Goal: Transaction & Acquisition: Purchase product/service

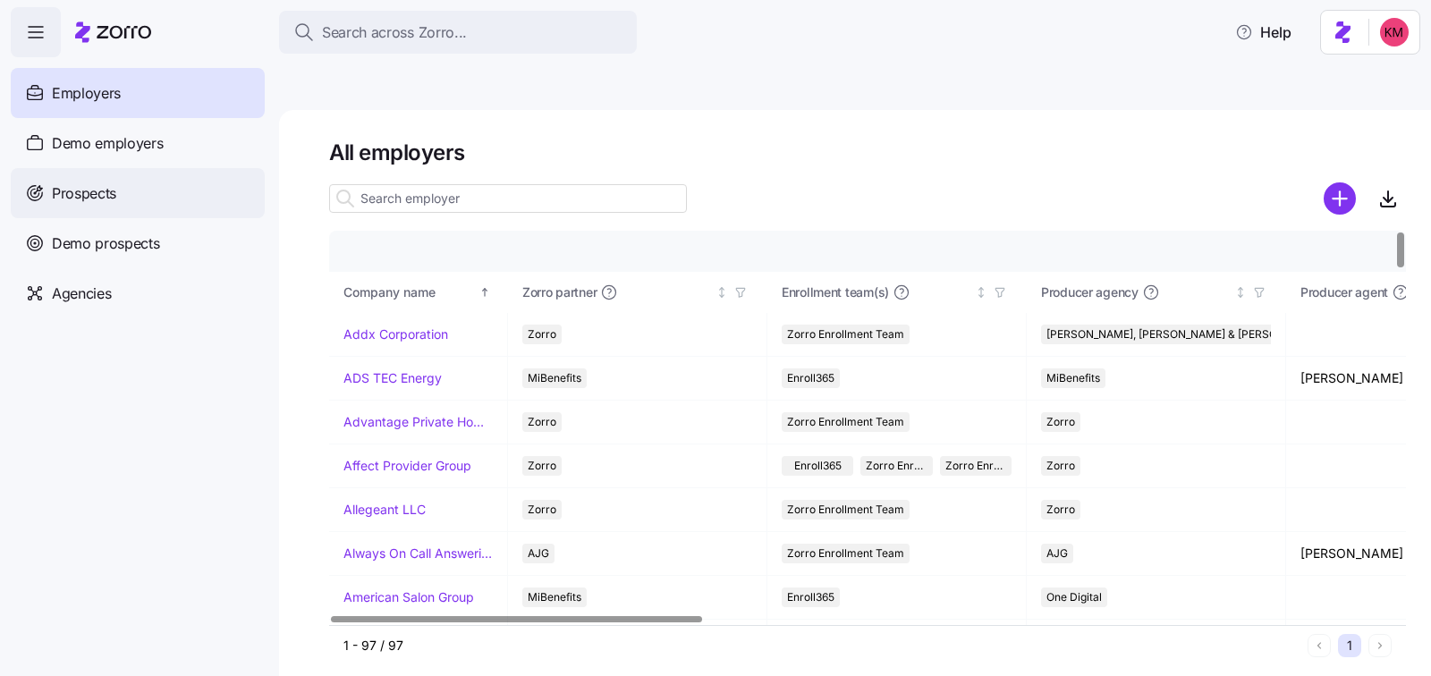
click at [105, 188] on span "Prospects" at bounding box center [84, 193] width 64 height 22
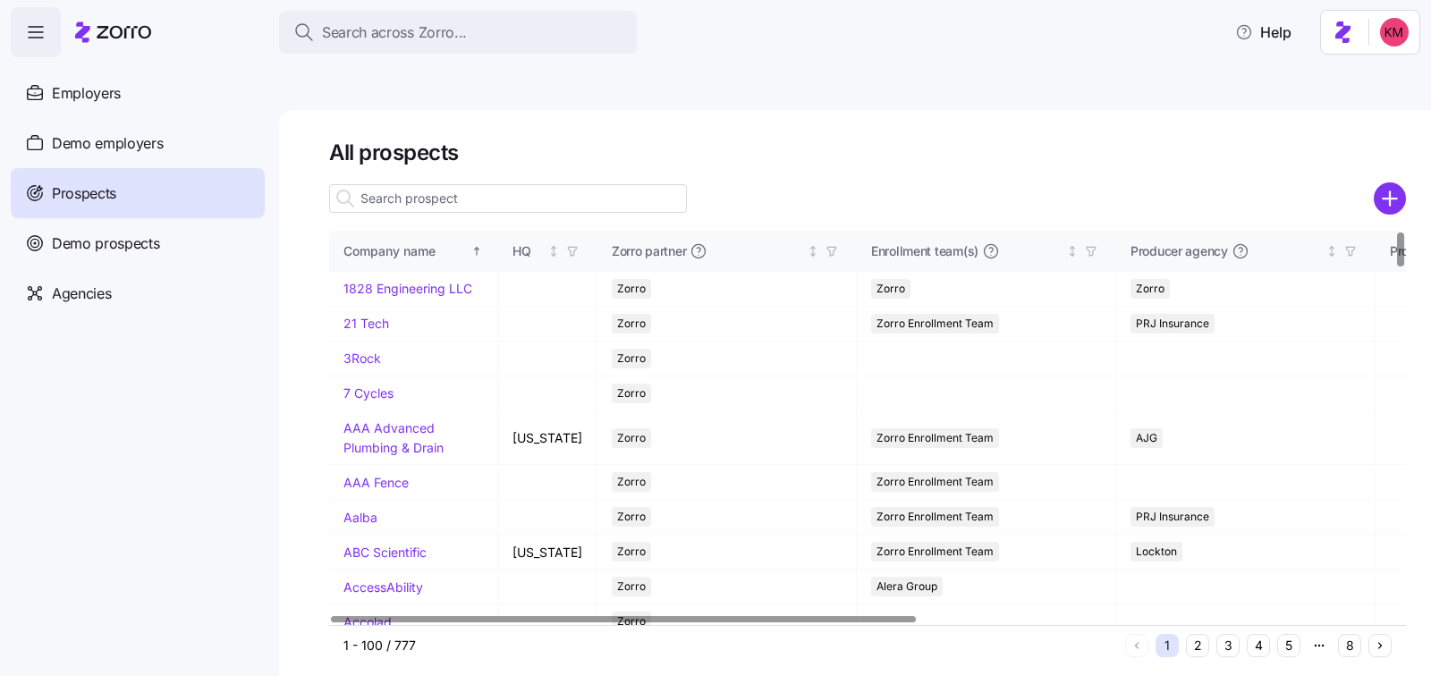
click at [507, 184] on input at bounding box center [508, 198] width 358 height 29
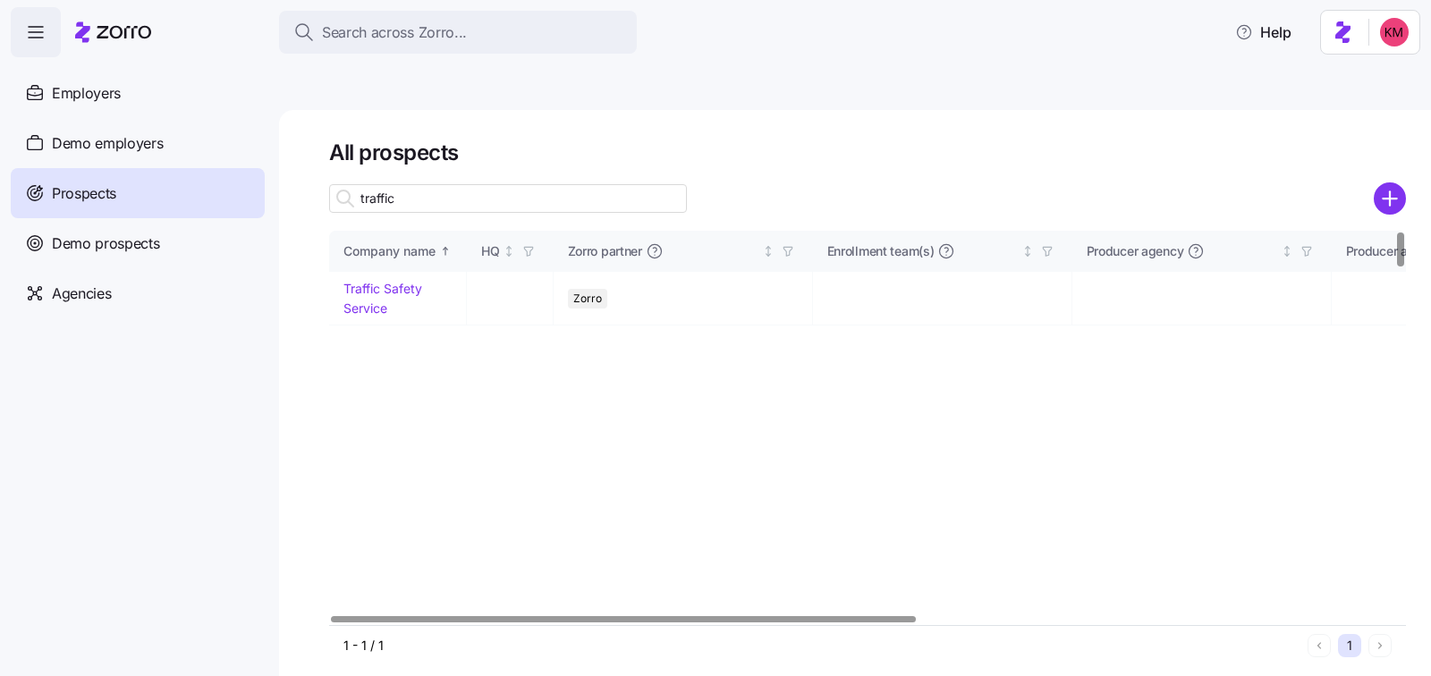
click at [512, 184] on input "traffic" at bounding box center [508, 198] width 358 height 29
type input "traffic"
click at [358, 275] on td "Traffic Safety Service" at bounding box center [398, 299] width 138 height 54
click at [358, 281] on link "Traffic Safety Service" at bounding box center [382, 298] width 79 height 35
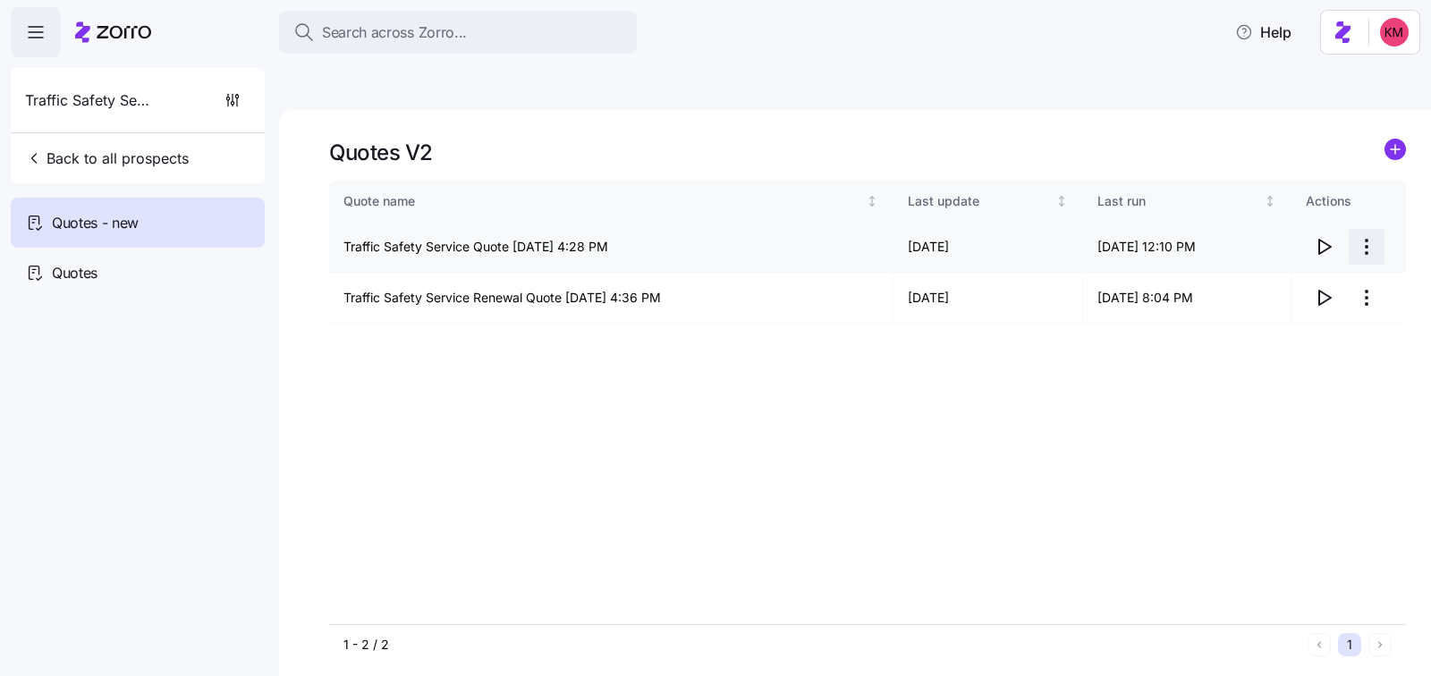
click at [1369, 209] on html "Search across Zorro... Help Traffic Safety Service Back to all prospects Quotes…" at bounding box center [715, 422] width 1431 height 845
click at [1290, 241] on div "Edit quote" at bounding box center [1295, 248] width 165 height 29
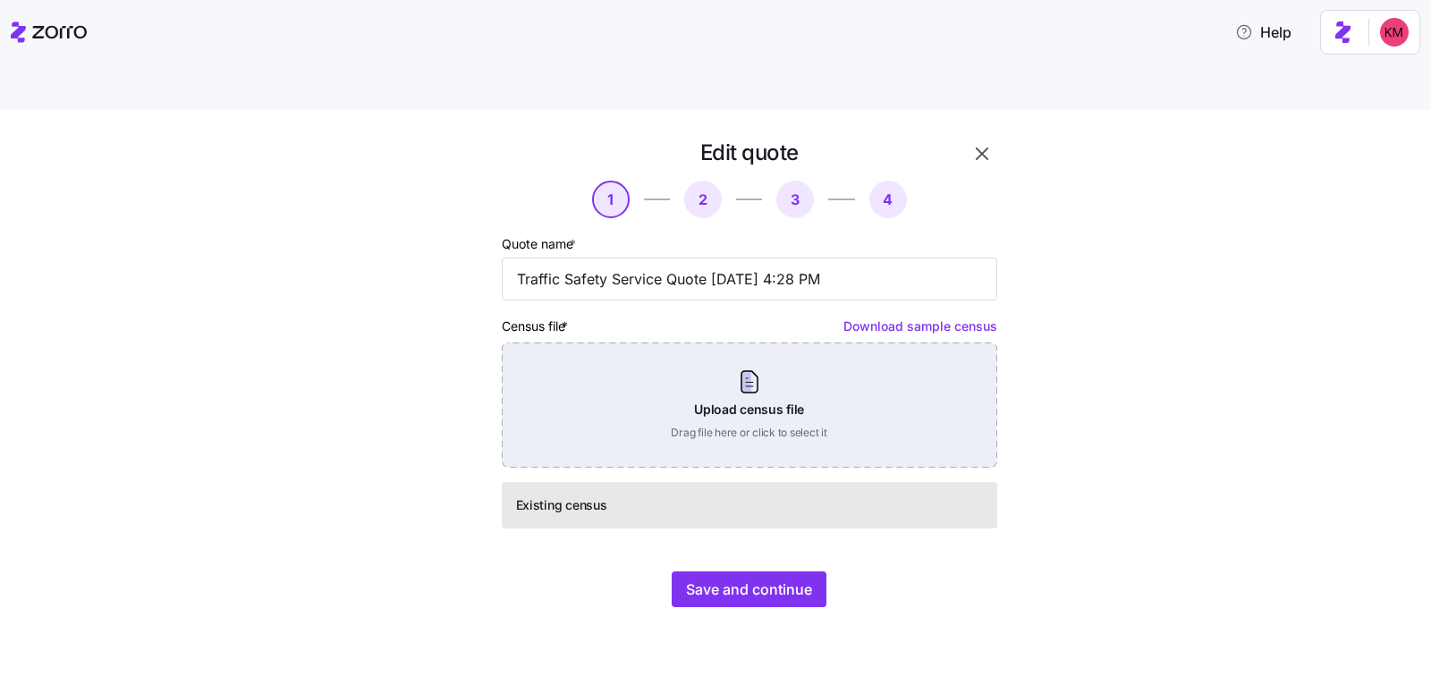
click at [769, 366] on div "Upload census file Drag file here or click to select it" at bounding box center [750, 405] width 496 height 125
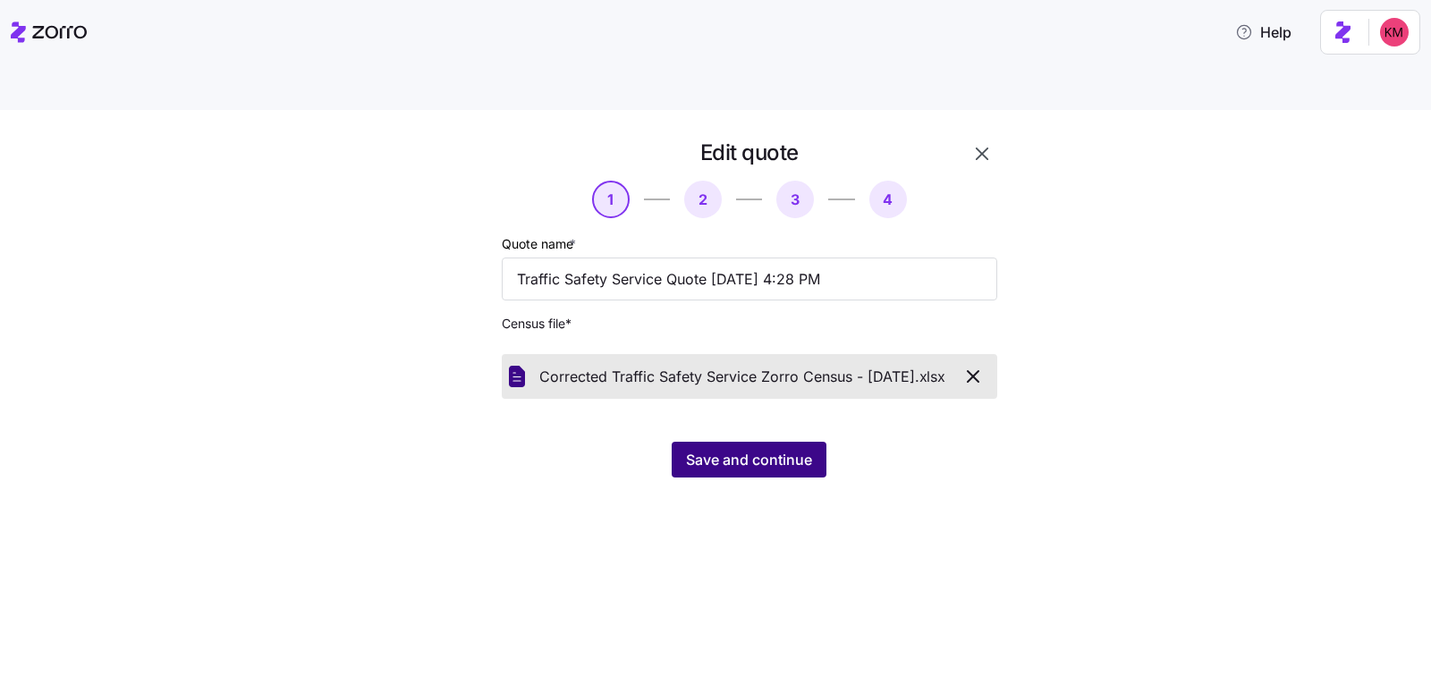
click at [724, 442] on button "Save and continue" at bounding box center [749, 460] width 155 height 36
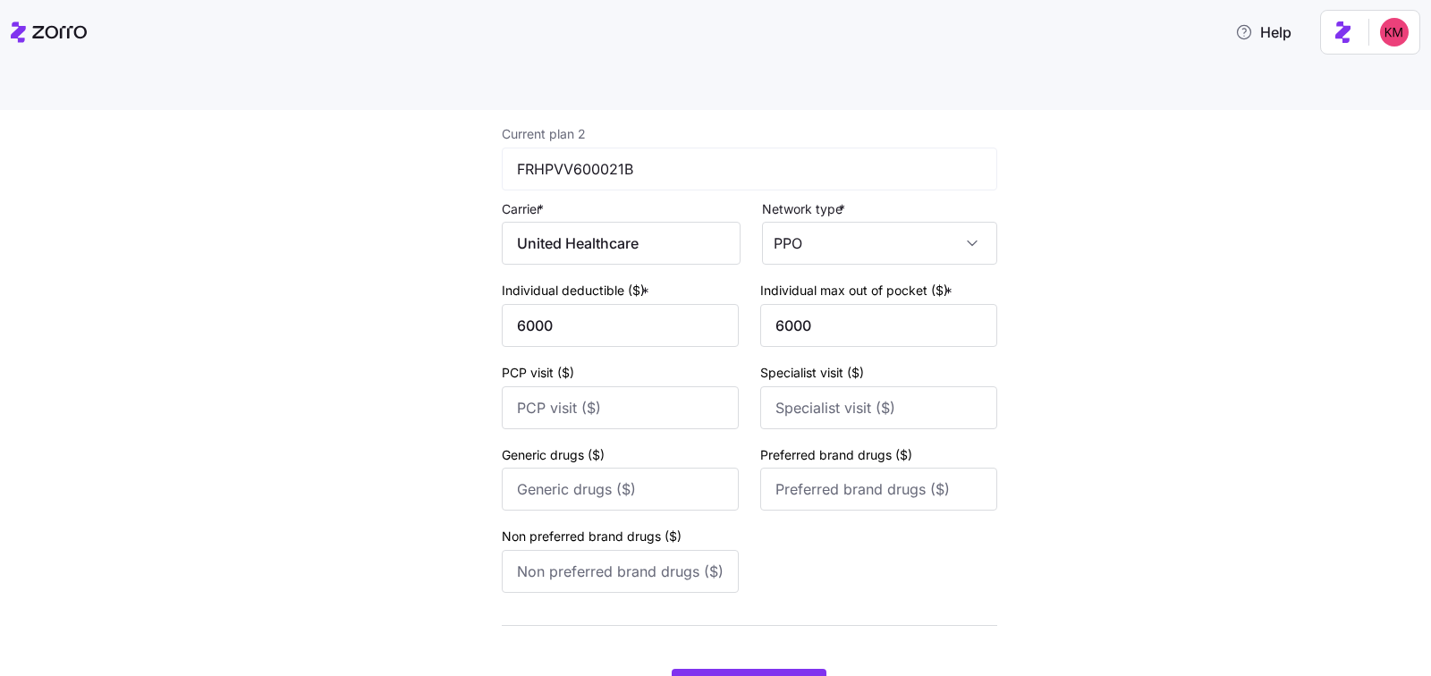
scroll to position [720, 0]
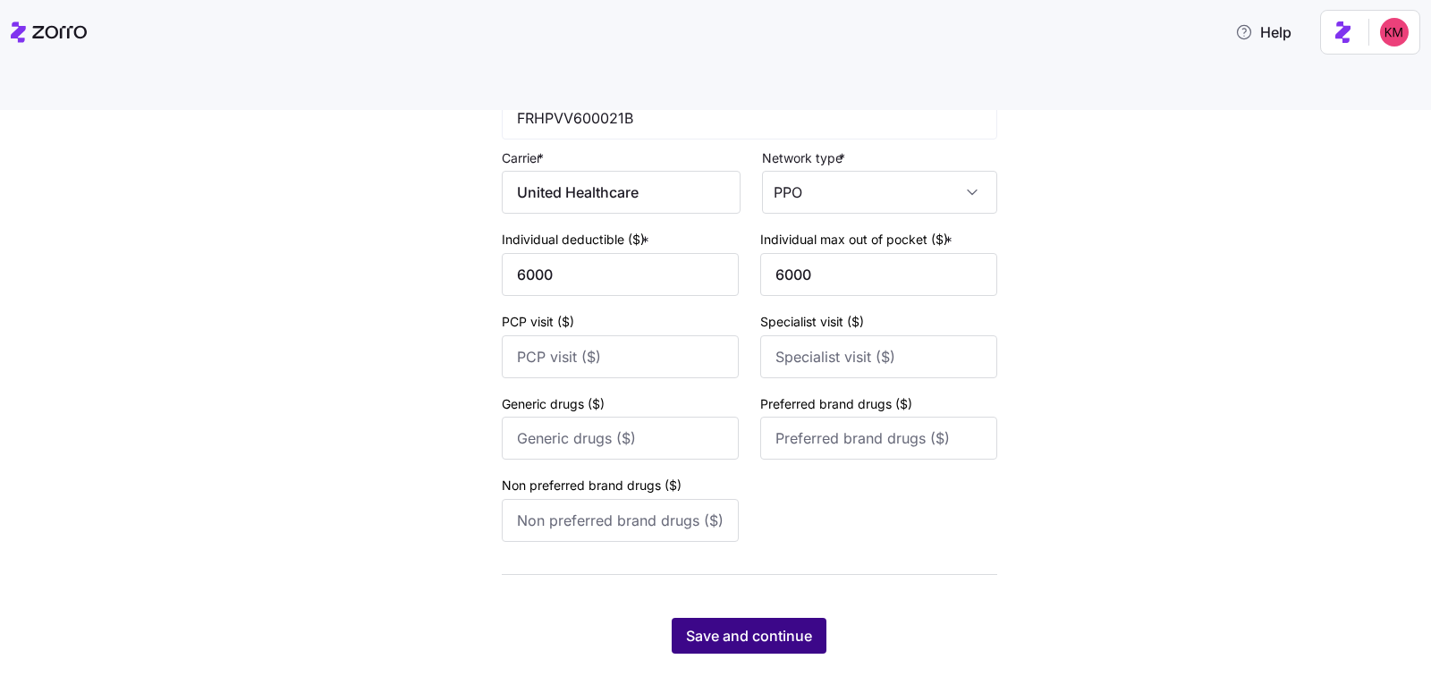
click at [700, 618] on button "Save and continue" at bounding box center [749, 636] width 155 height 36
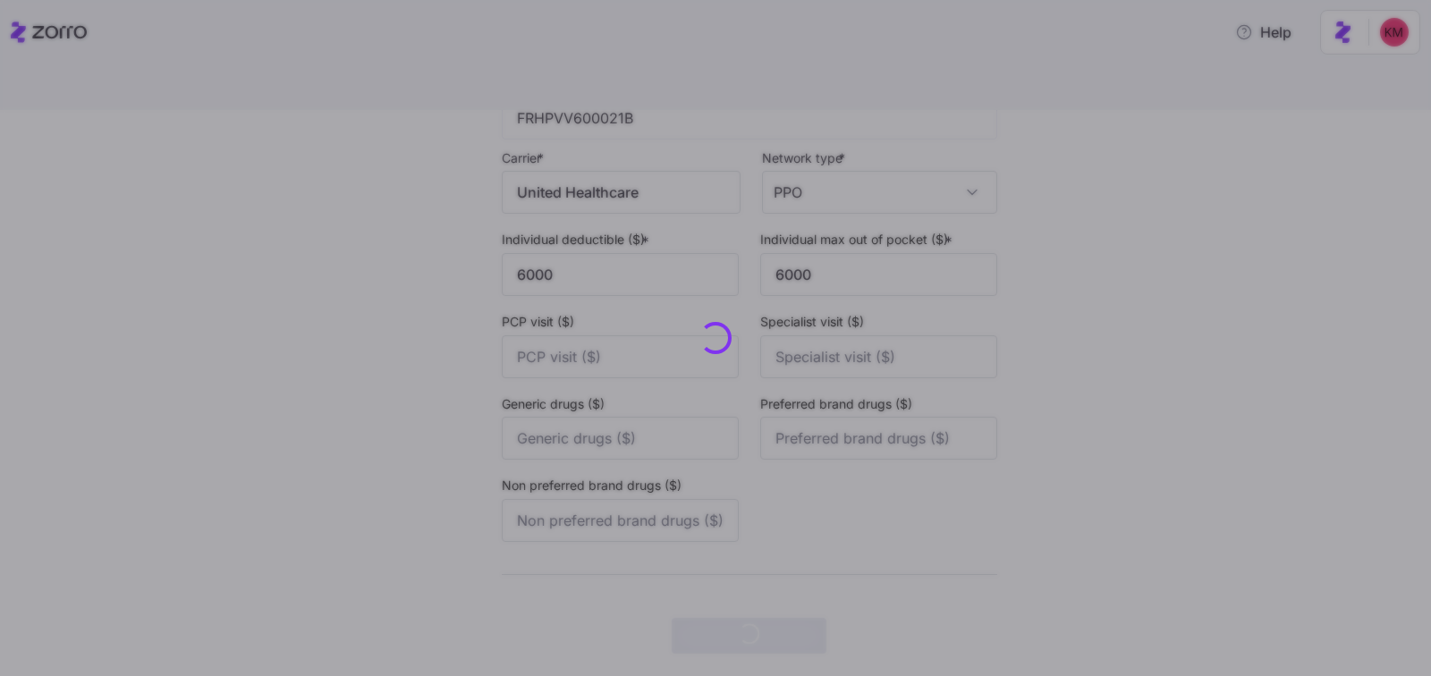
scroll to position [0, 0]
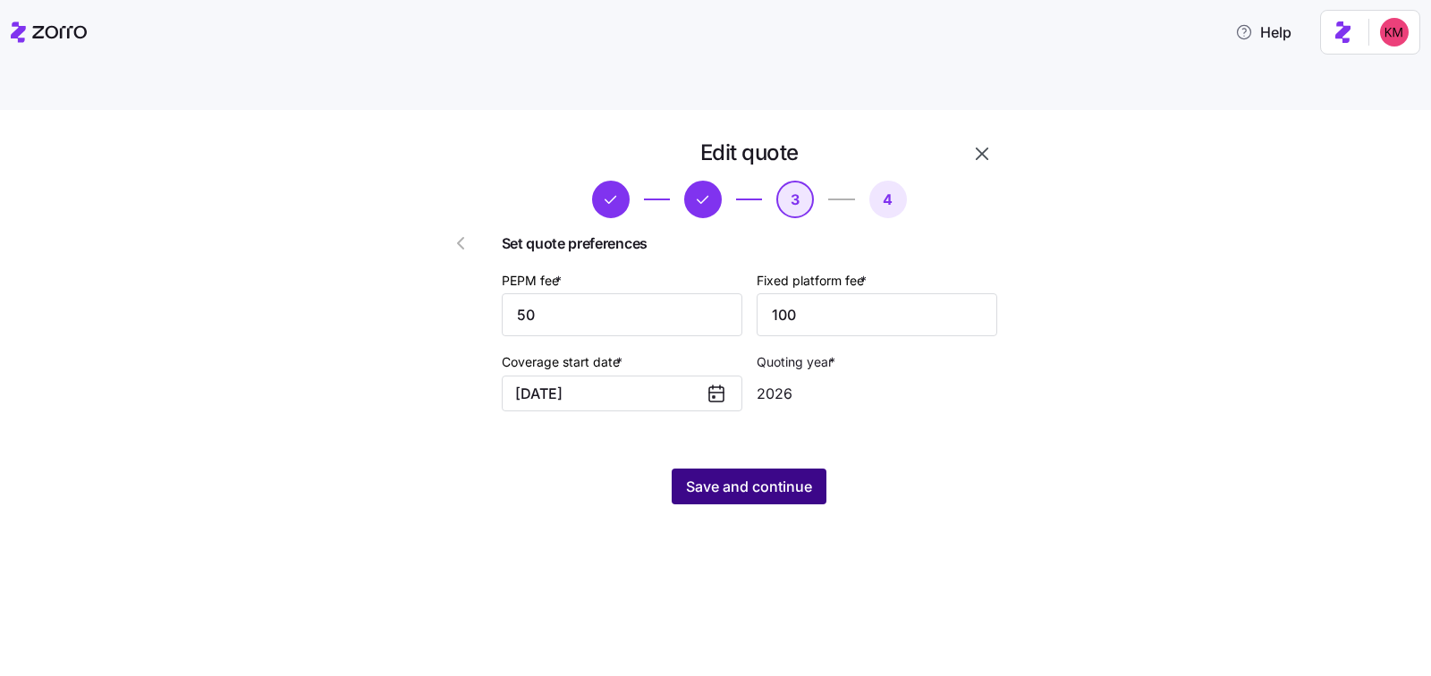
click at [766, 476] on span "Save and continue" at bounding box center [749, 486] width 126 height 21
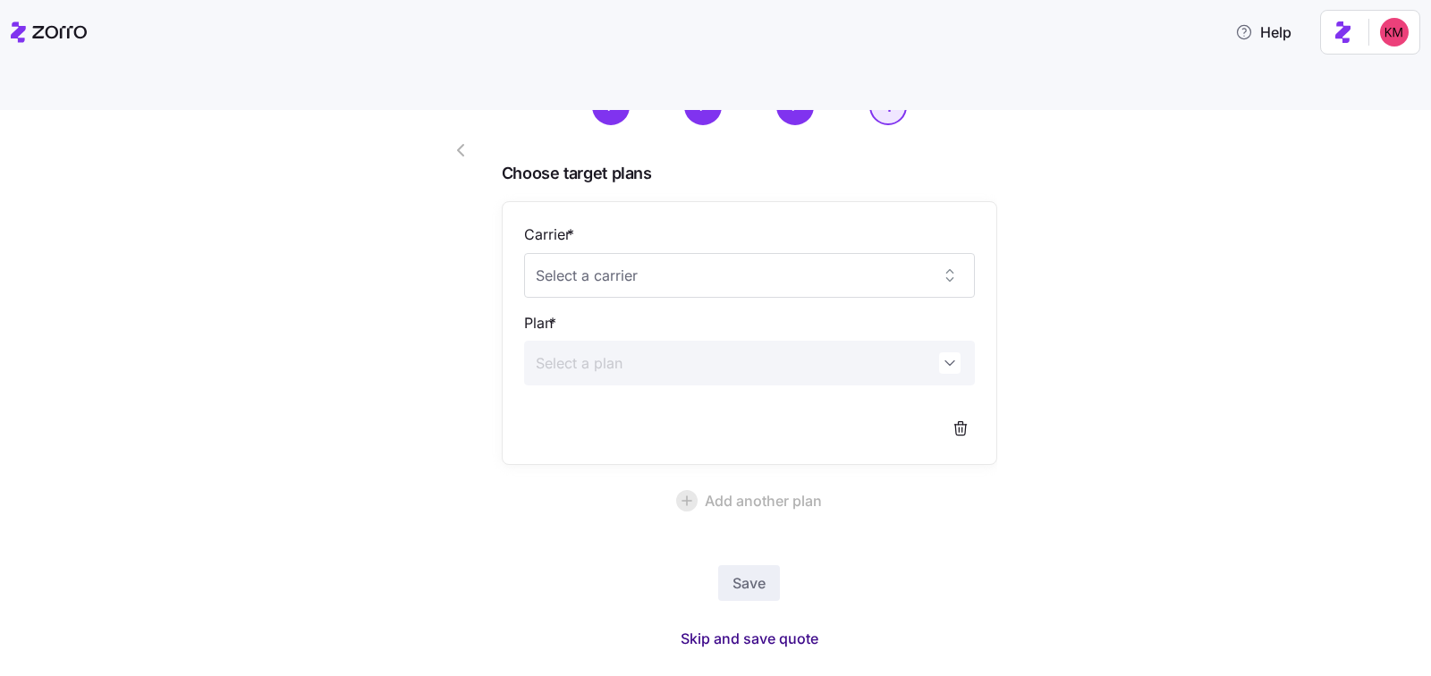
click at [742, 628] on span "Skip and save quote" at bounding box center [750, 638] width 138 height 21
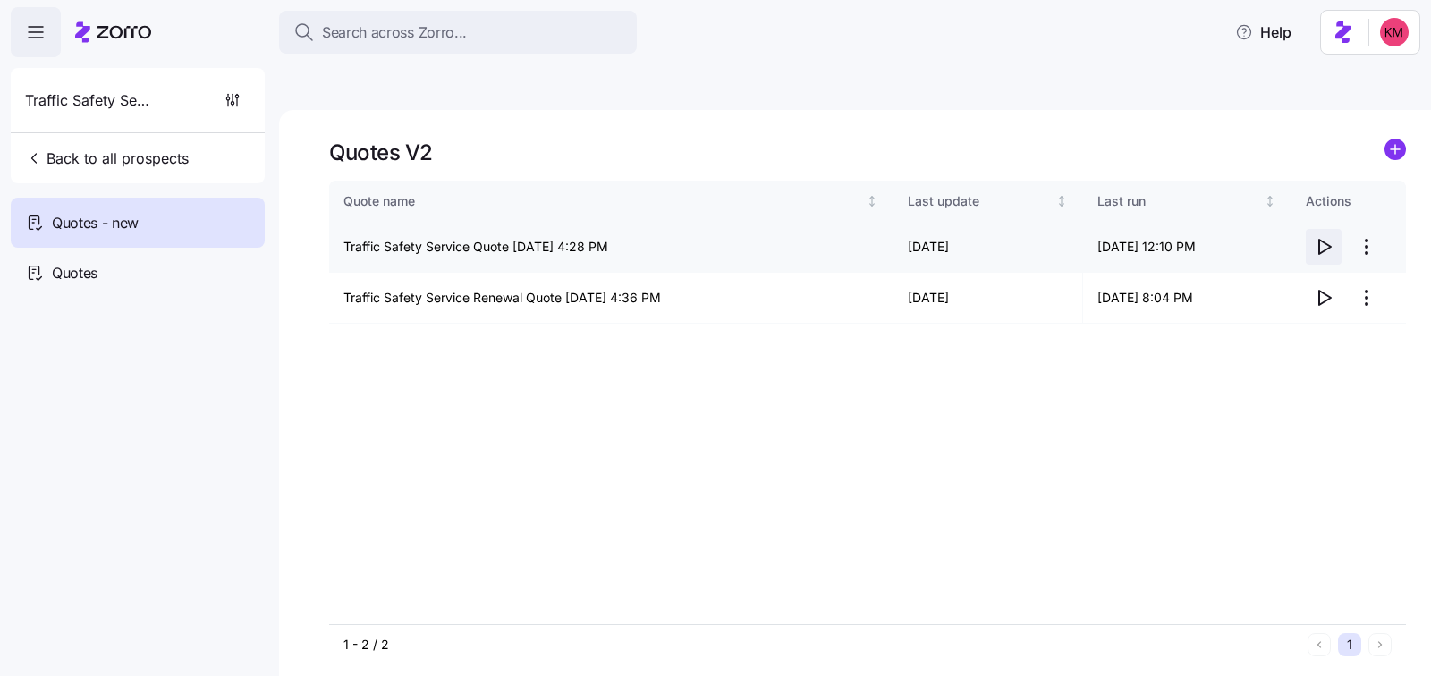
click at [1317, 236] on icon "button" at bounding box center [1323, 246] width 21 height 21
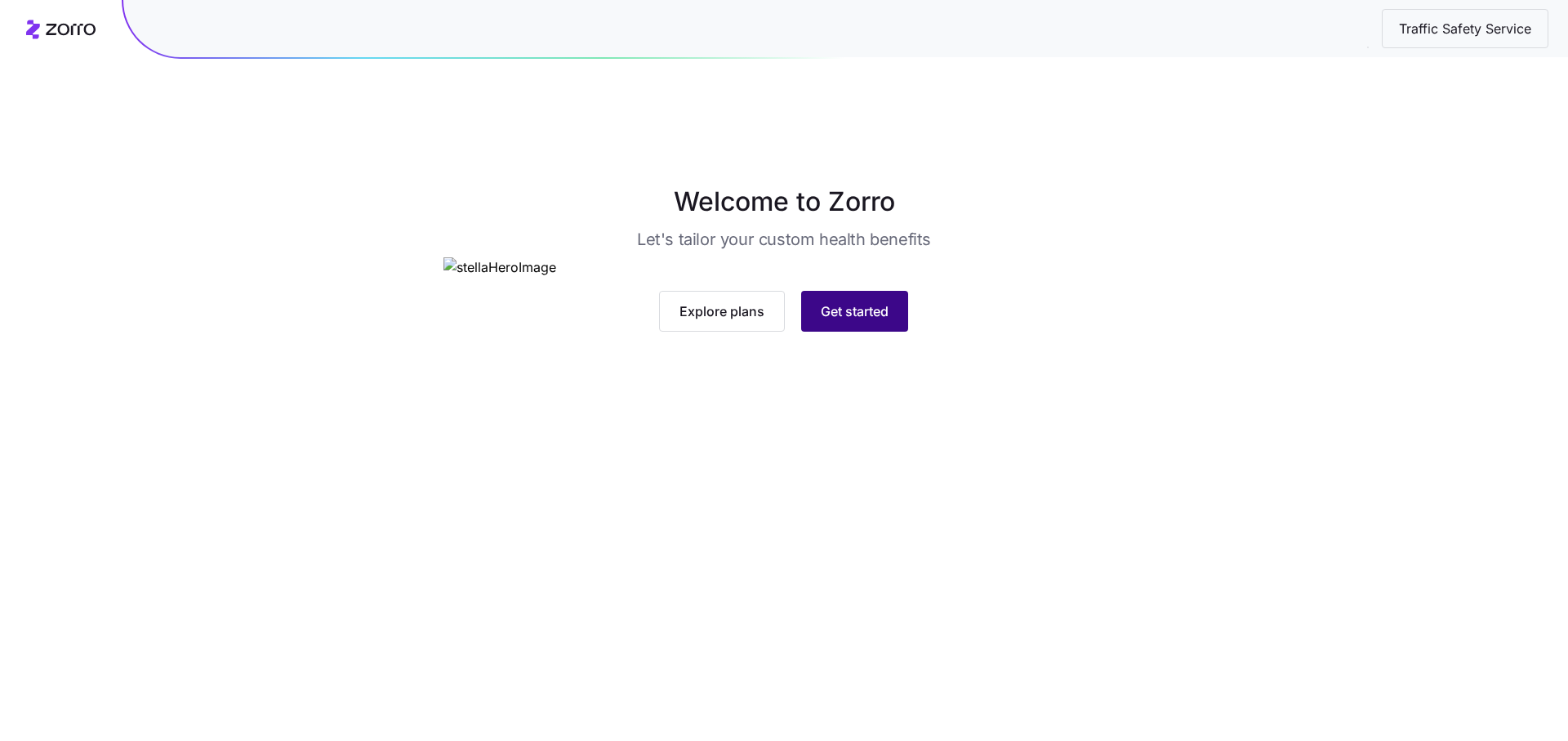
click at [894, 332] on button "Get started" at bounding box center [854, 311] width 107 height 41
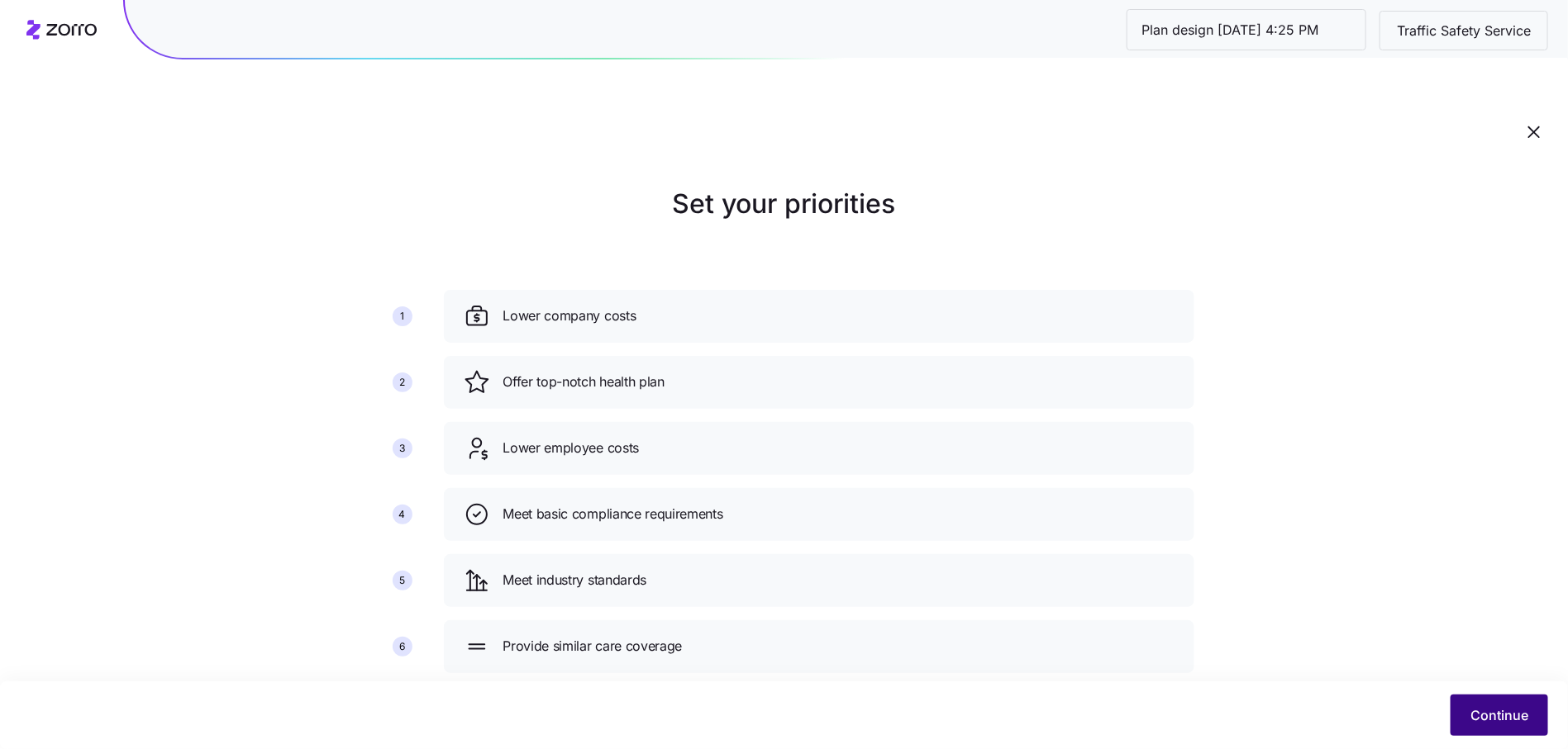
click at [1503, 721] on span "Continue" at bounding box center [1499, 715] width 58 height 19
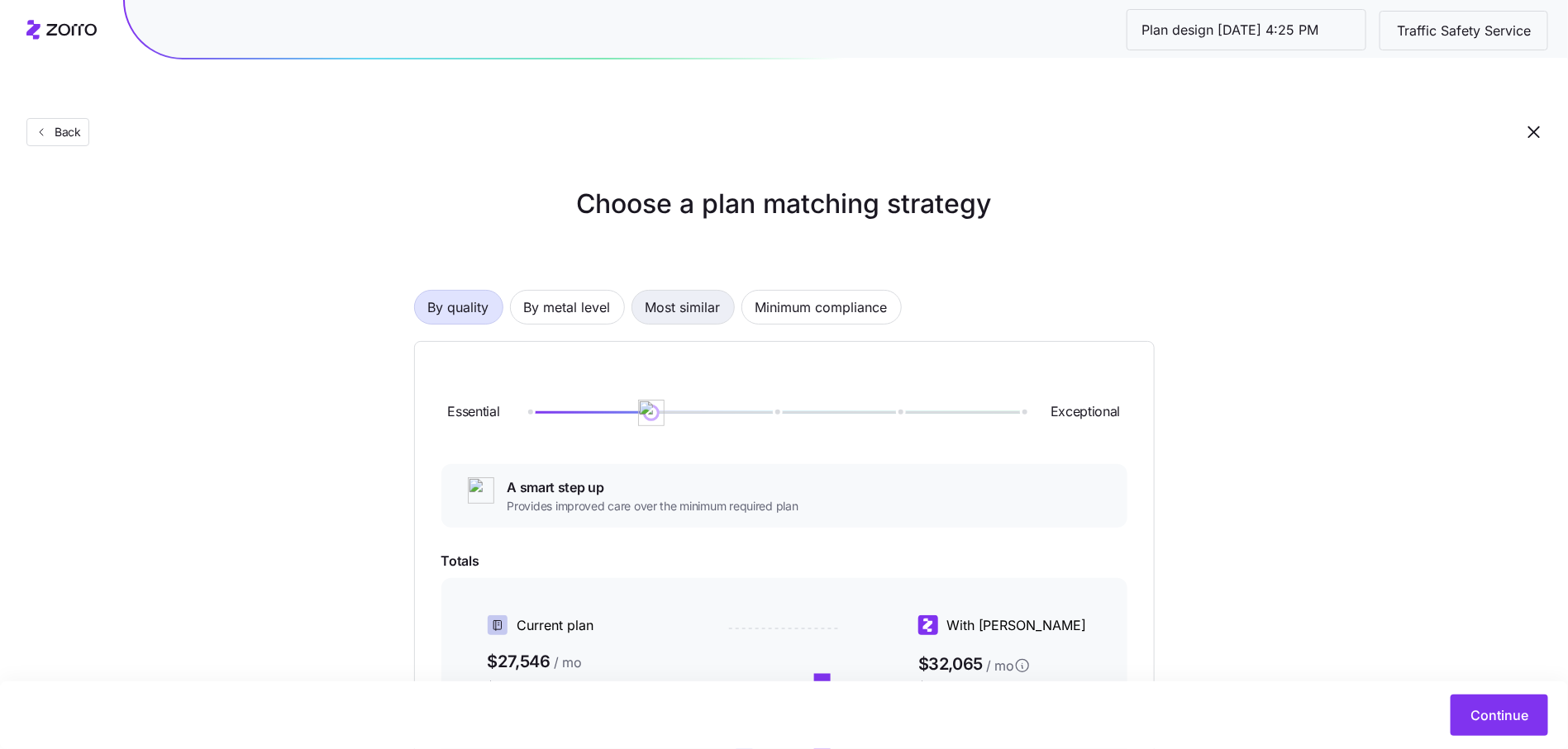
click at [700, 291] on span "Most similar" at bounding box center [683, 308] width 75 height 33
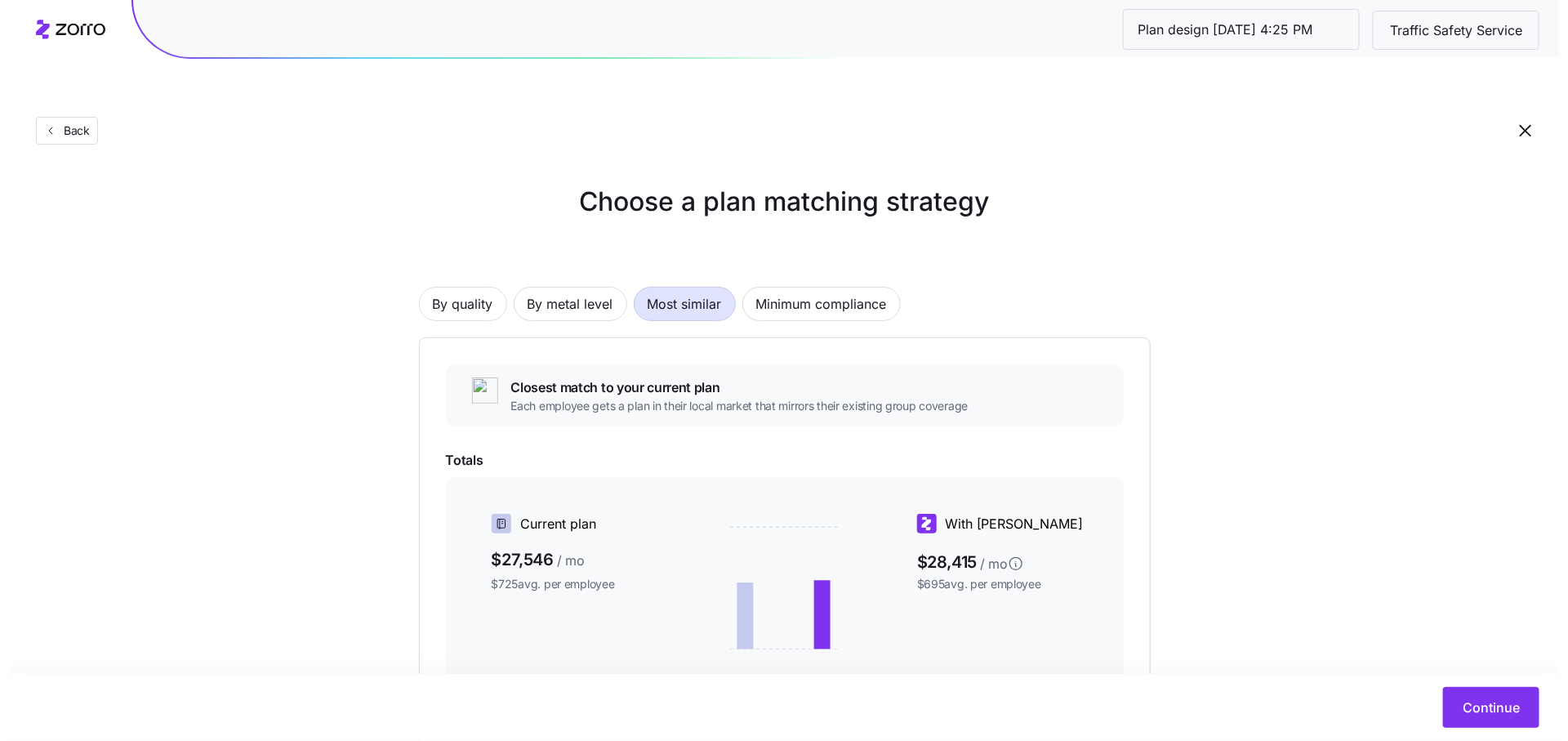
scroll to position [201, 0]
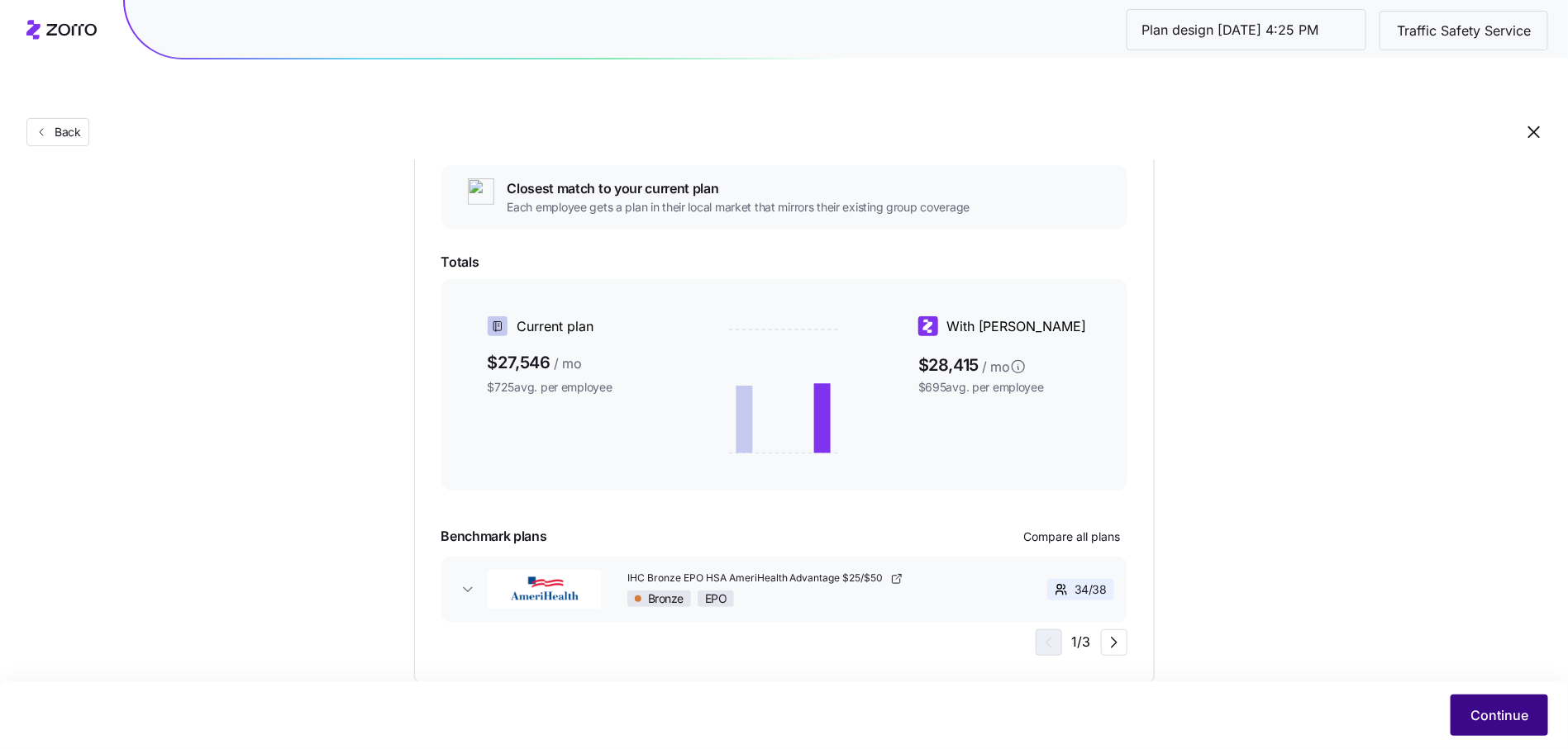
click at [1490, 709] on span "Continue" at bounding box center [1499, 715] width 58 height 19
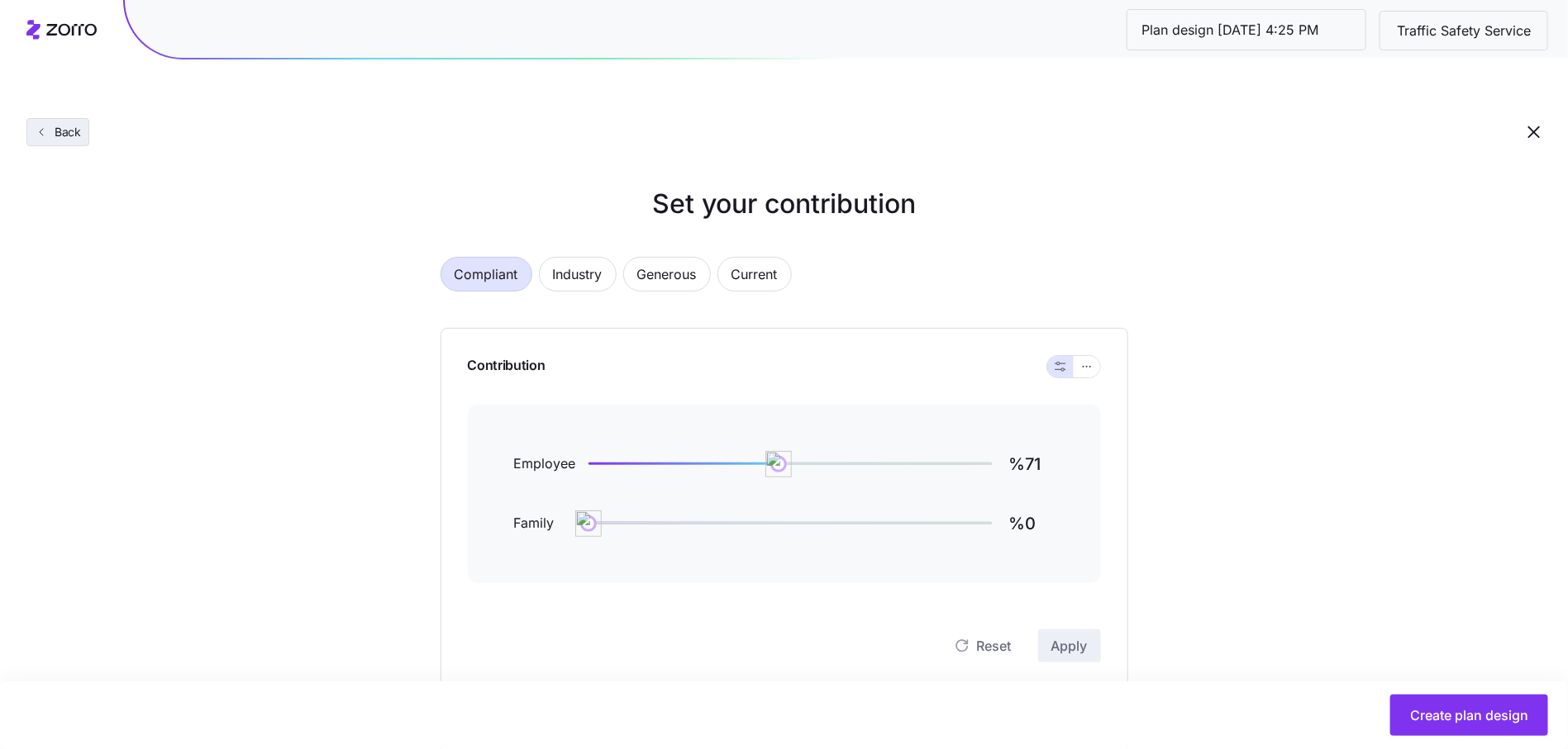
click at [79, 124] on span "Back" at bounding box center [65, 132] width 33 height 17
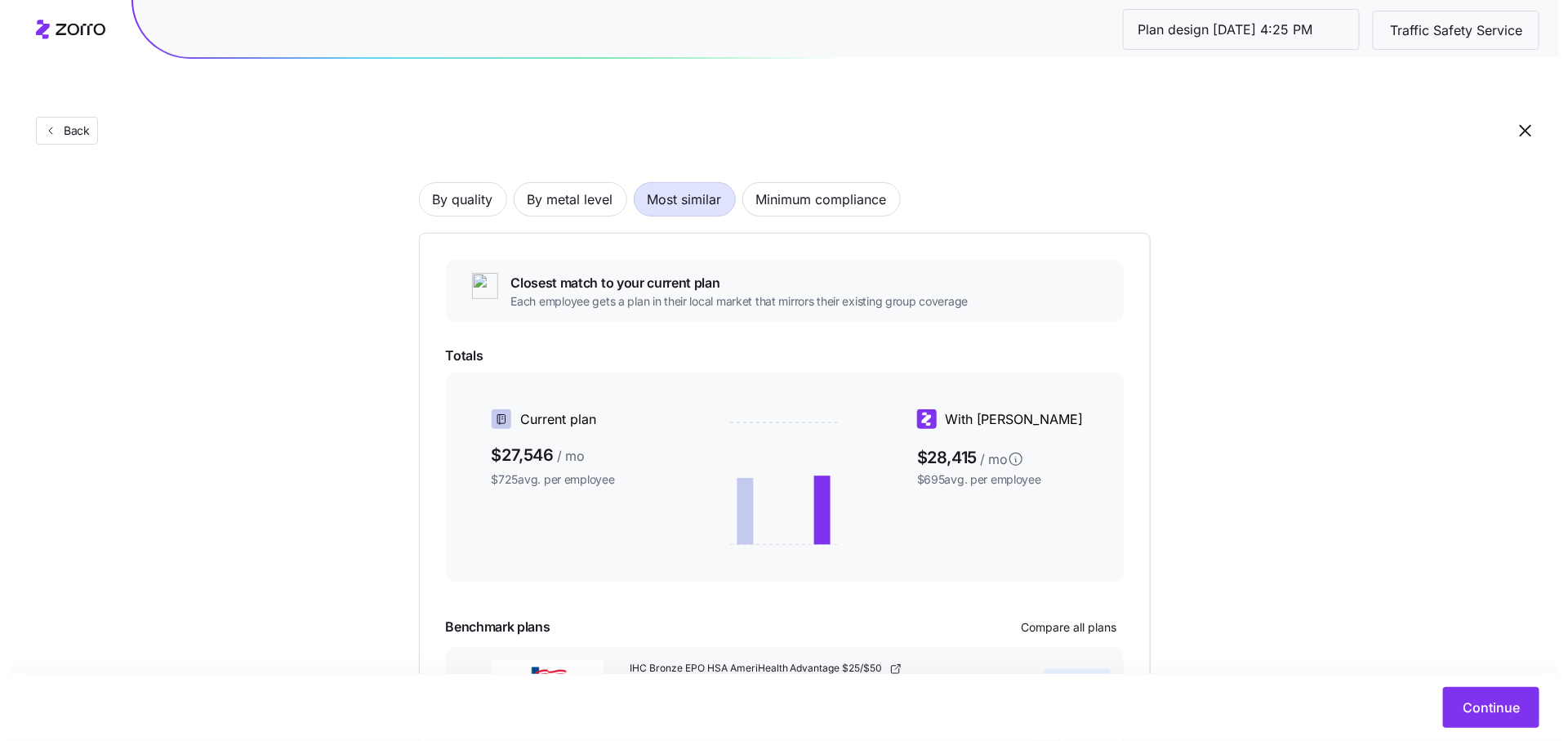
scroll to position [201, 0]
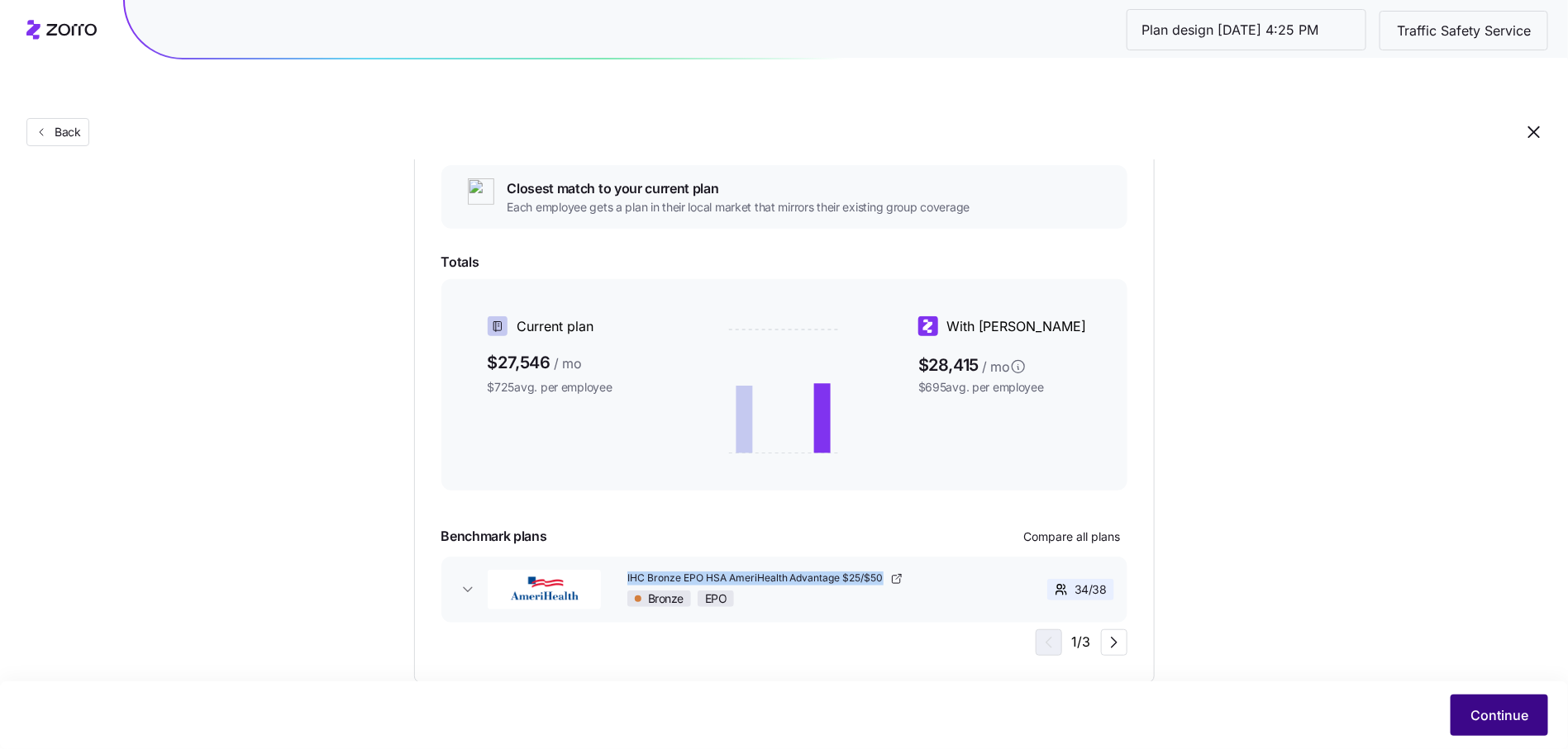
click at [1477, 695] on button "Continue" at bounding box center [1500, 715] width 98 height 42
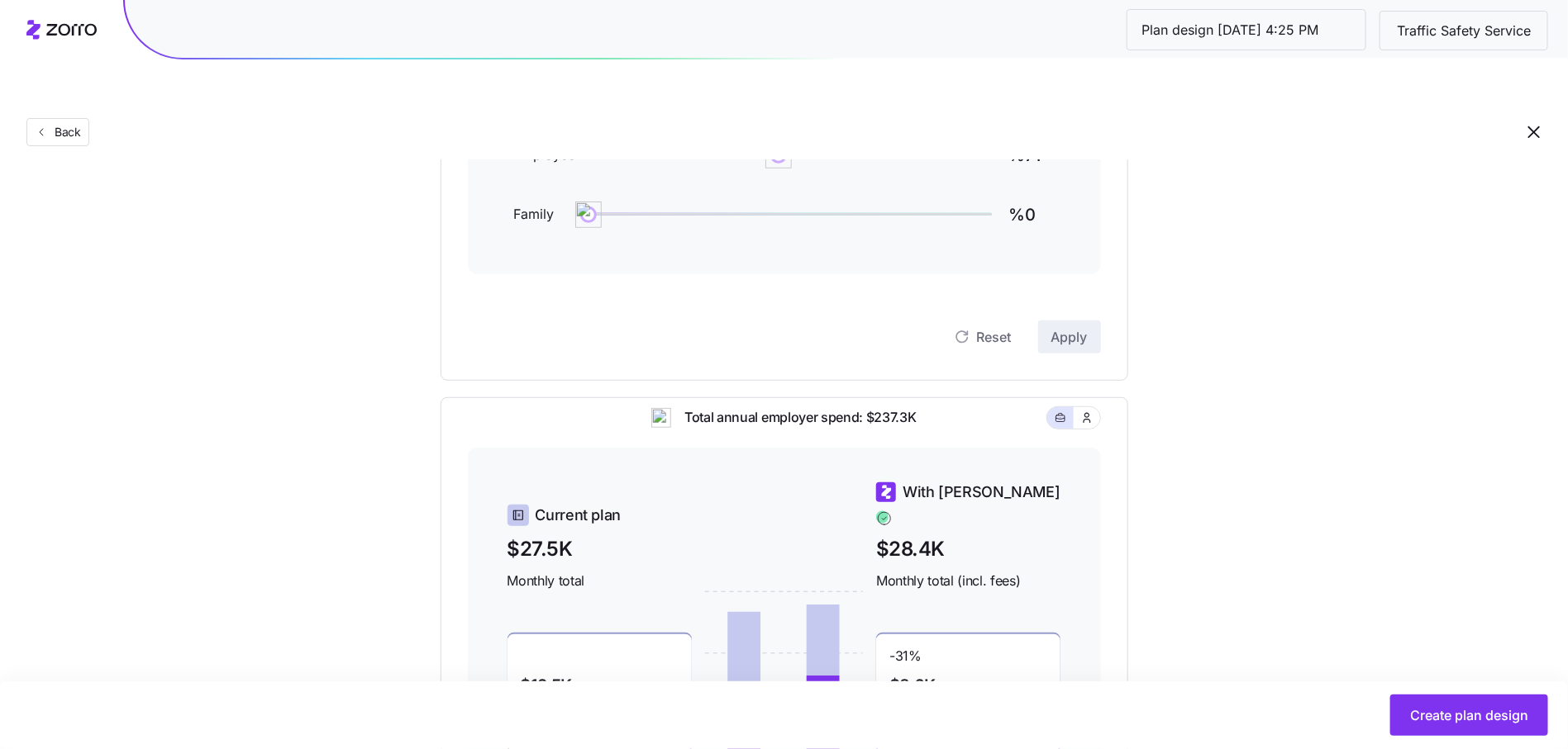
scroll to position [293, 0]
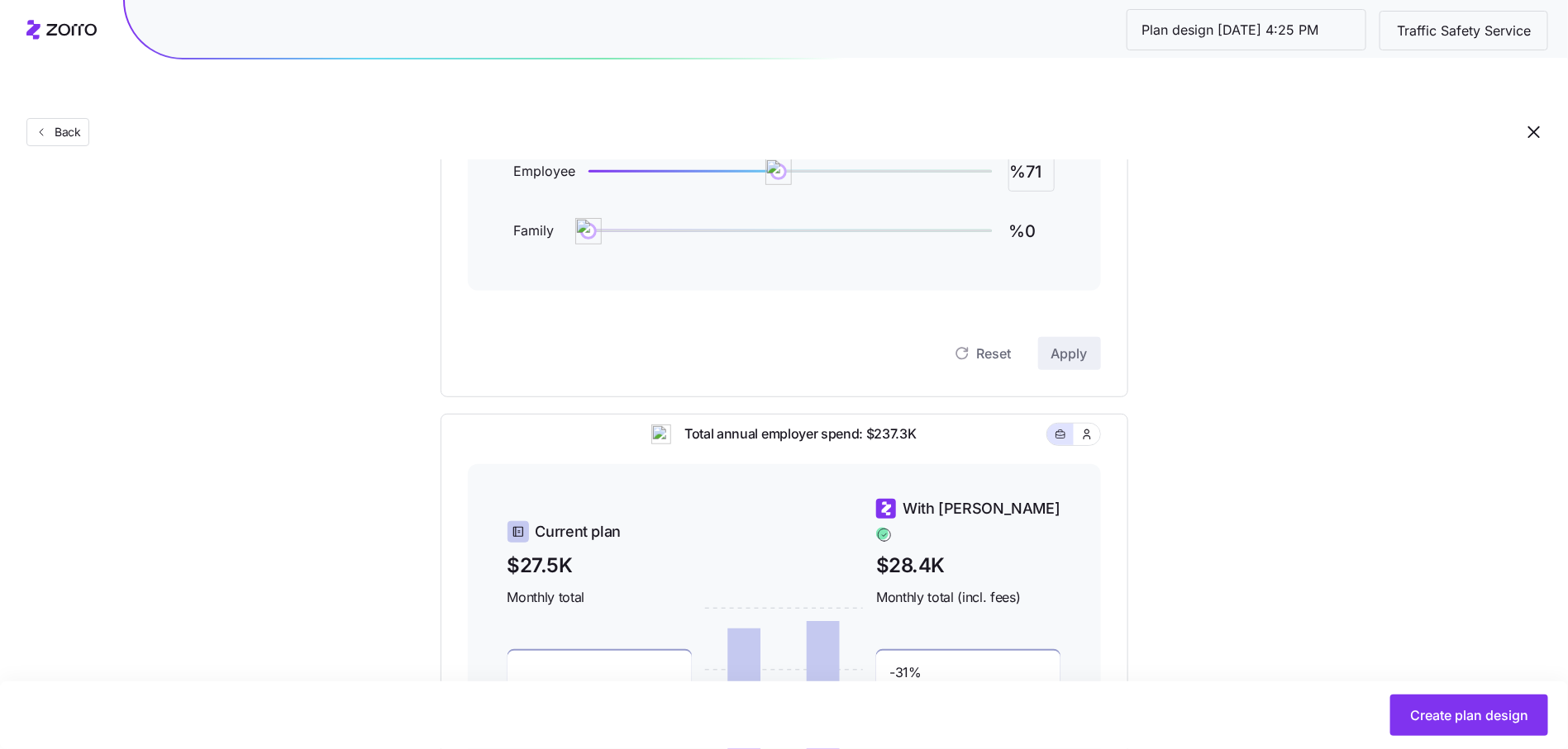
click at [1029, 152] on input "%71" at bounding box center [1031, 172] width 46 height 40
type input "%50"
click at [1069, 337] on button "Apply" at bounding box center [1069, 354] width 63 height 33
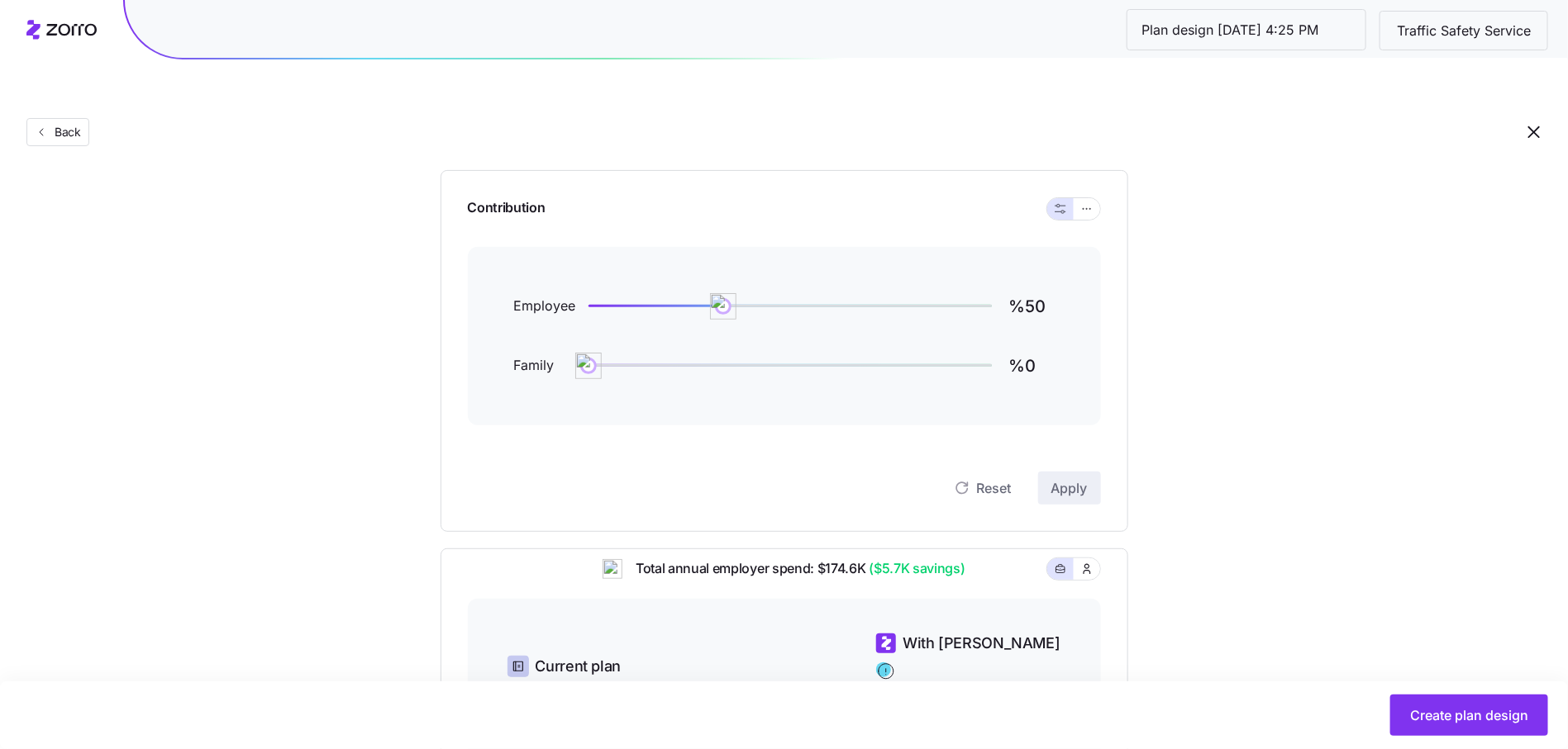
scroll to position [508, 0]
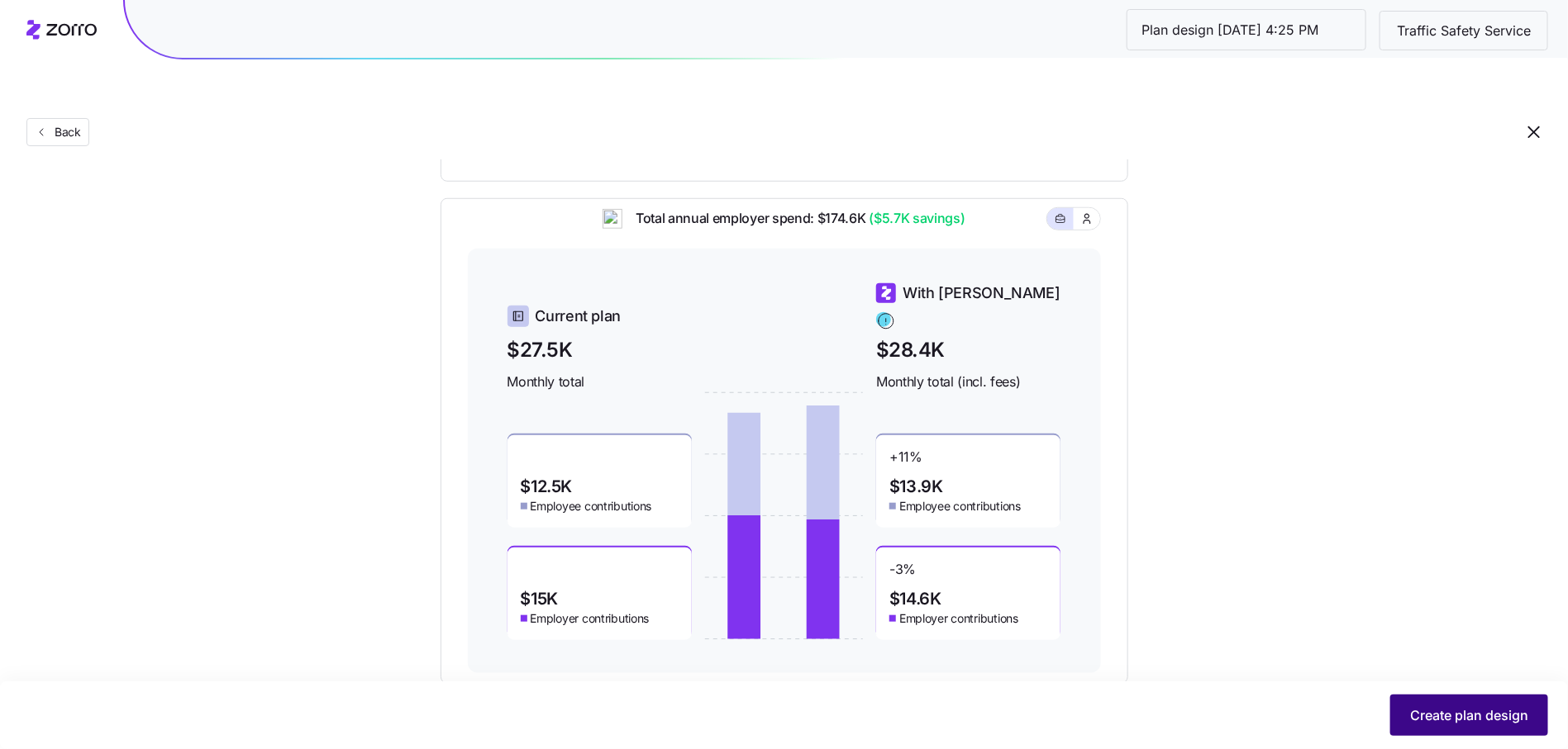
click at [1474, 722] on span "Create plan design" at bounding box center [1469, 715] width 118 height 19
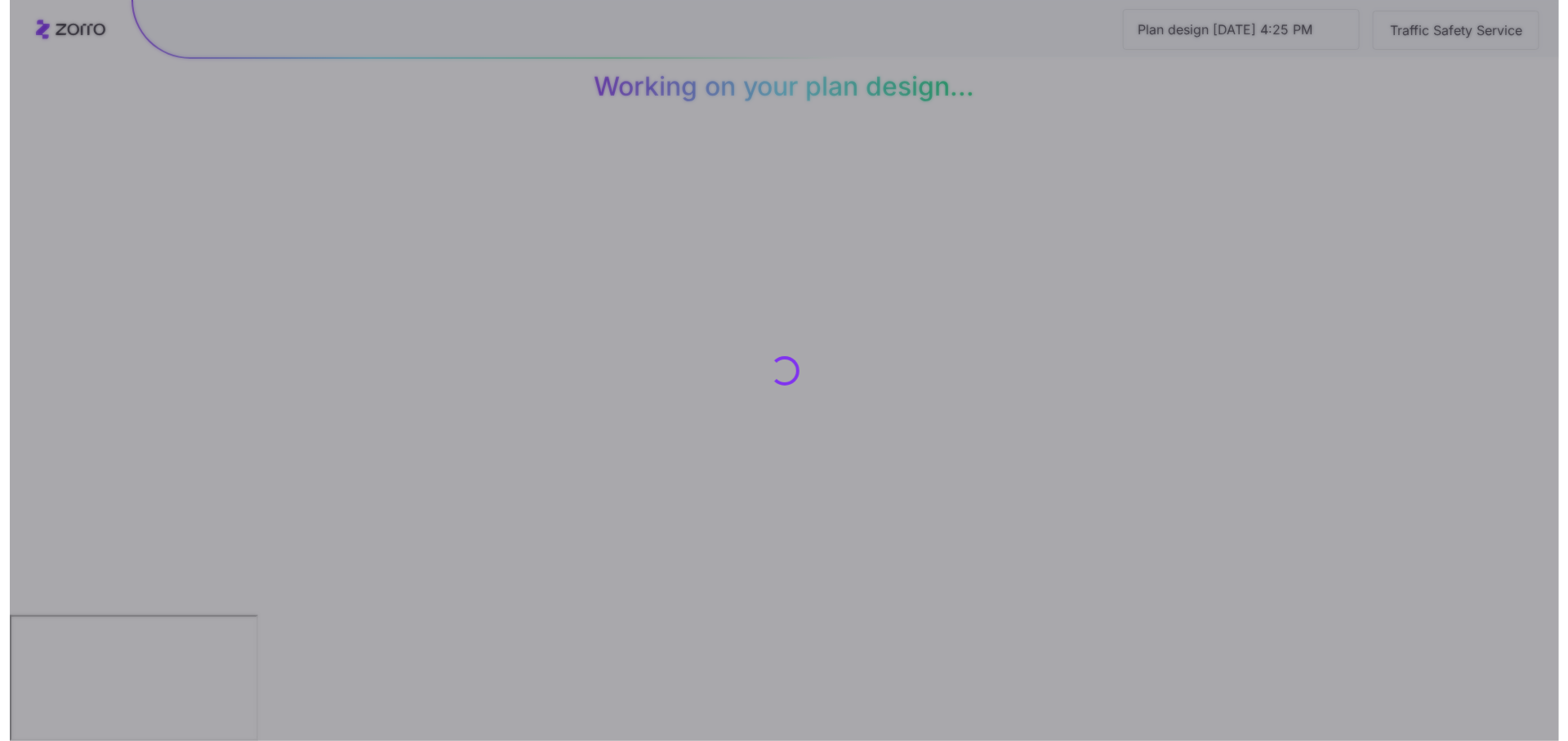
scroll to position [0, 0]
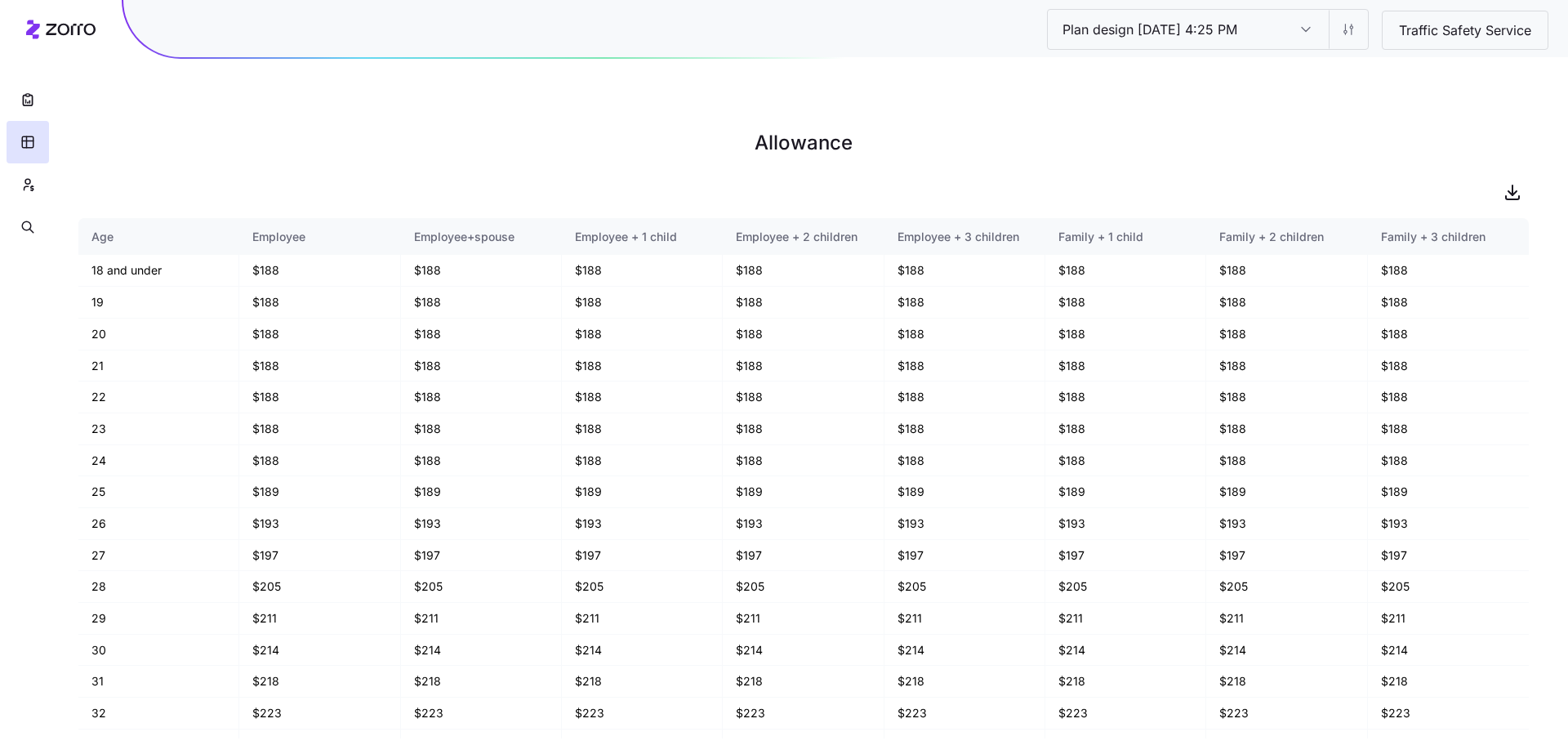
click at [1299, 172] on main "Allowance Age Employee Employee+spouse Employee + 1 child Employee + 2 children…" at bounding box center [784, 408] width 1568 height 741
click at [1513, 185] on icon "button" at bounding box center [1513, 190] width 0 height 10
drag, startPoint x: 28, startPoint y: 108, endPoint x: 28, endPoint y: 185, distance: 77.0
click at [80, 149] on div "Plan design 10/07/2025 4:25 PM Plan design 10/07/2025 4:25 PM Traffic Safety Se…" at bounding box center [784, 408] width 1568 height 741
click at [27, 185] on icon "button" at bounding box center [27, 185] width 15 height 16
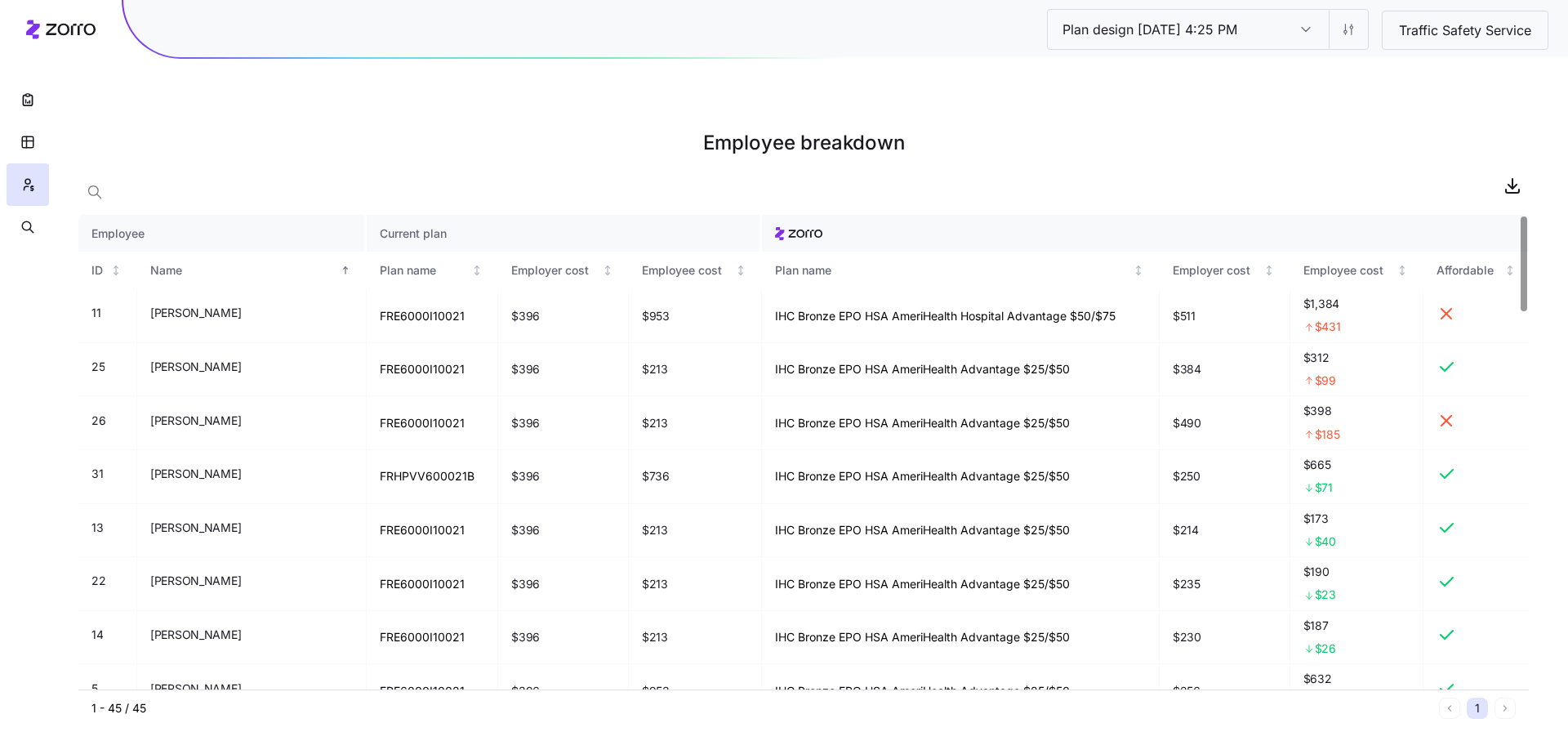
click at [1398, 169] on div at bounding box center [804, 185] width 1451 height 33
click at [1512, 175] on icon "button" at bounding box center [1512, 185] width 19 height 19
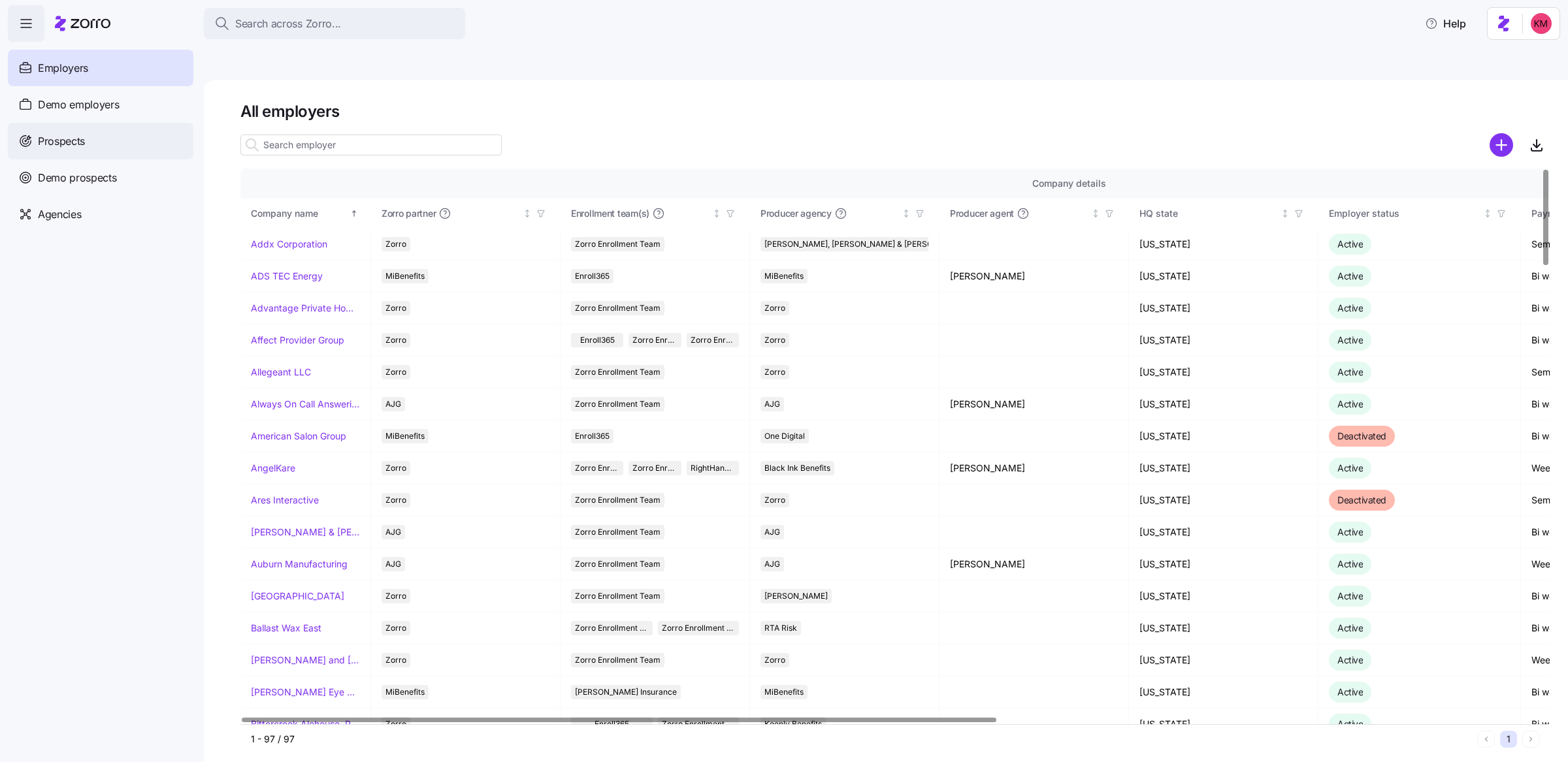
click at [107, 135] on div "Prospects" at bounding box center [101, 141] width 186 height 36
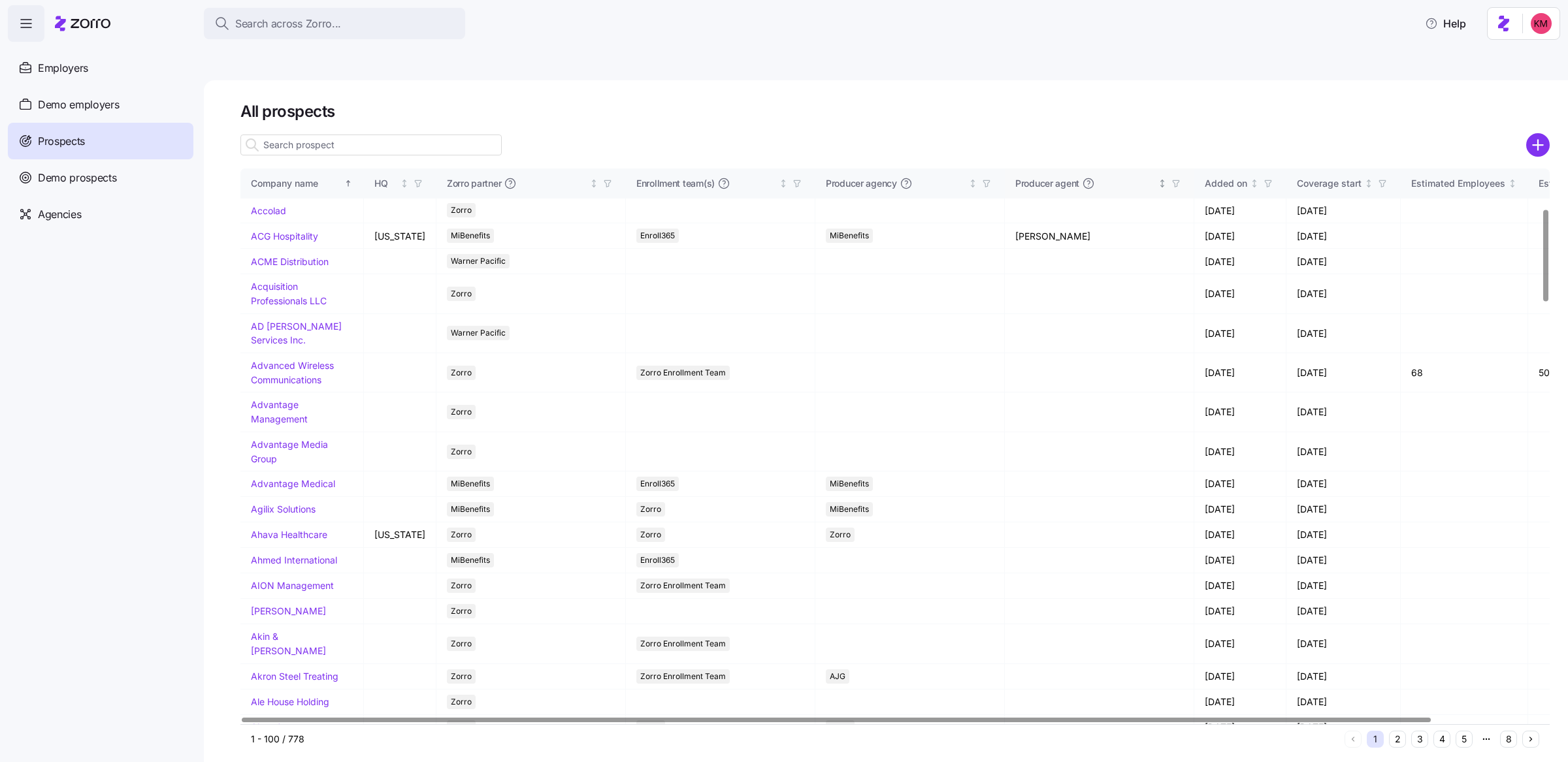
scroll to position [250, 0]
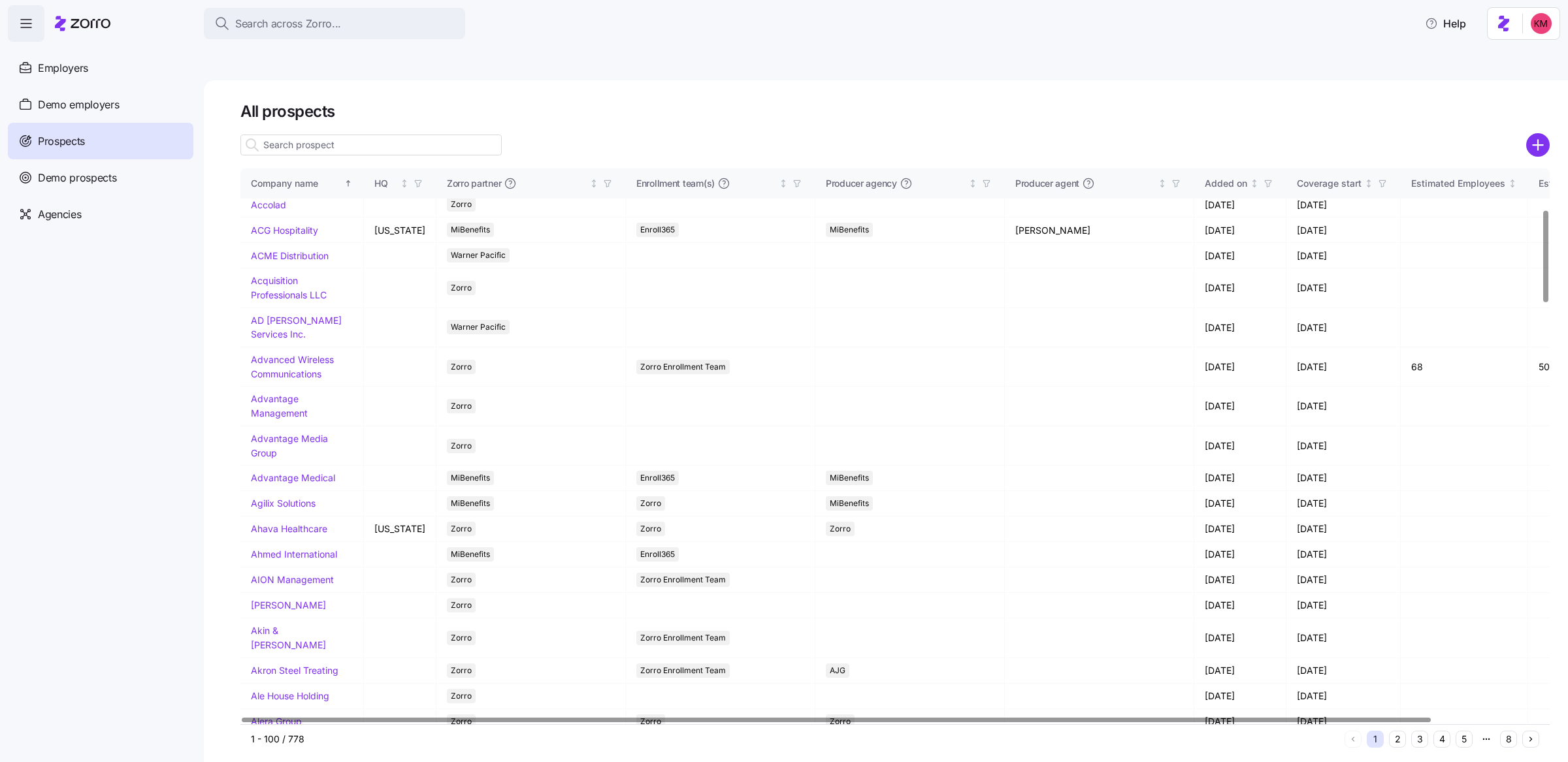
click at [1461, 158] on div at bounding box center [895, 163] width 1309 height 10
drag, startPoint x: 1542, startPoint y: 124, endPoint x: 1223, endPoint y: 198, distance: 327.5
click at [1542, 134] on circle "add icon" at bounding box center [1538, 145] width 22 height 22
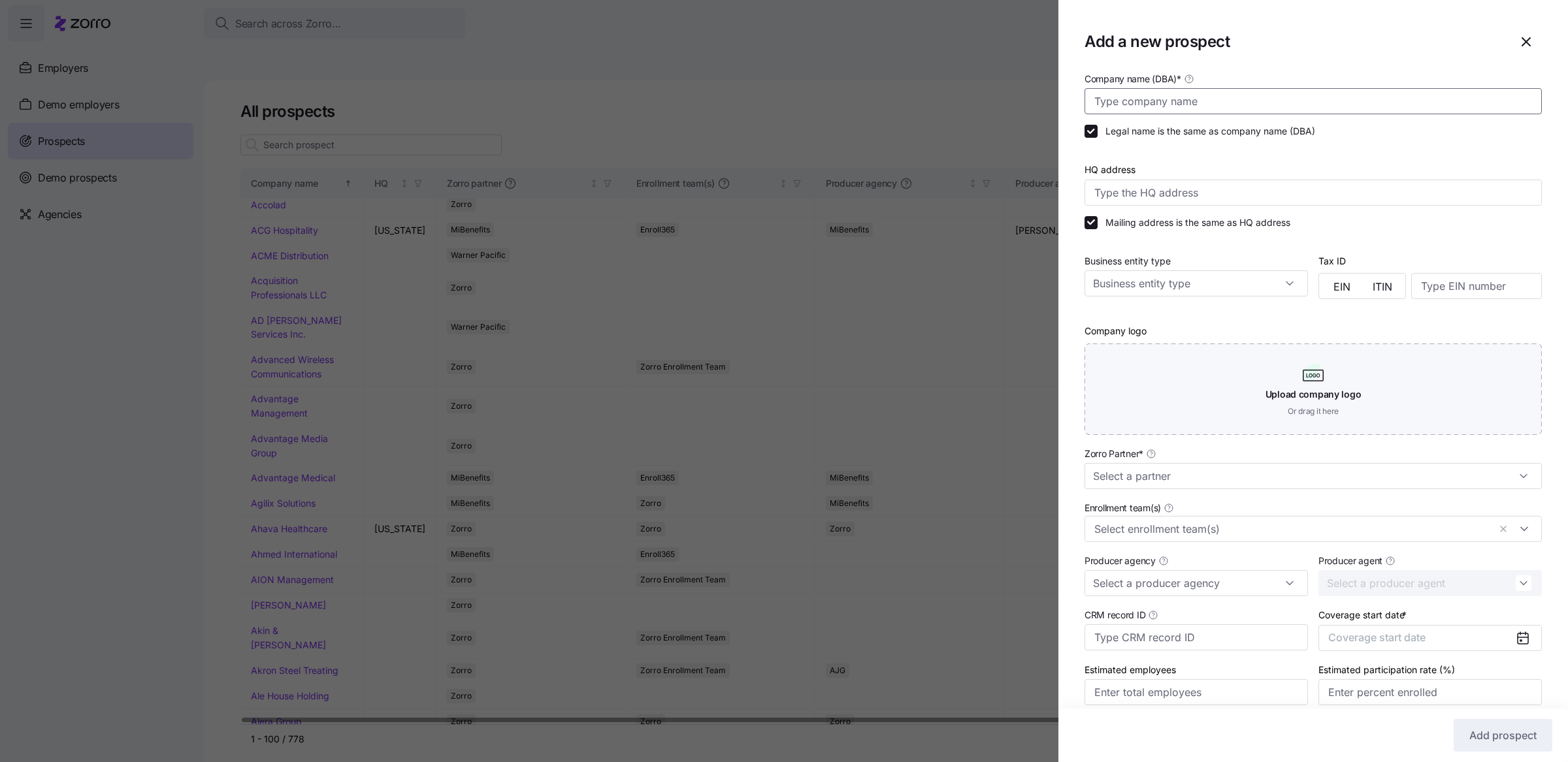
click at [1319, 113] on input "Company name (DBA) *" at bounding box center [1313, 101] width 457 height 26
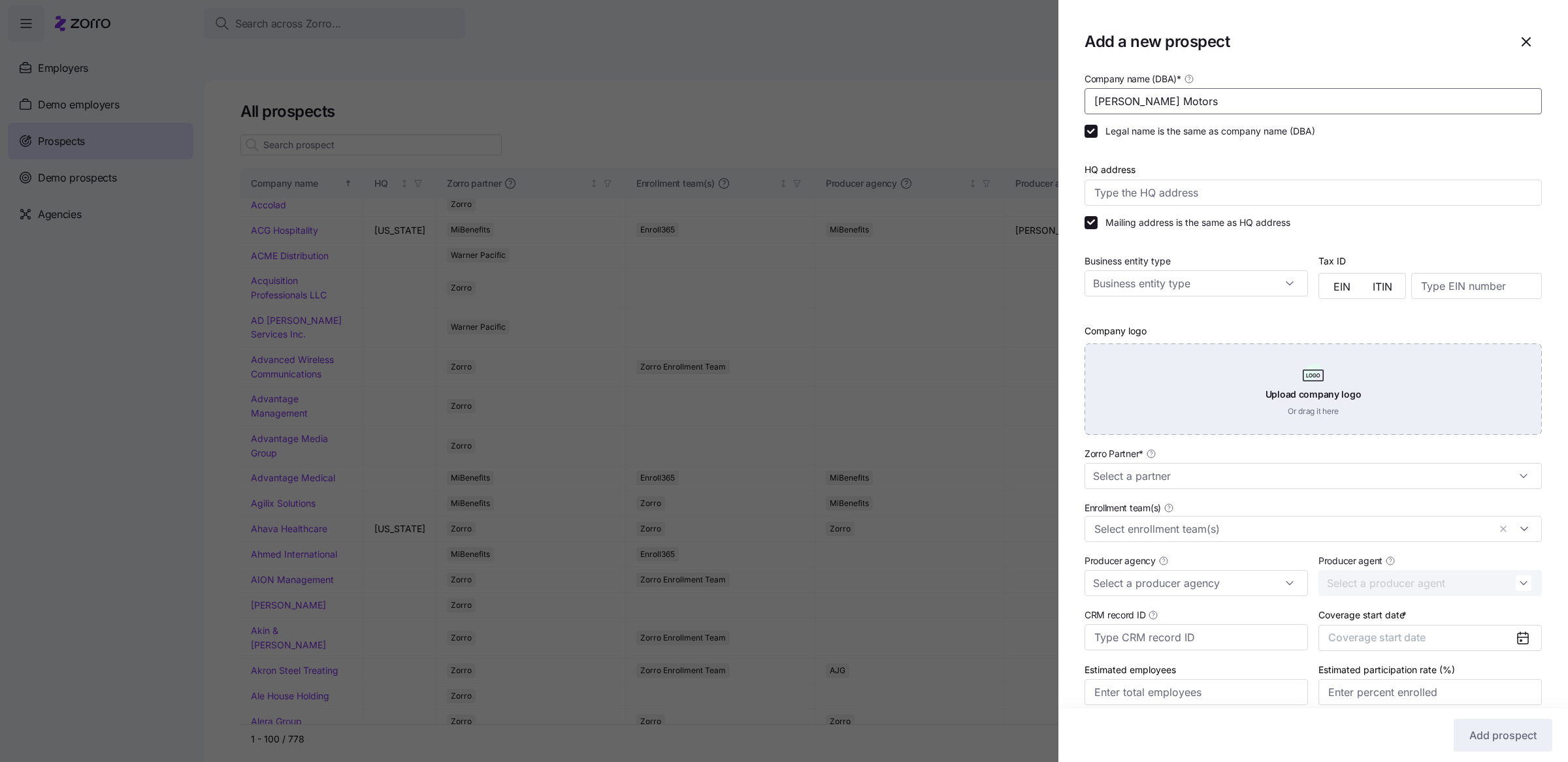
scroll to position [54, 0]
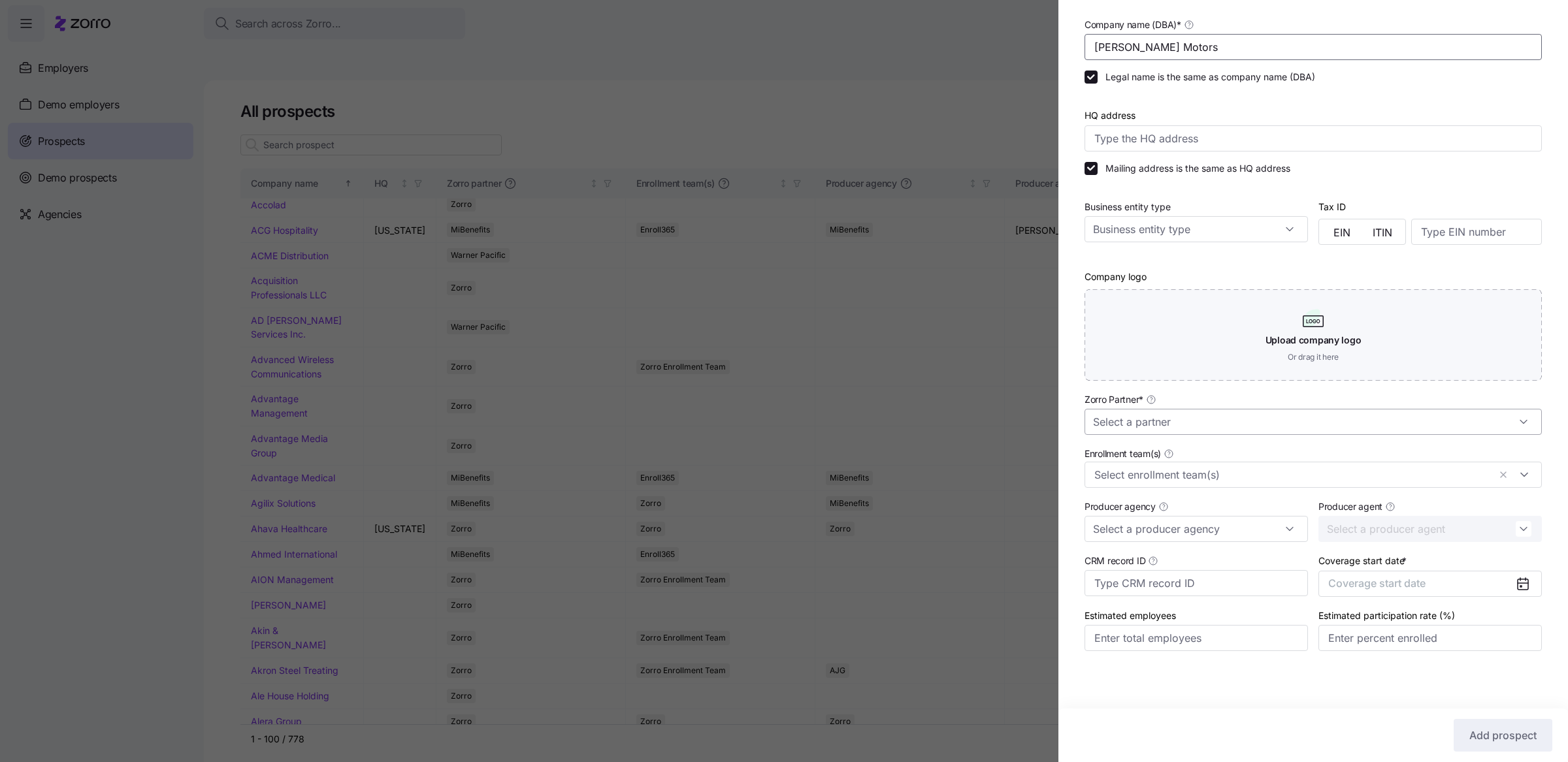
type input "Marlow Motors"
click at [1232, 424] on input "Zorro Partner *" at bounding box center [1313, 422] width 457 height 26
click at [1152, 531] on div "Zorro" at bounding box center [1307, 531] width 435 height 25
type input "Zorro"
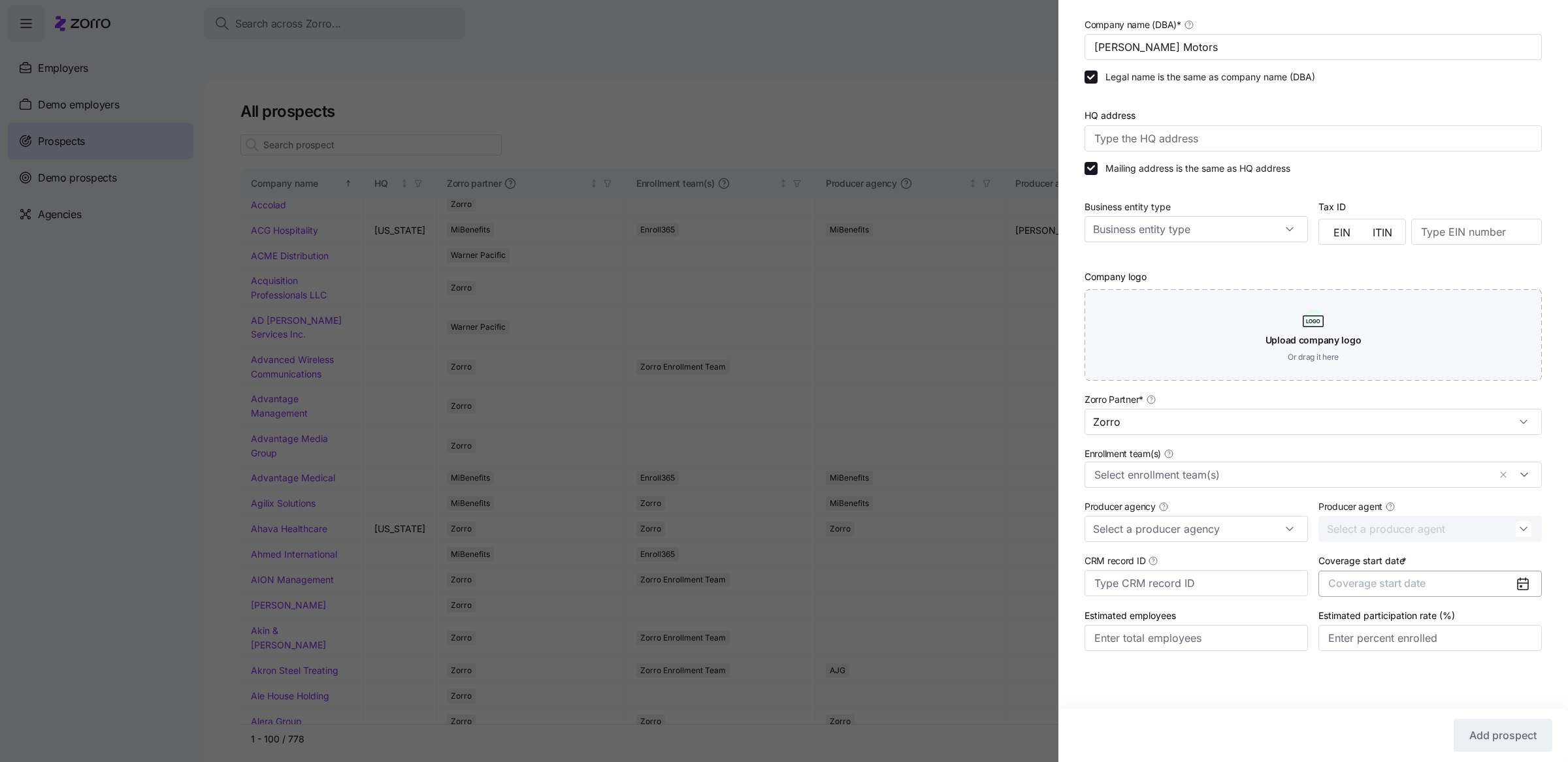
click at [1361, 583] on span "Coverage start date" at bounding box center [1376, 583] width 97 height 13
click at [1502, 426] on icon "button" at bounding box center [1507, 424] width 12 height 12
click at [1364, 453] on button "Jan" at bounding box center [1355, 458] width 65 height 28
click at [1488, 740] on span "Add prospect" at bounding box center [1503, 734] width 67 height 15
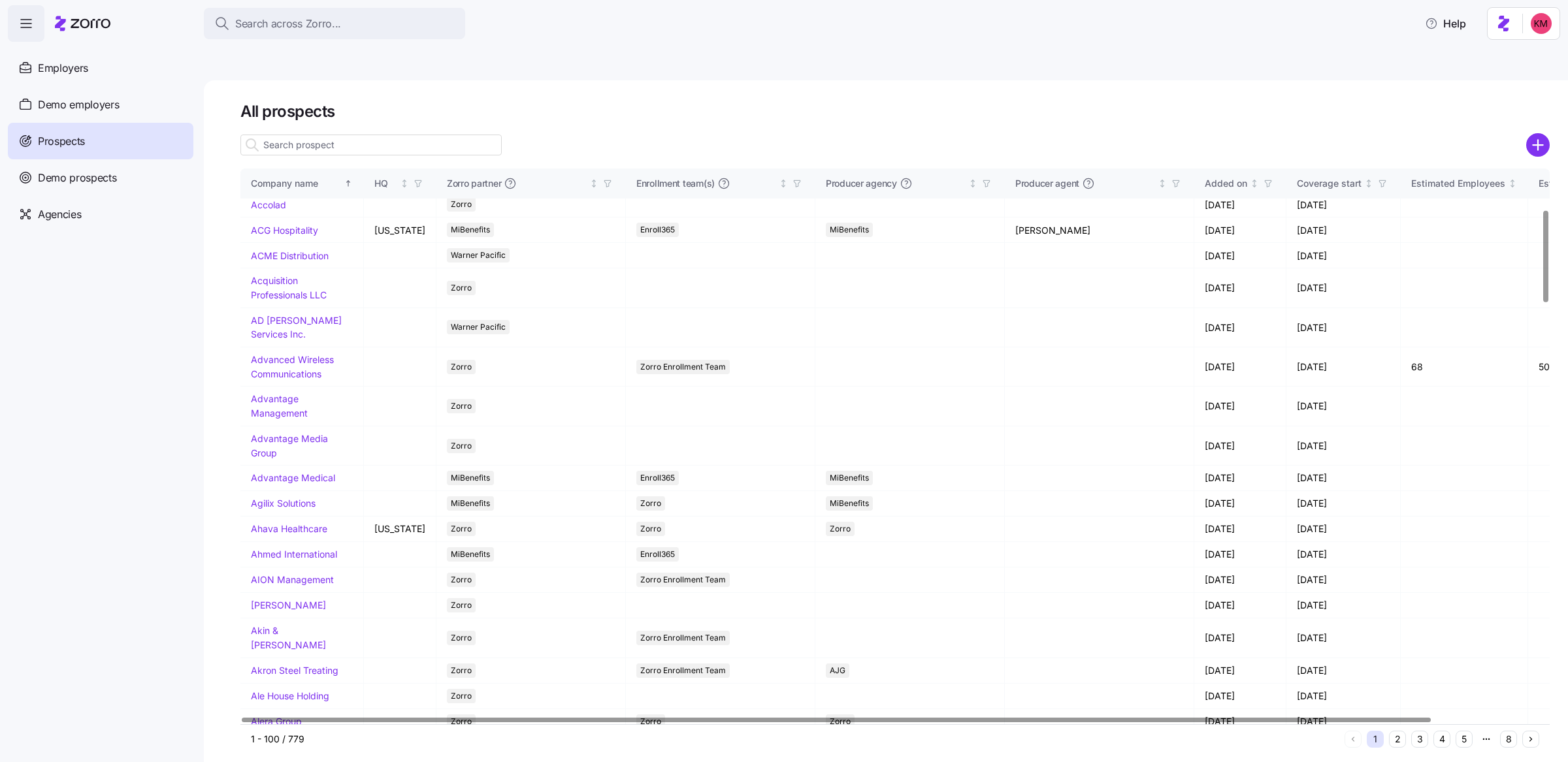
click at [376, 134] on input at bounding box center [371, 145] width 261 height 21
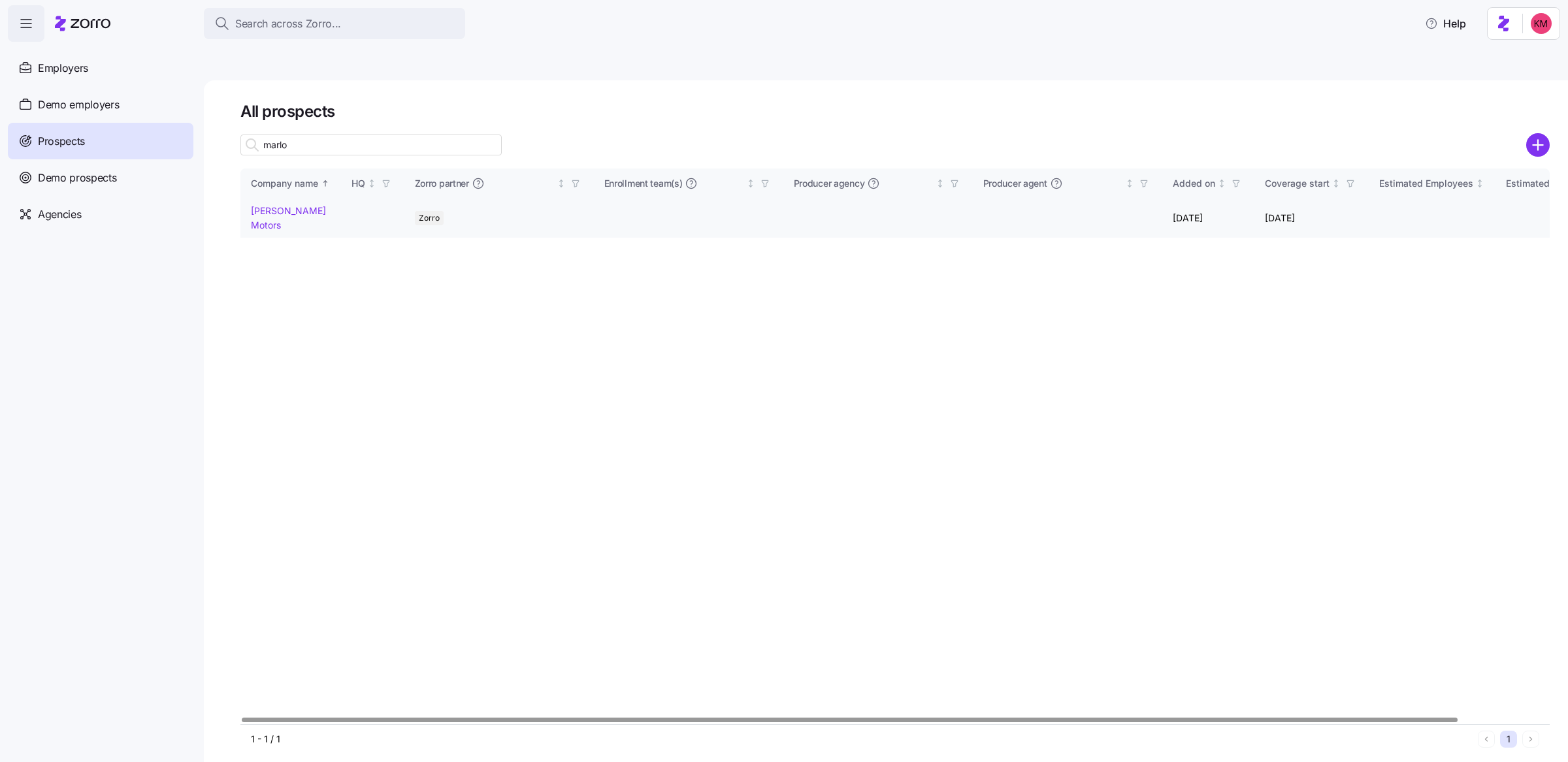
type input "marlo"
click at [295, 205] on link "Marlow Motors" at bounding box center [288, 218] width 75 height 26
click at [282, 205] on link "Marlow Motors" at bounding box center [288, 218] width 75 height 26
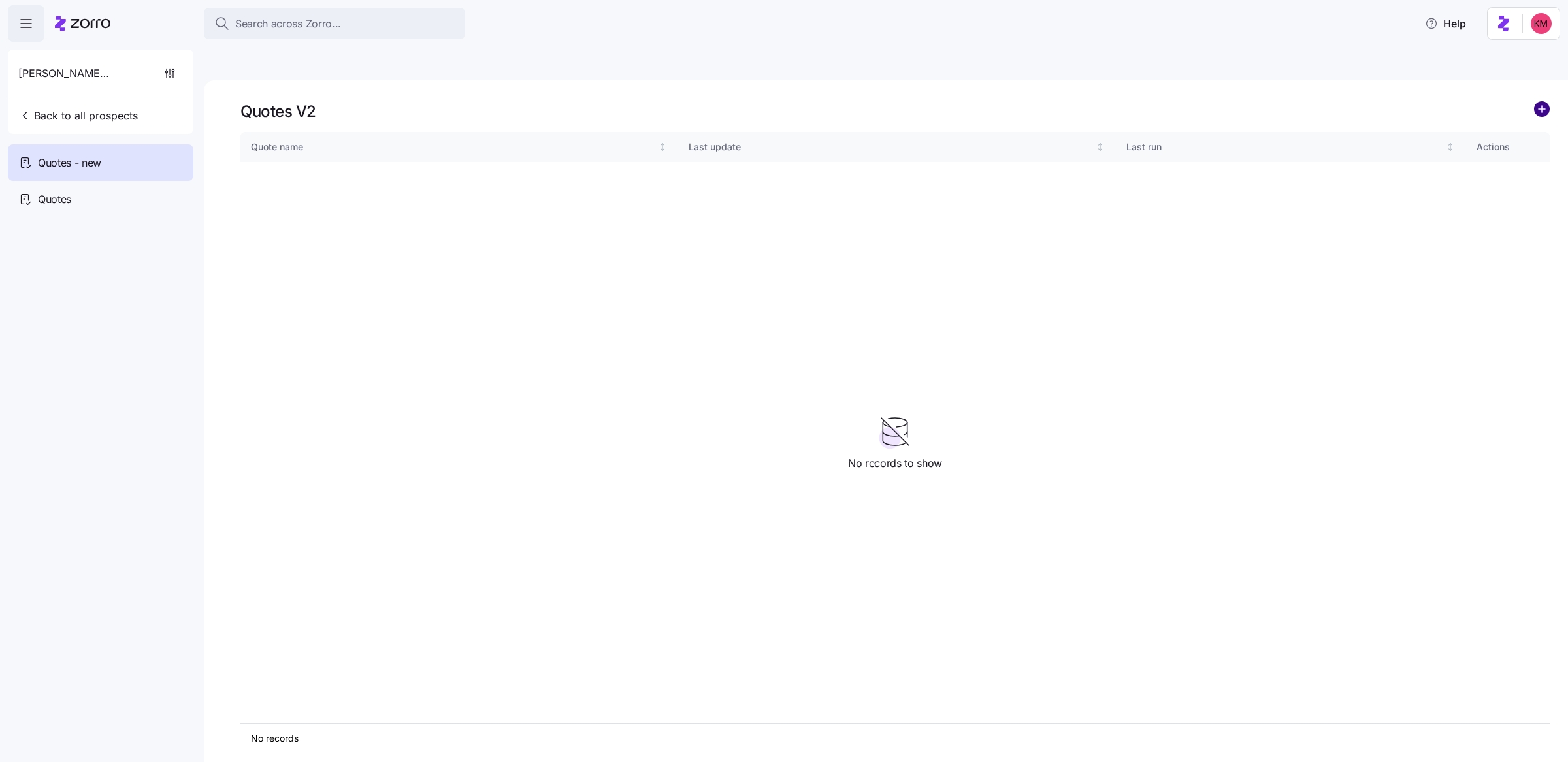
click at [1546, 102] on circle "add icon" at bounding box center [1542, 109] width 15 height 15
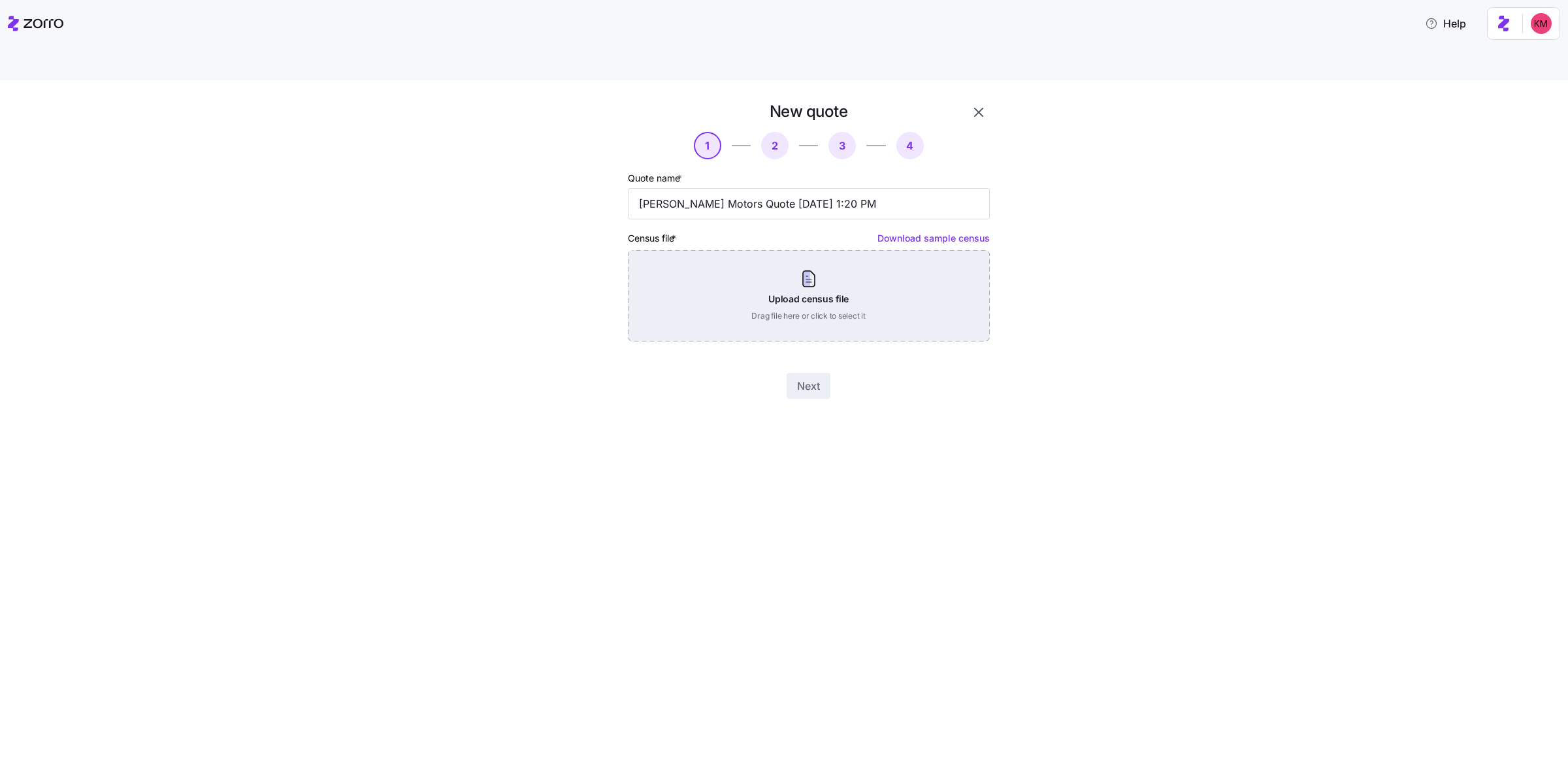
click at [693, 286] on div "Upload census file Drag file here or click to select it" at bounding box center [809, 296] width 362 height 91
click at [902, 307] on div "Upload census file Drag file here or click to select it" at bounding box center [809, 296] width 362 height 91
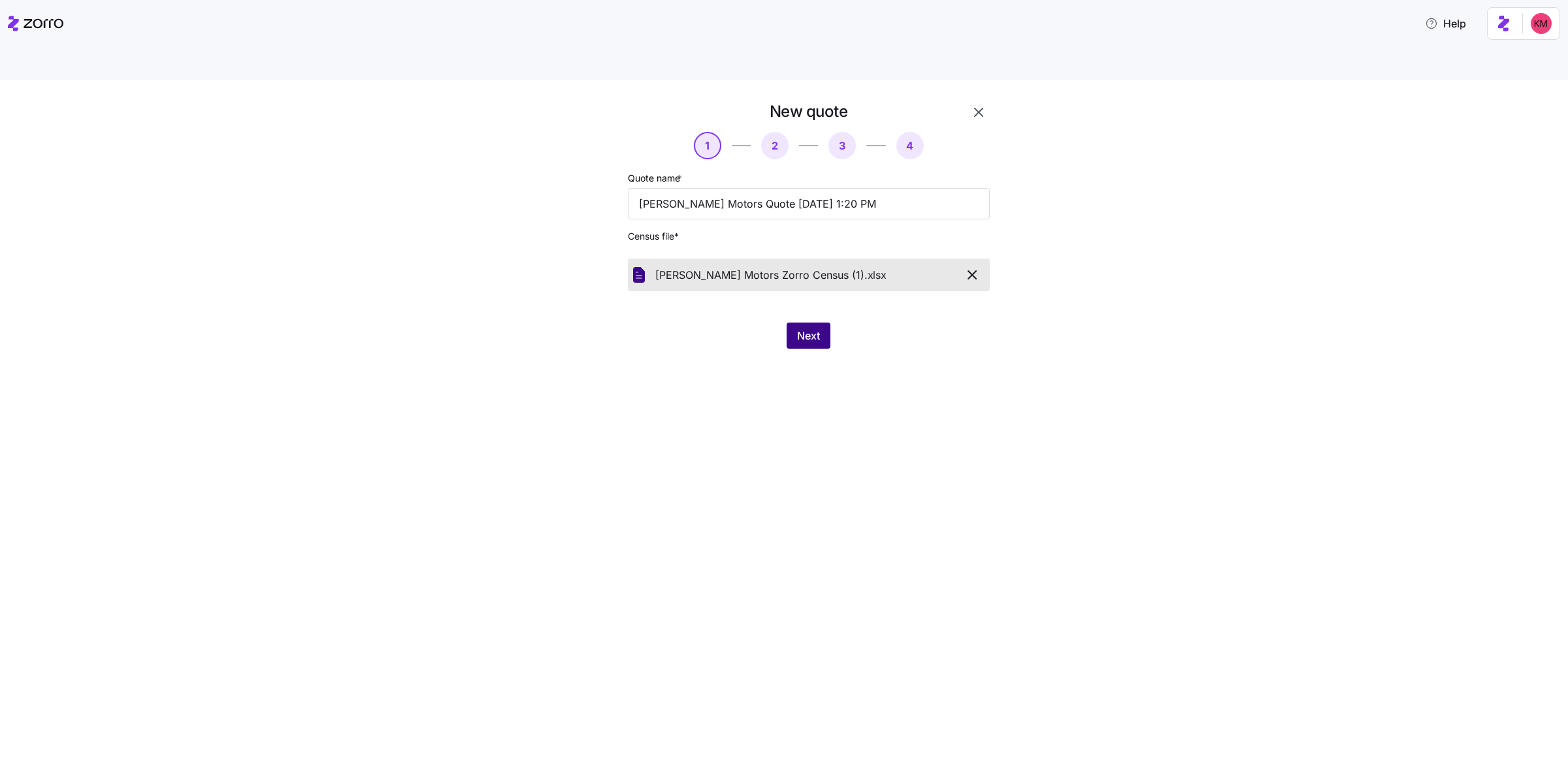
click at [829, 323] on button "Next" at bounding box center [808, 336] width 44 height 26
click at [973, 271] on icon "button" at bounding box center [972, 274] width 8 height 8
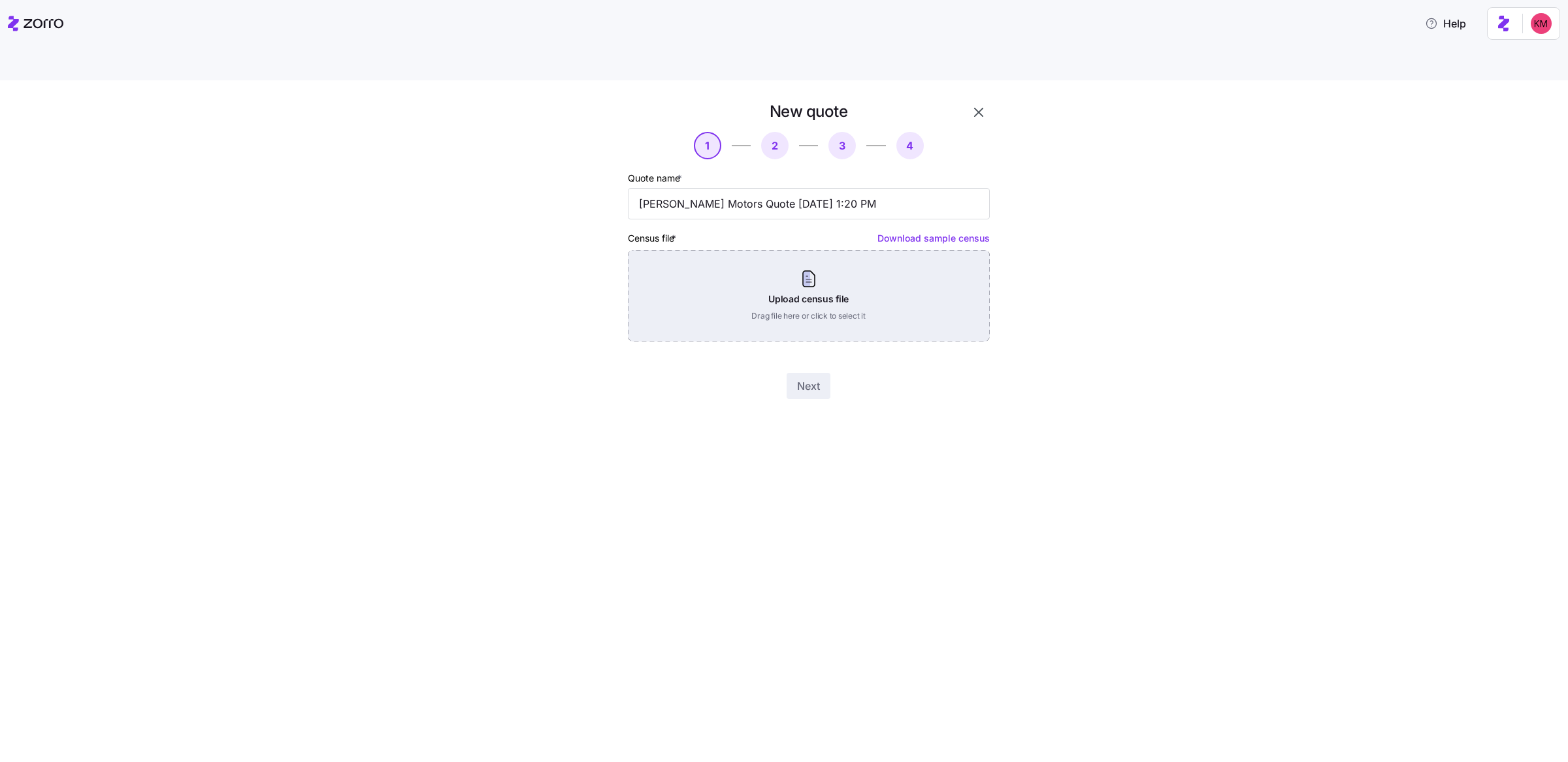
click at [814, 251] on div "Upload census file Drag file here or click to select it" at bounding box center [809, 296] width 362 height 91
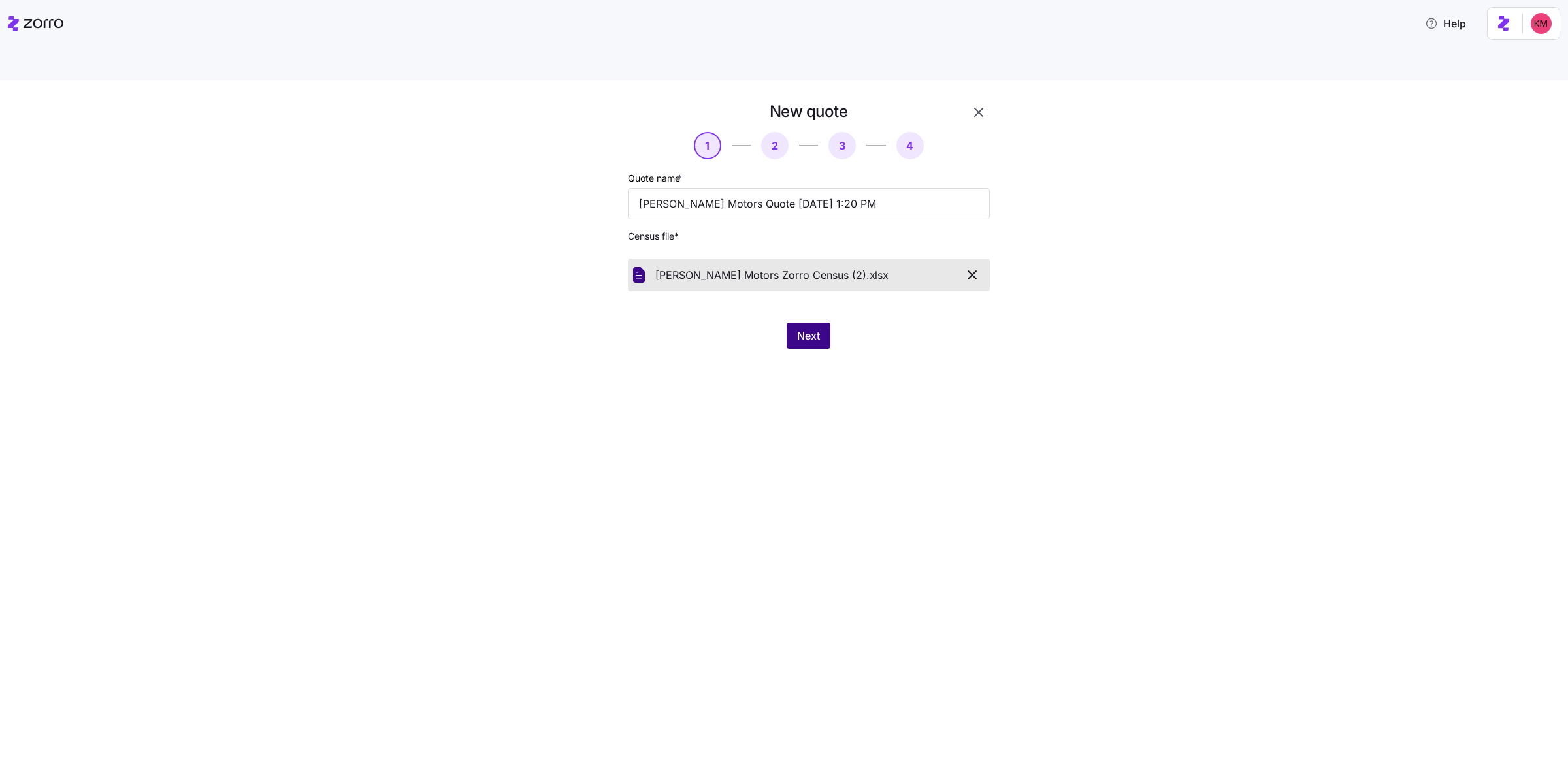
click at [819, 323] on button "Next" at bounding box center [808, 336] width 44 height 26
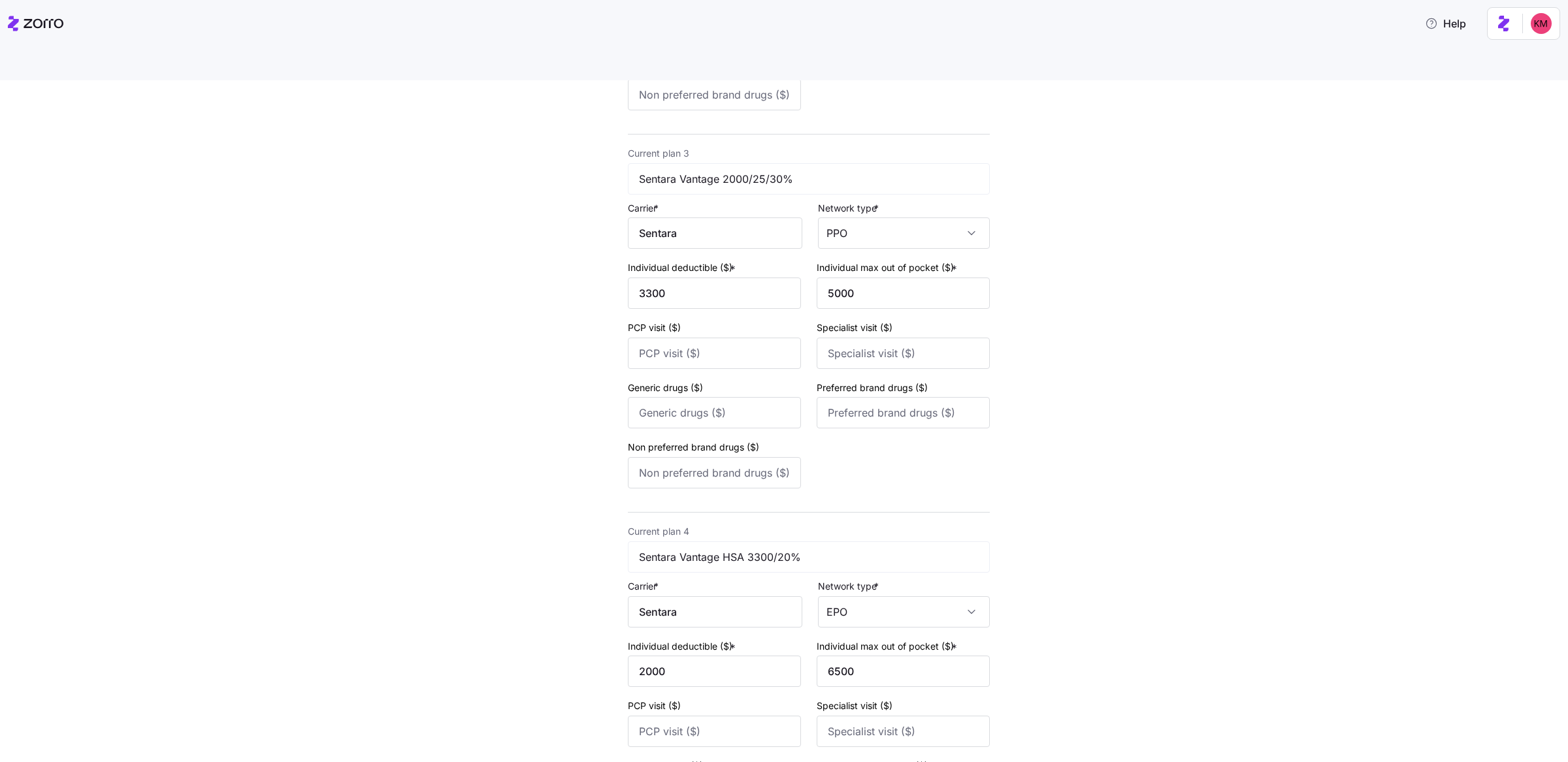
scroll to position [1017, 0]
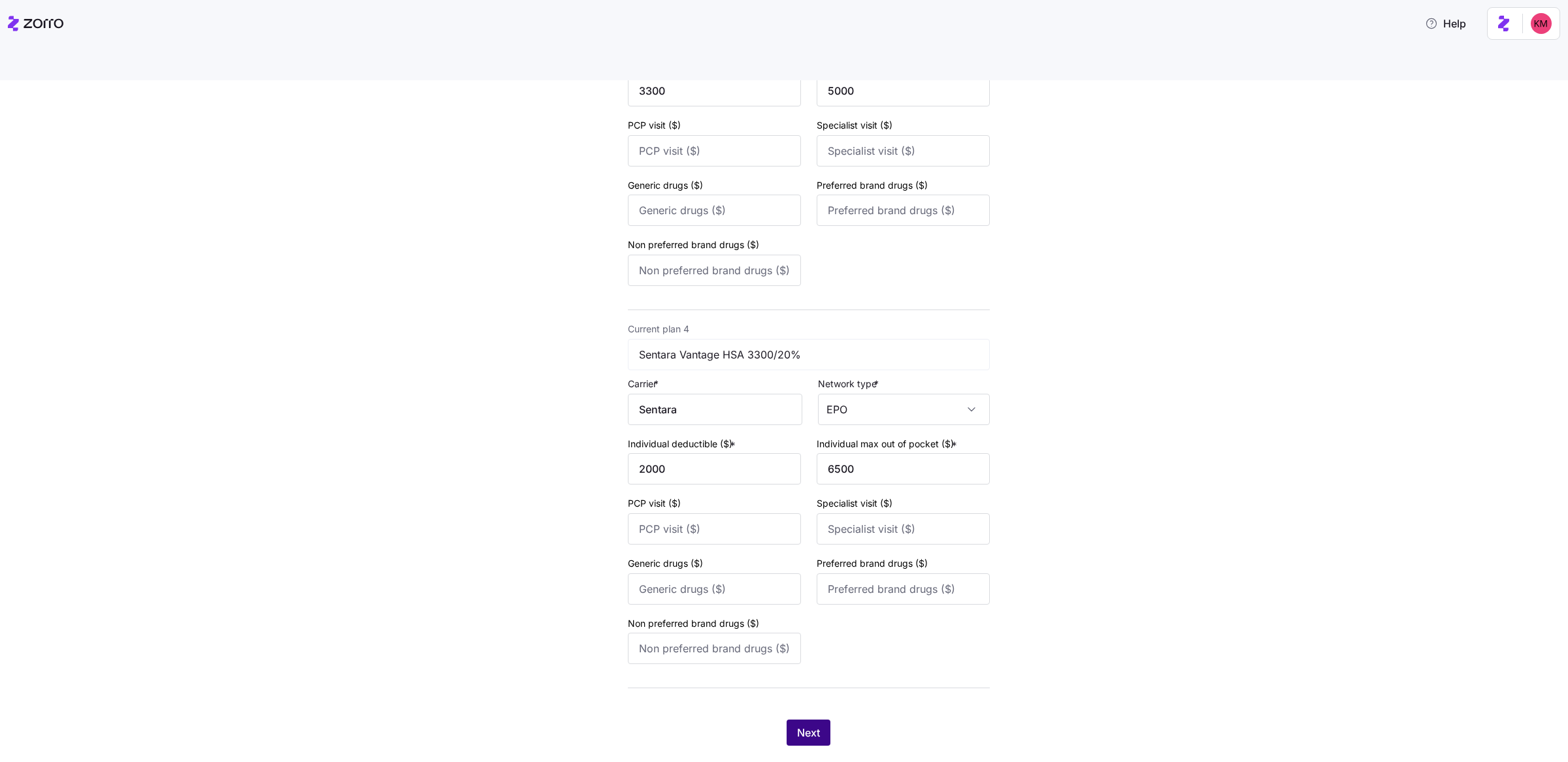
click at [822, 720] on button "Next" at bounding box center [808, 733] width 44 height 26
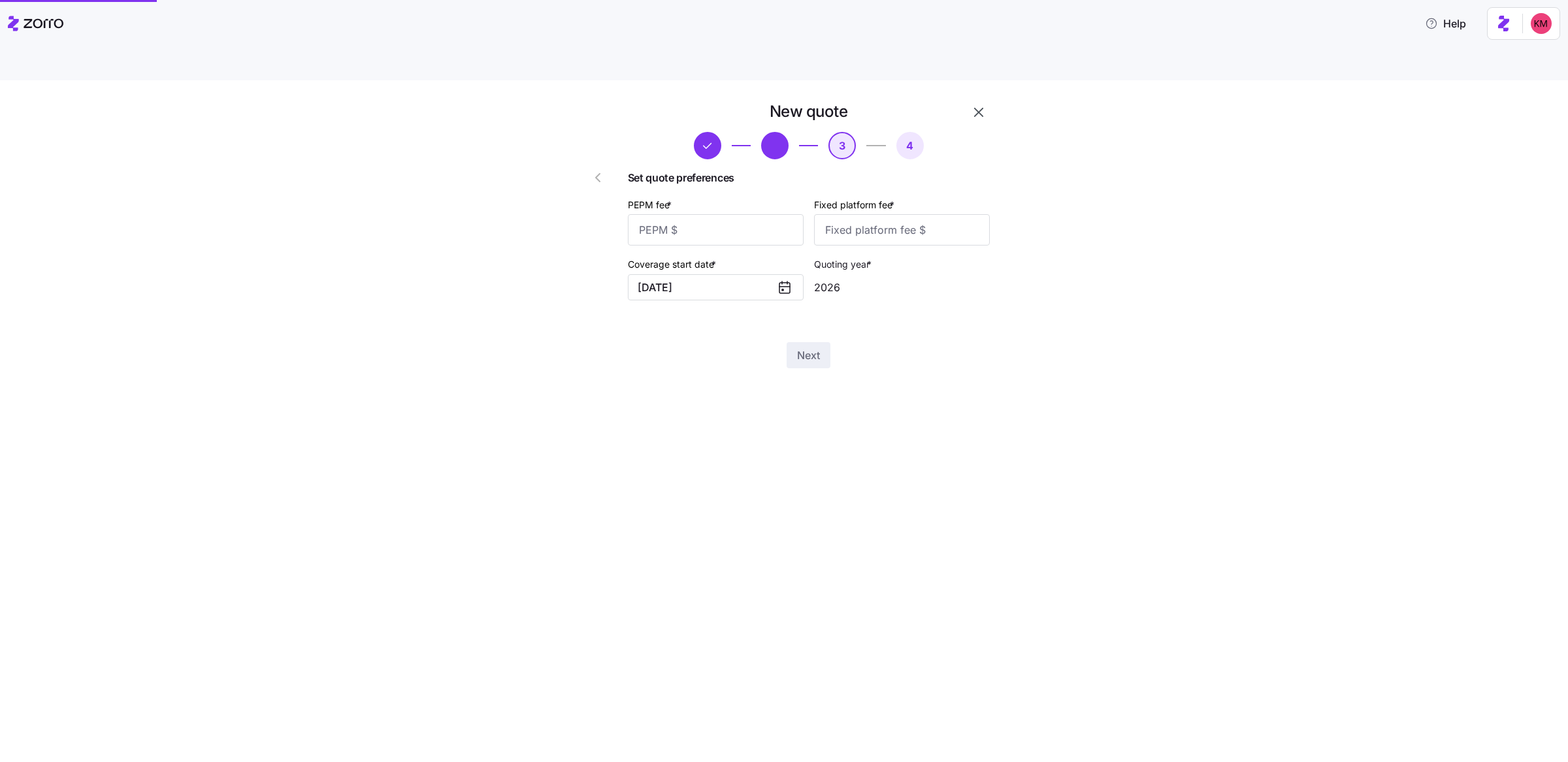
scroll to position [0, 0]
click at [766, 214] on input "PEPM fee *" at bounding box center [716, 229] width 176 height 31
type input "60"
type input "100"
click at [802, 347] on span "Next" at bounding box center [808, 355] width 23 height 15
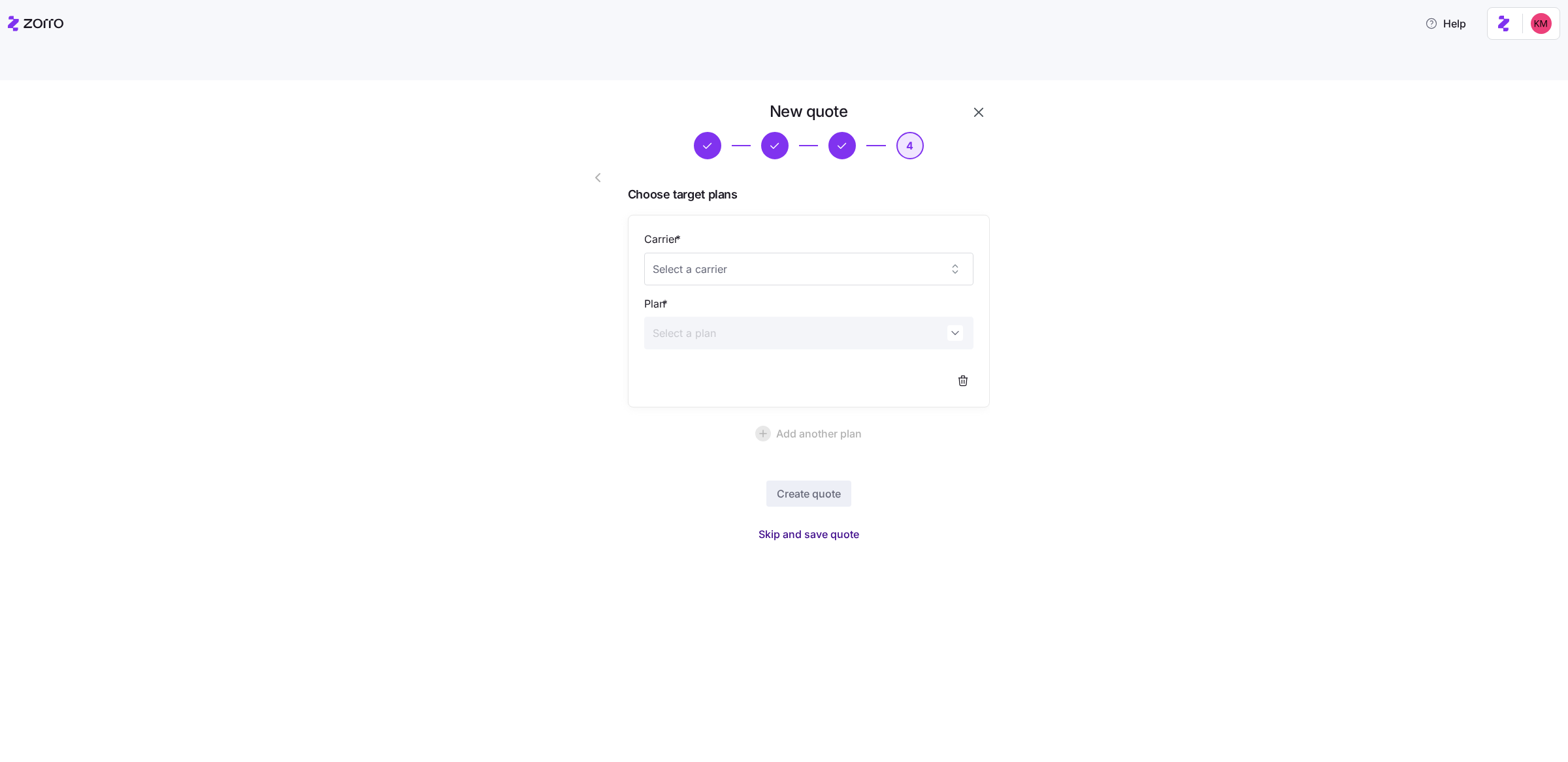
click at [813, 526] on span "Skip and save quote" at bounding box center [808, 534] width 101 height 15
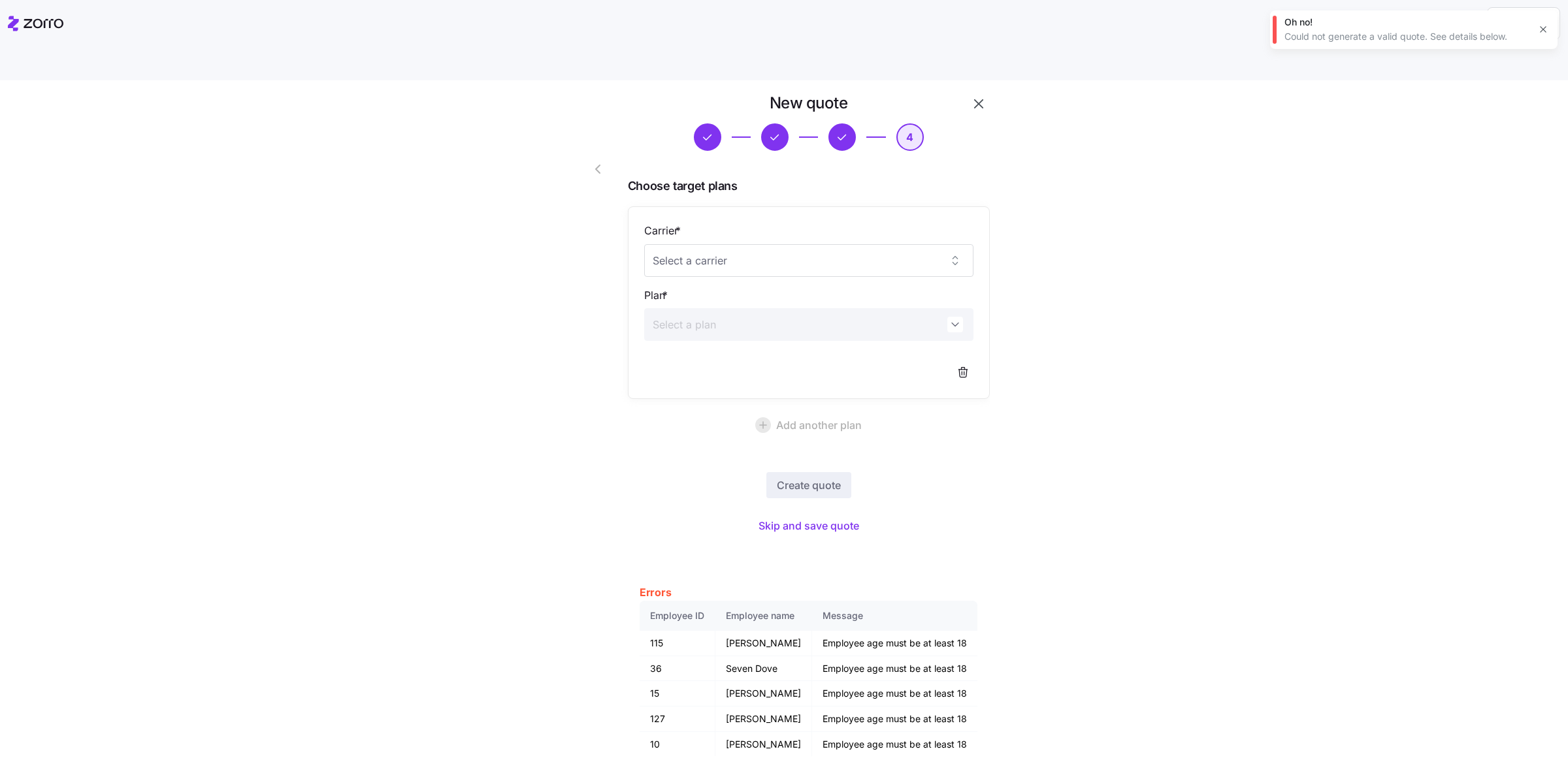
scroll to position [20, 0]
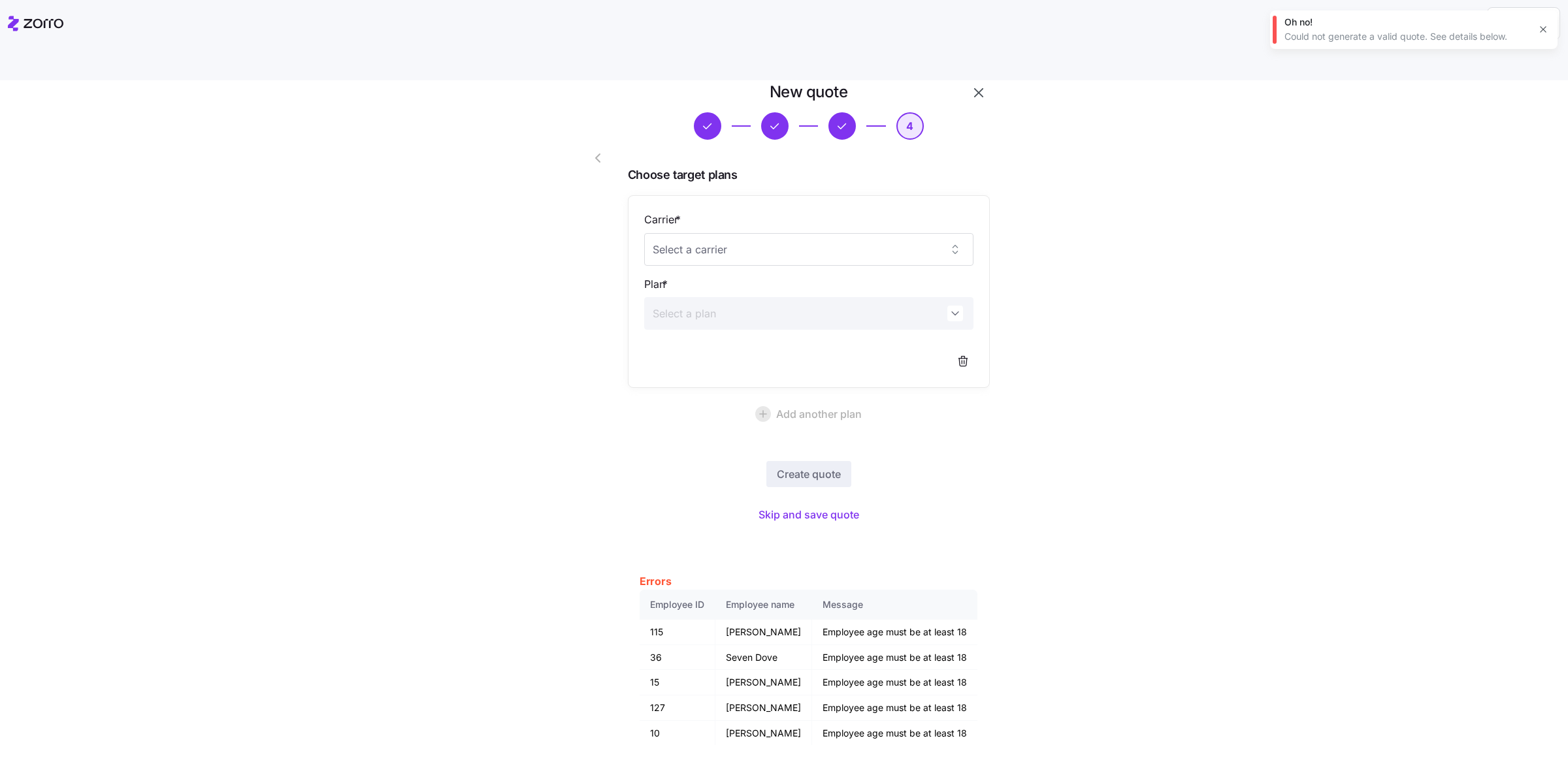
drag, startPoint x: 647, startPoint y: 196, endPoint x: 610, endPoint y: 153, distance: 56.7
click at [647, 212] on label "Carrier *" at bounding box center [664, 220] width 39 height 16
click at [647, 233] on input "Carrier *" at bounding box center [808, 249] width 329 height 33
click at [599, 150] on span "button" at bounding box center [600, 158] width 21 height 15
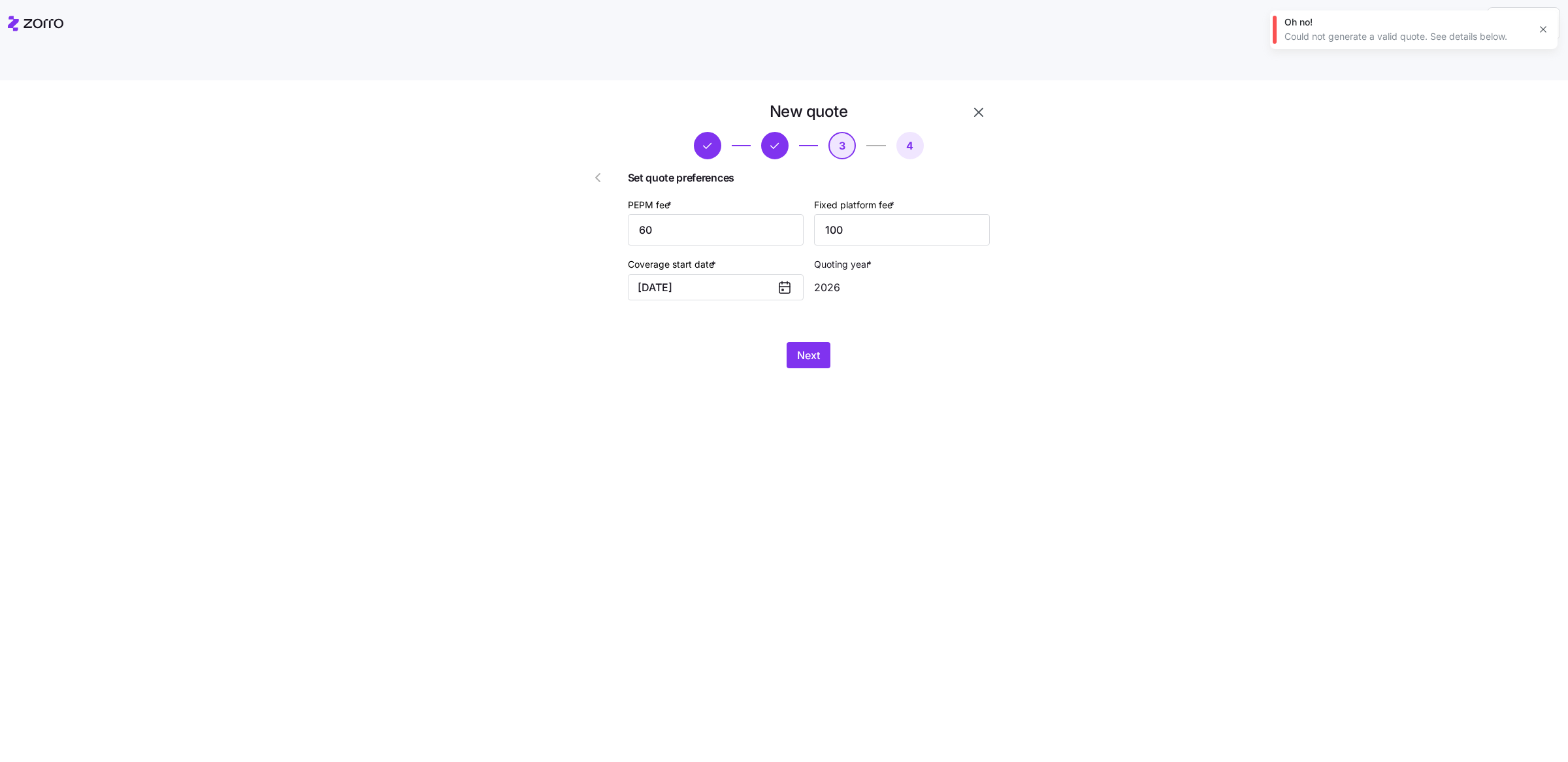
scroll to position [0, 0]
click at [596, 170] on icon "button" at bounding box center [597, 177] width 15 height 15
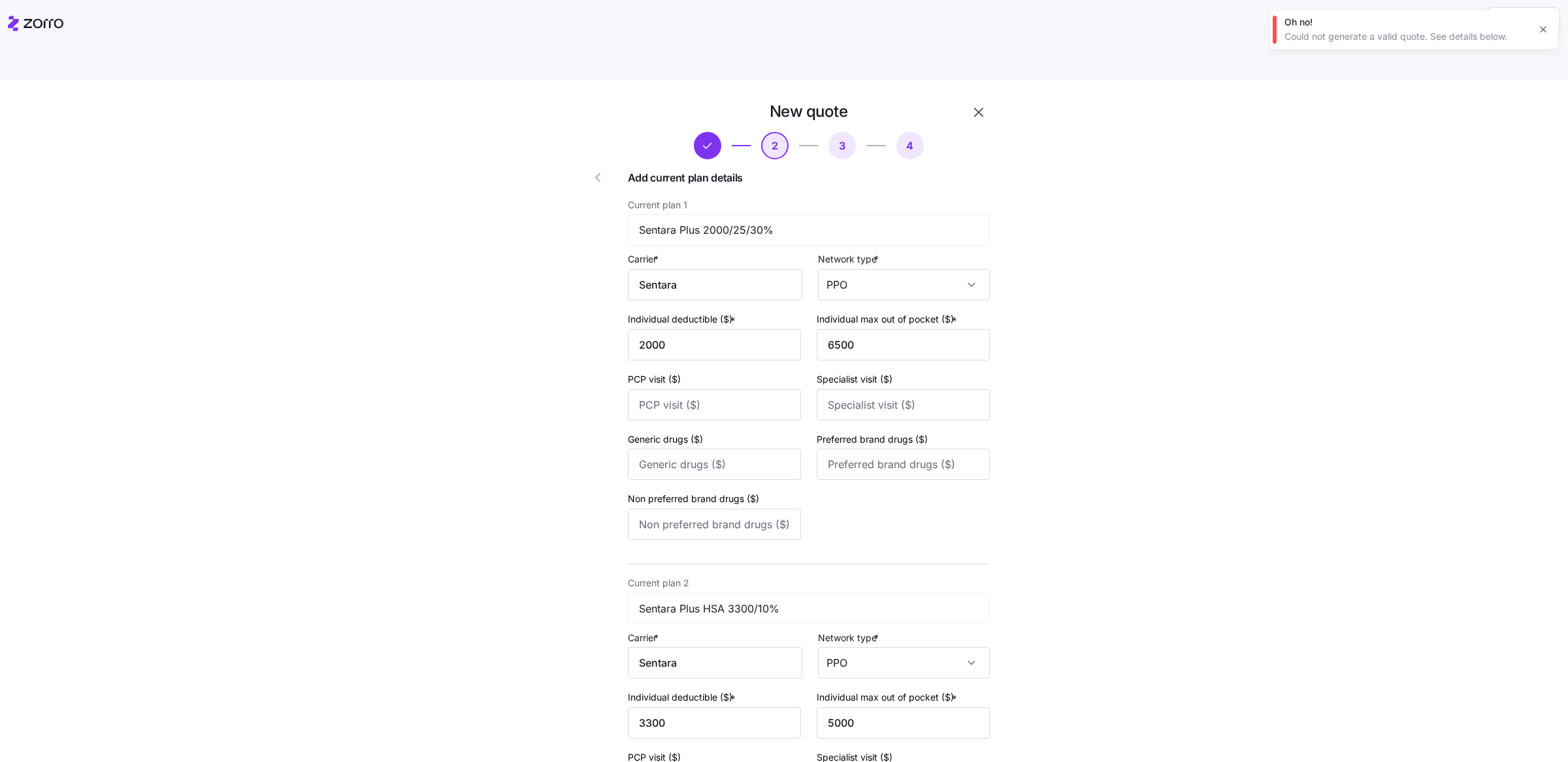
click at [597, 170] on icon "button" at bounding box center [597, 177] width 15 height 15
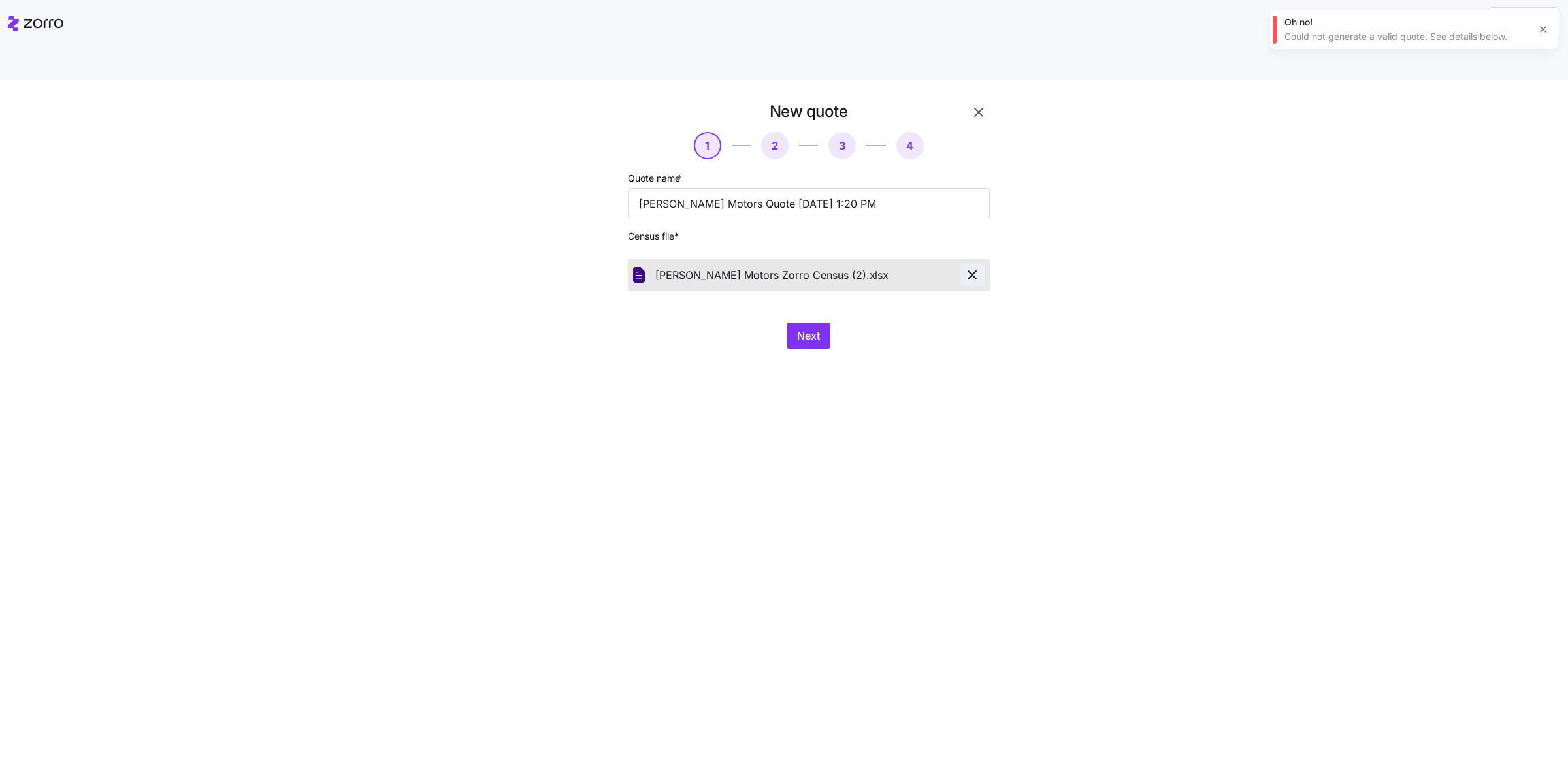
click at [984, 263] on button "button" at bounding box center [972, 274] width 24 height 22
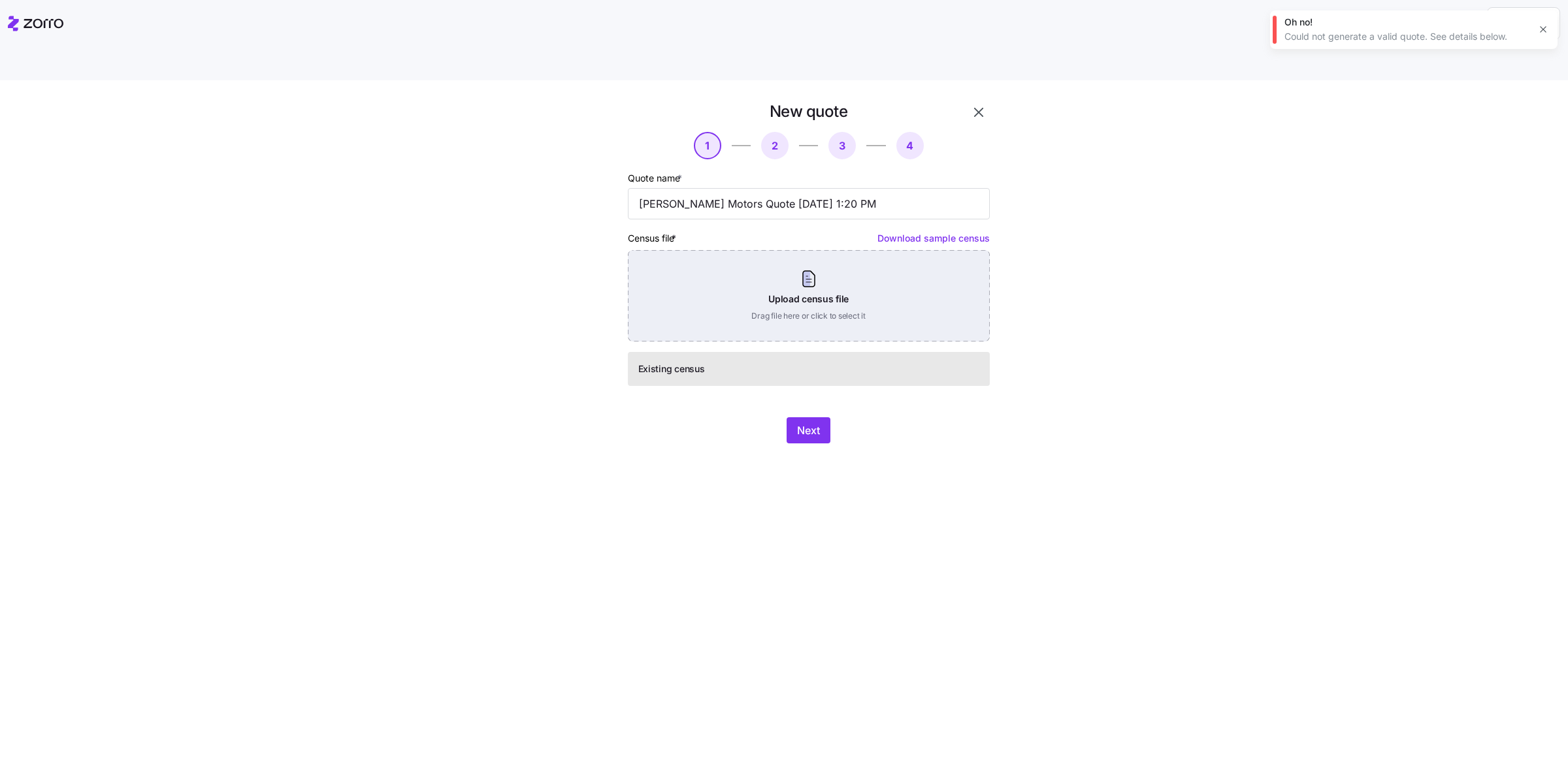
click at [913, 256] on div "Upload census file Drag file here or click to select it" at bounding box center [809, 296] width 362 height 91
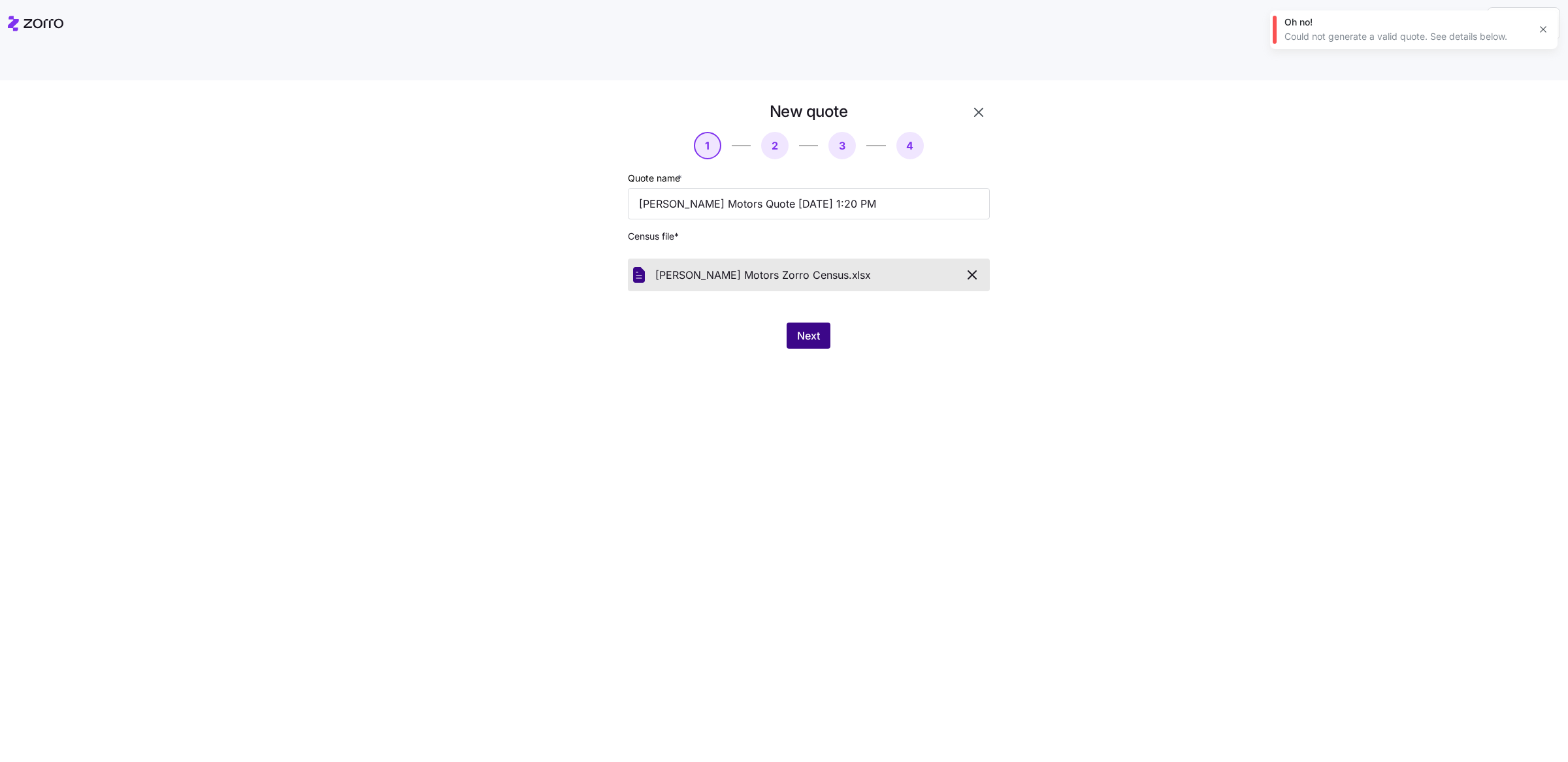
click at [809, 323] on button "Next" at bounding box center [808, 336] width 44 height 26
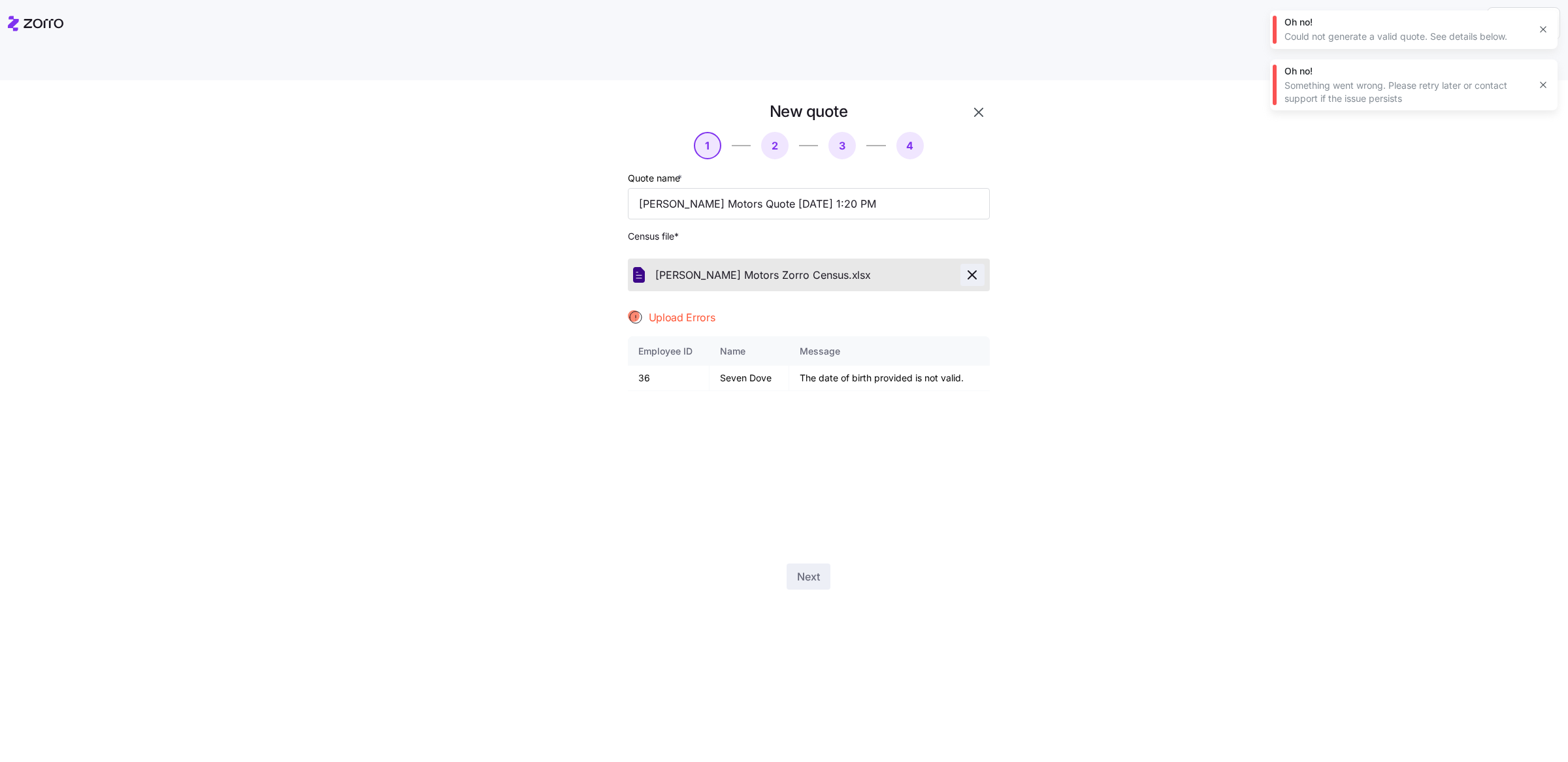
click at [973, 263] on button "button" at bounding box center [972, 274] width 24 height 22
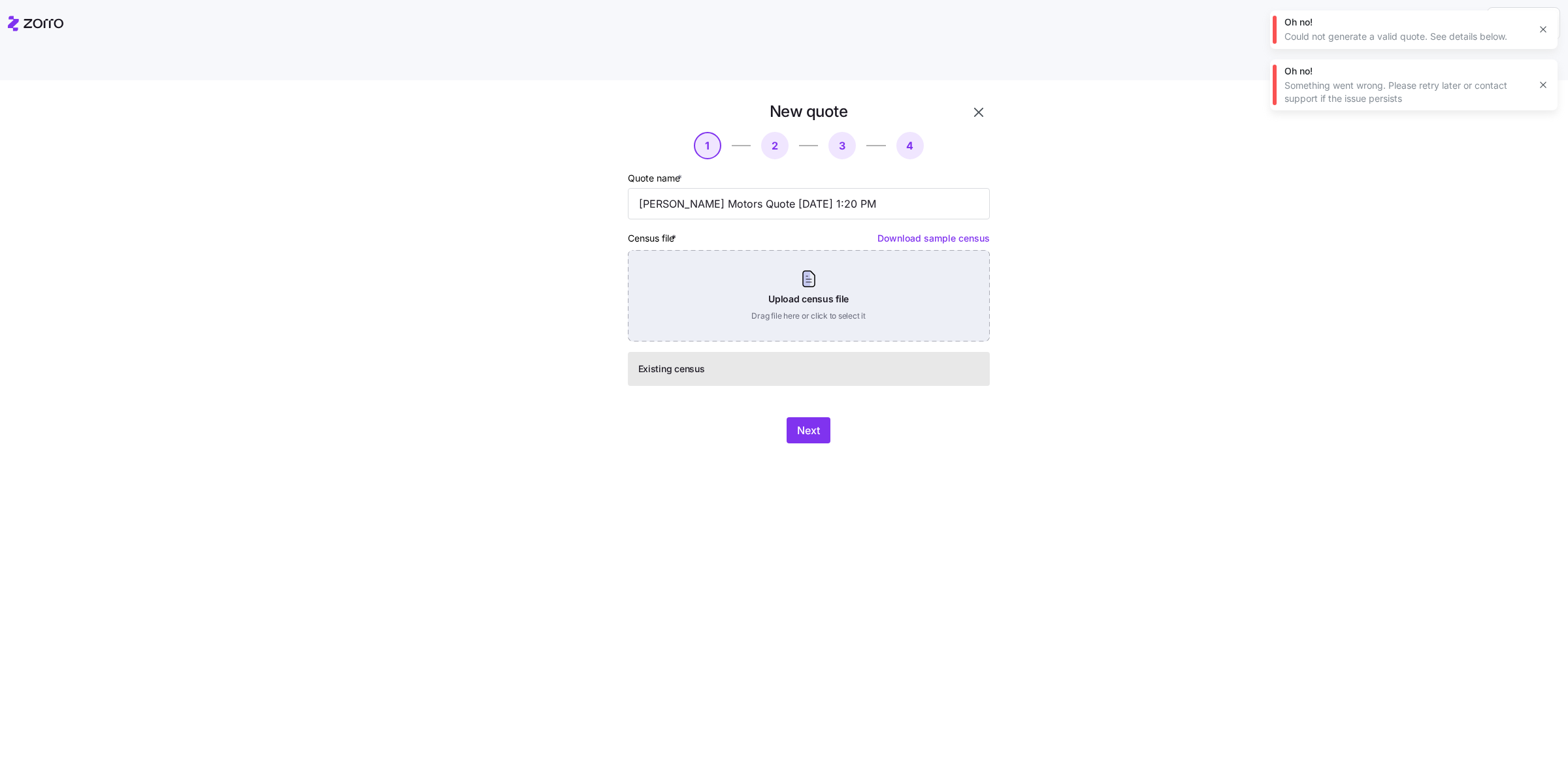
click at [841, 281] on div "Upload census file Drag file here or click to select it" at bounding box center [809, 296] width 362 height 91
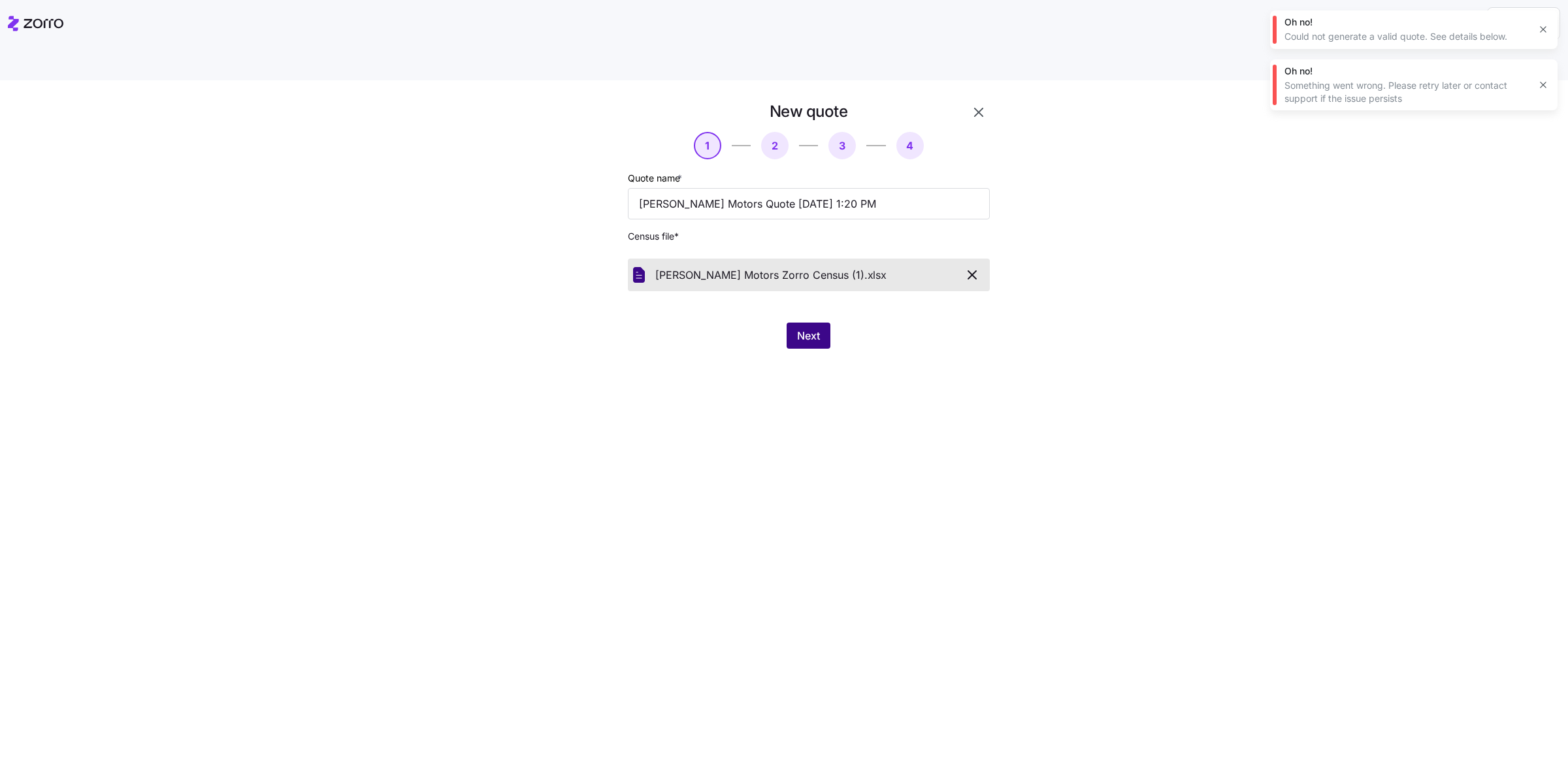
click at [805, 328] on span "Next" at bounding box center [808, 335] width 23 height 15
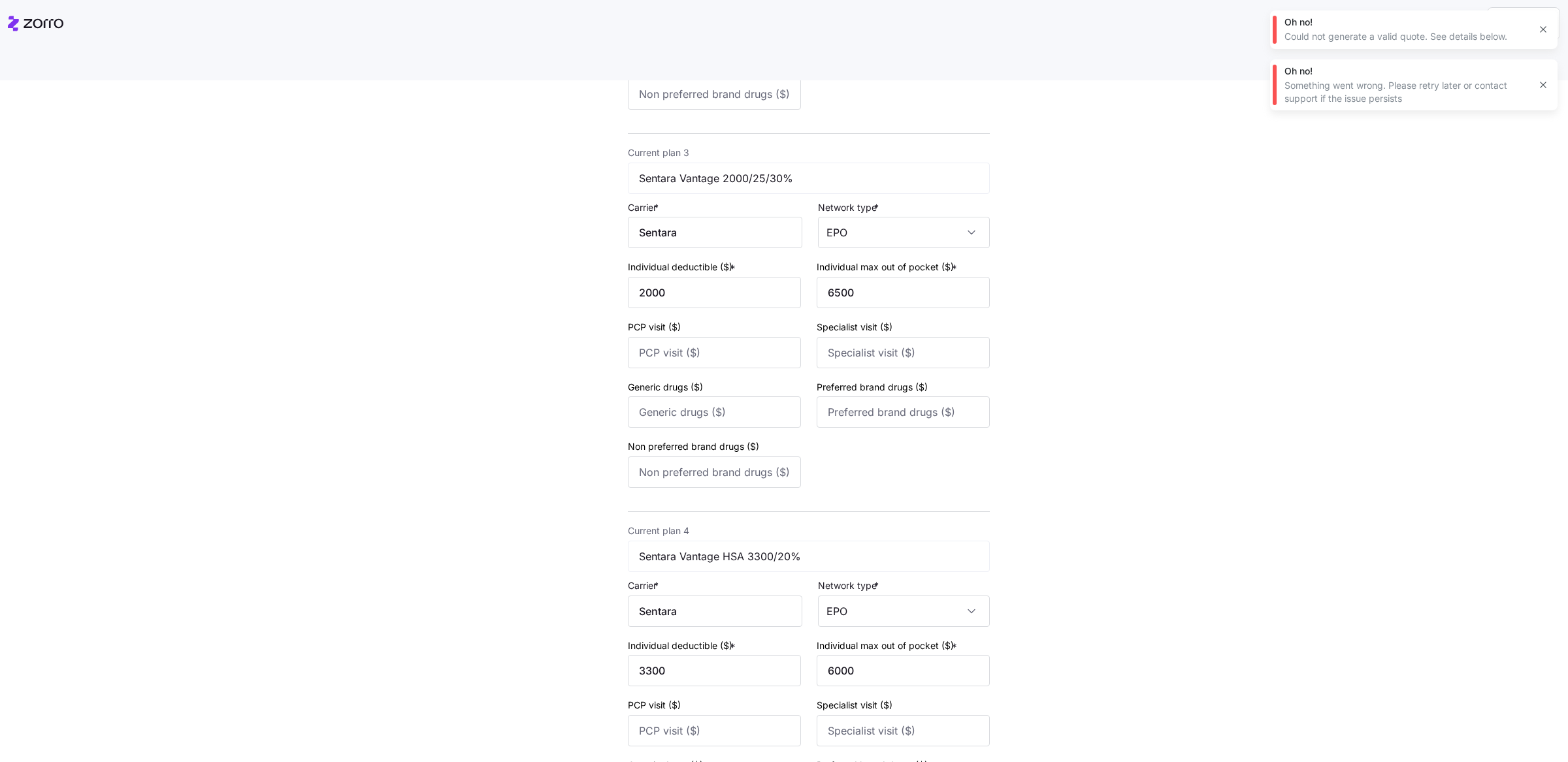
scroll to position [1017, 0]
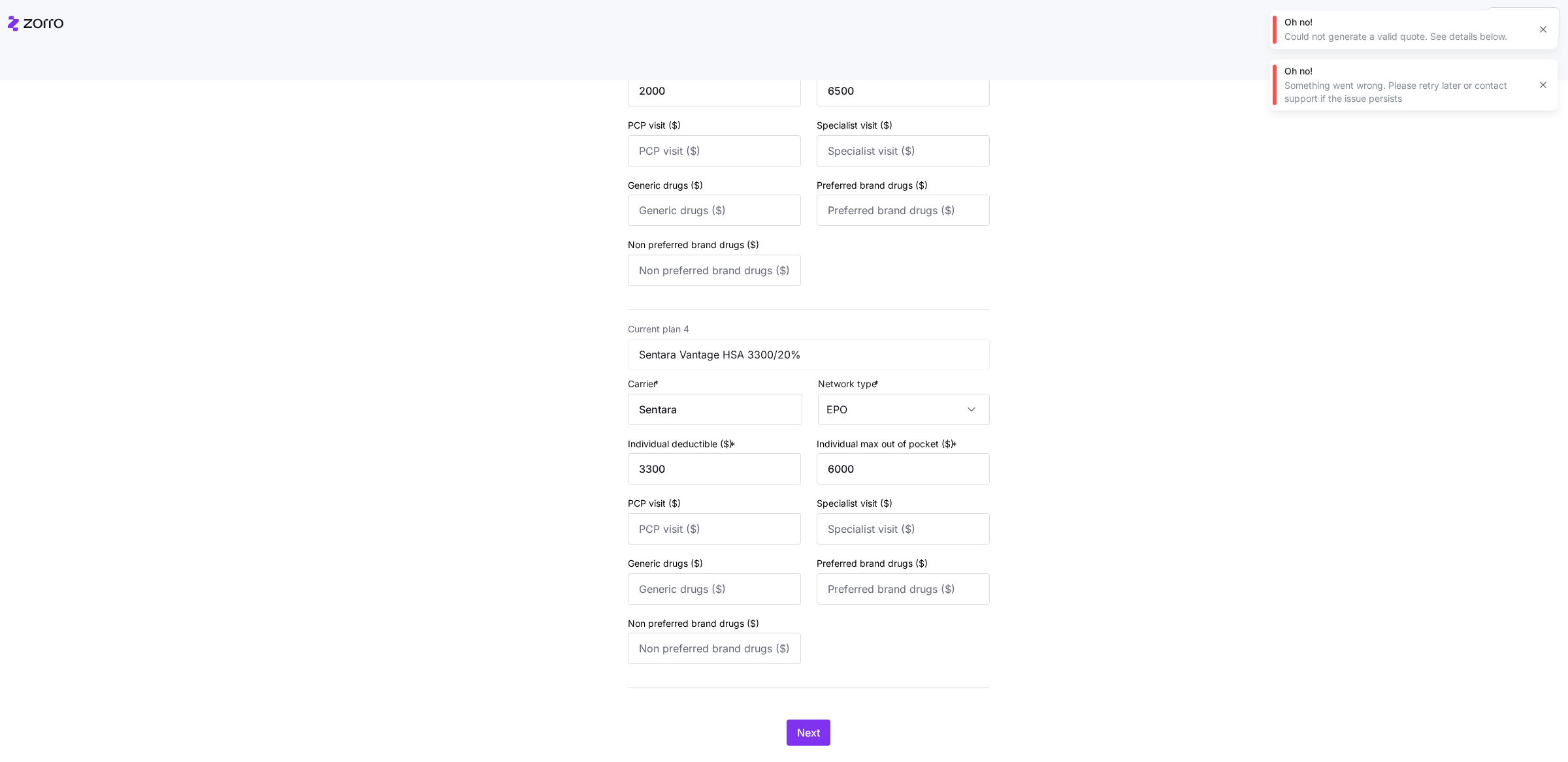
click at [838, 720] on div "Next" at bounding box center [809, 733] width 362 height 26
click at [801, 725] on span "Next" at bounding box center [808, 732] width 23 height 15
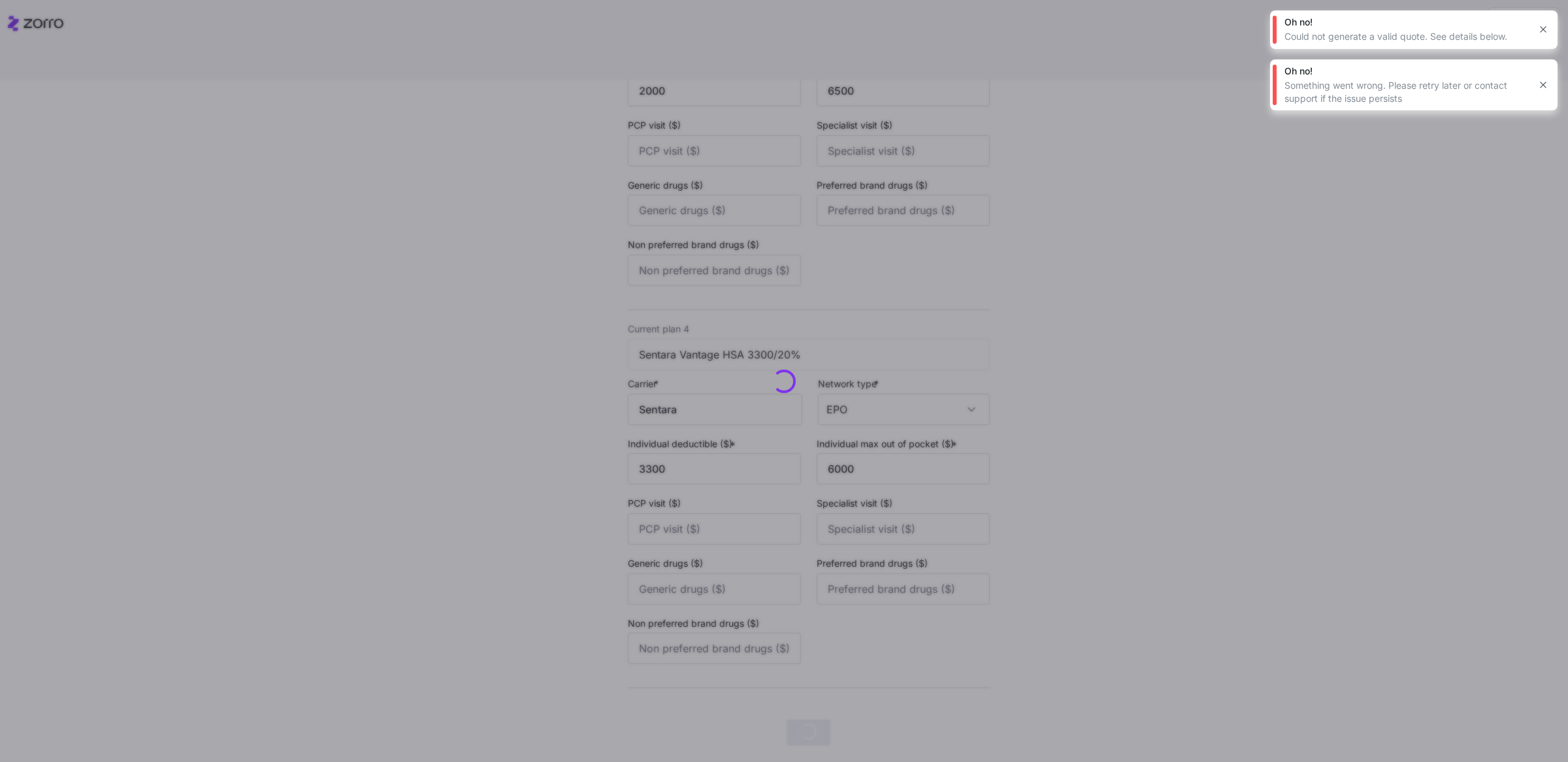
scroll to position [0, 0]
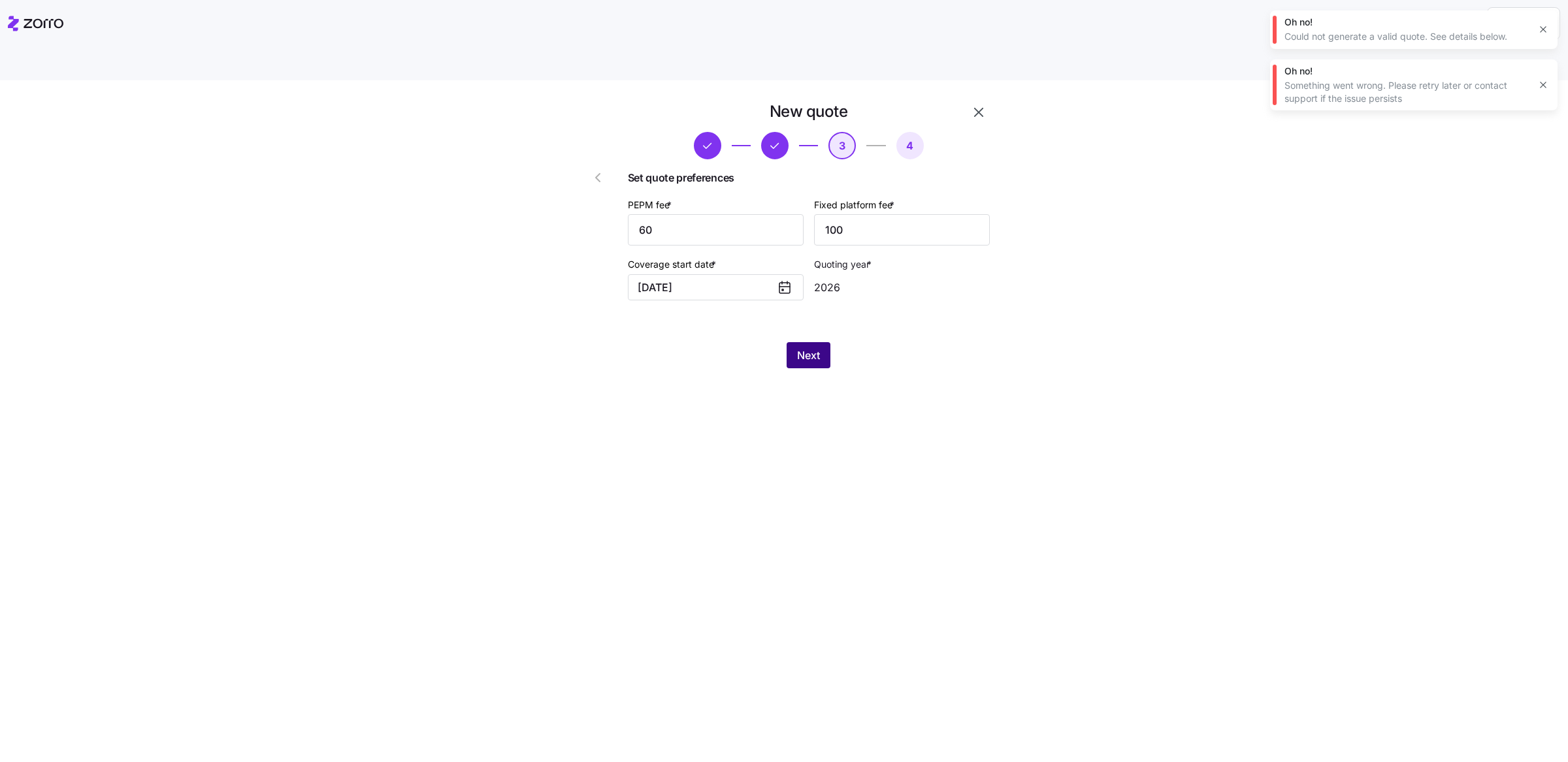
click at [815, 347] on span "Next" at bounding box center [808, 355] width 23 height 15
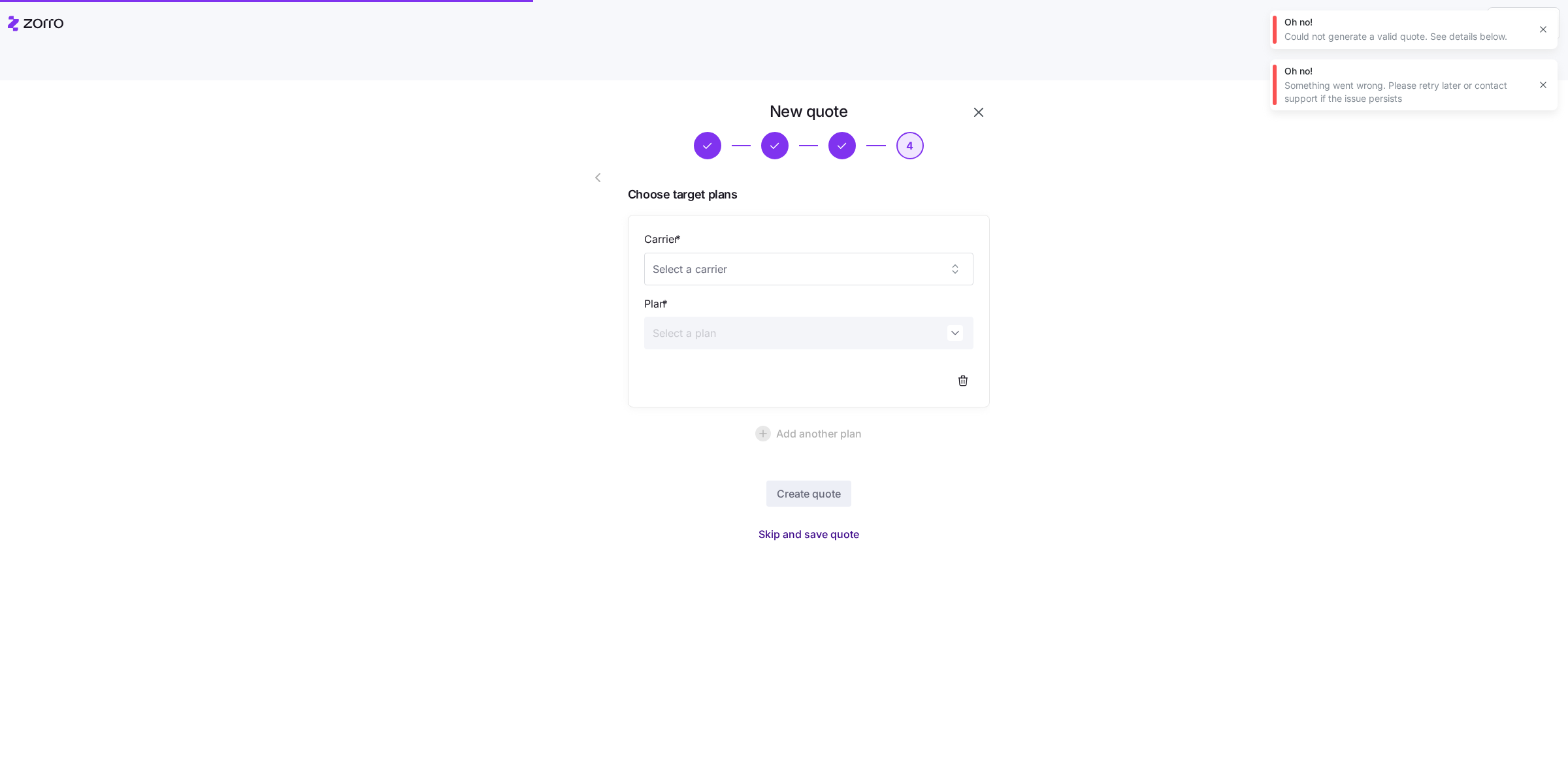
click at [829, 526] on span "Skip and save quote" at bounding box center [808, 534] width 101 height 15
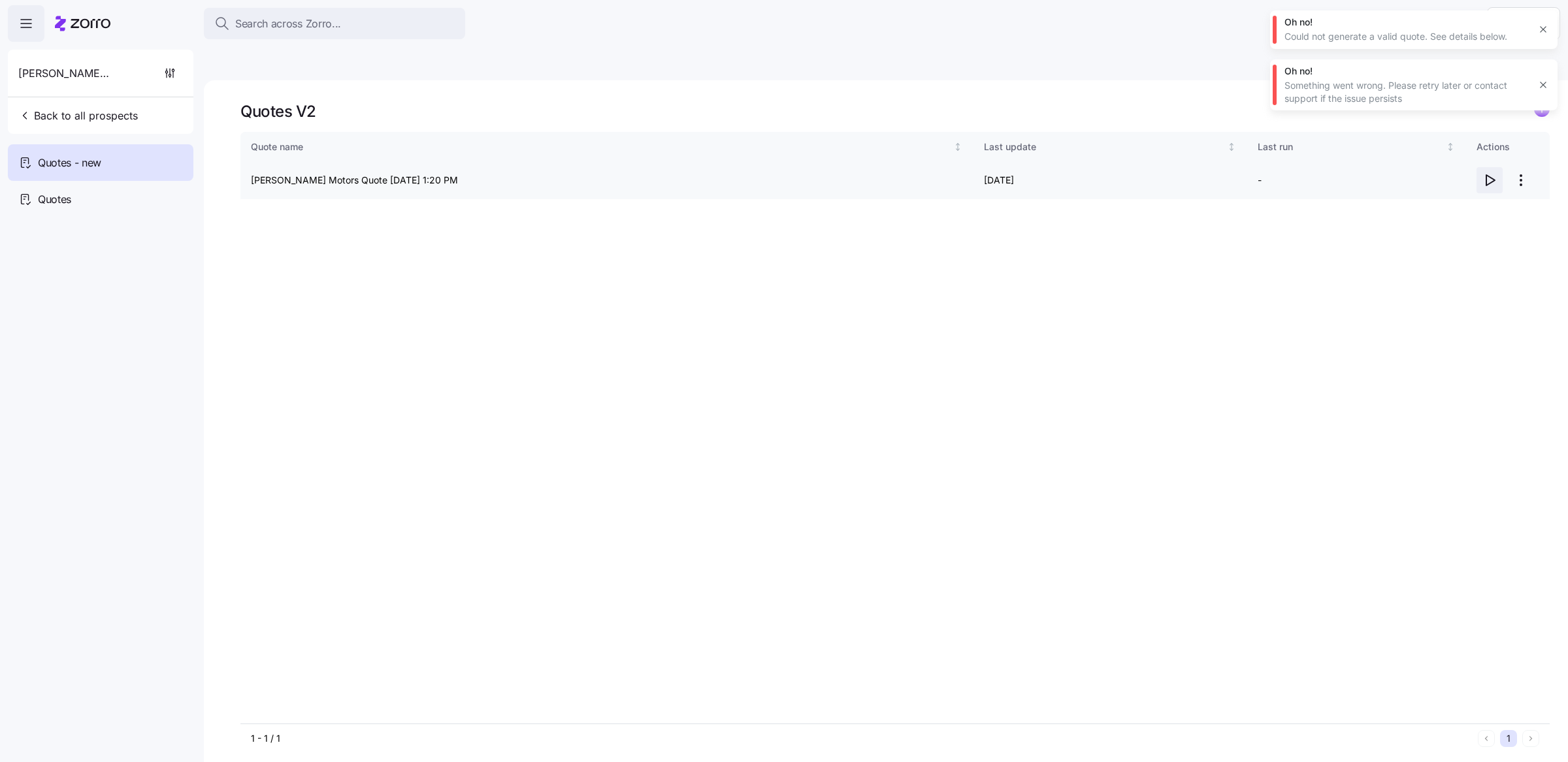
click at [1491, 172] on icon "button" at bounding box center [1489, 180] width 15 height 15
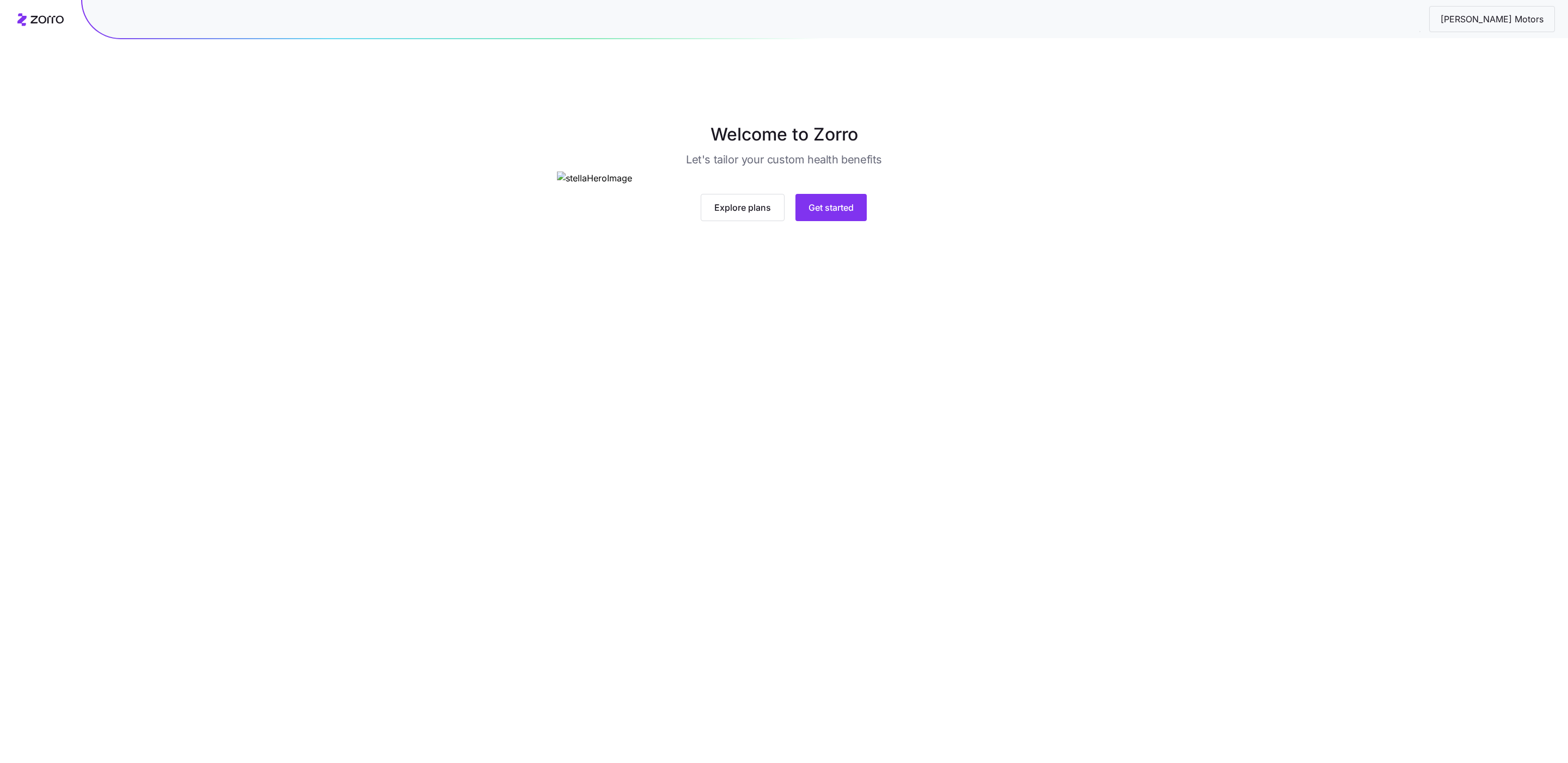
click at [843, 221] on div "Explore plans Get started" at bounding box center [783, 196] width 453 height 49
click at [838, 214] on span "Get started" at bounding box center [831, 207] width 45 height 13
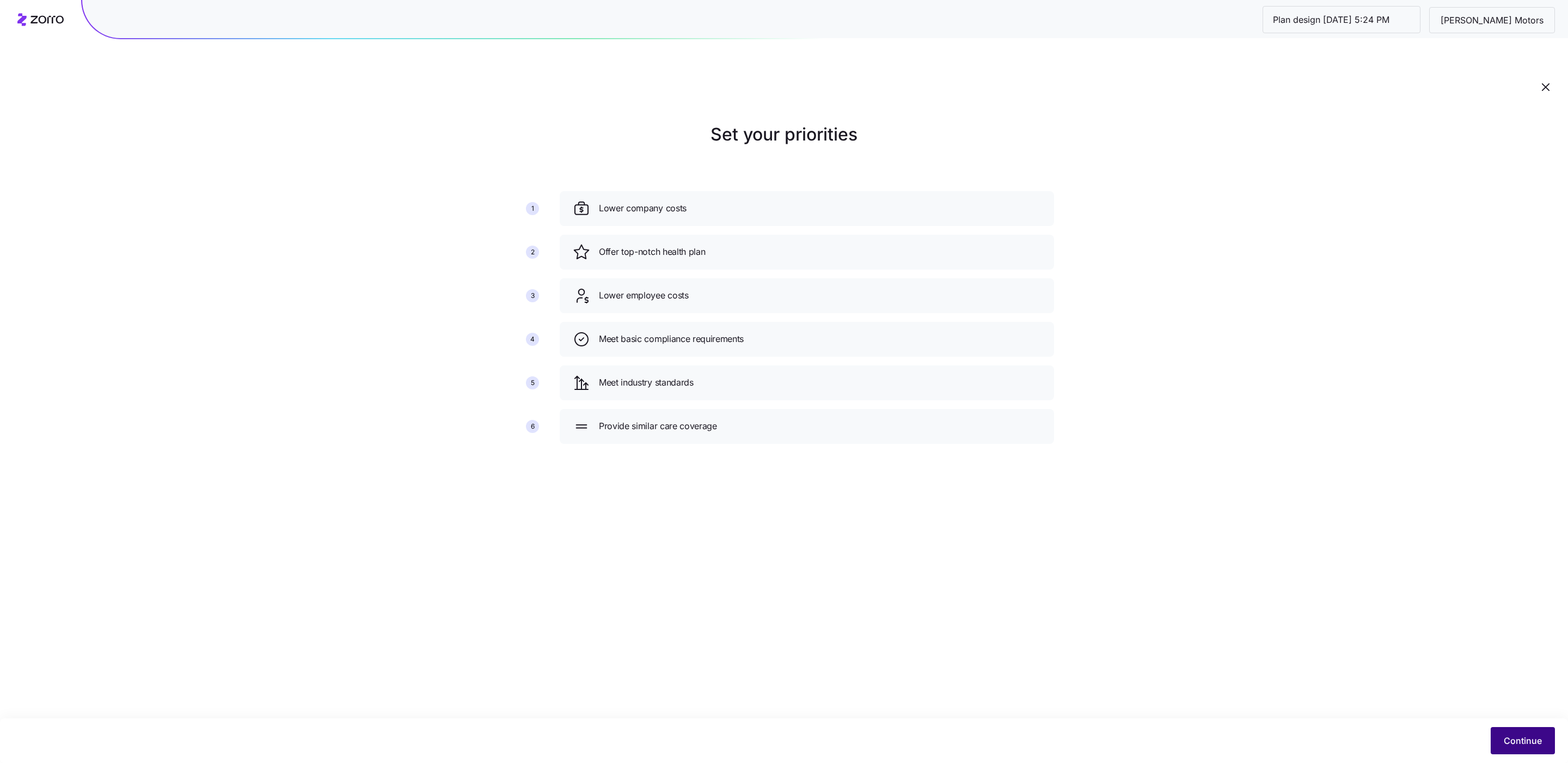
click at [1502, 743] on button "Continue" at bounding box center [1523, 740] width 65 height 27
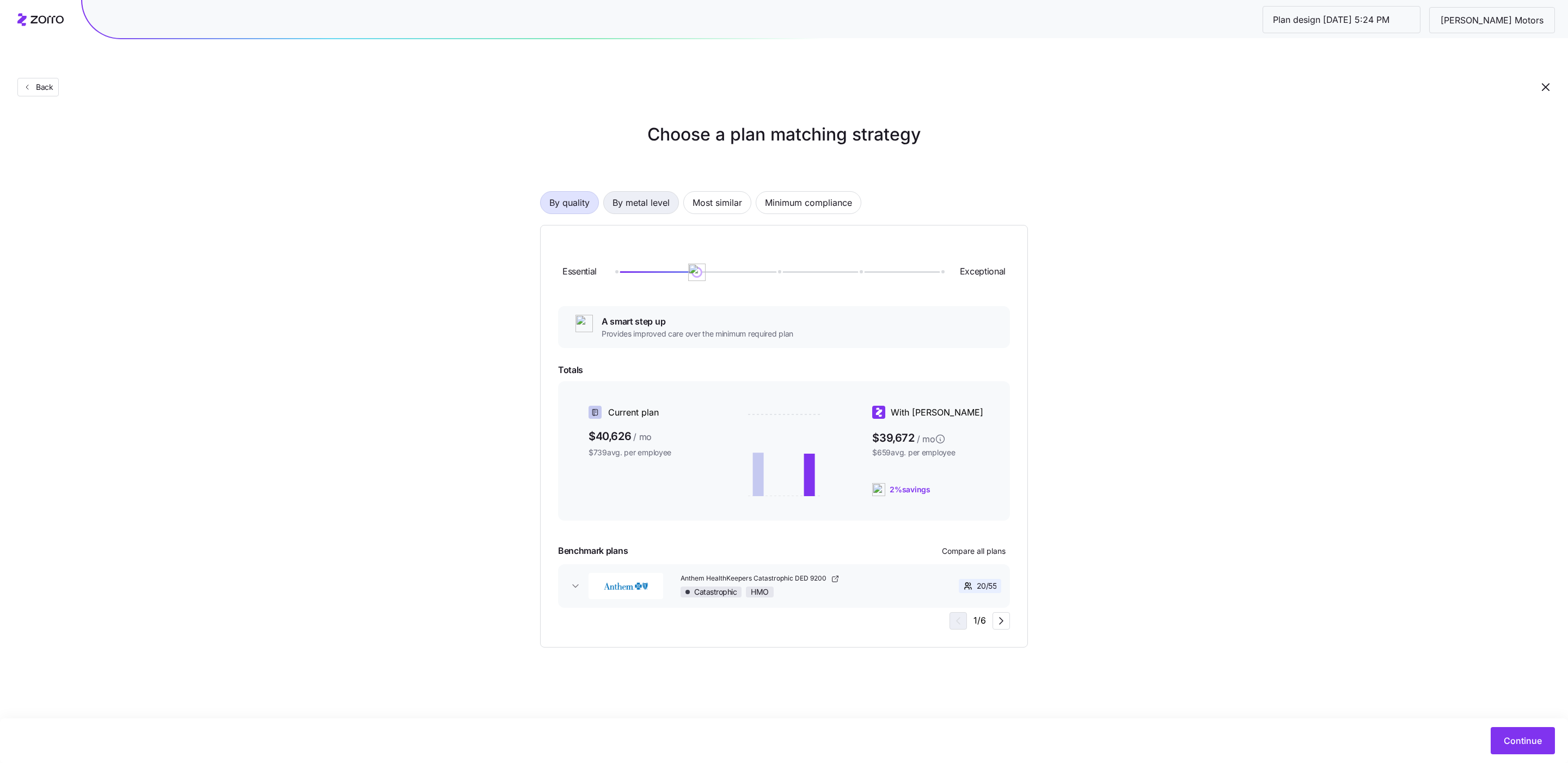
click at [656, 192] on span "By metal level" at bounding box center [641, 203] width 57 height 22
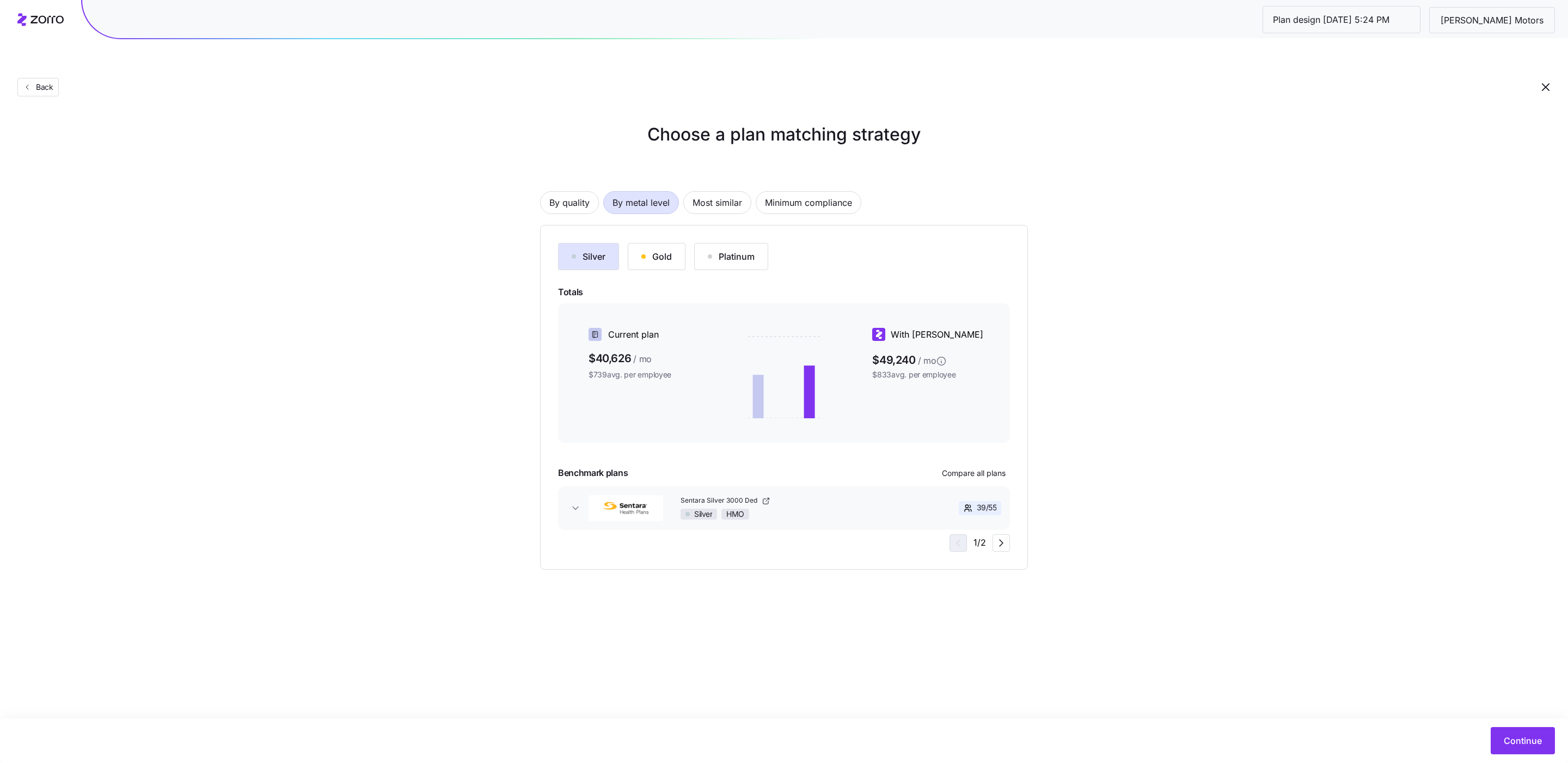
click at [660, 250] on div "Gold" at bounding box center [657, 256] width 30 height 13
click at [575, 243] on button "Silver" at bounding box center [589, 256] width 61 height 27
click at [986, 465] on button "Compare all plans" at bounding box center [973, 473] width 72 height 18
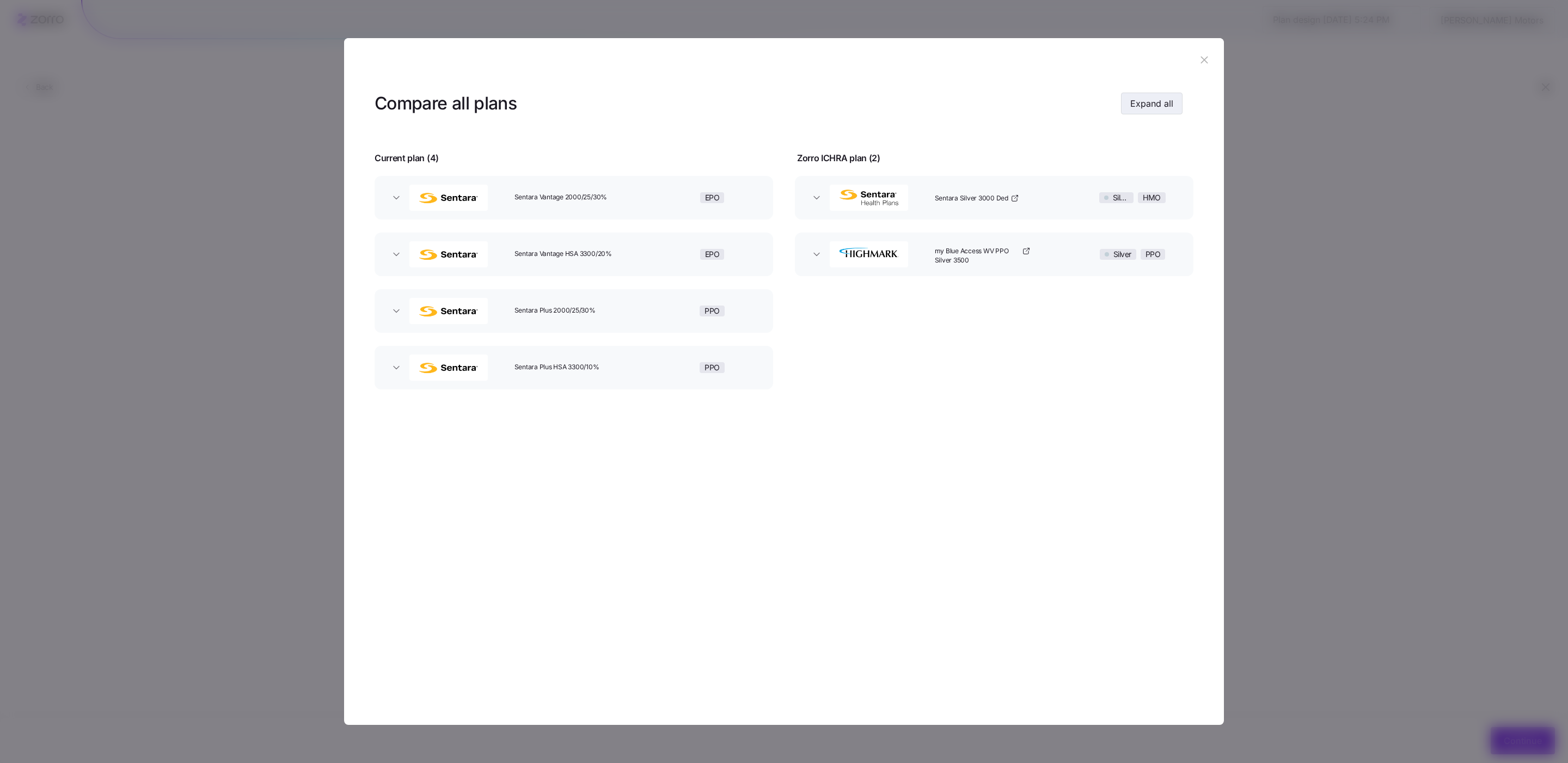
click at [1145, 103] on span "Expand all" at bounding box center [1152, 103] width 43 height 13
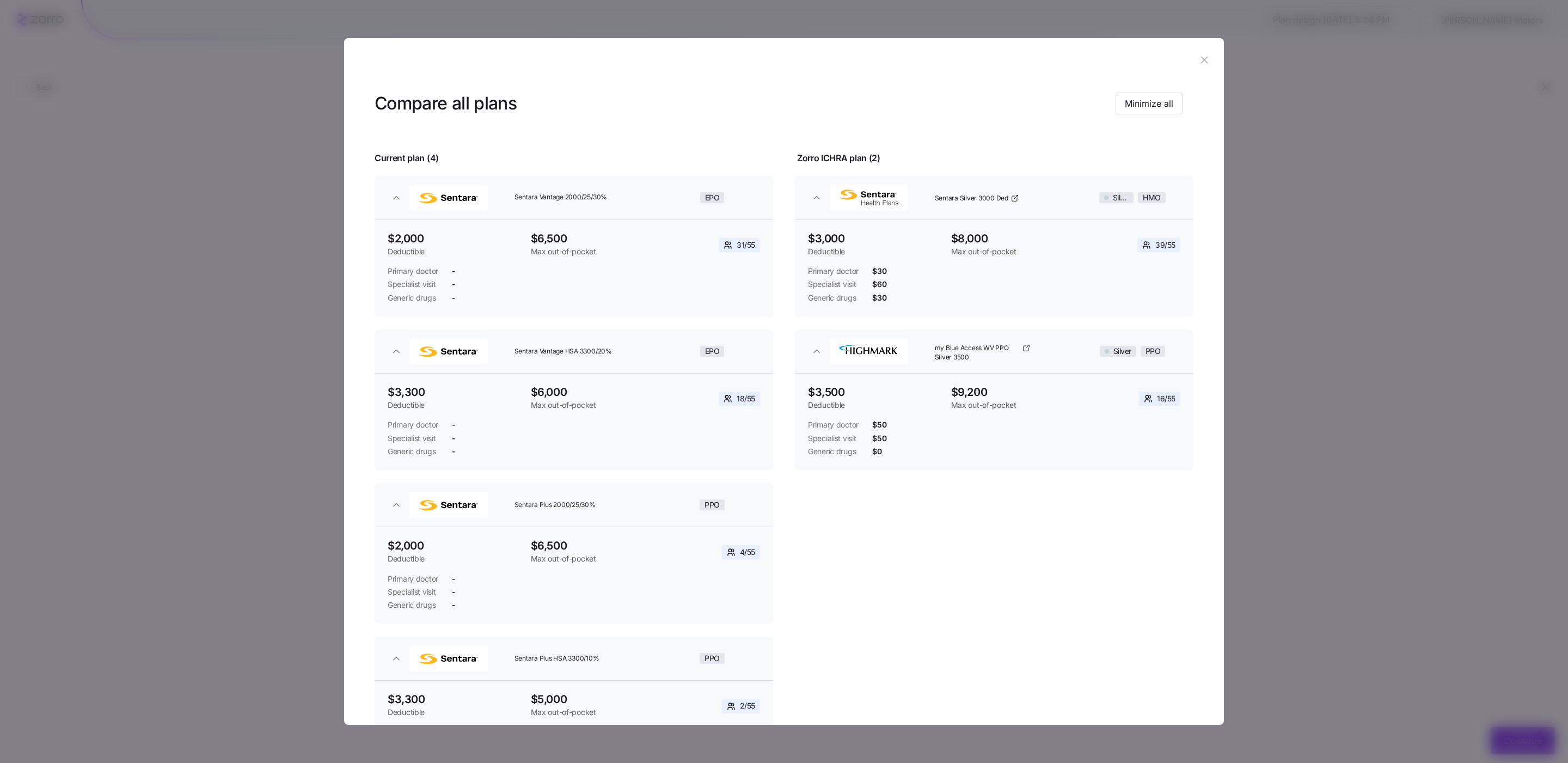
click at [1205, 65] on icon "button" at bounding box center [1205, 60] width 12 height 12
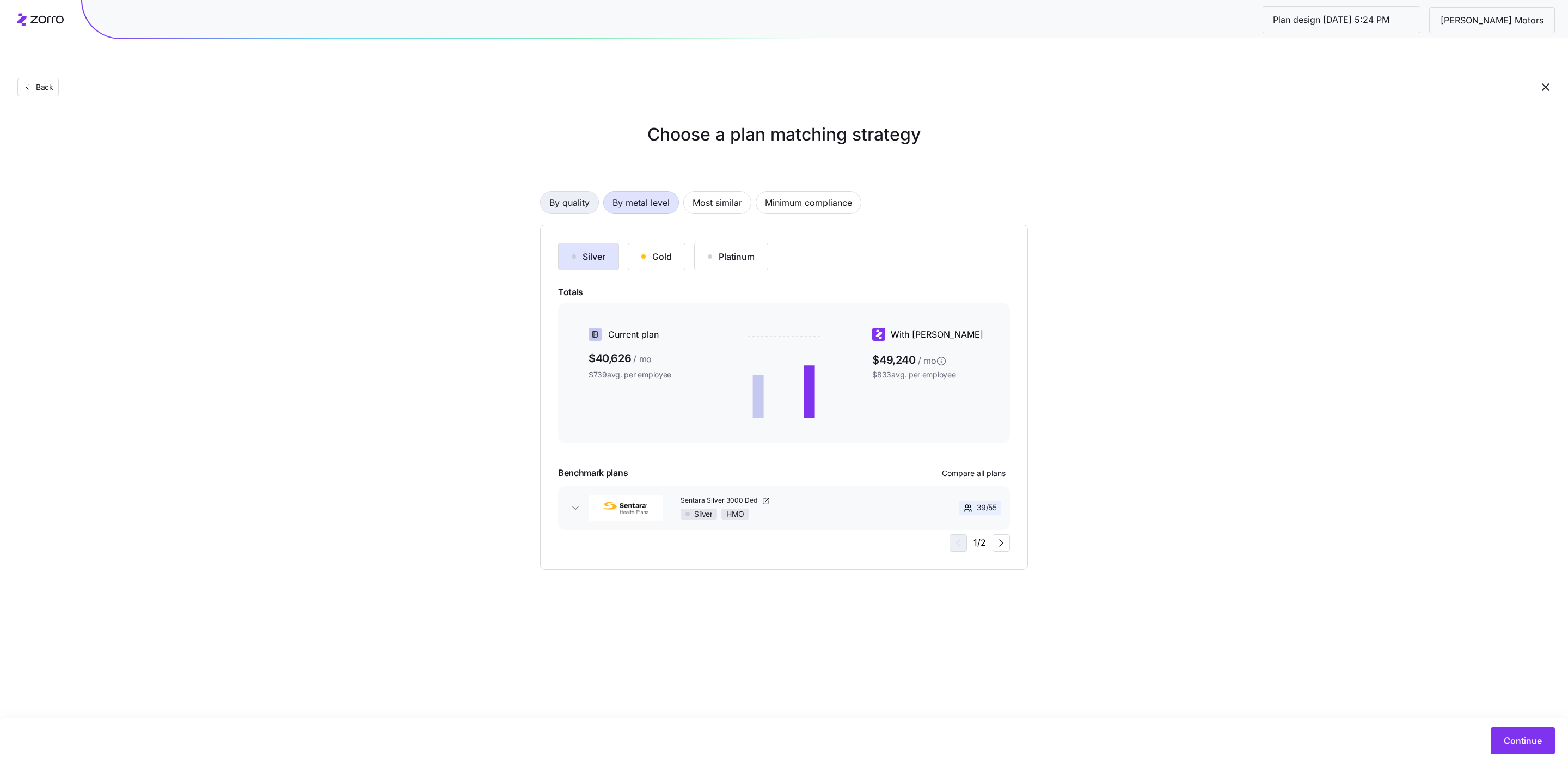
click at [595, 191] on button "By quality" at bounding box center [569, 203] width 59 height 23
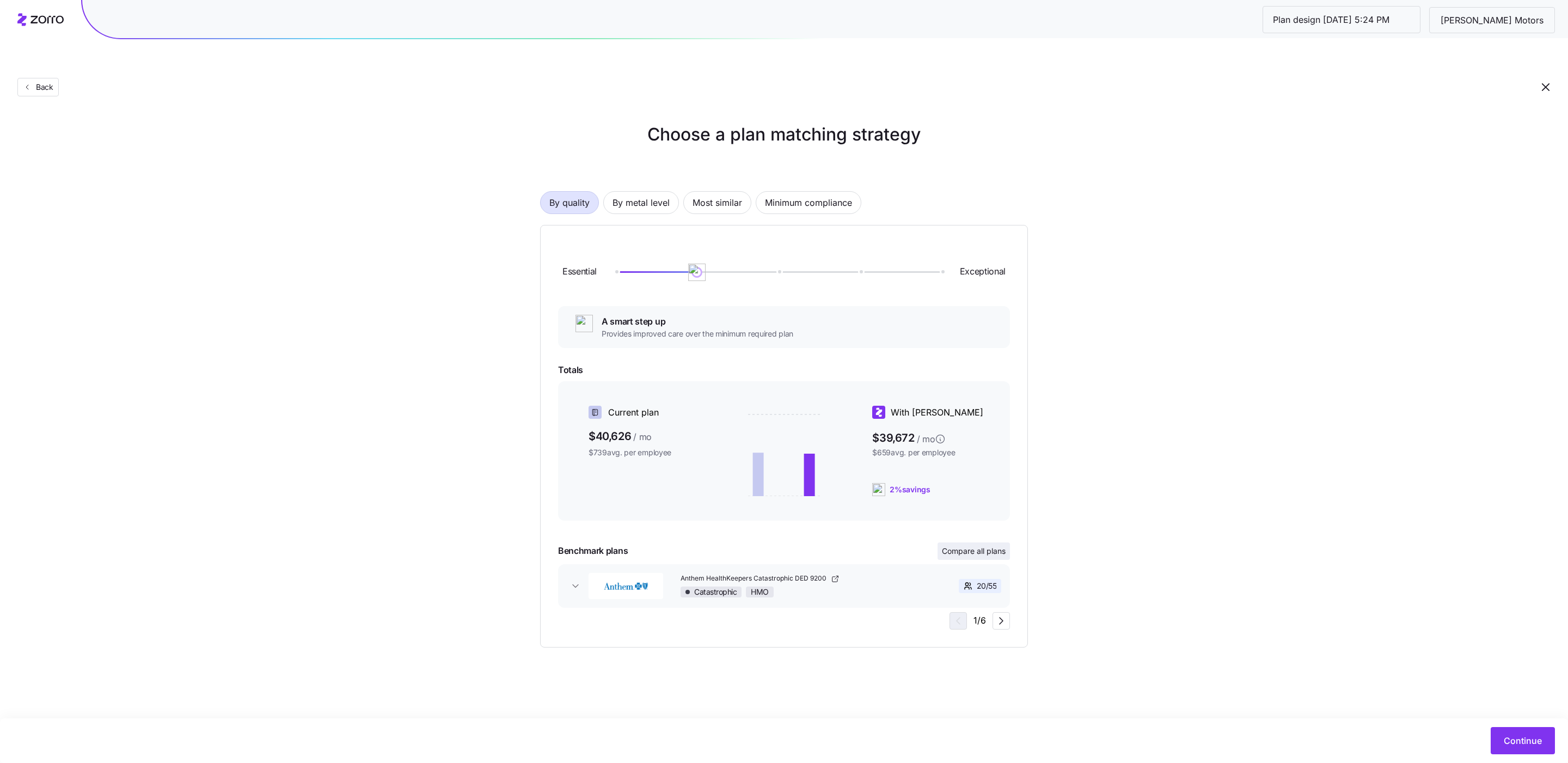
click at [985, 546] on span "Compare all plans" at bounding box center [973, 551] width 64 height 11
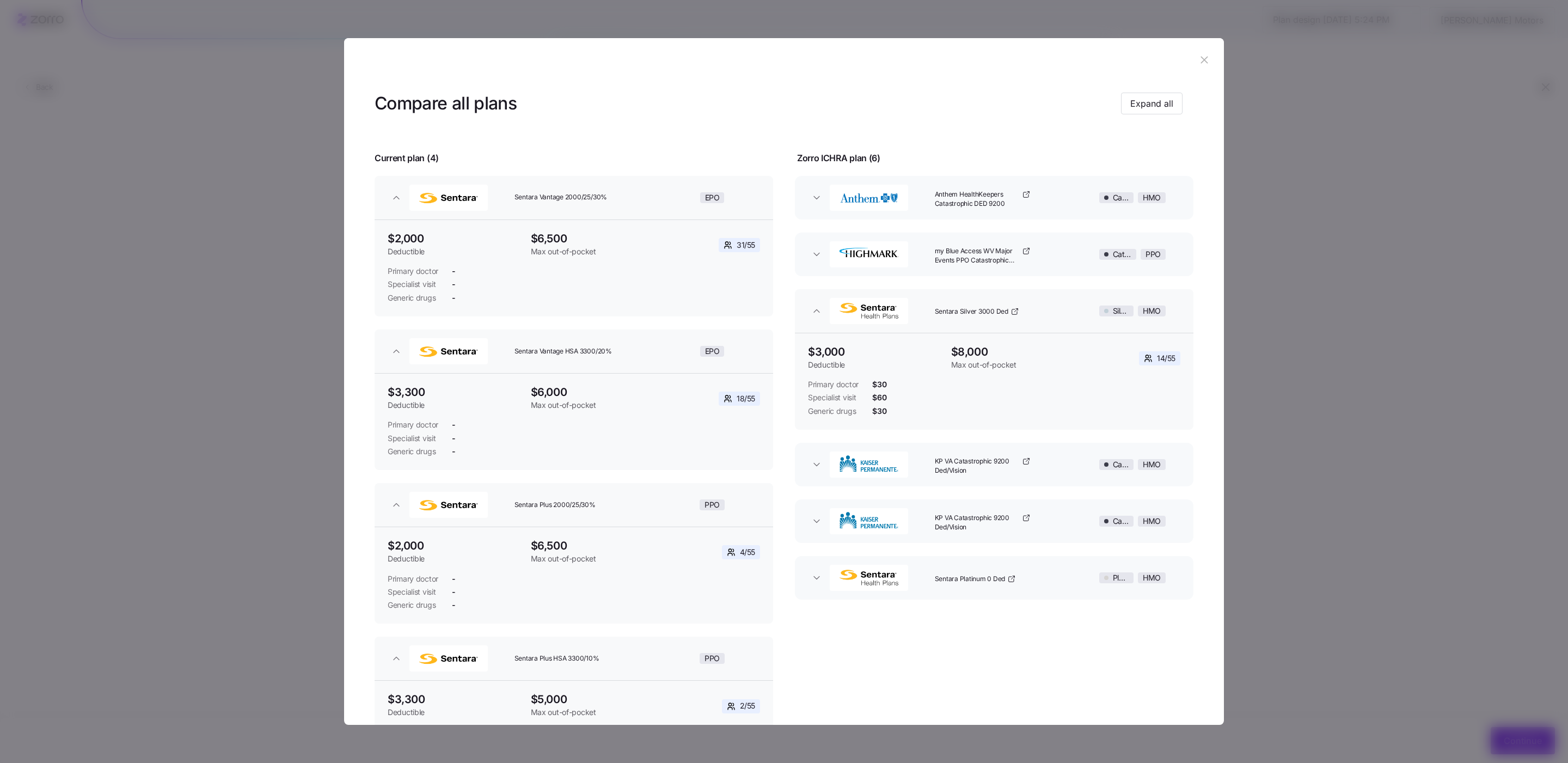
click at [1209, 65] on header at bounding box center [783, 60] width 880 height 44
click at [1205, 59] on icon "button" at bounding box center [1205, 60] width 12 height 12
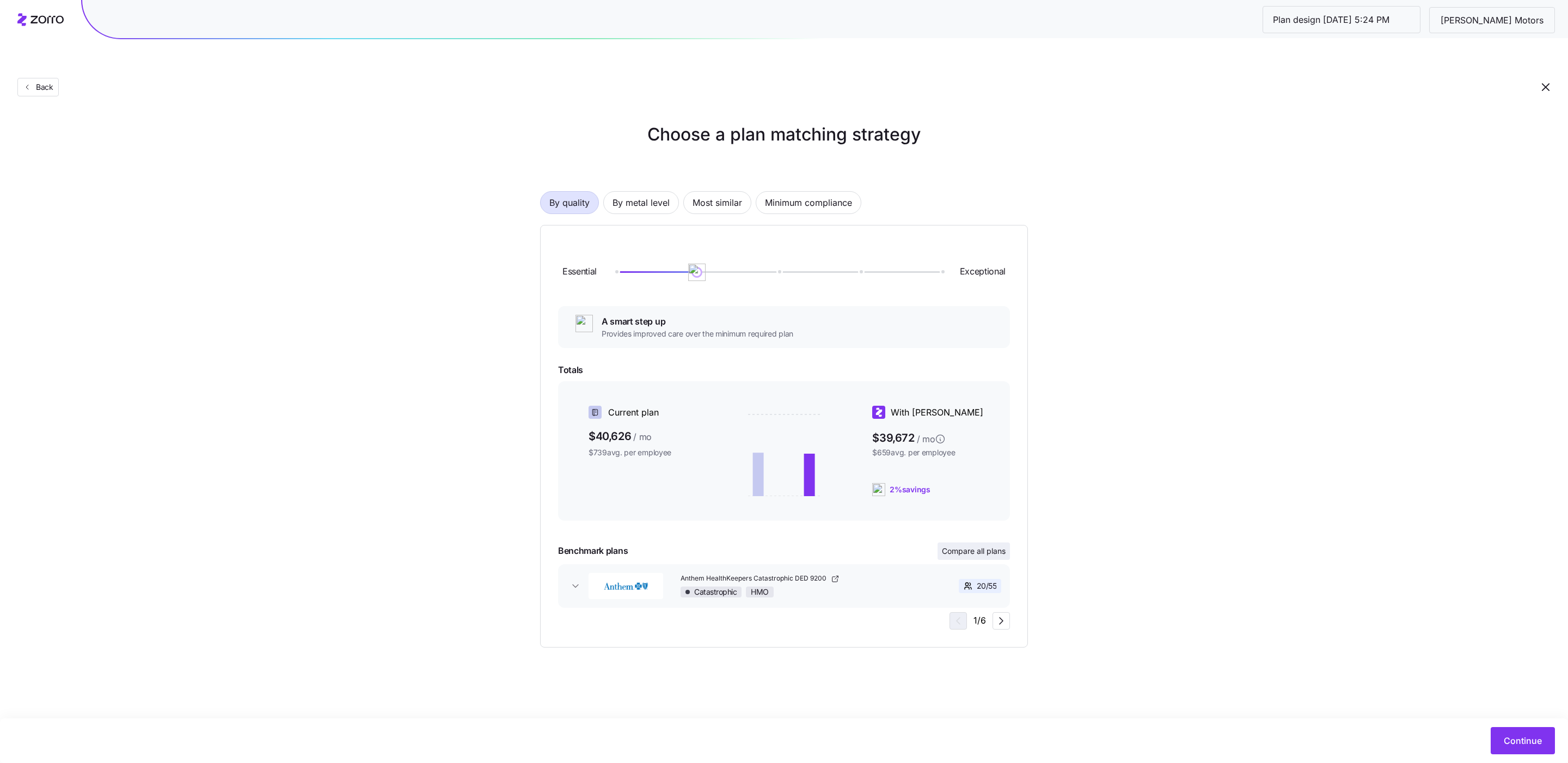
click at [961, 546] on span "Compare all plans" at bounding box center [973, 551] width 64 height 11
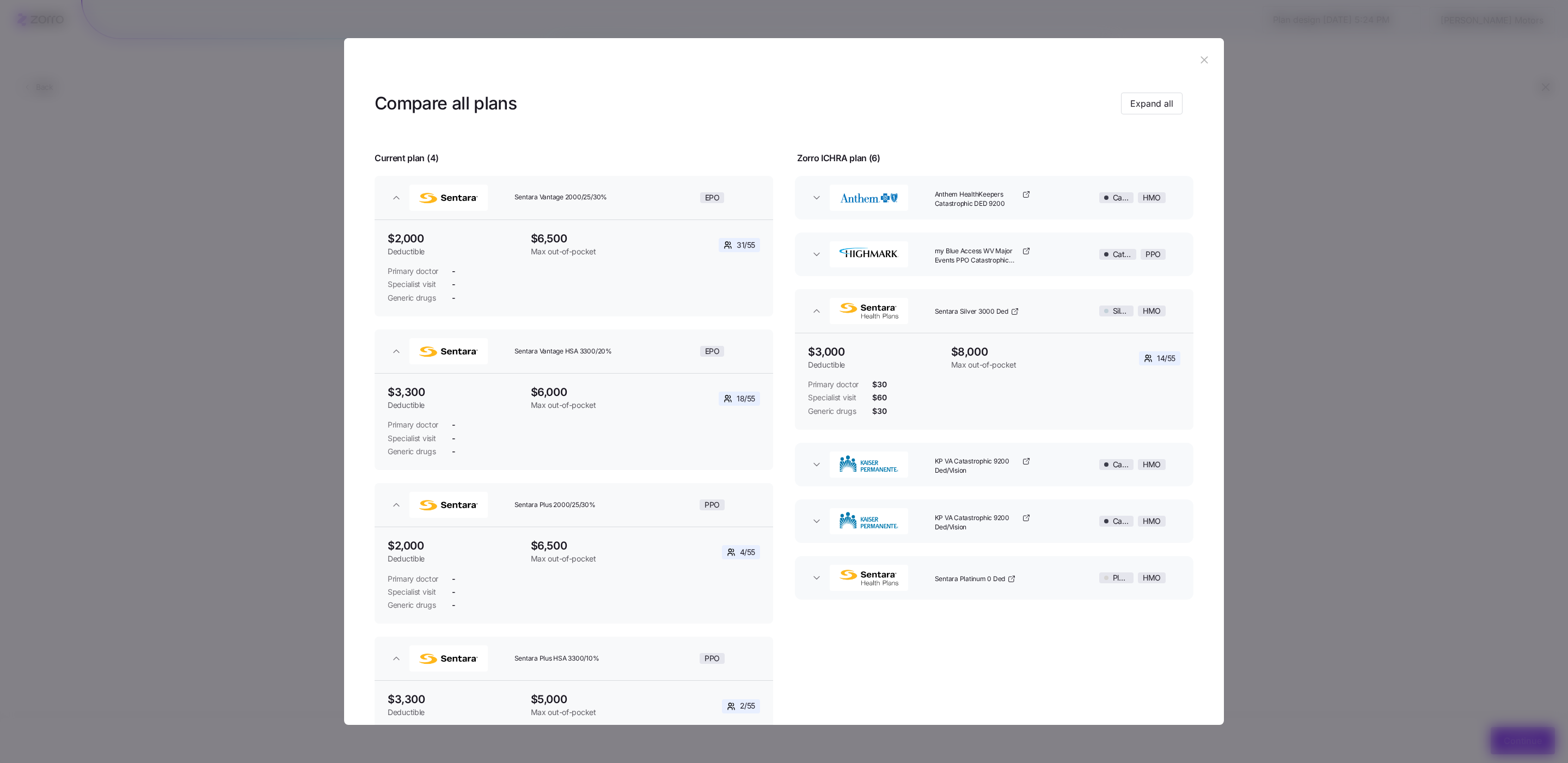
click at [1195, 70] on header at bounding box center [783, 60] width 880 height 44
click at [1195, 68] on button "button" at bounding box center [1204, 60] width 18 height 18
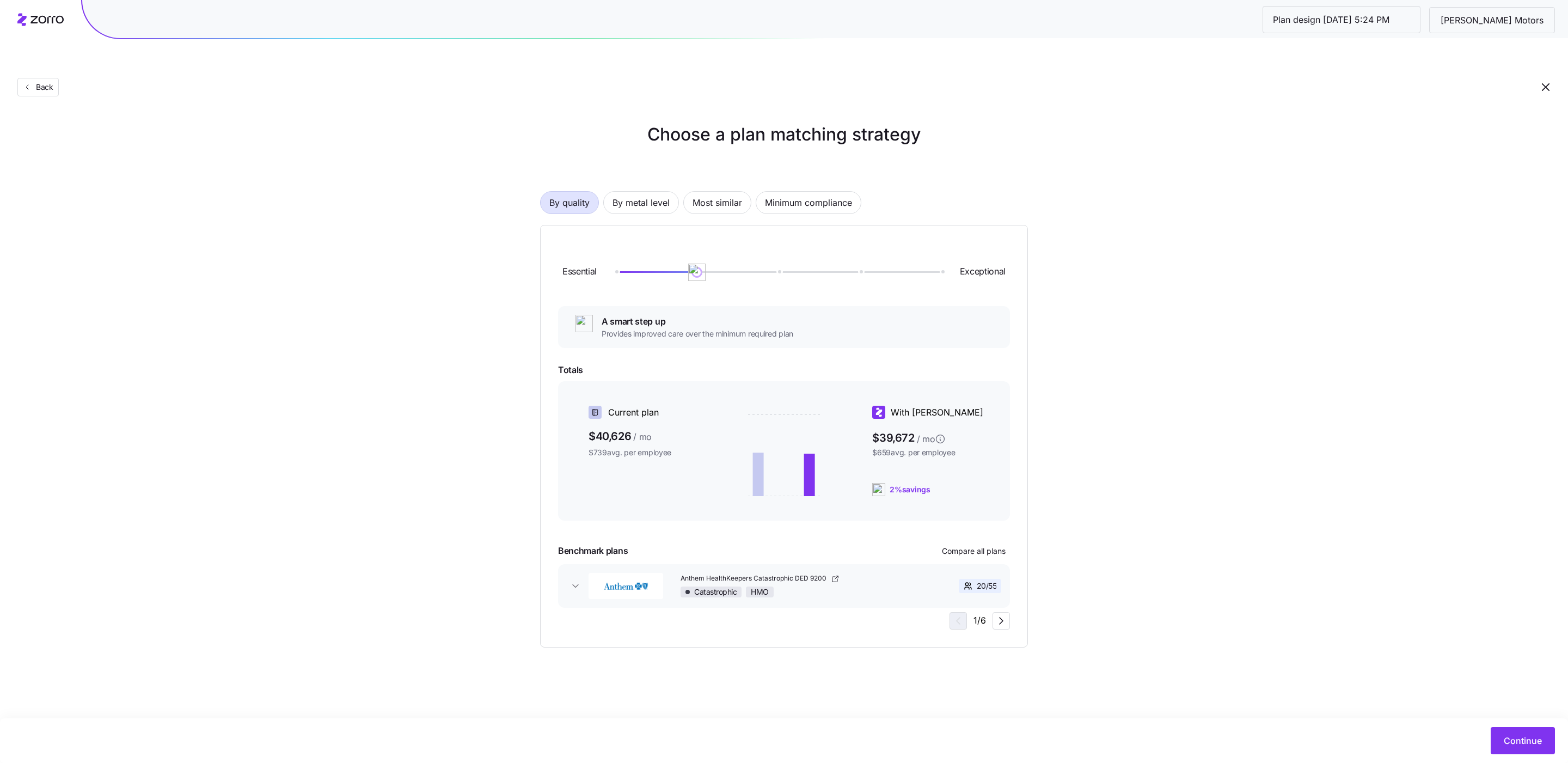
click at [726, 243] on div "Essential Exceptional" at bounding box center [784, 272] width 452 height 59
click at [730, 255] on div "Essential Exceptional" at bounding box center [784, 272] width 452 height 59
drag, startPoint x: 752, startPoint y: 254, endPoint x: 776, endPoint y: 251, distance: 24.2
click at [752, 254] on div "Essential Exceptional" at bounding box center [784, 272] width 452 height 59
click at [776, 251] on div "Essential Exceptional" at bounding box center [784, 272] width 452 height 59
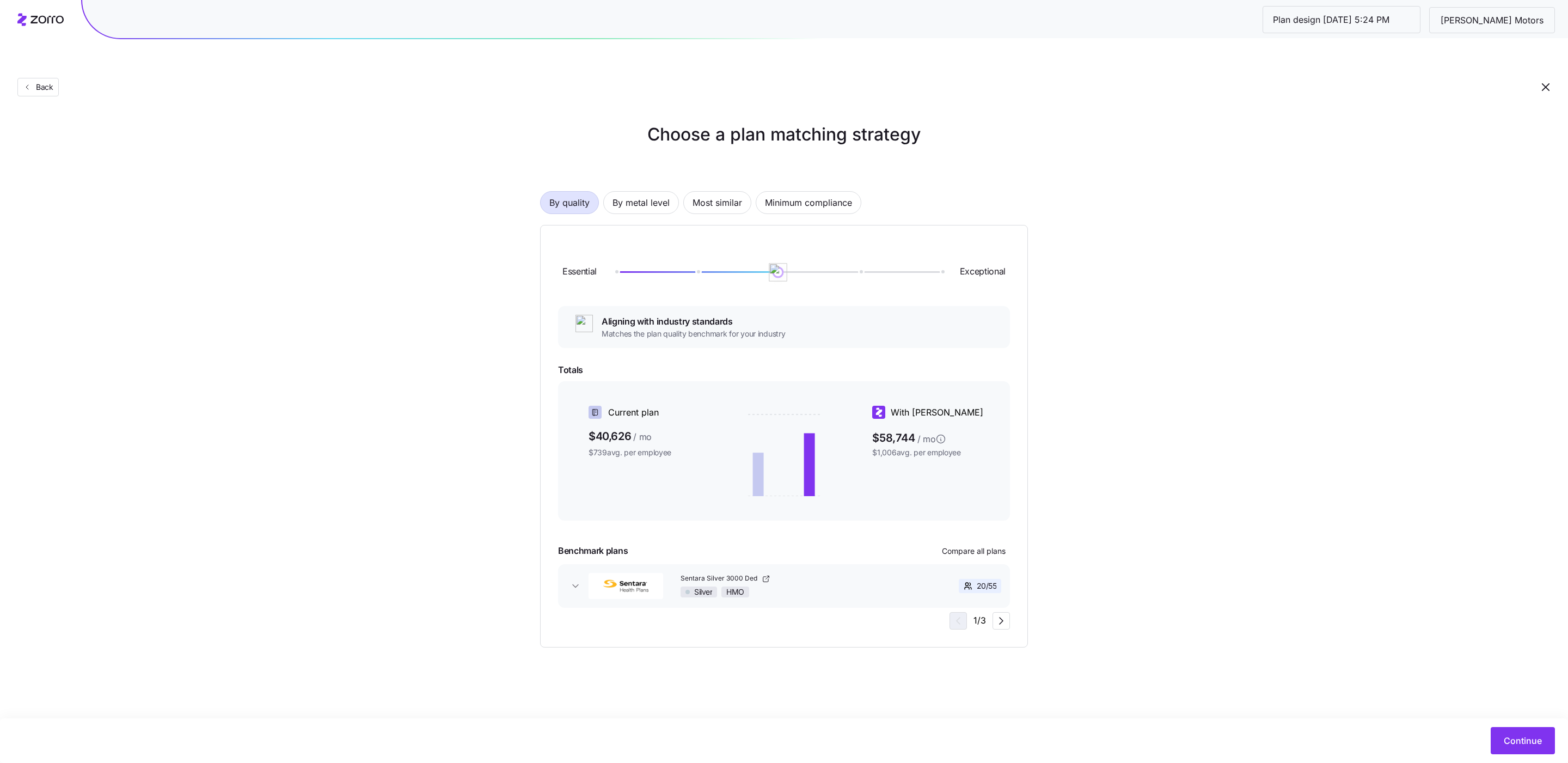
click at [777, 271] on div at bounding box center [778, 272] width 326 height 2
click at [634, 192] on span "By metal level" at bounding box center [641, 203] width 57 height 22
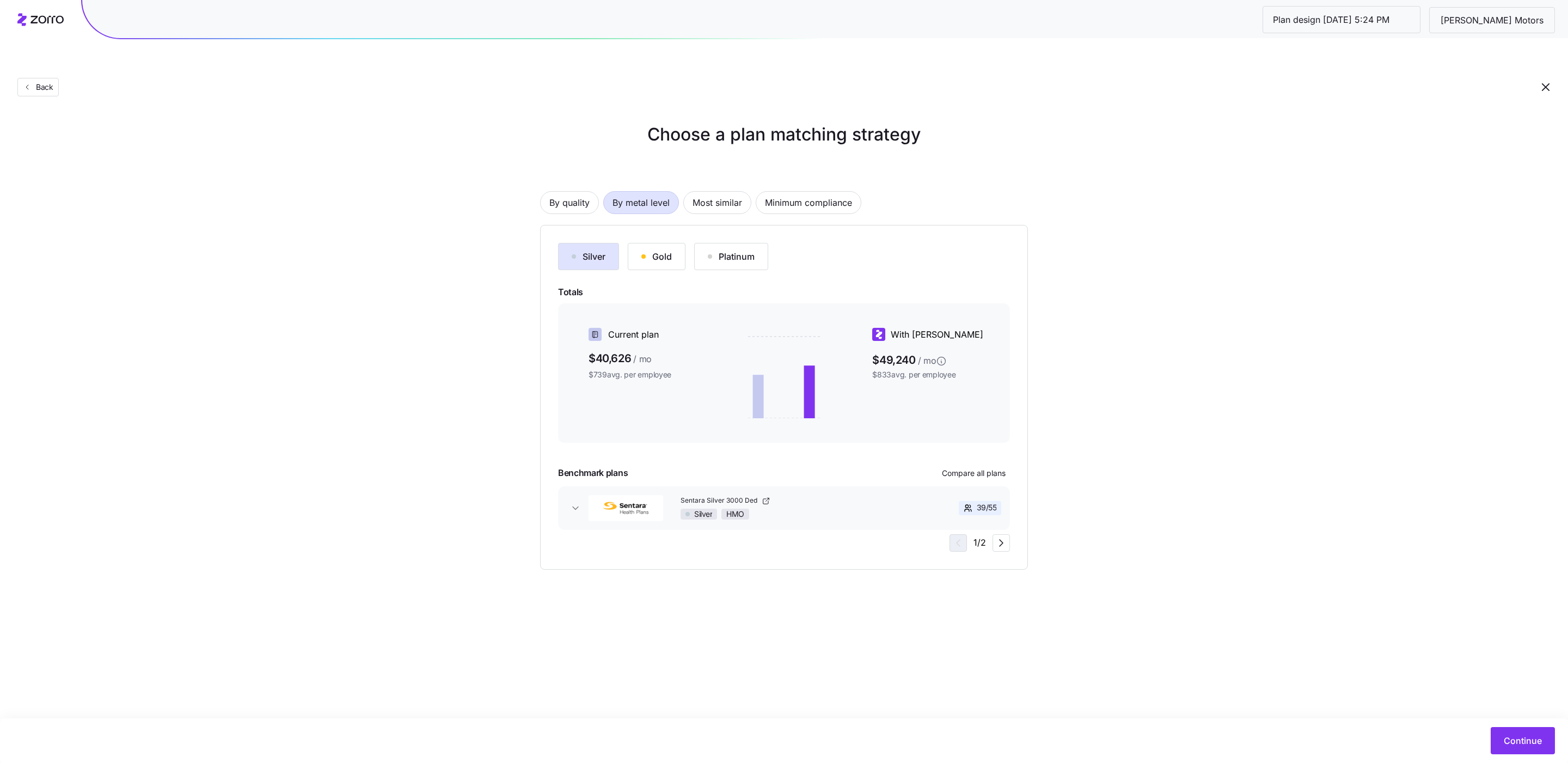
click at [1349, 582] on main "Choose a plan matching strategy By quality By metal level Most similar Minimum …" at bounding box center [784, 407] width 1568 height 763
click at [1509, 733] on button "Continue" at bounding box center [1523, 740] width 65 height 27
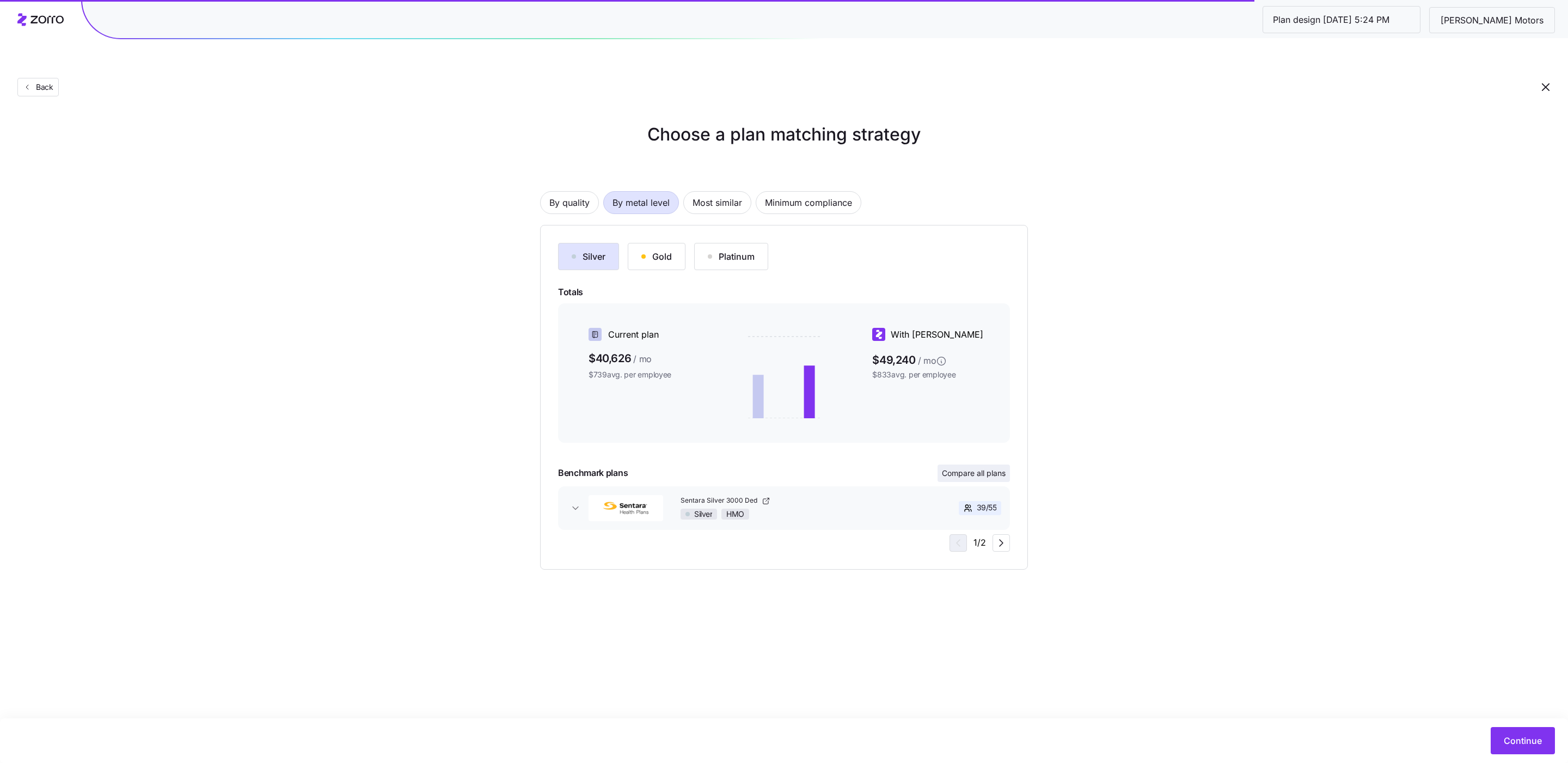
click at [978, 468] on span "Compare all plans" at bounding box center [973, 473] width 64 height 11
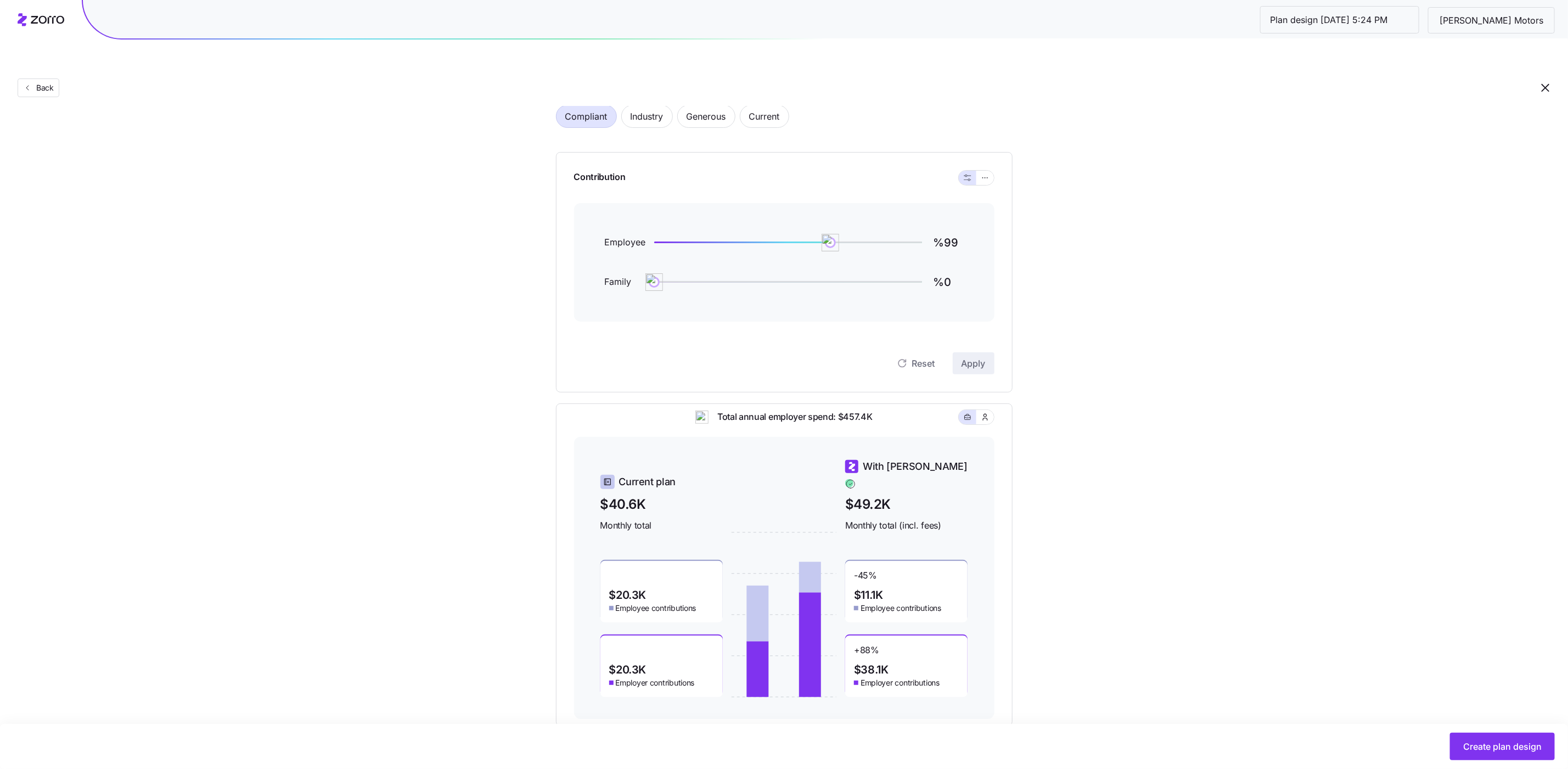
scroll to position [68, 0]
click at [952, 227] on input "%99" at bounding box center [949, 240] width 31 height 26
type input "%40"
click at [949, 267] on input "%0" at bounding box center [949, 280] width 31 height 26
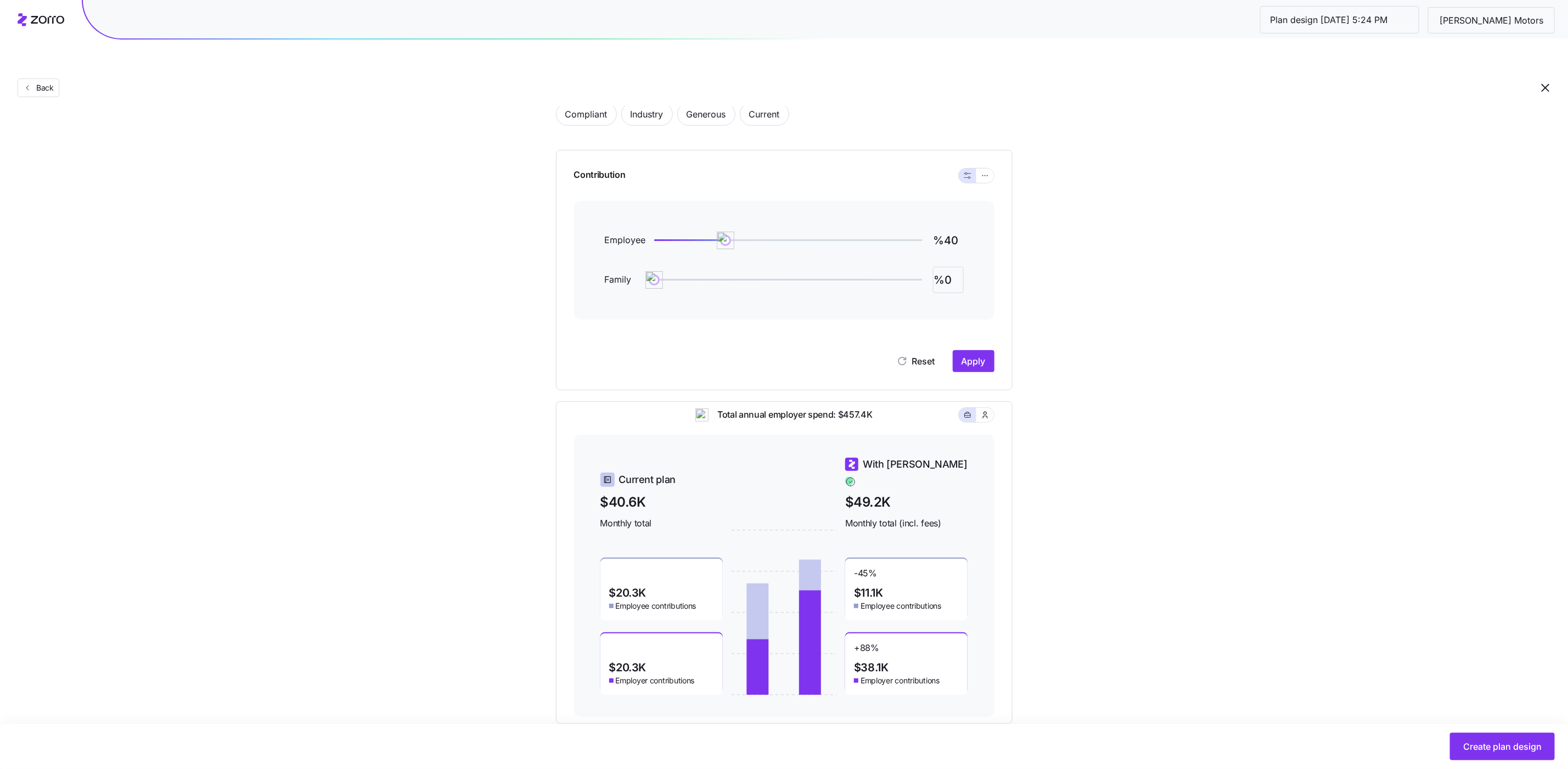
click at [949, 267] on input "%0" at bounding box center [949, 280] width 31 height 26
type input "%40"
click at [964, 355] on span "Apply" at bounding box center [973, 361] width 24 height 13
click at [983, 169] on icon "button" at bounding box center [985, 175] width 8 height 13
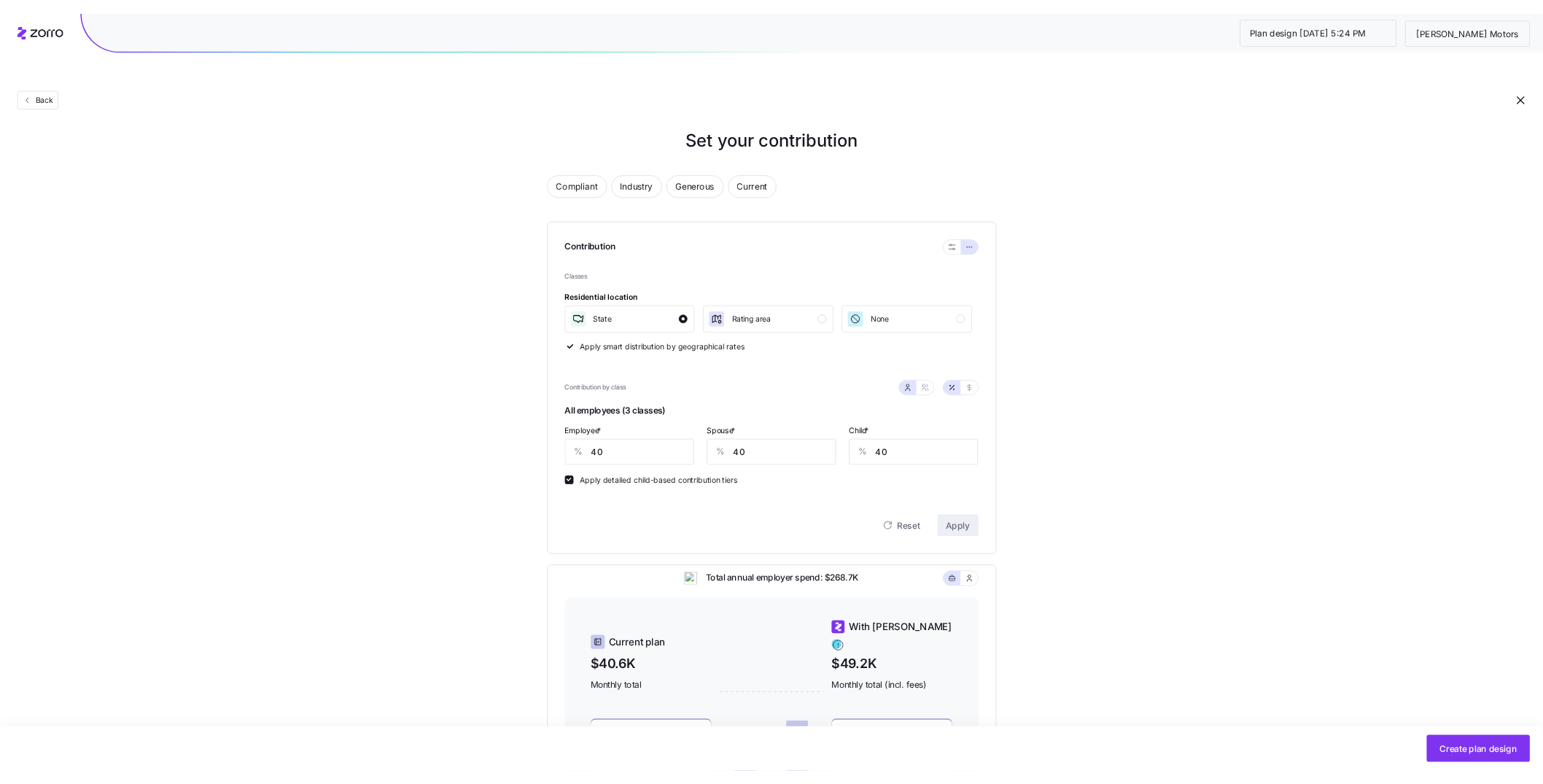
scroll to position [0, 0]
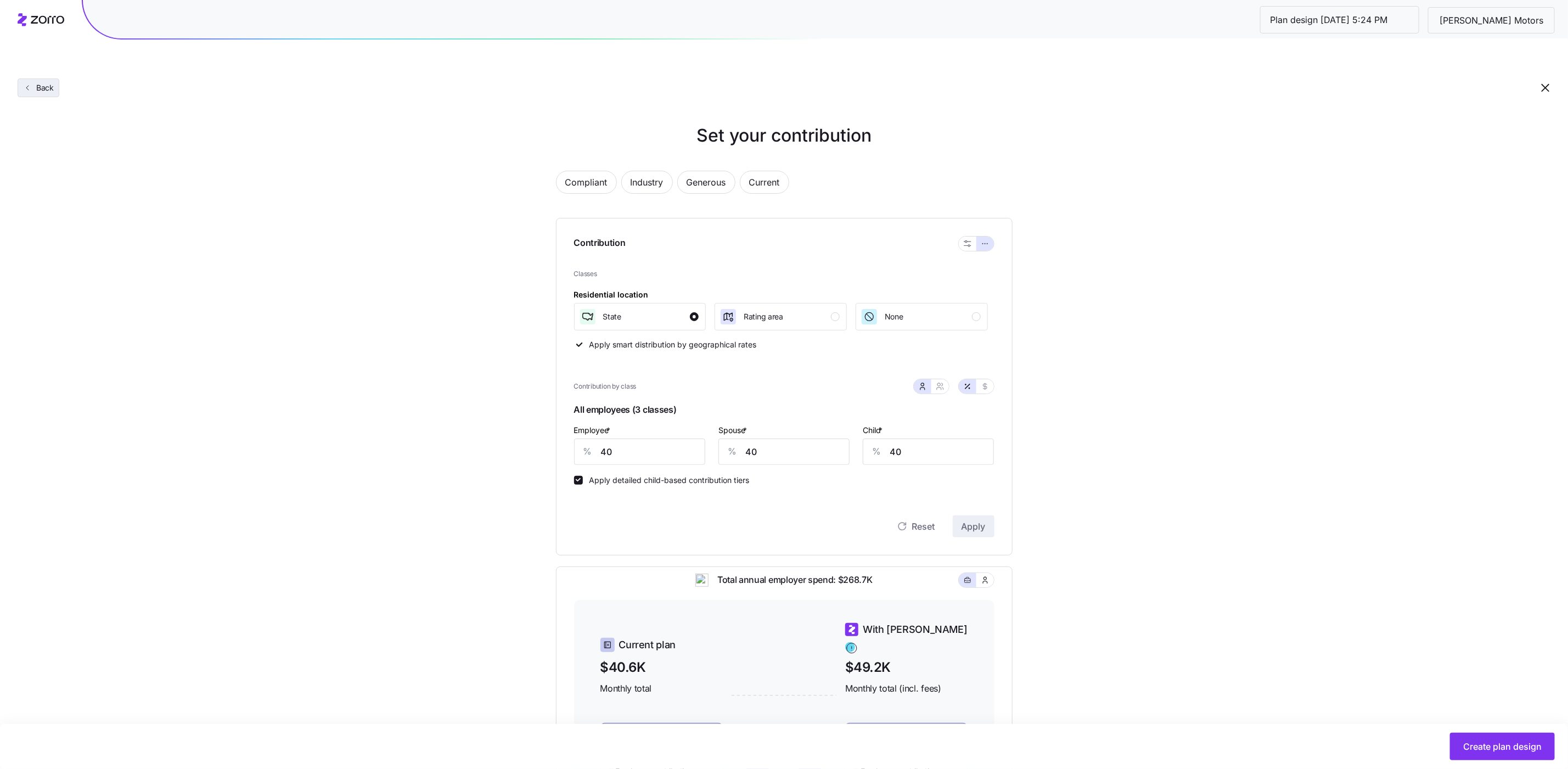
click at [42, 82] on span "Back" at bounding box center [43, 88] width 22 height 11
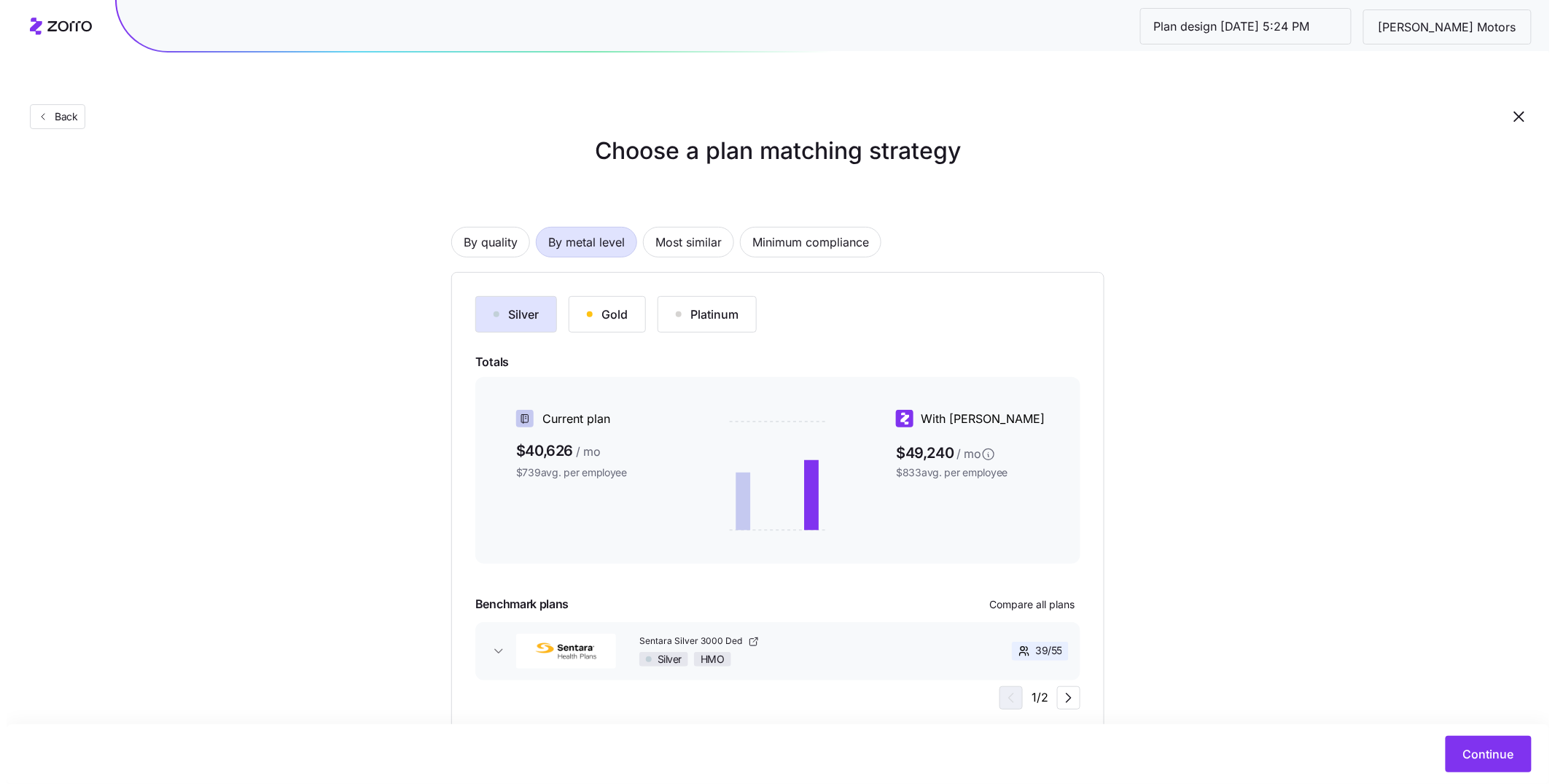
scroll to position [37, 0]
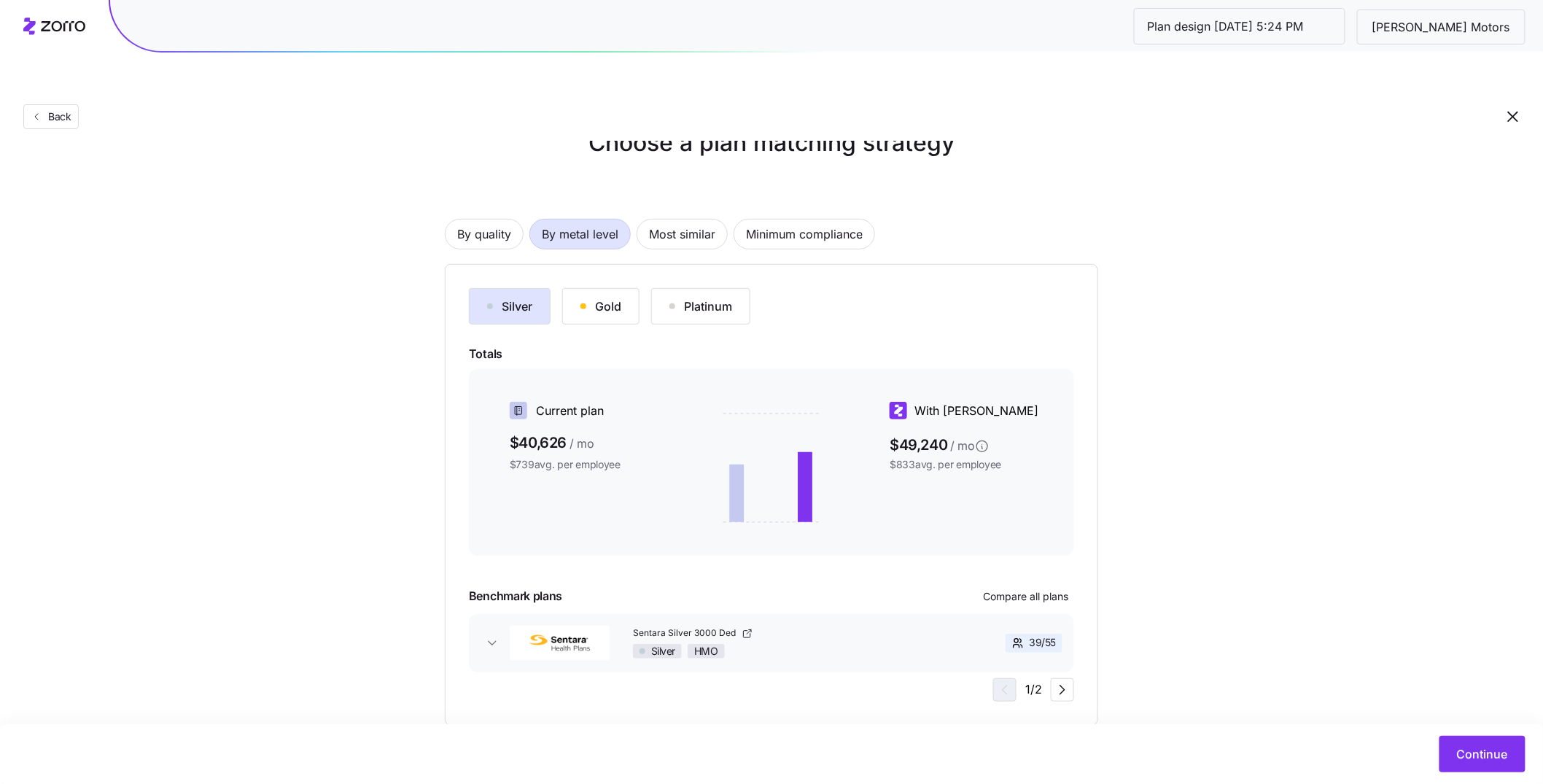
click at [1015, 549] on div "Silver Gold Platinum Totals Current plan $40,626 / mo $739 avg. per employee Wi…" at bounding box center [771, 494] width 605 height 413
click at [1015, 589] on span "Compare all plans" at bounding box center [1025, 597] width 86 height 15
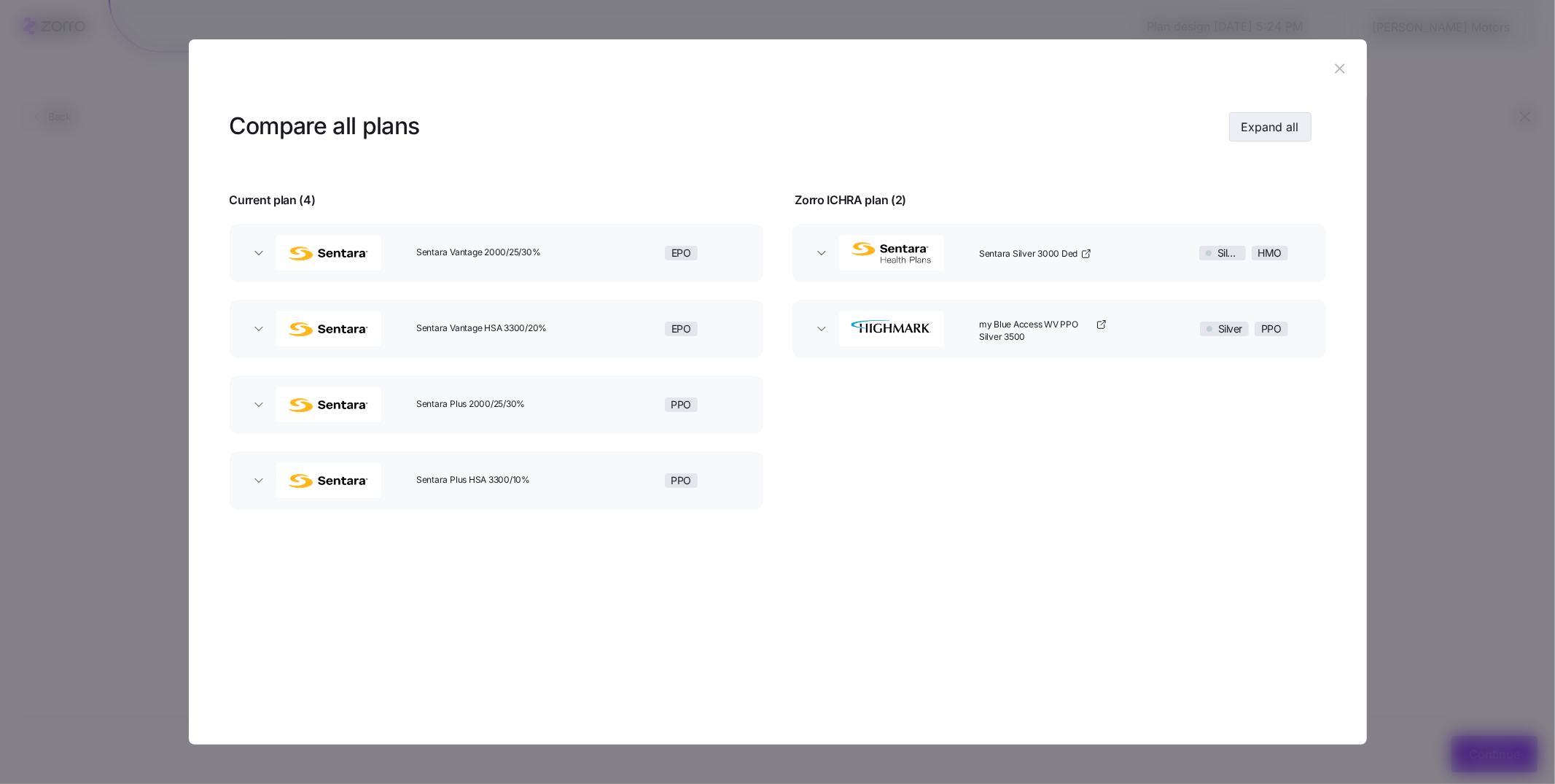
click at [1250, 121] on span "Expand all" at bounding box center [1270, 126] width 58 height 17
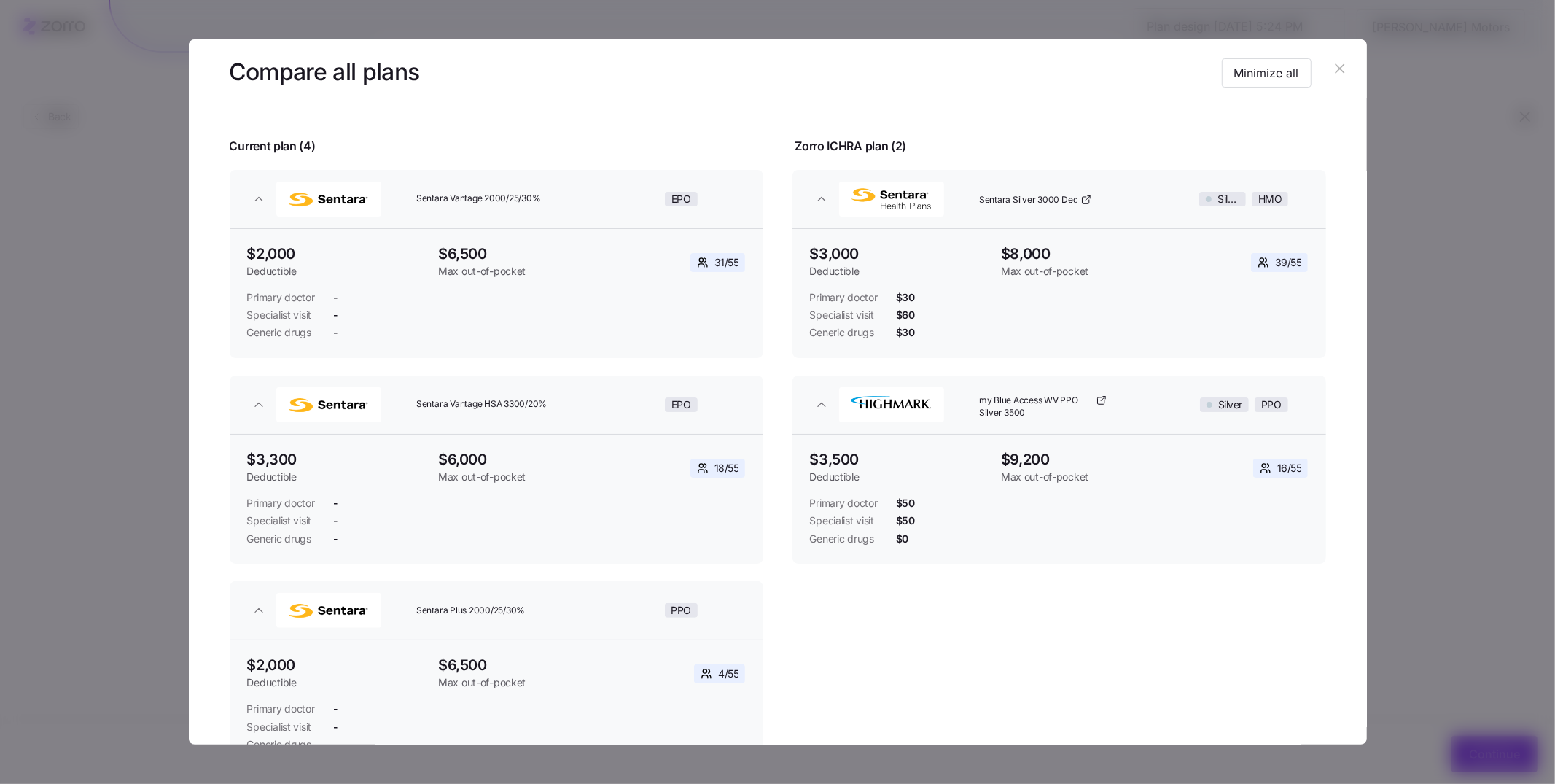
scroll to position [0, 0]
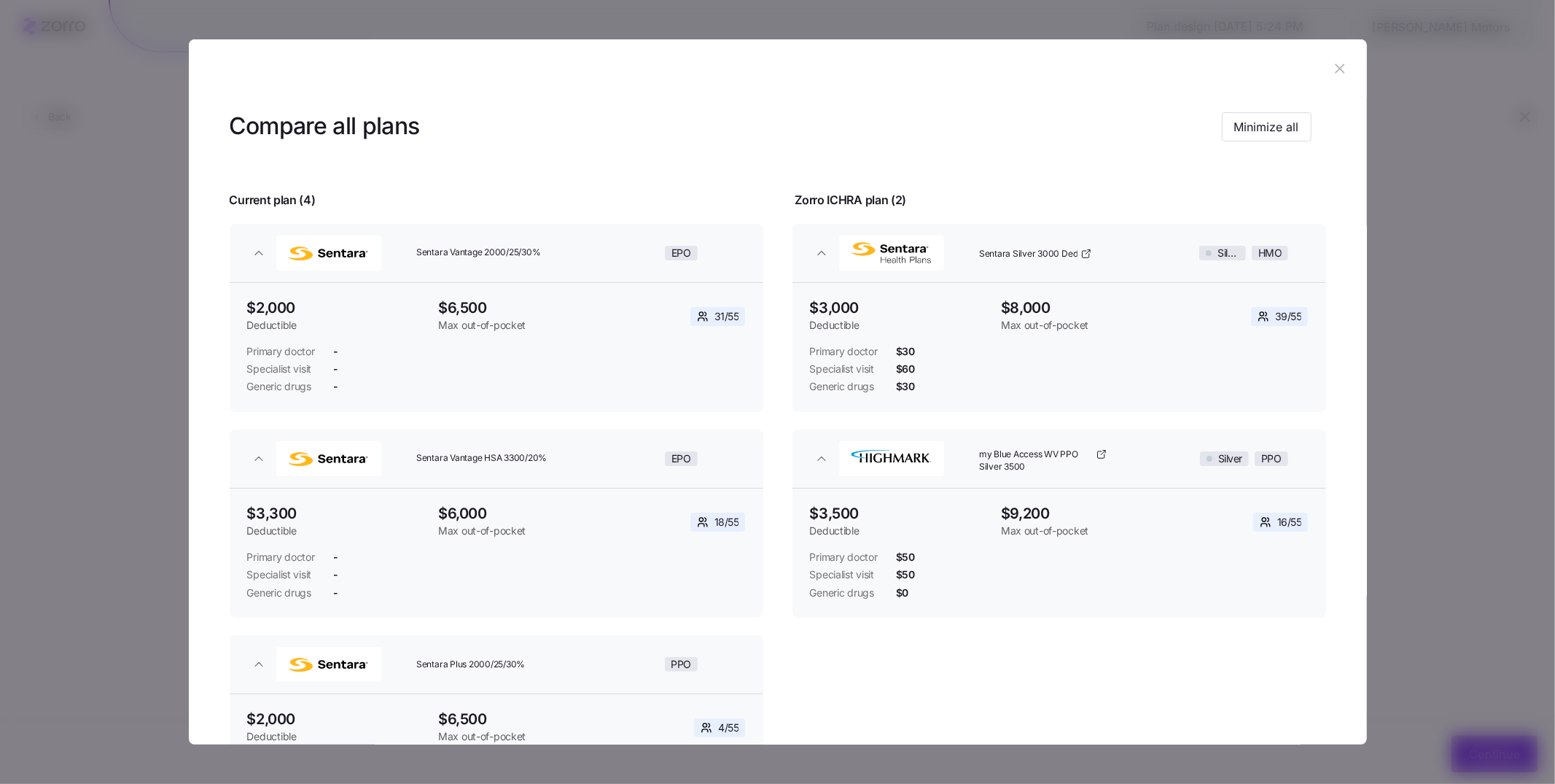
click at [1342, 68] on button "button" at bounding box center [1341, 68] width 24 height 24
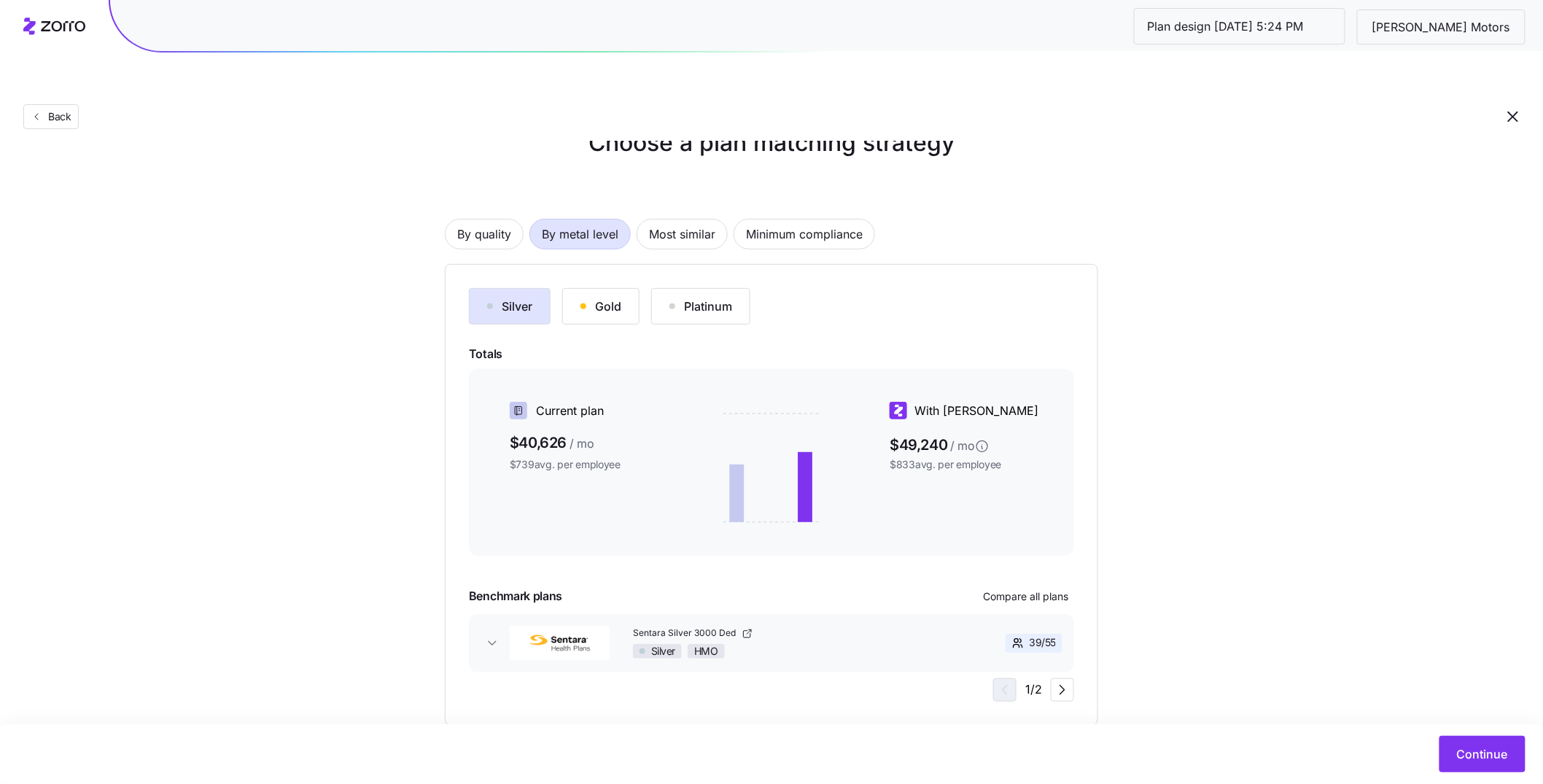
click at [611, 297] on div "Gold" at bounding box center [601, 306] width 41 height 17
click at [681, 288] on button "Platinum" at bounding box center [701, 306] width 99 height 37
click at [527, 297] on div "Silver" at bounding box center [509, 306] width 45 height 17
click at [506, 219] on span "By quality" at bounding box center [484, 234] width 54 height 29
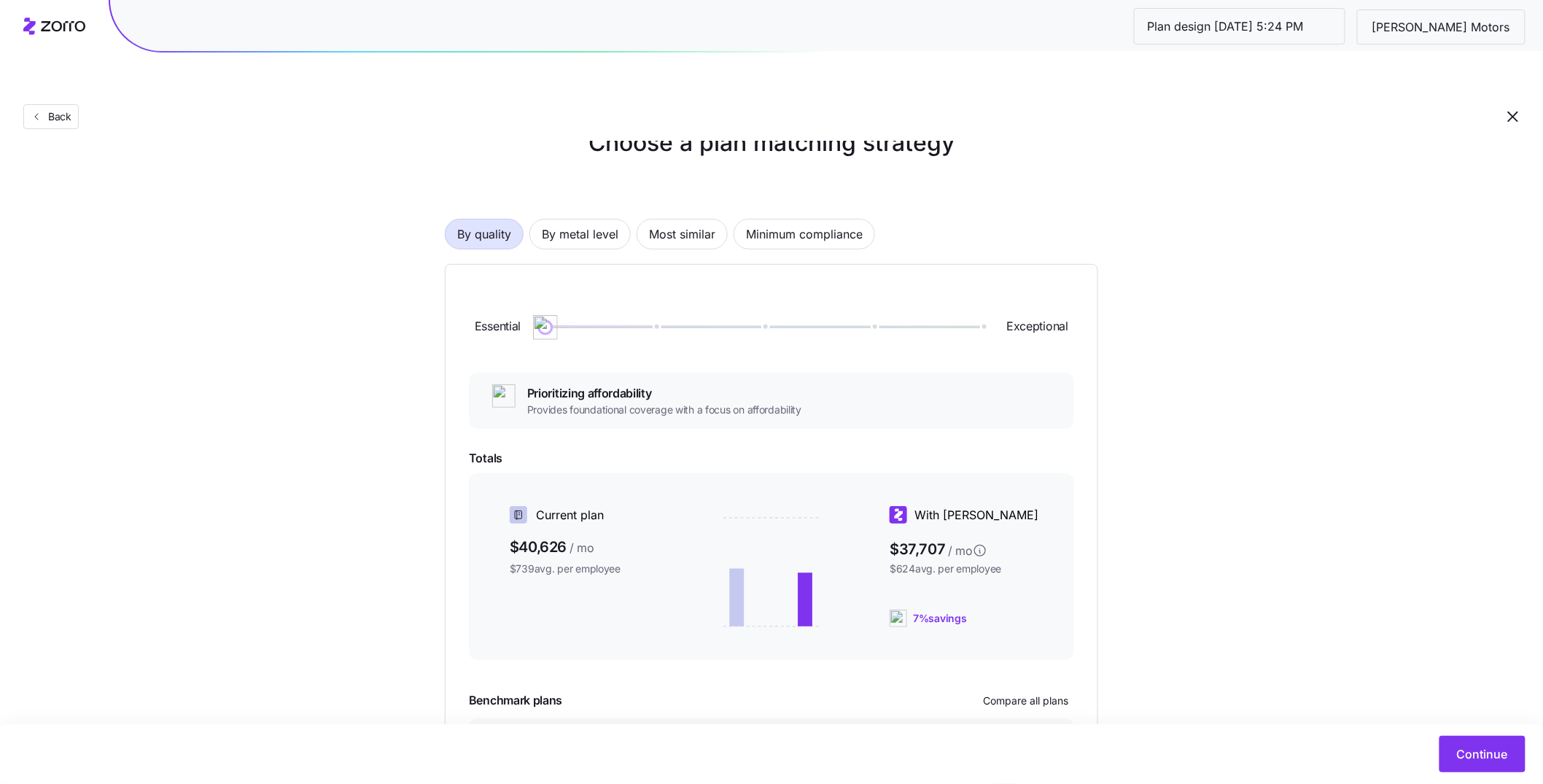
click at [527, 297] on div "Essential Exceptional" at bounding box center [771, 327] width 605 height 79
click at [588, 219] on span "By metal level" at bounding box center [580, 234] width 77 height 29
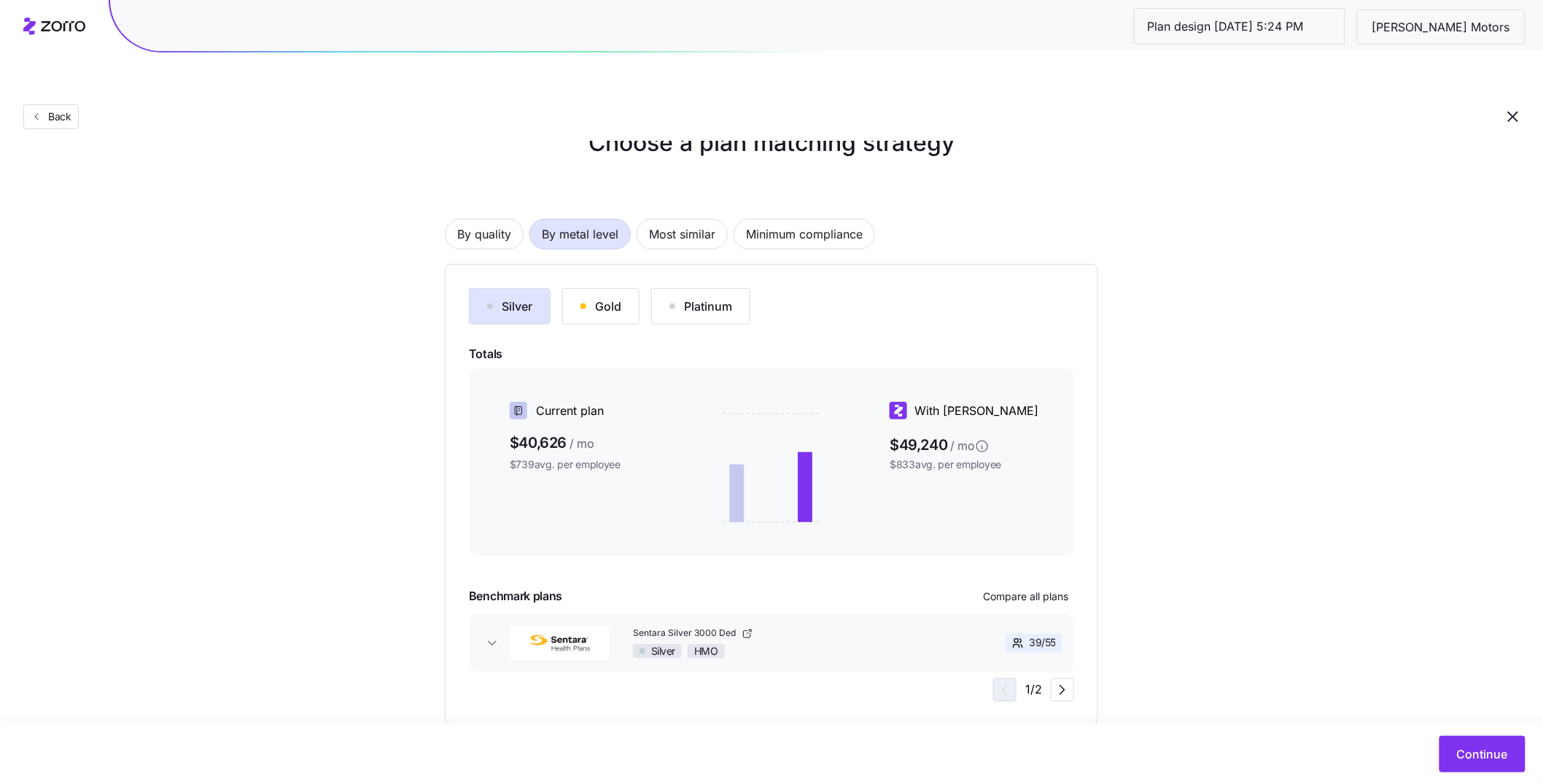
click at [1027, 546] on div "Silver Gold Platinum Totals Current plan $40,626 / mo $739 avg. per employee Wi…" at bounding box center [771, 494] width 605 height 413
click at [1029, 589] on span "Compare all plans" at bounding box center [1025, 597] width 86 height 15
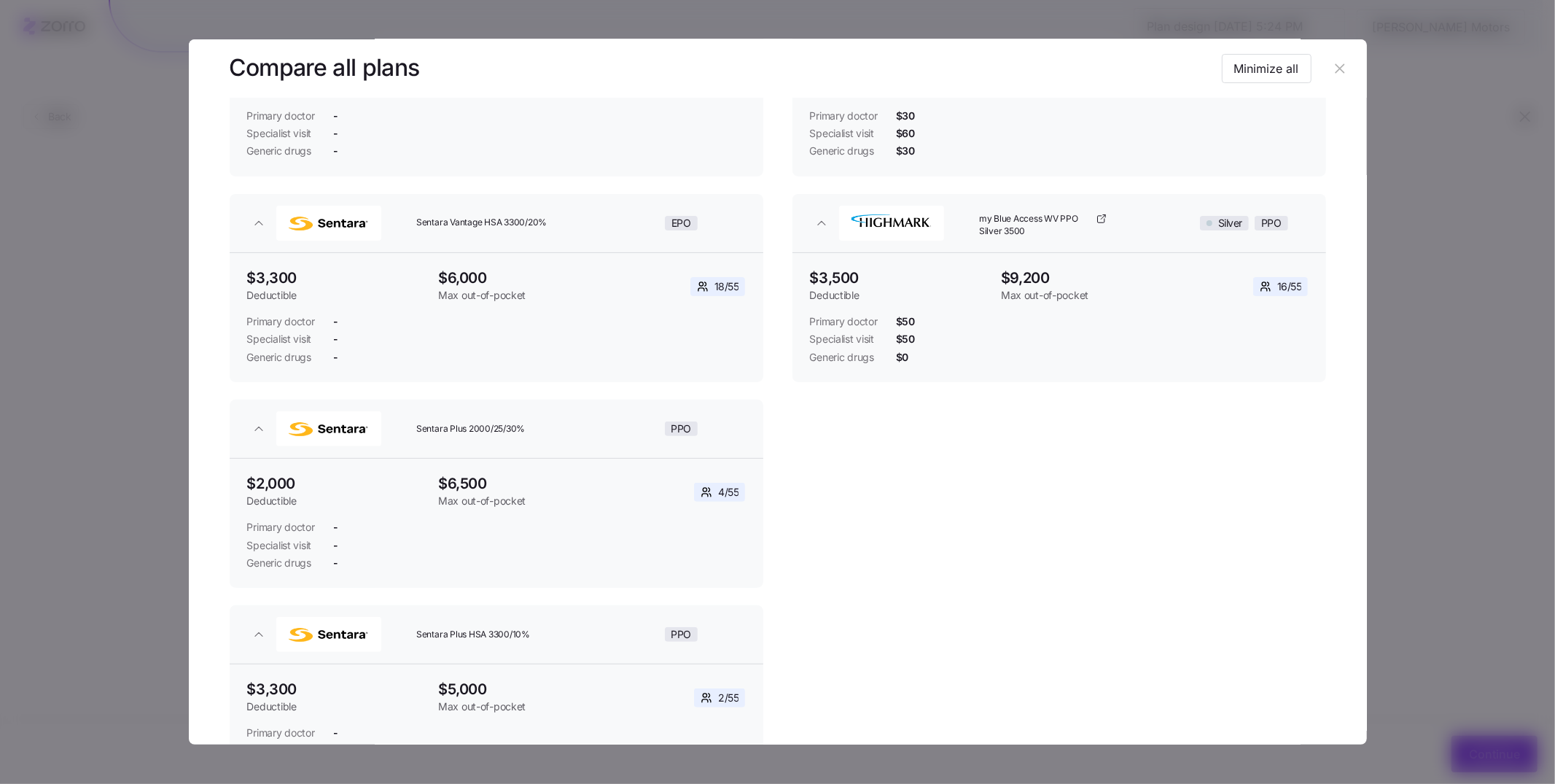
scroll to position [238, 0]
drag, startPoint x: 1347, startPoint y: 68, endPoint x: 1337, endPoint y: 68, distance: 10.0
click at [1346, 69] on header at bounding box center [778, 68] width 1178 height 59
click at [1337, 68] on icon "button" at bounding box center [1340, 68] width 16 height 16
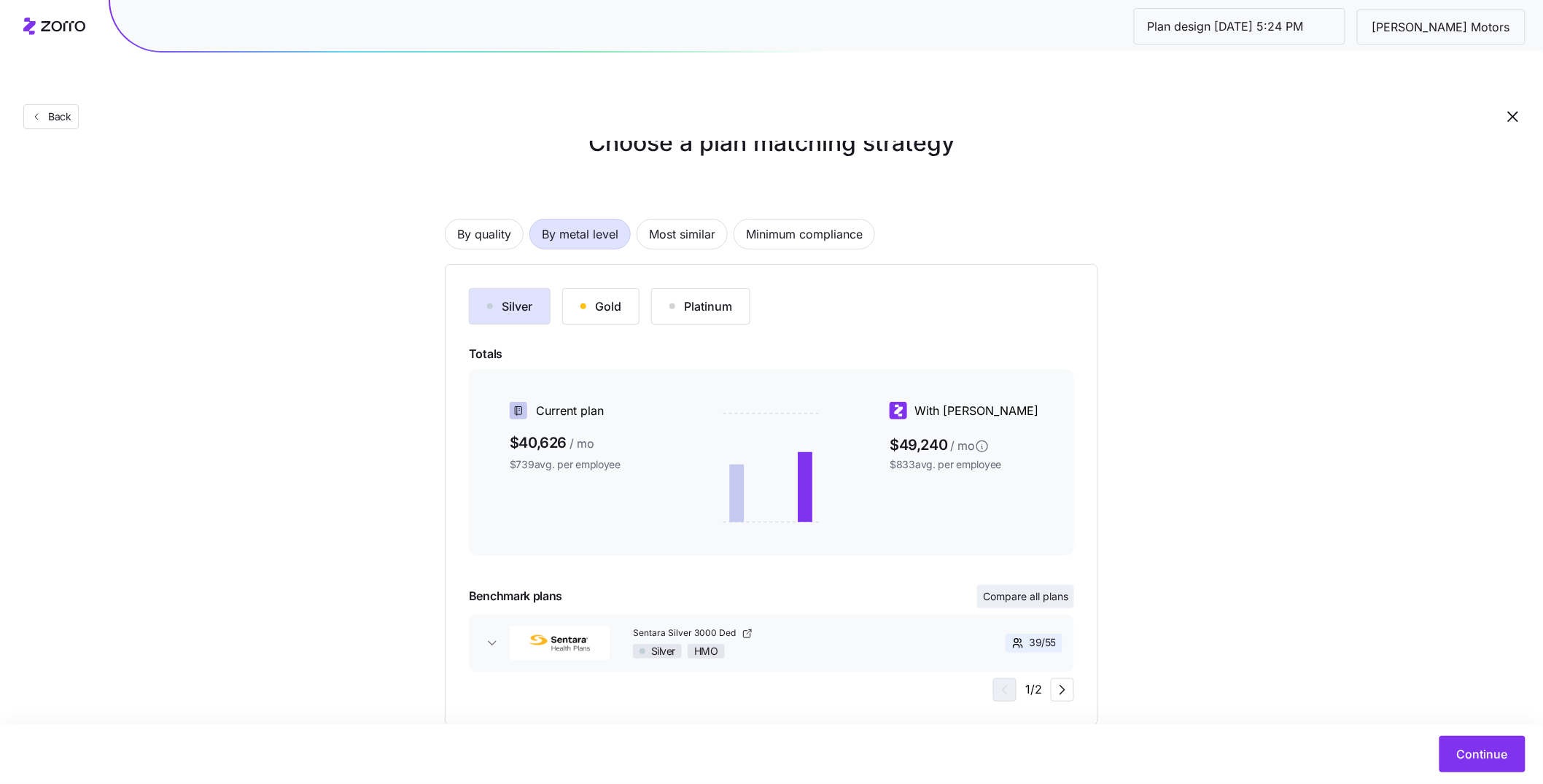
click at [1025, 589] on span "Compare all plans" at bounding box center [1025, 597] width 86 height 15
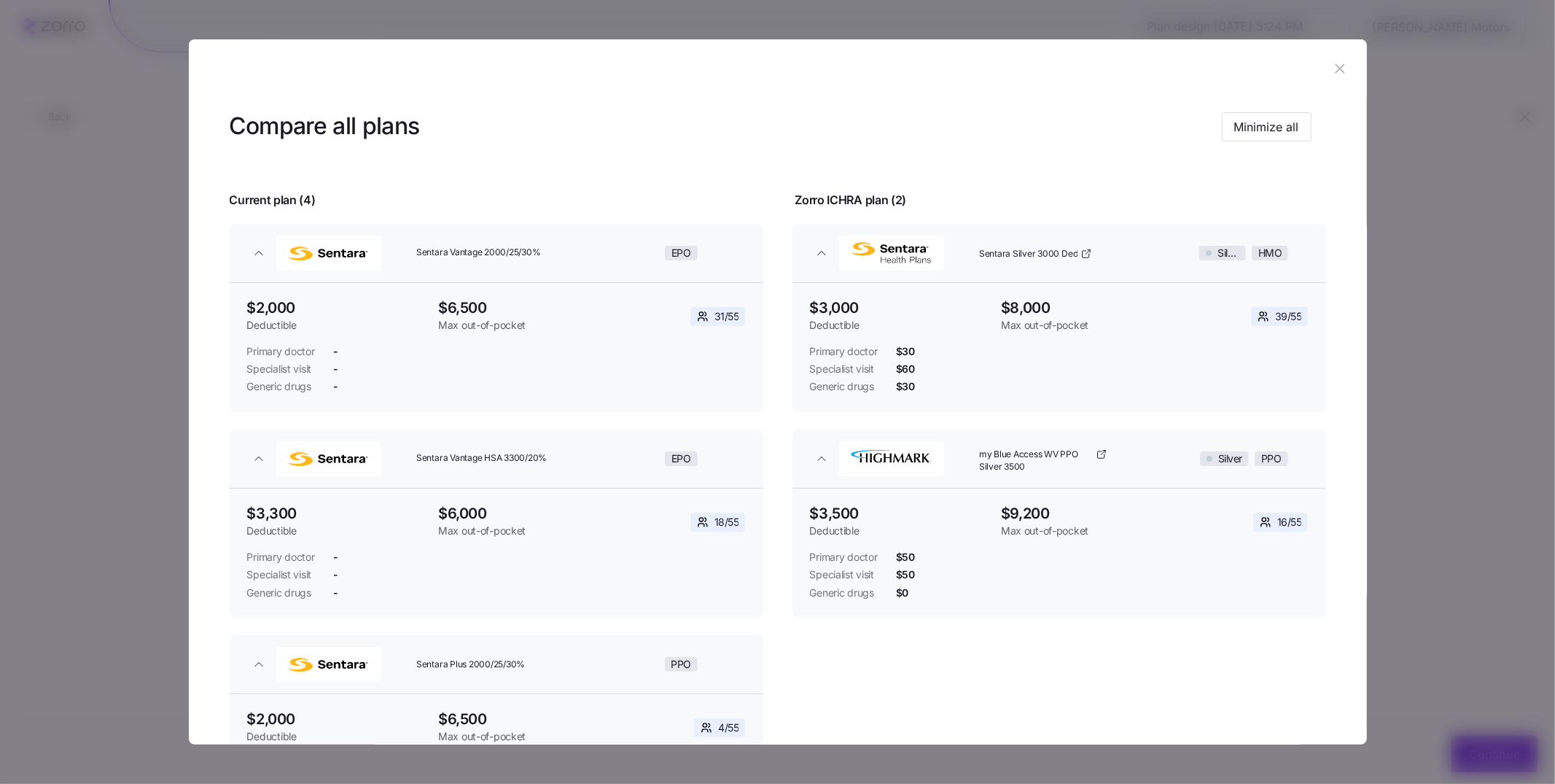
click at [1343, 67] on button "button" at bounding box center [1341, 68] width 24 height 24
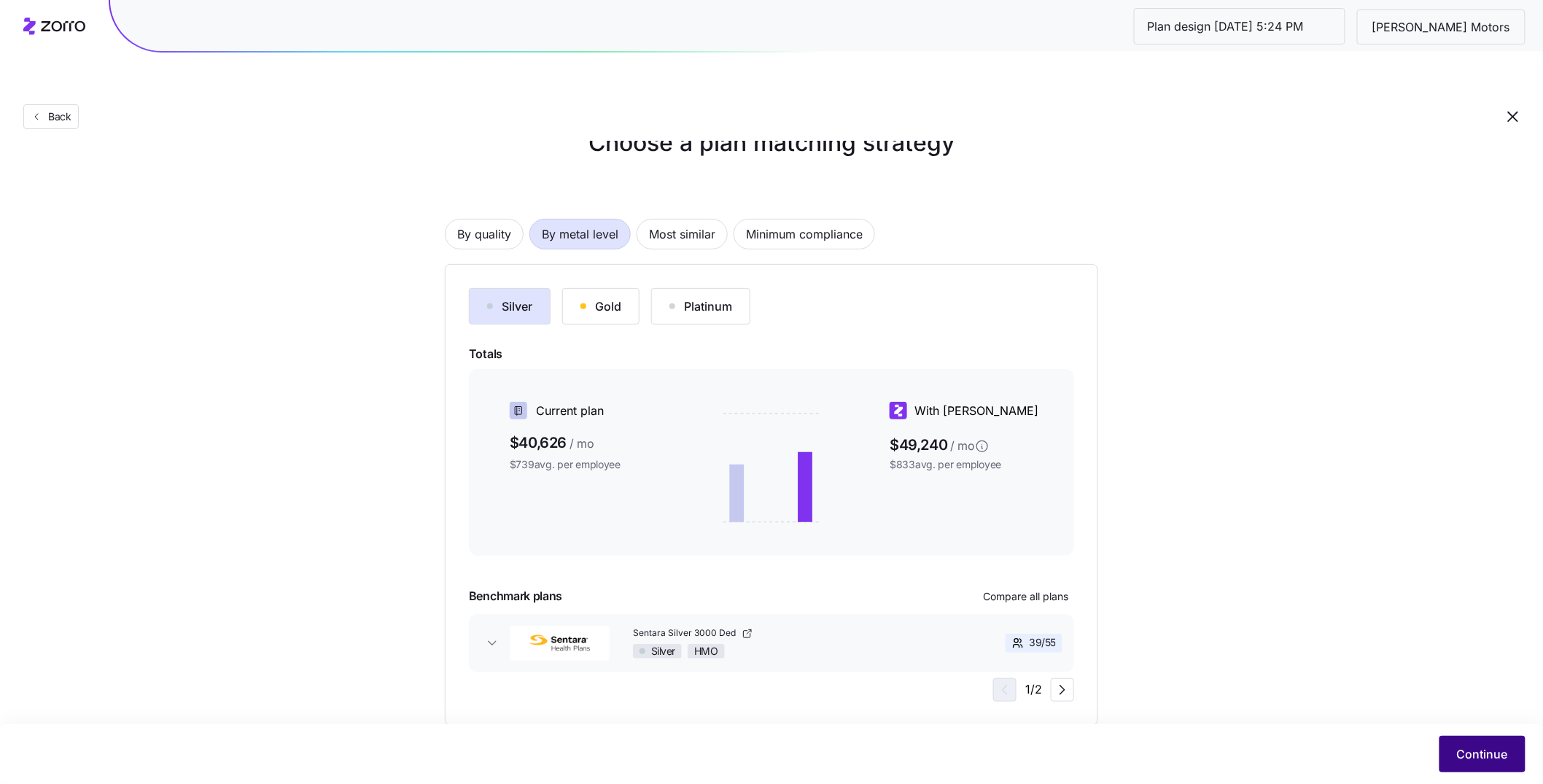
click at [1459, 741] on button "Continue" at bounding box center [1483, 753] width 86 height 37
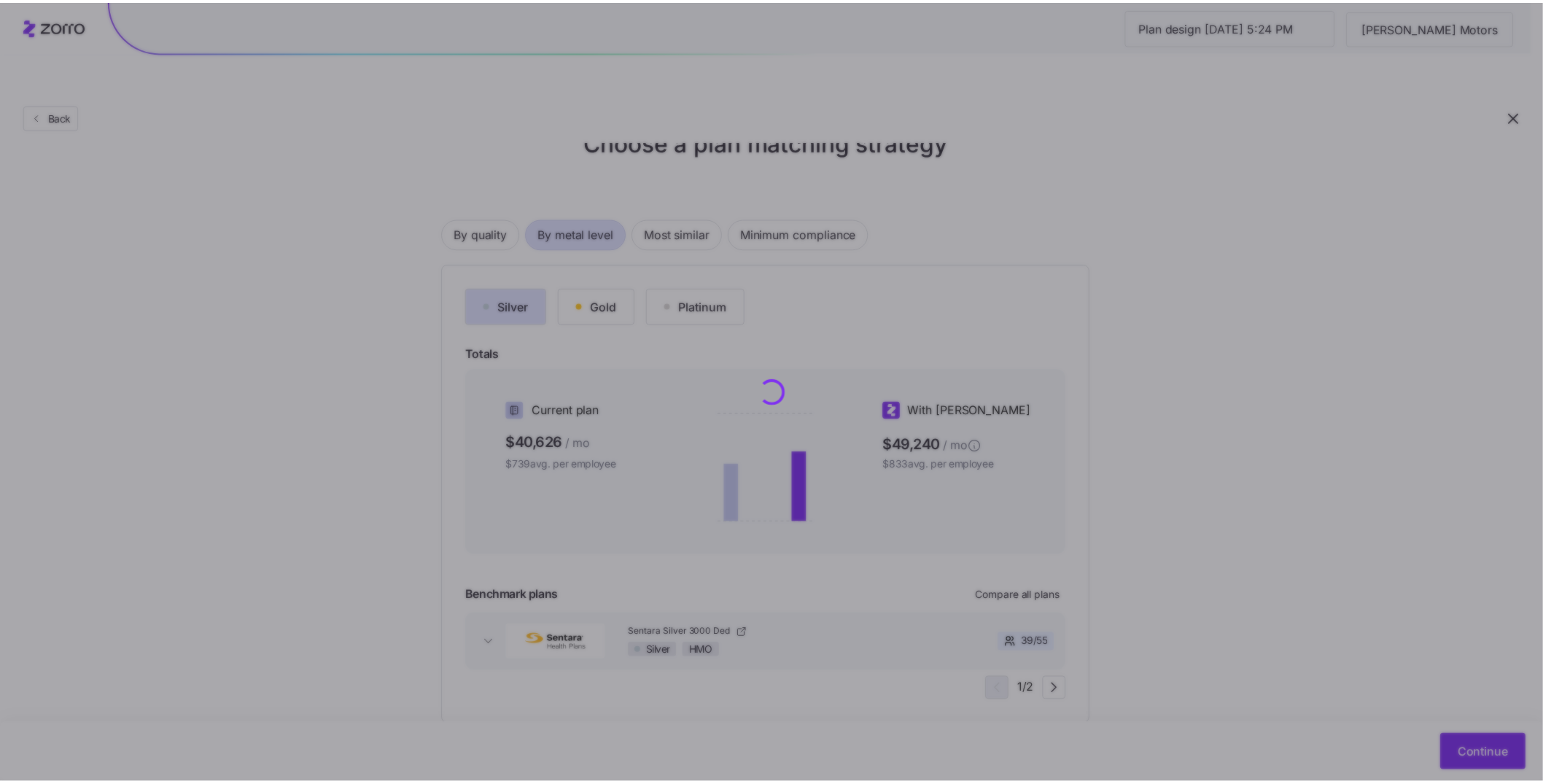
scroll to position [0, 0]
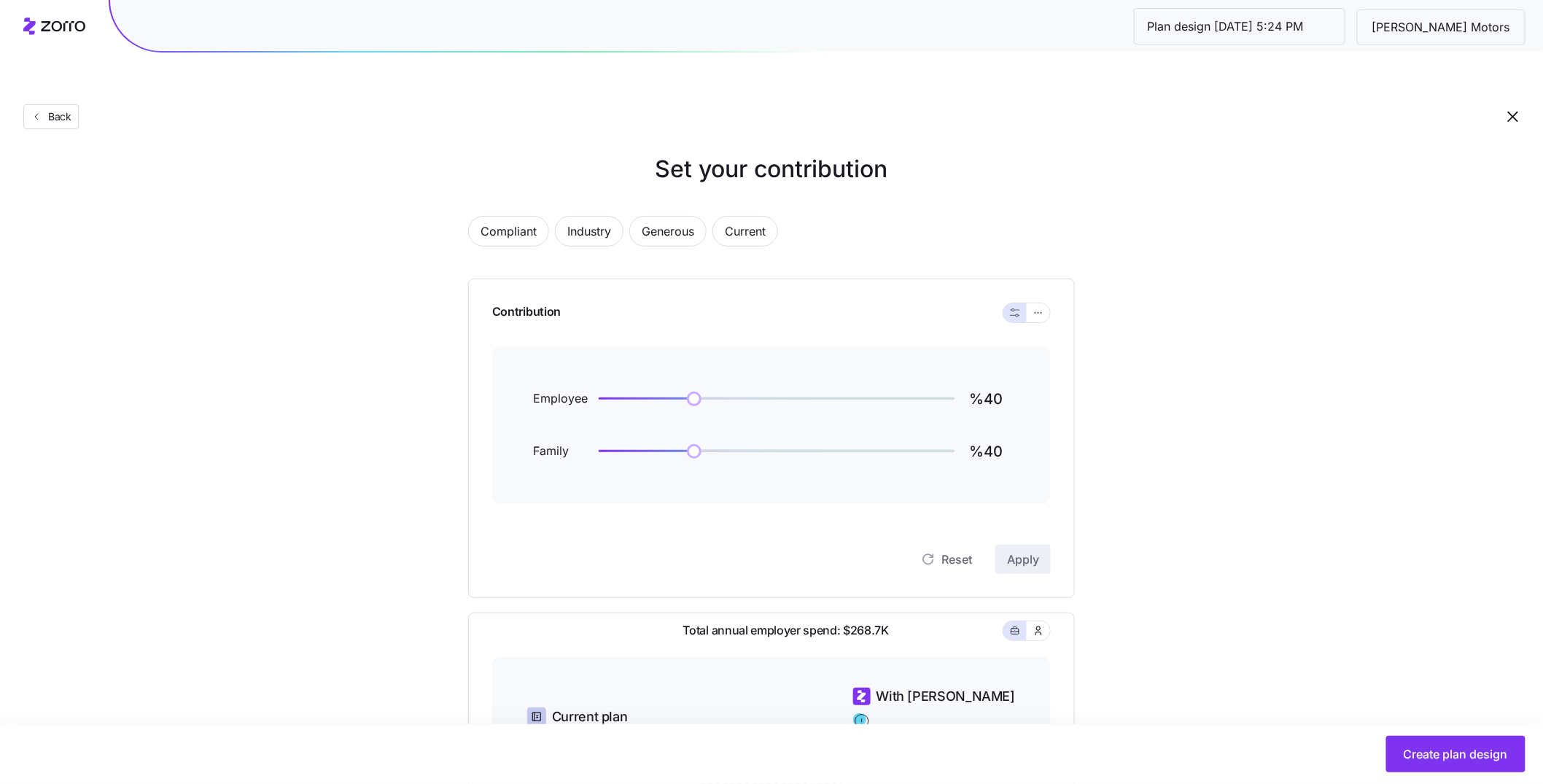
scroll to position [15, 0]
click at [998, 377] on input "%40" at bounding box center [990, 394] width 41 height 35
click at [997, 377] on input "%40" at bounding box center [990, 394] width 41 height 35
drag, startPoint x: 1178, startPoint y: 451, endPoint x: 1159, endPoint y: 419, distance: 37.2
click at [1178, 450] on div "Set your contribution Compliant Industry Generous Current Contribution Employee…" at bounding box center [771, 592] width 1543 height 889
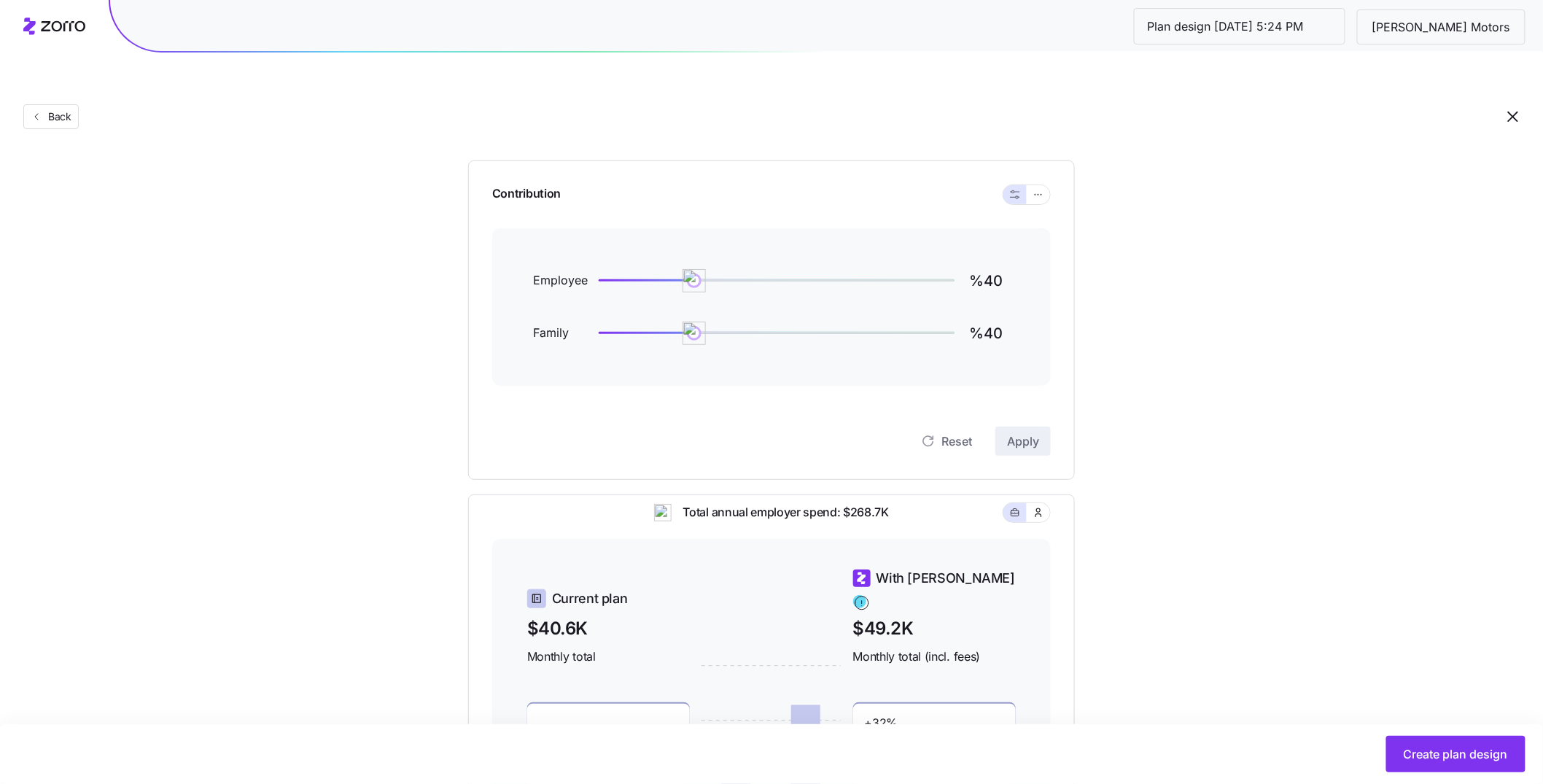
scroll to position [158, 0]
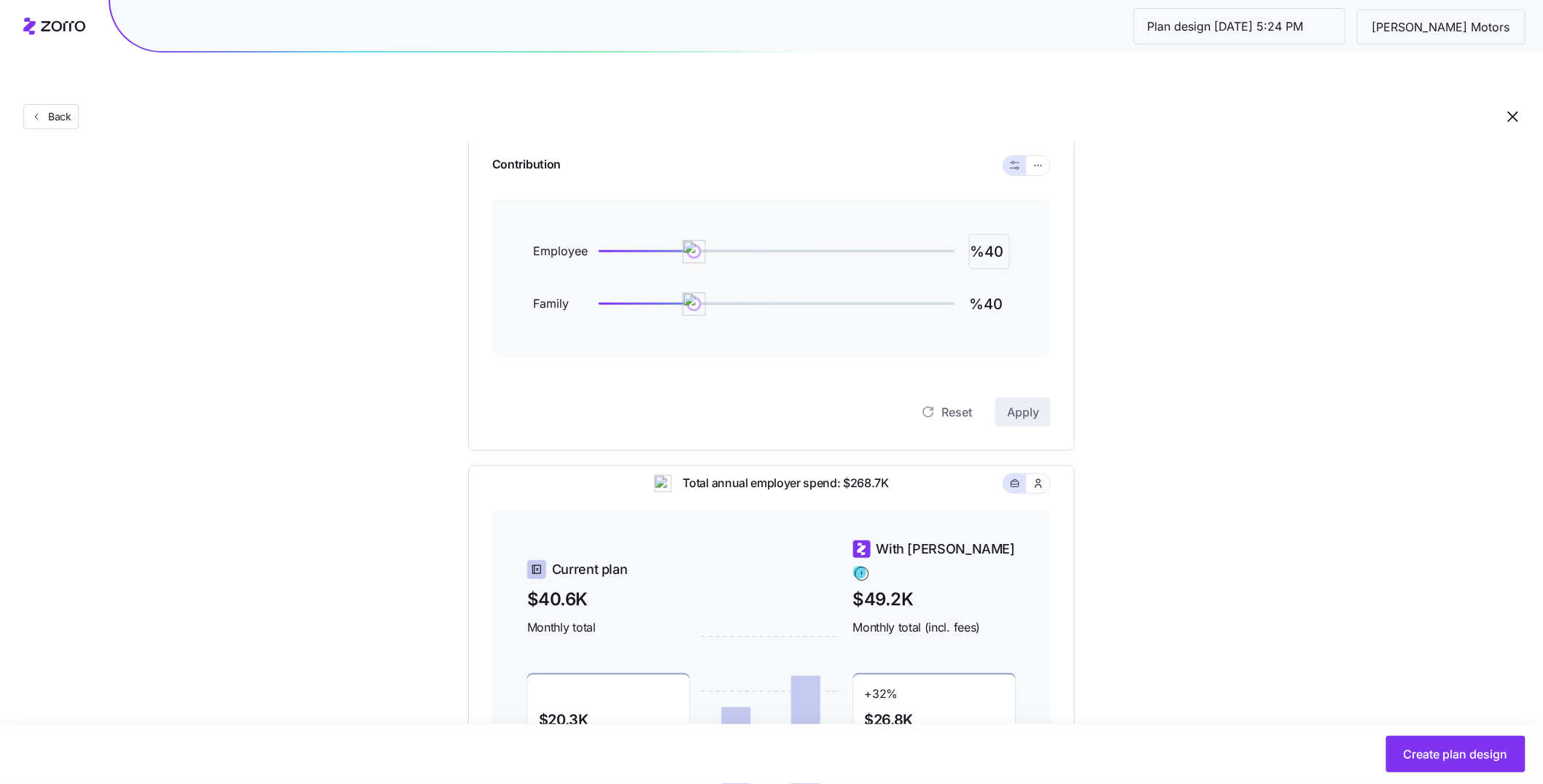
click at [985, 234] on input "%40" at bounding box center [990, 251] width 41 height 35
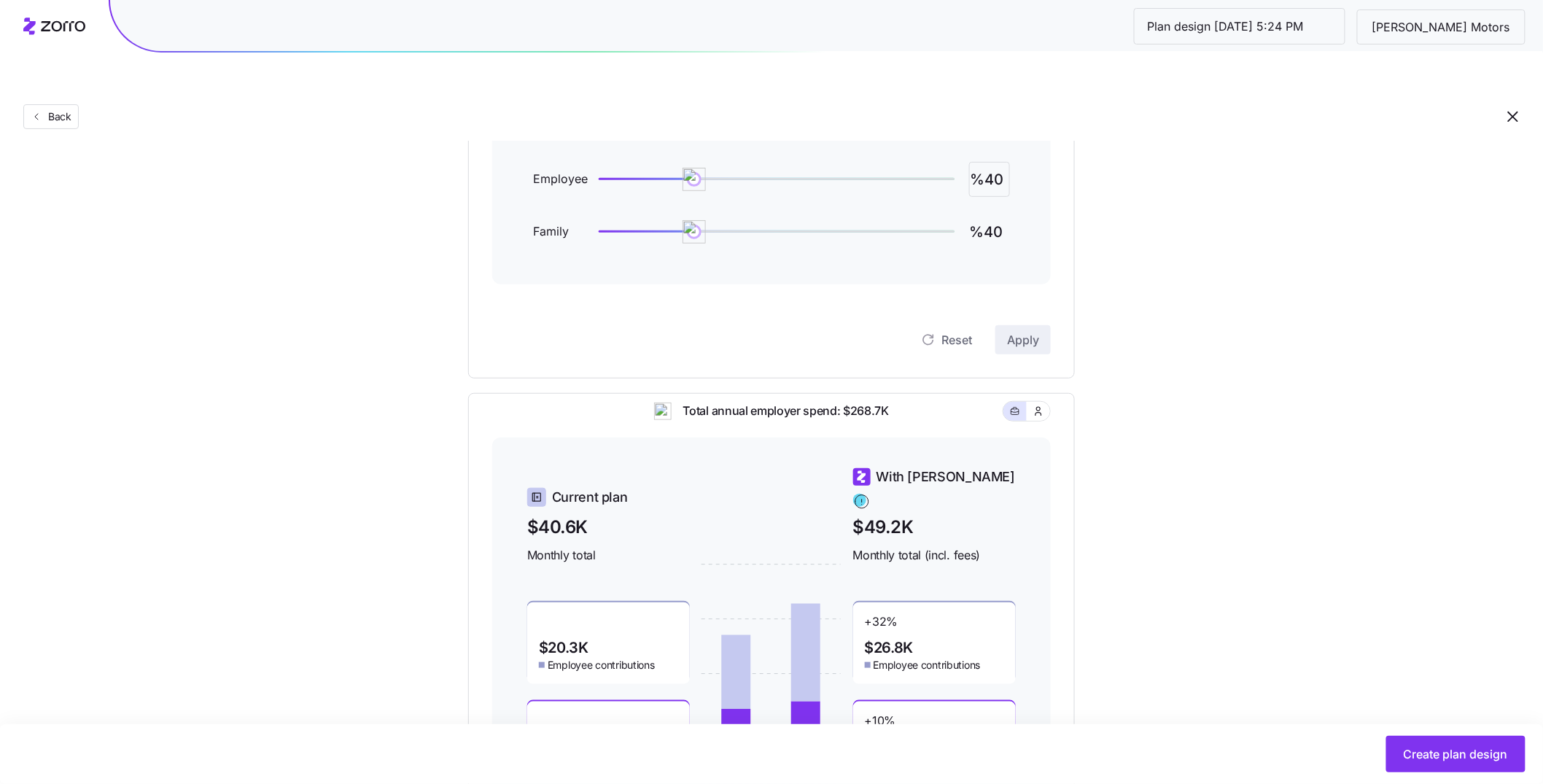
scroll to position [214, 0]
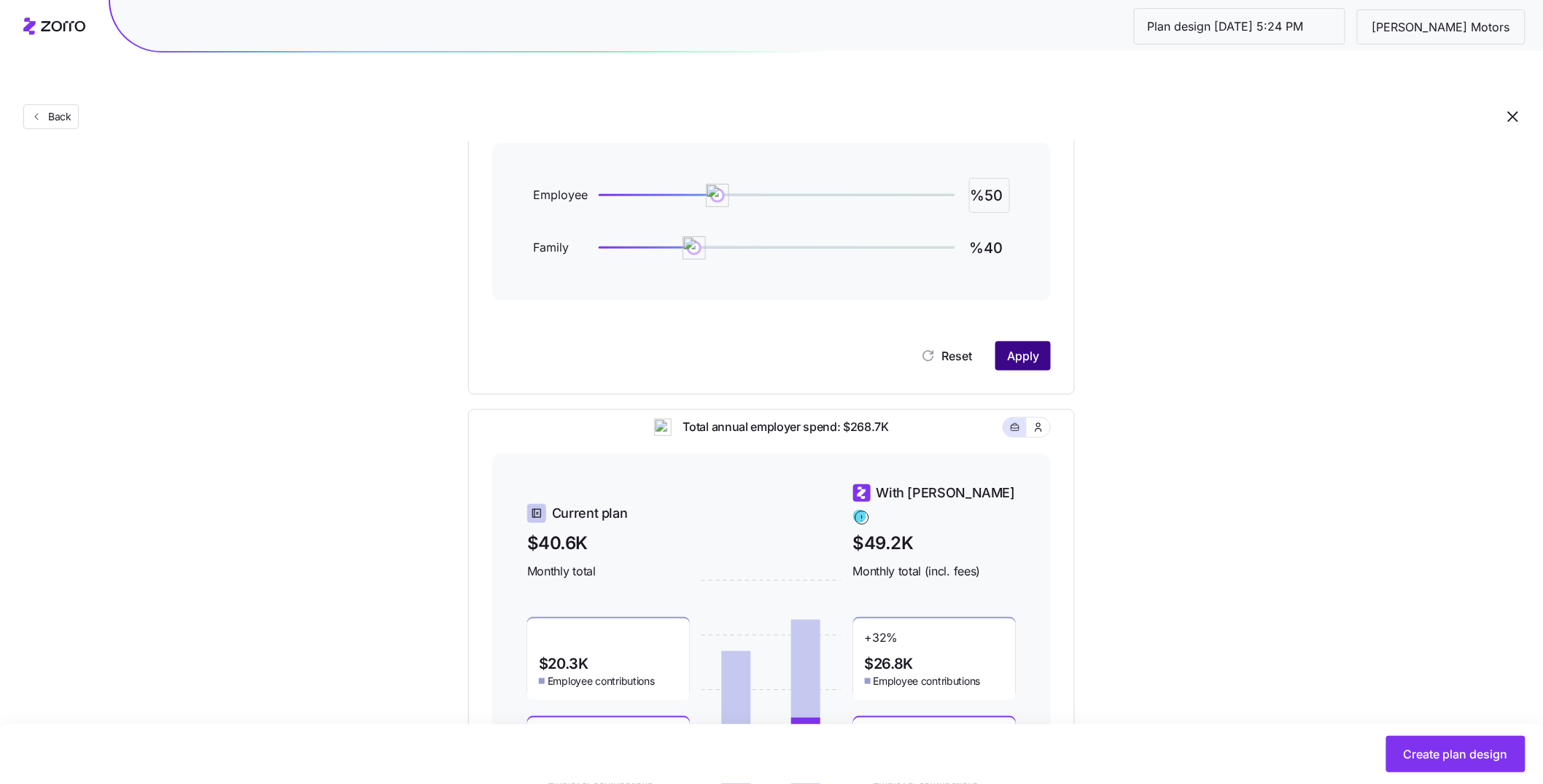
type input "%50"
click at [1036, 341] on button "Apply" at bounding box center [1023, 356] width 55 height 29
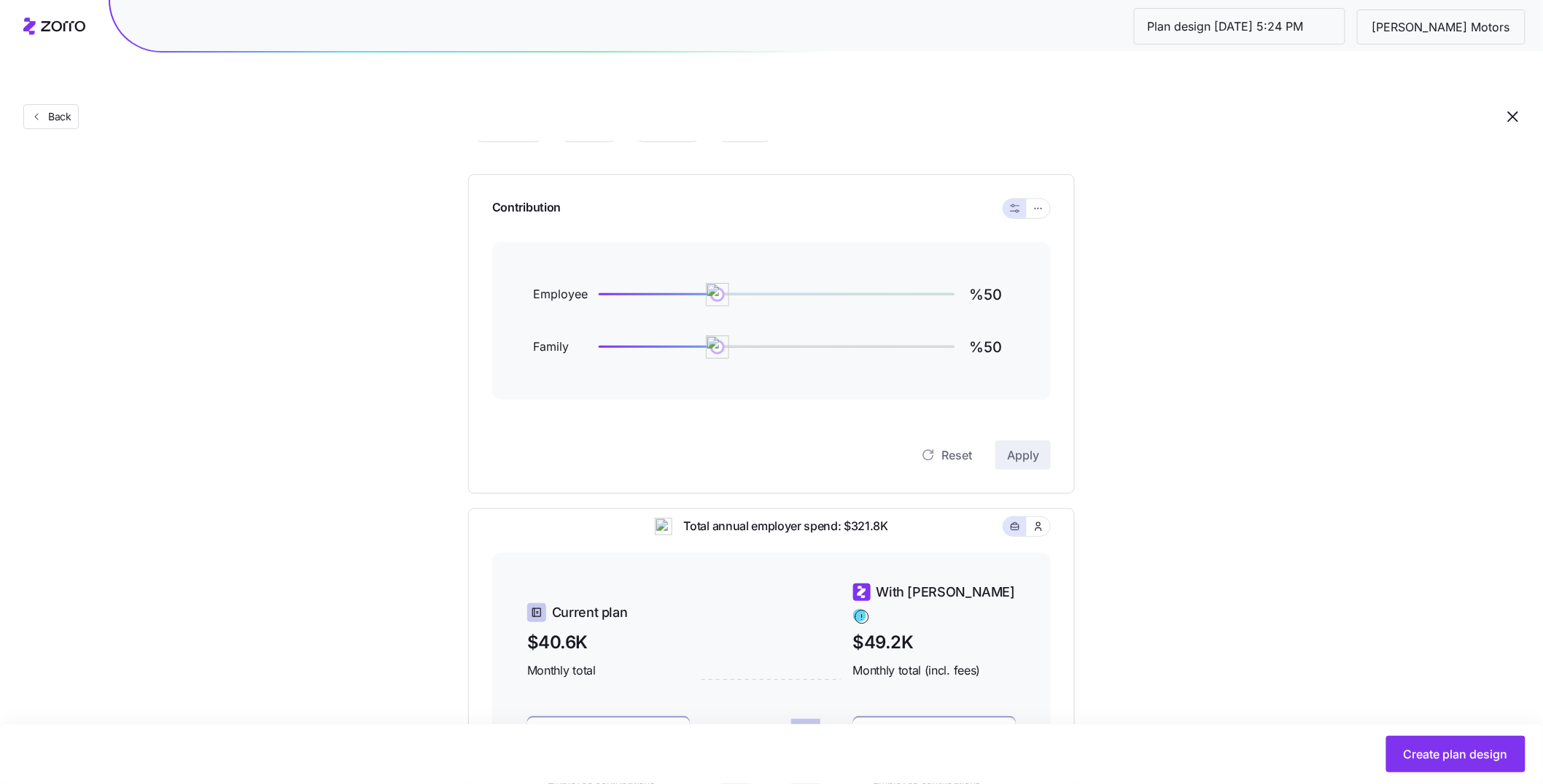
scroll to position [0, 0]
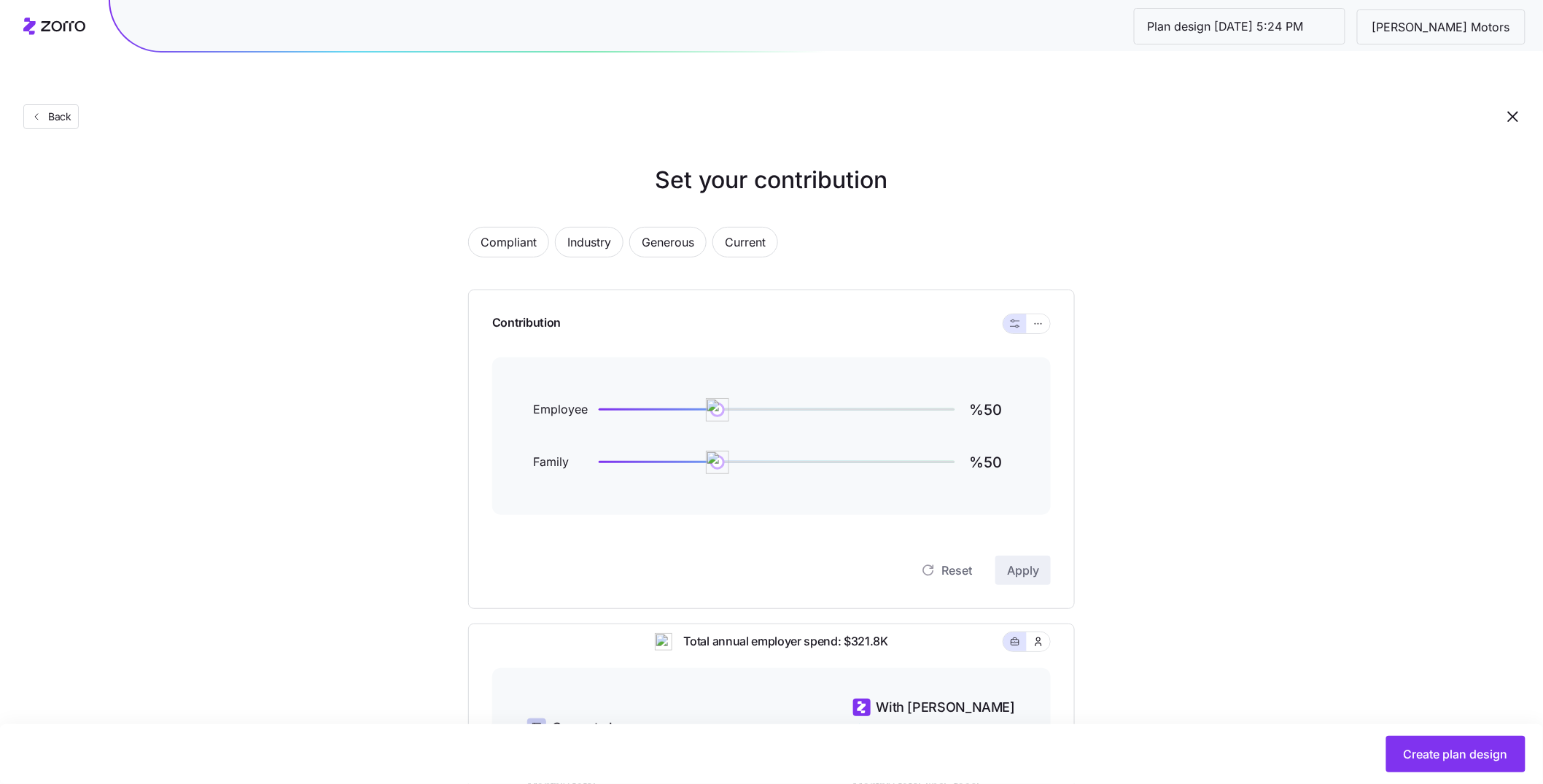
click at [1051, 289] on div "Contribution Employee %50 Family %50 Reset Apply" at bounding box center [771, 449] width 606 height 319
click at [1044, 315] on button "button" at bounding box center [1038, 324] width 24 height 19
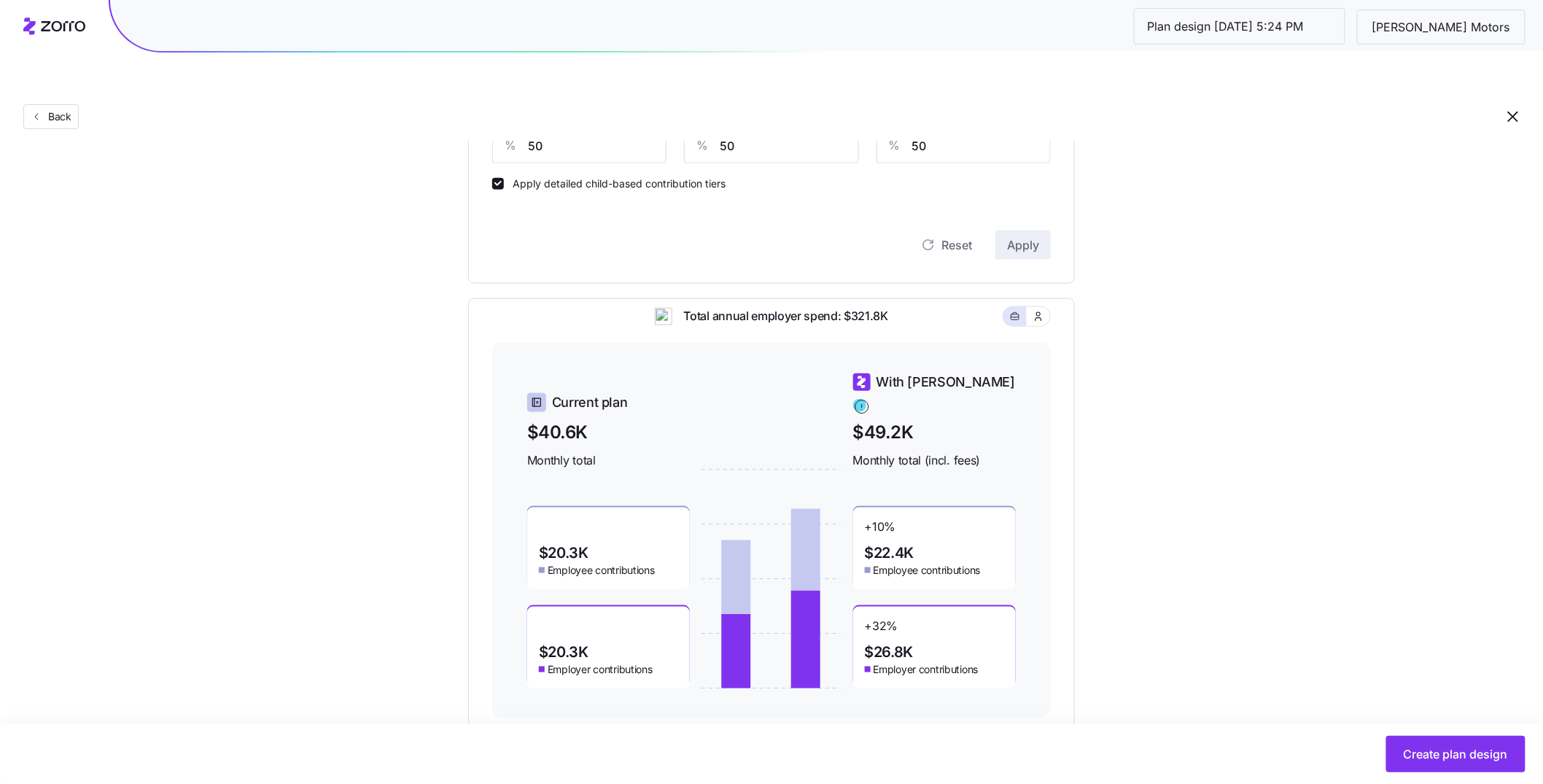
scroll to position [456, 0]
click at [1042, 309] on button "button" at bounding box center [1038, 315] width 11 height 11
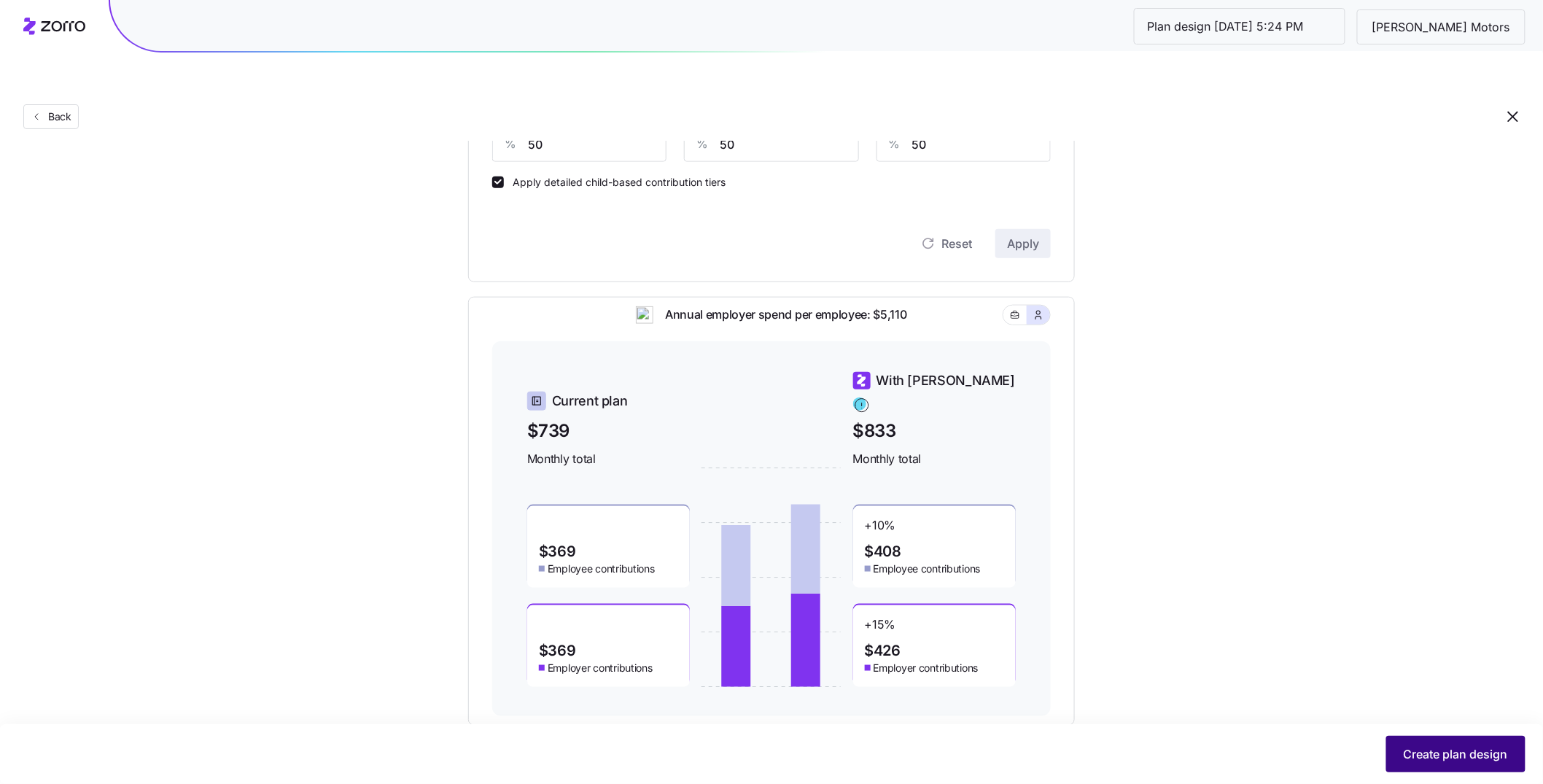
click at [1435, 759] on span "Create plan design" at bounding box center [1456, 753] width 104 height 17
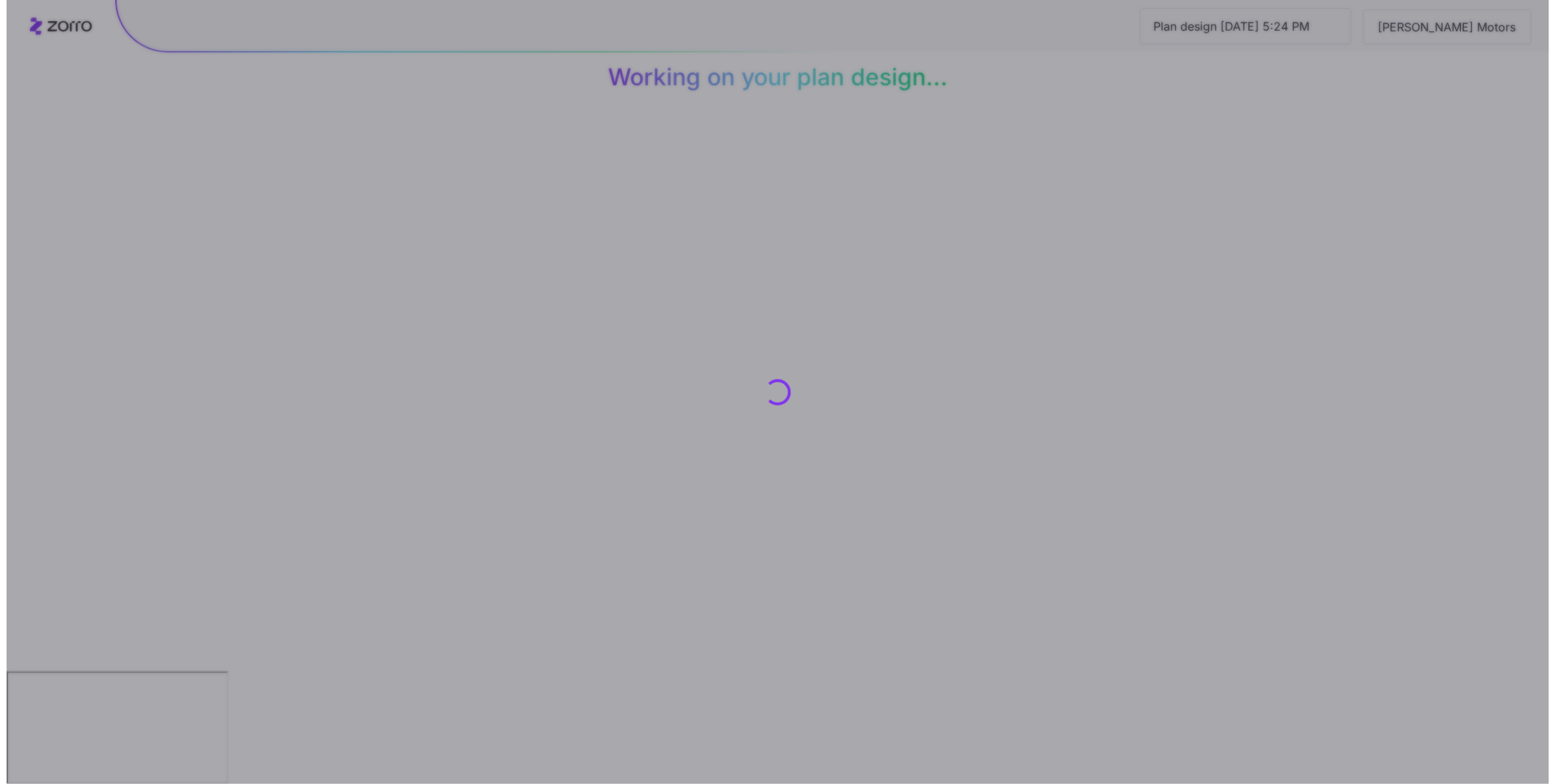
scroll to position [0, 0]
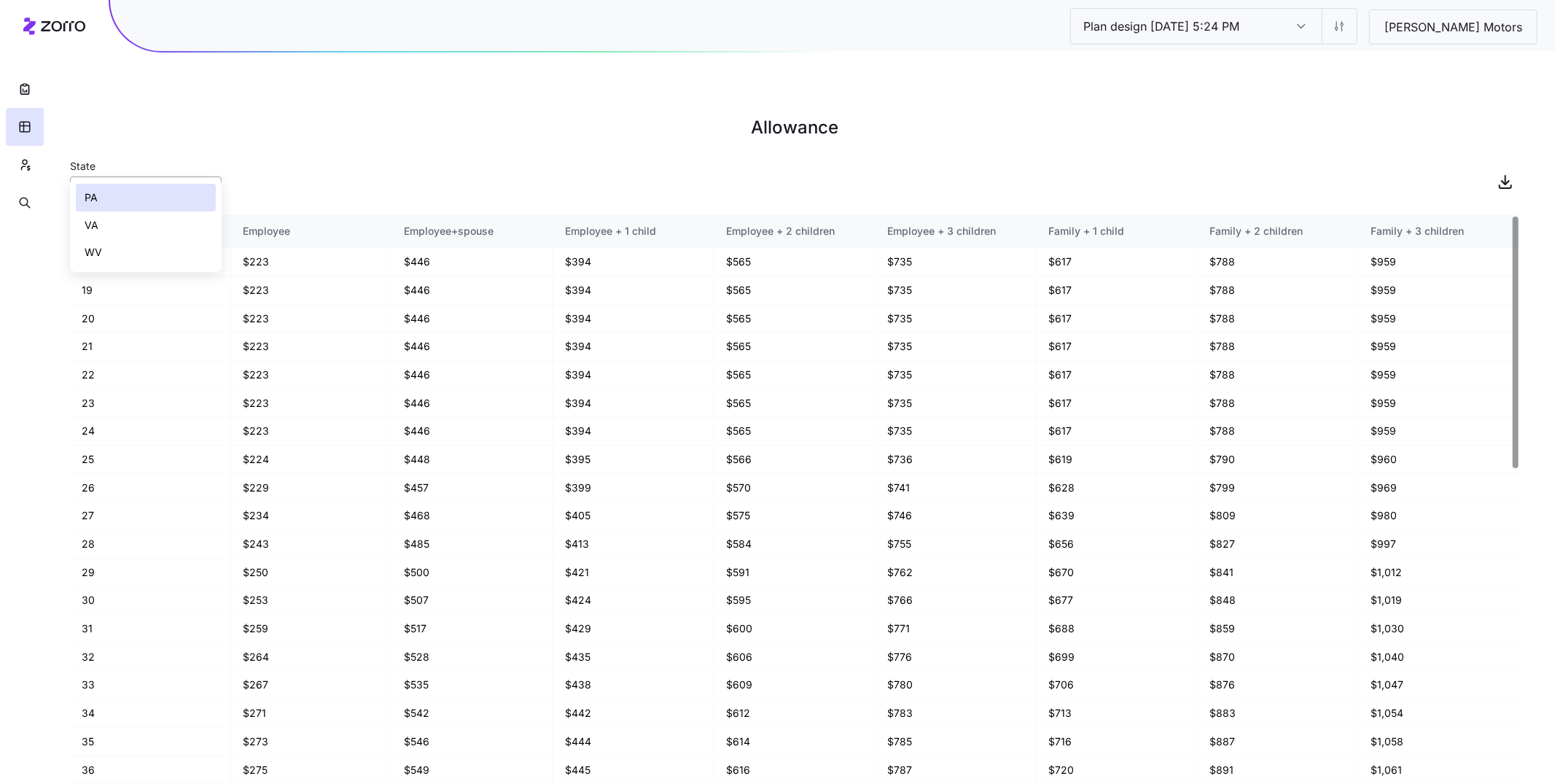
click at [139, 176] on input "PA" at bounding box center [146, 191] width 152 height 29
click at [127, 229] on div "VA" at bounding box center [146, 225] width 140 height 28
click at [147, 176] on input "VA" at bounding box center [146, 191] width 152 height 29
click at [154, 252] on div "WV" at bounding box center [146, 252] width 140 height 28
click at [135, 176] on input "WV" at bounding box center [146, 191] width 152 height 29
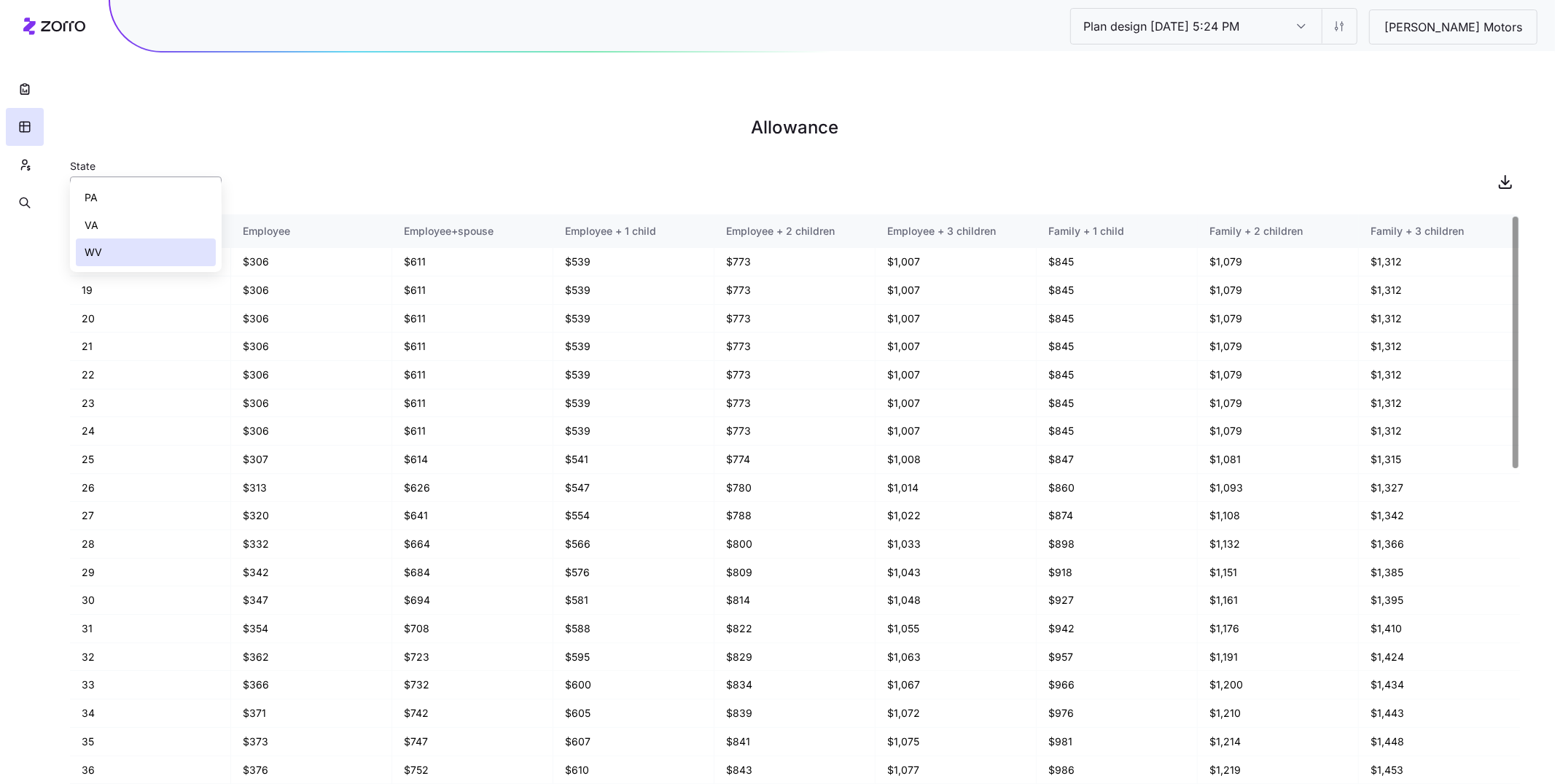
click at [140, 176] on input "WV" at bounding box center [146, 191] width 152 height 29
click at [117, 235] on div "VA" at bounding box center [146, 225] width 140 height 28
click at [124, 176] on input "VA" at bounding box center [146, 191] width 152 height 29
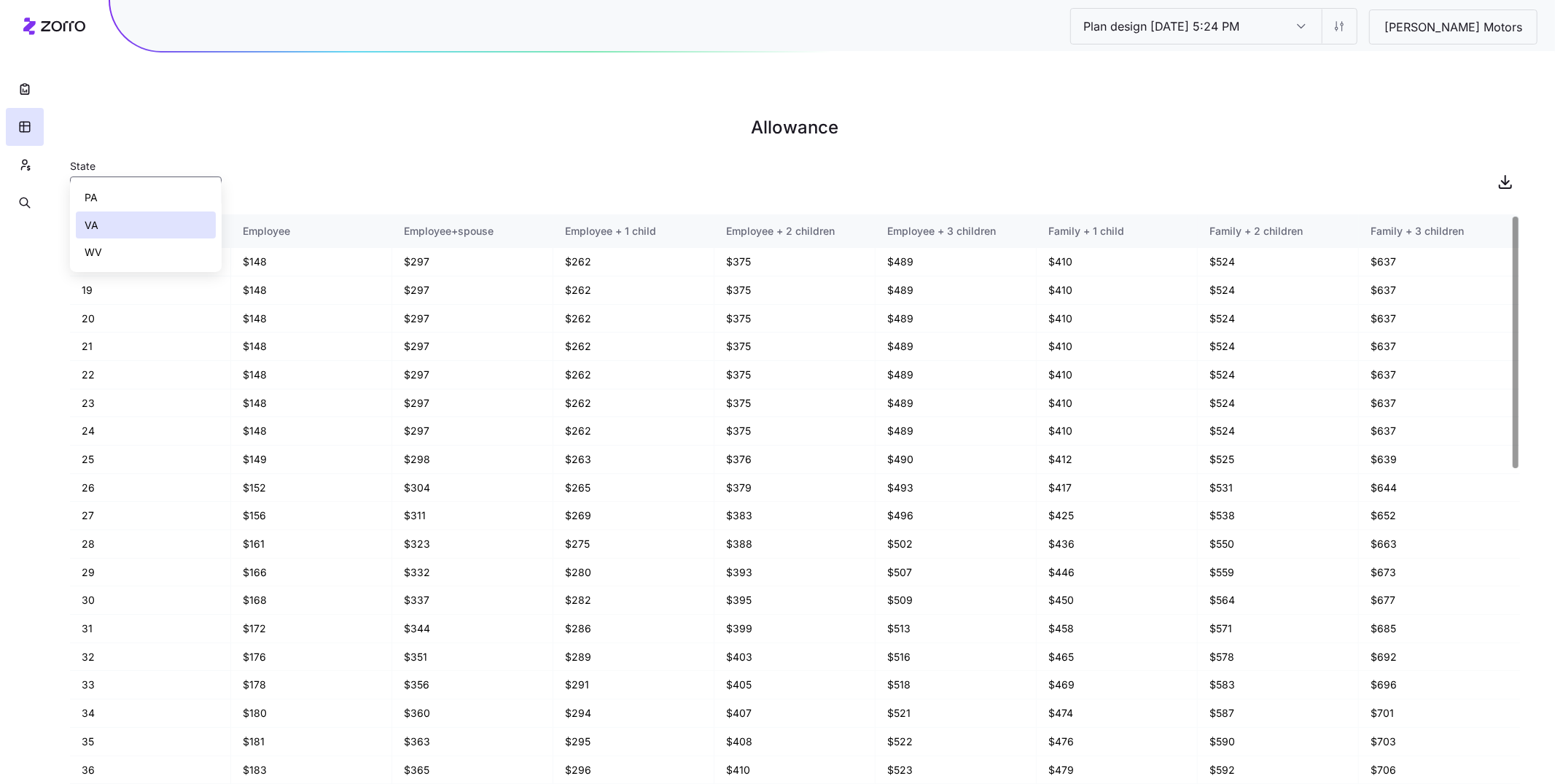
click at [130, 196] on div "PA" at bounding box center [146, 197] width 140 height 28
click at [157, 176] on input "PA" at bounding box center [146, 191] width 152 height 29
click at [134, 176] on input "PA" at bounding box center [146, 191] width 152 height 29
click at [128, 217] on div "VA" at bounding box center [146, 225] width 140 height 28
click at [146, 176] on input "VA" at bounding box center [146, 191] width 152 height 29
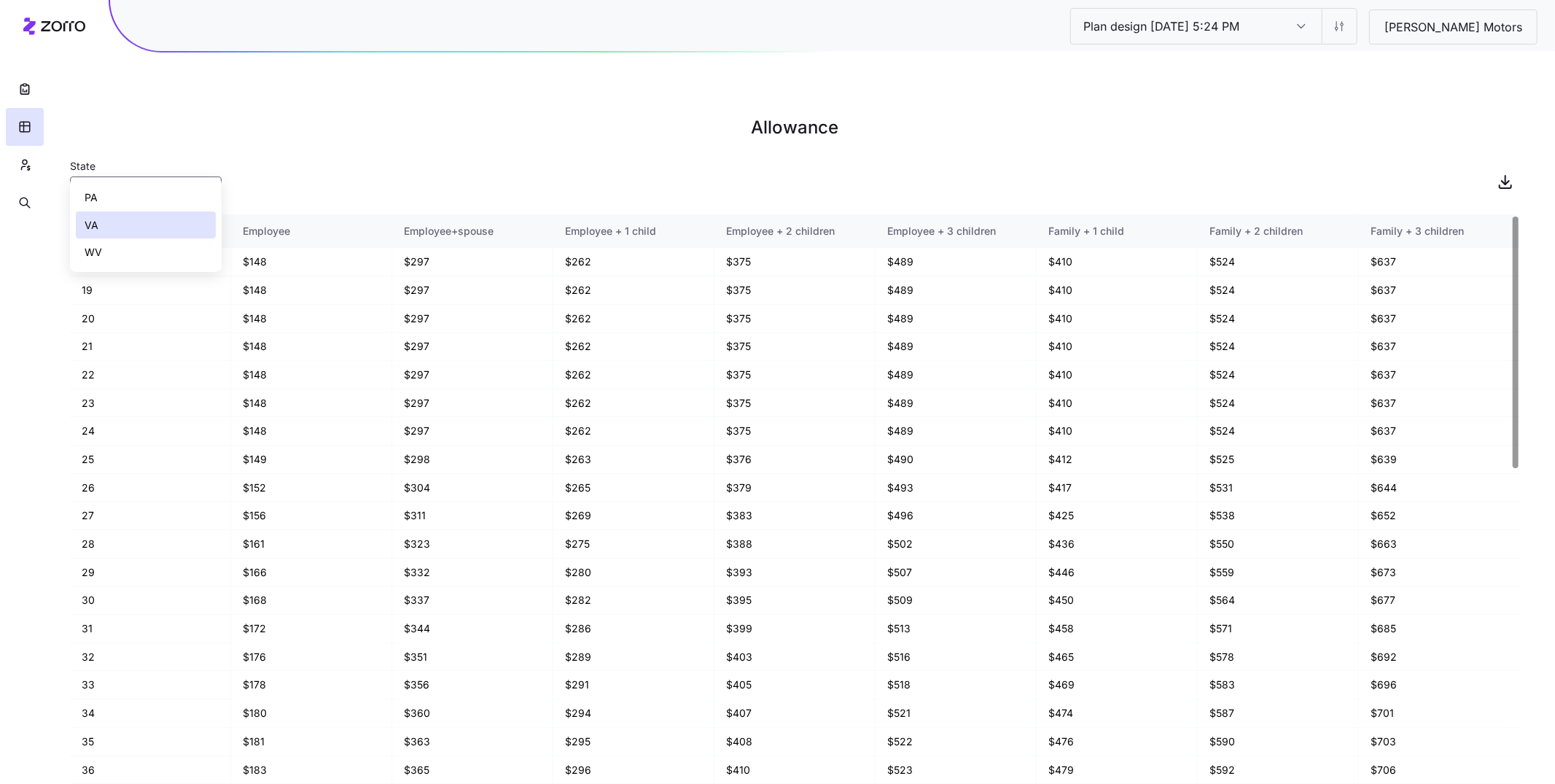
click at [130, 253] on div "WV" at bounding box center [146, 252] width 140 height 28
click at [85, 176] on input "WV" at bounding box center [146, 191] width 152 height 29
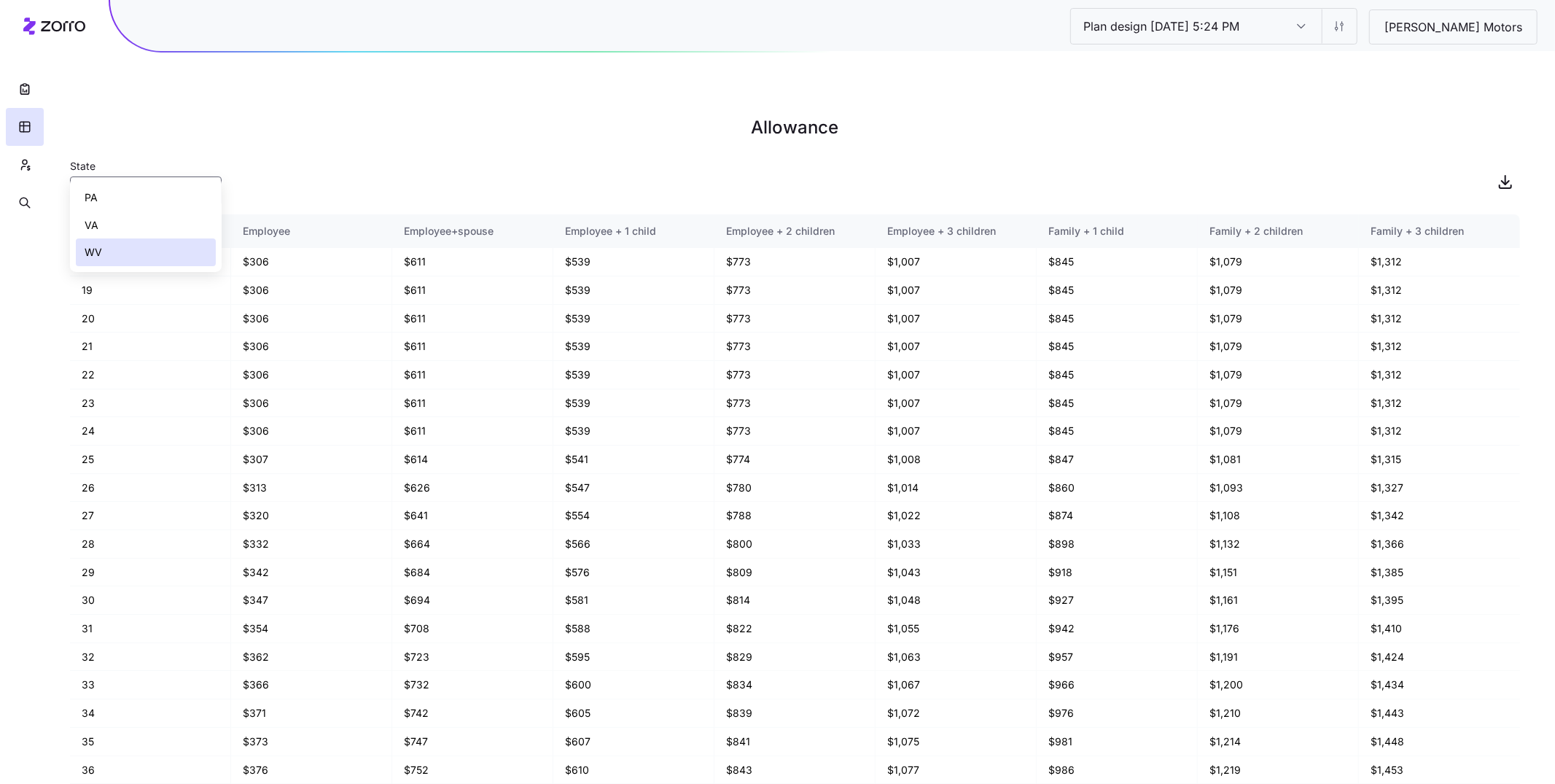
click at [116, 222] on div "VA" at bounding box center [146, 225] width 140 height 28
type input "VA"
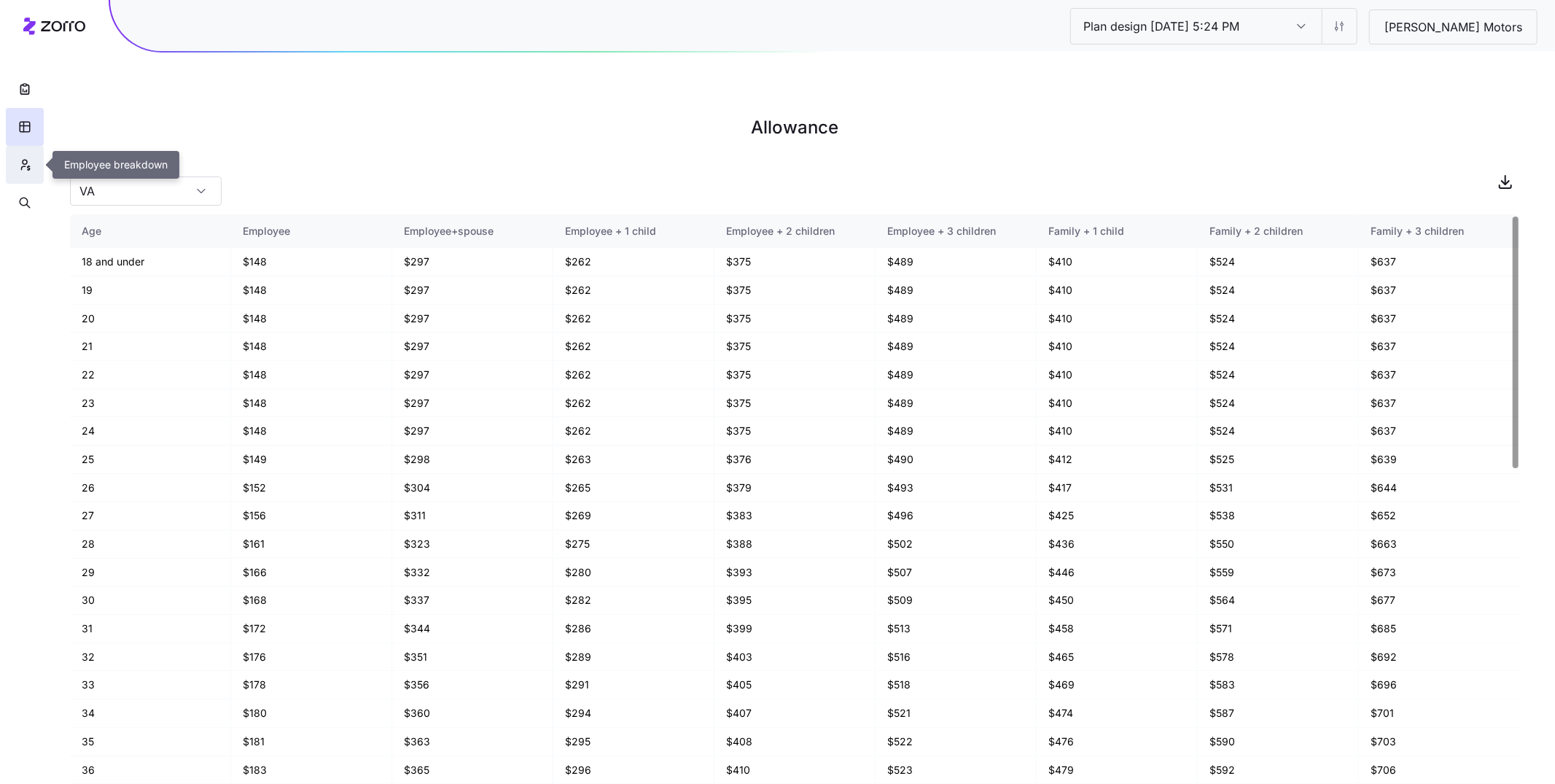
click at [22, 168] on icon "button" at bounding box center [24, 168] width 3 height 3
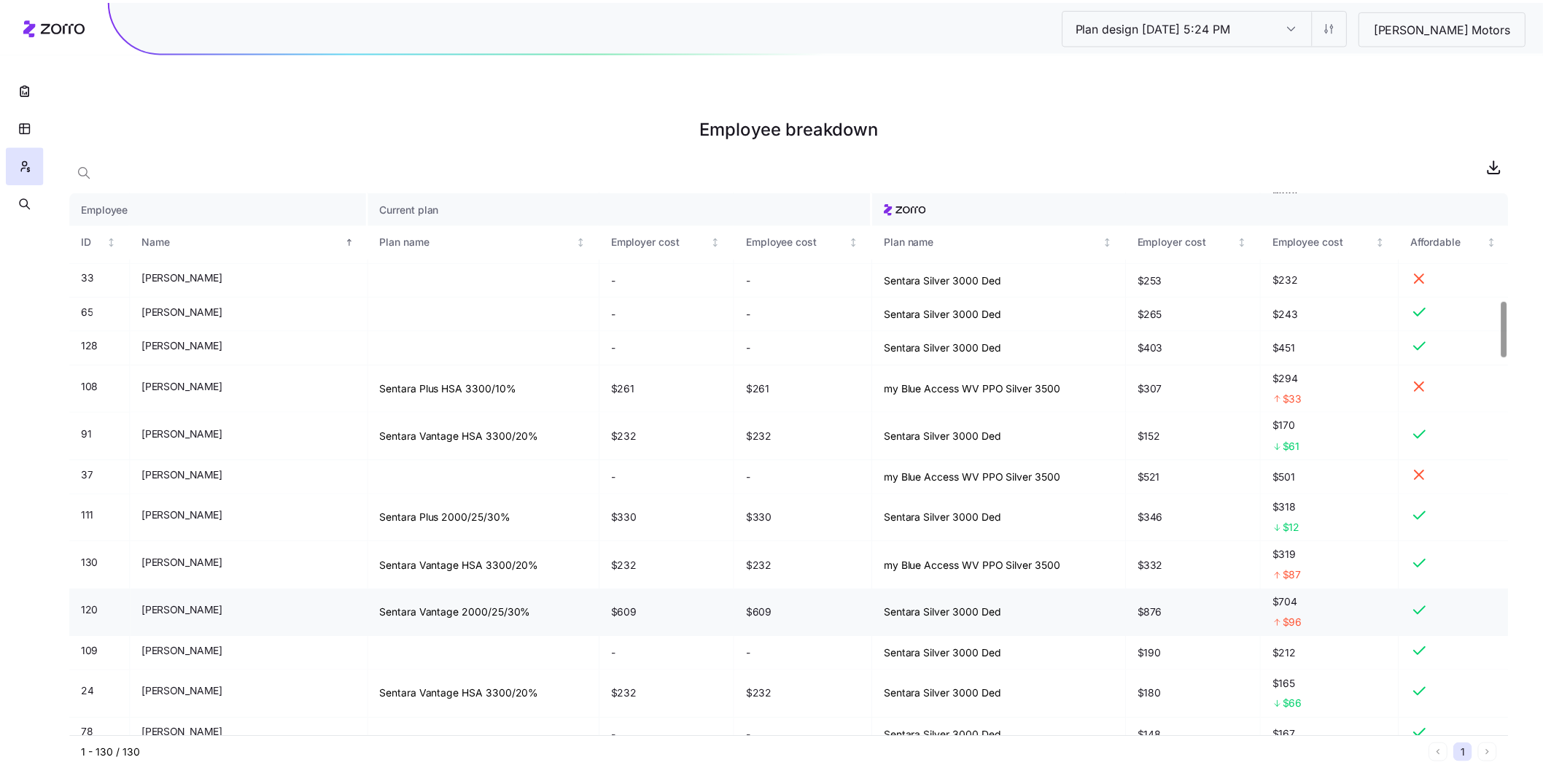
scroll to position [1084, 0]
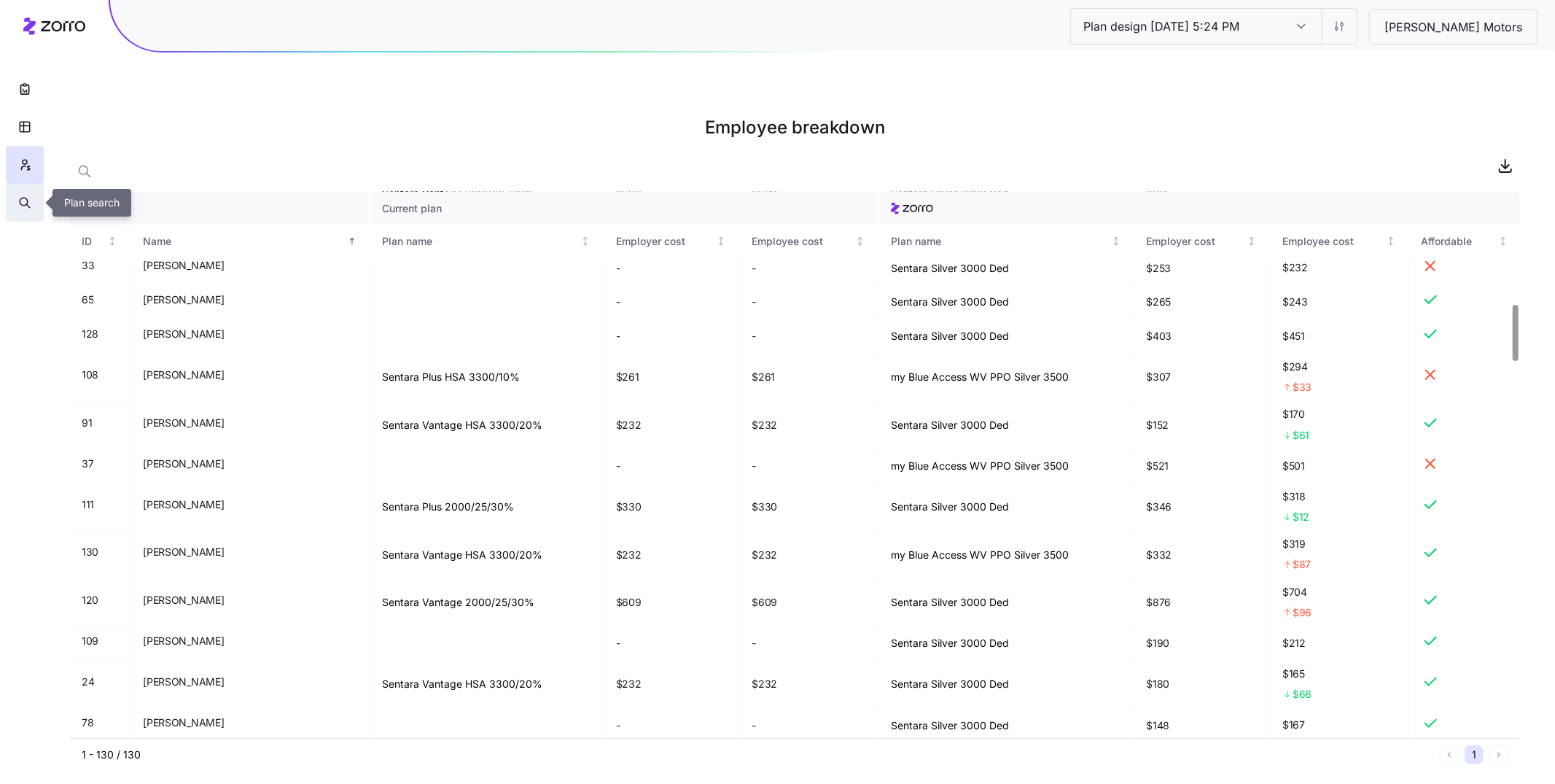
click at [19, 199] on icon "button" at bounding box center [24, 203] width 13 height 15
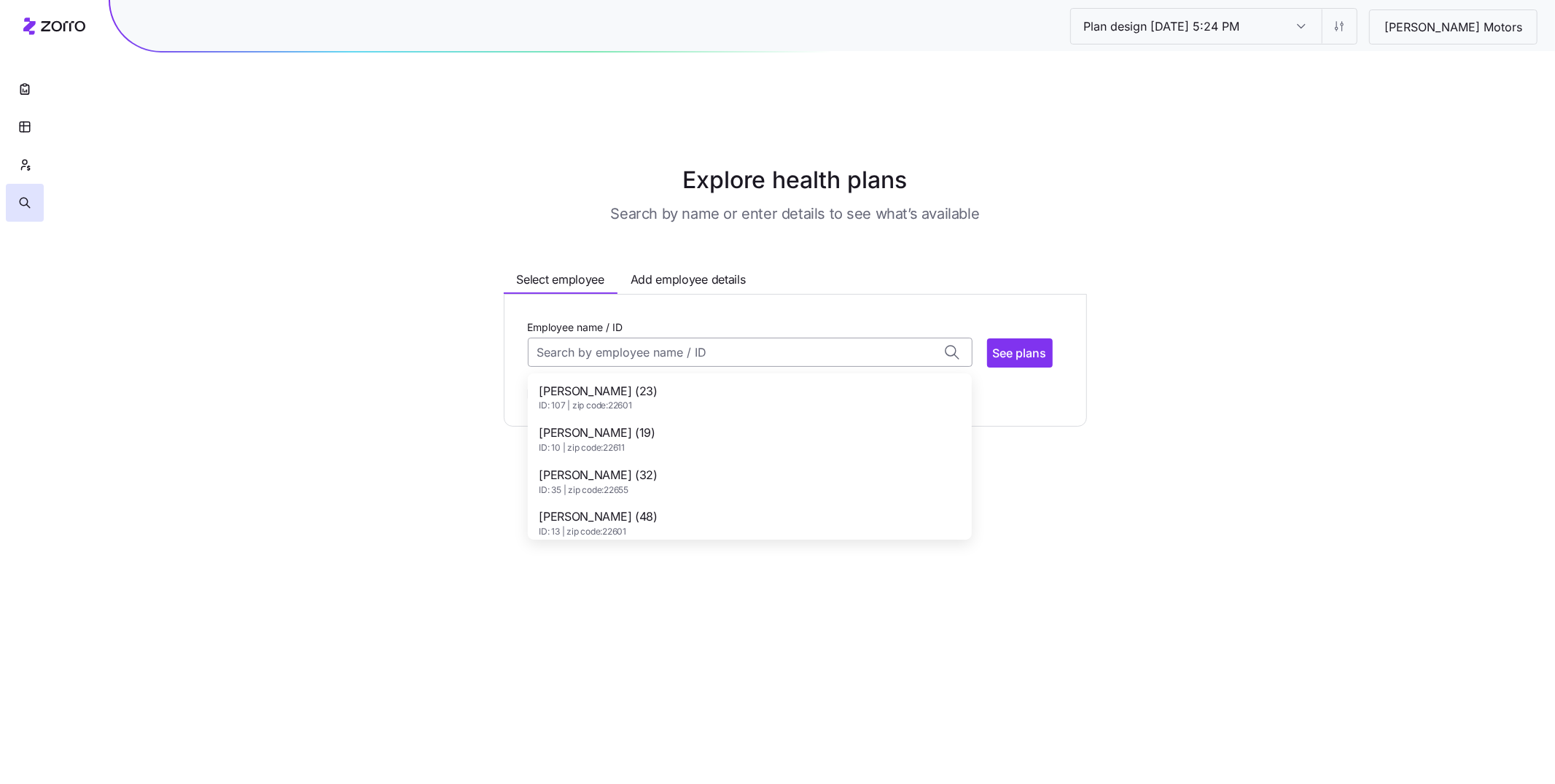
click at [596, 337] on input "Employee name / ID" at bounding box center [751, 352] width 445 height 29
click at [652, 399] on span "ID: 130 | zip code: 25414" at bounding box center [598, 405] width 118 height 12
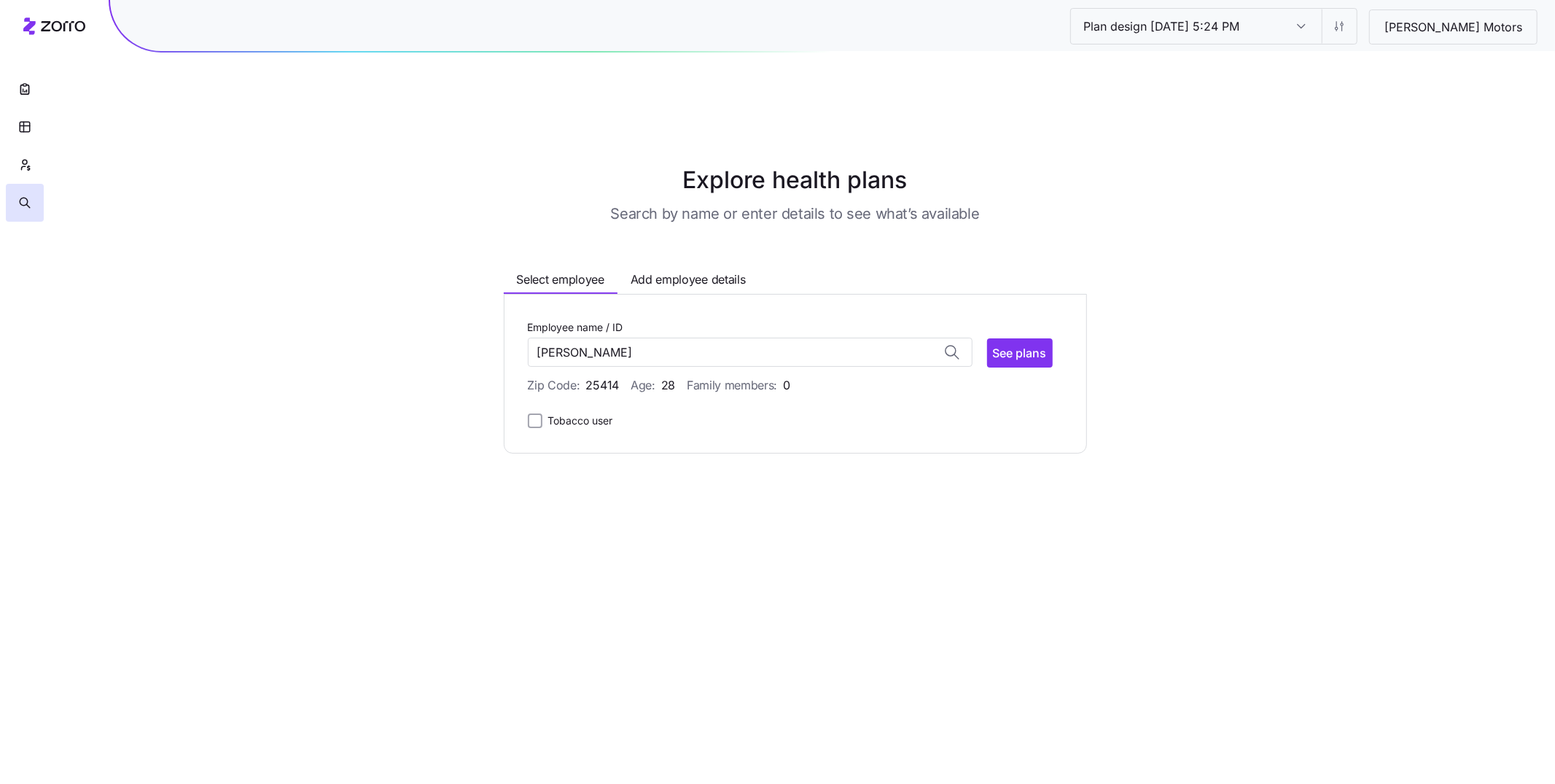
click at [985, 320] on div "Employee name / ID DILLAN WRIGHT No matches found for name or ID See plans" at bounding box center [791, 342] width 525 height 50
type input "DILLAN WRIGHT (ID: 130)"
click at [1011, 344] on span "See plans" at bounding box center [1020, 352] width 54 height 17
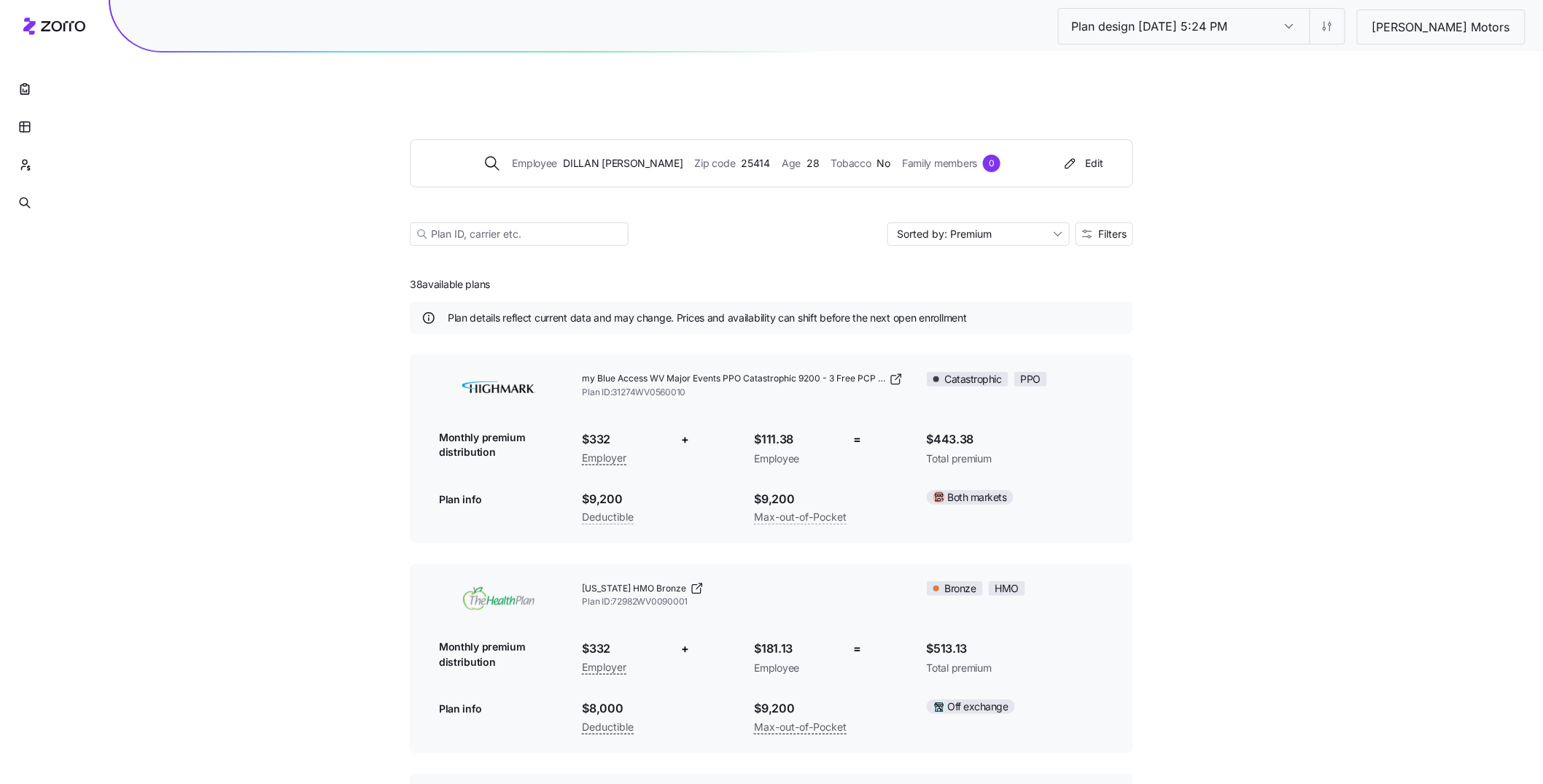
drag, startPoint x: 1104, startPoint y: 197, endPoint x: 659, endPoint y: 480, distance: 527.4
click at [659, 485] on main "Employee DILLAN WRIGHT Zip code 25414 Age 28 Tobacco No Family members 0 Edit S…" at bounding box center [771, 708] width 723 height 1348
click at [1118, 222] on button "Filters" at bounding box center [1104, 234] width 58 height 24
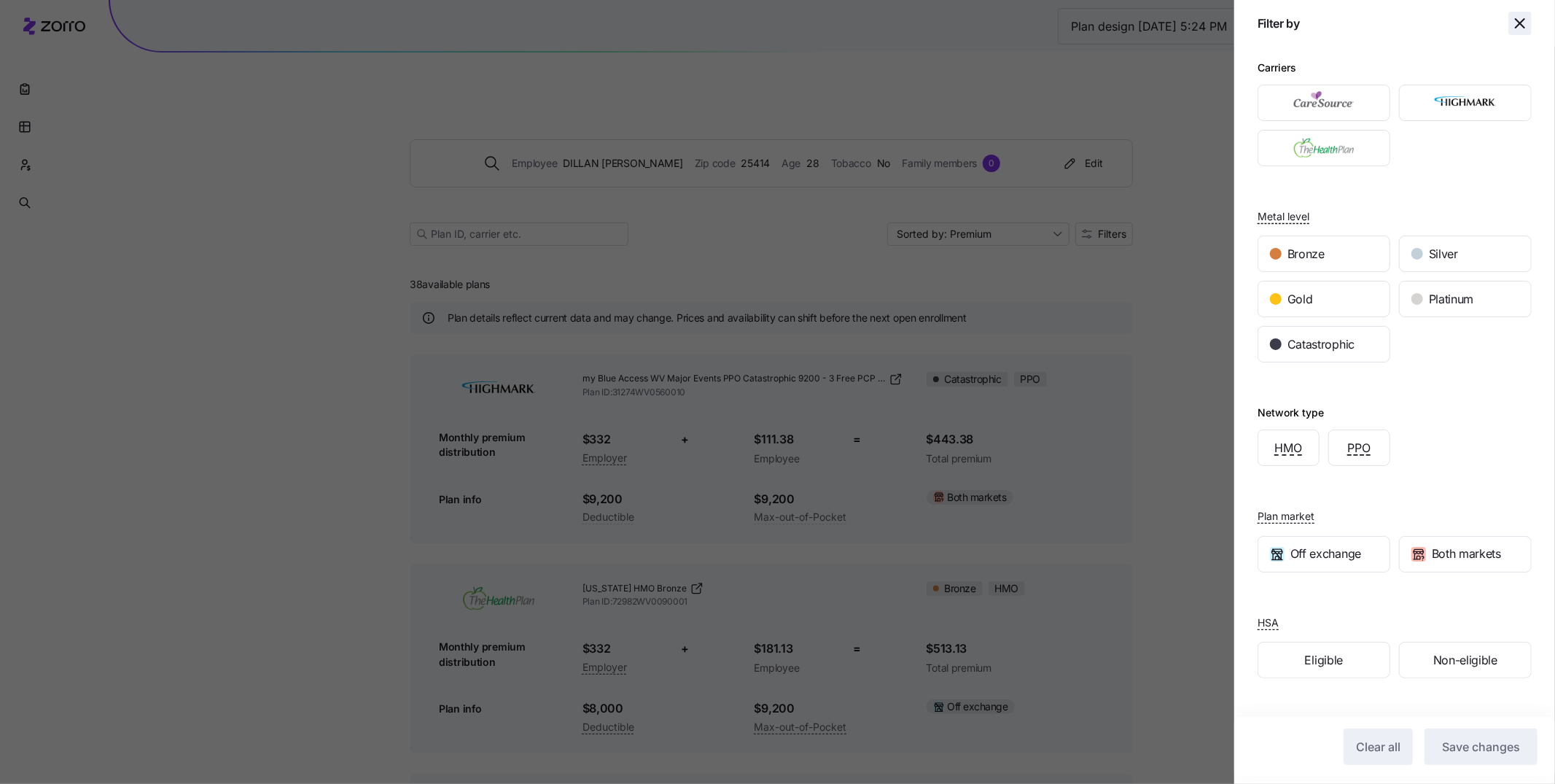
click at [1530, 27] on span "button" at bounding box center [1520, 23] width 22 height 22
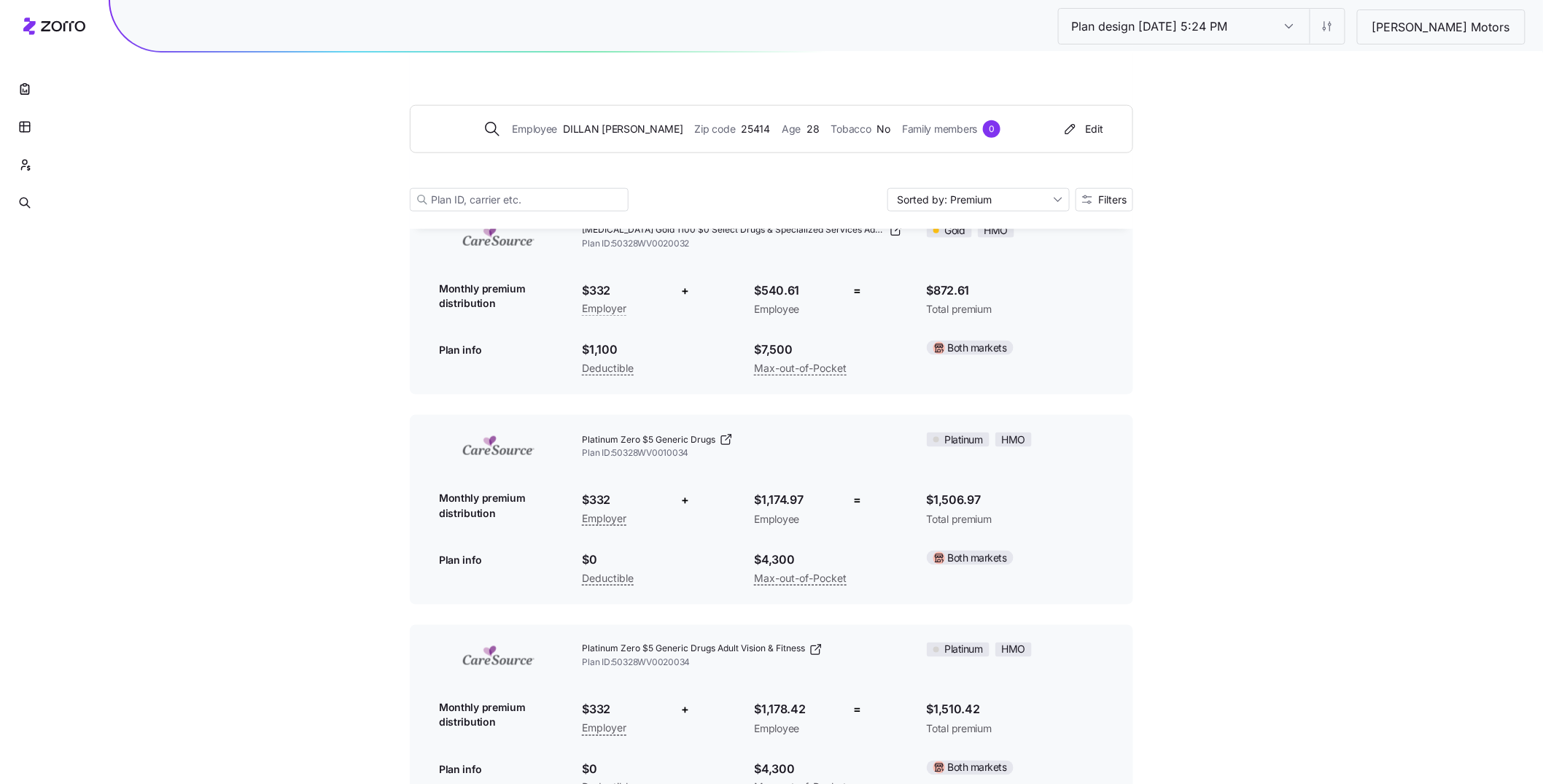
scroll to position [7506, 0]
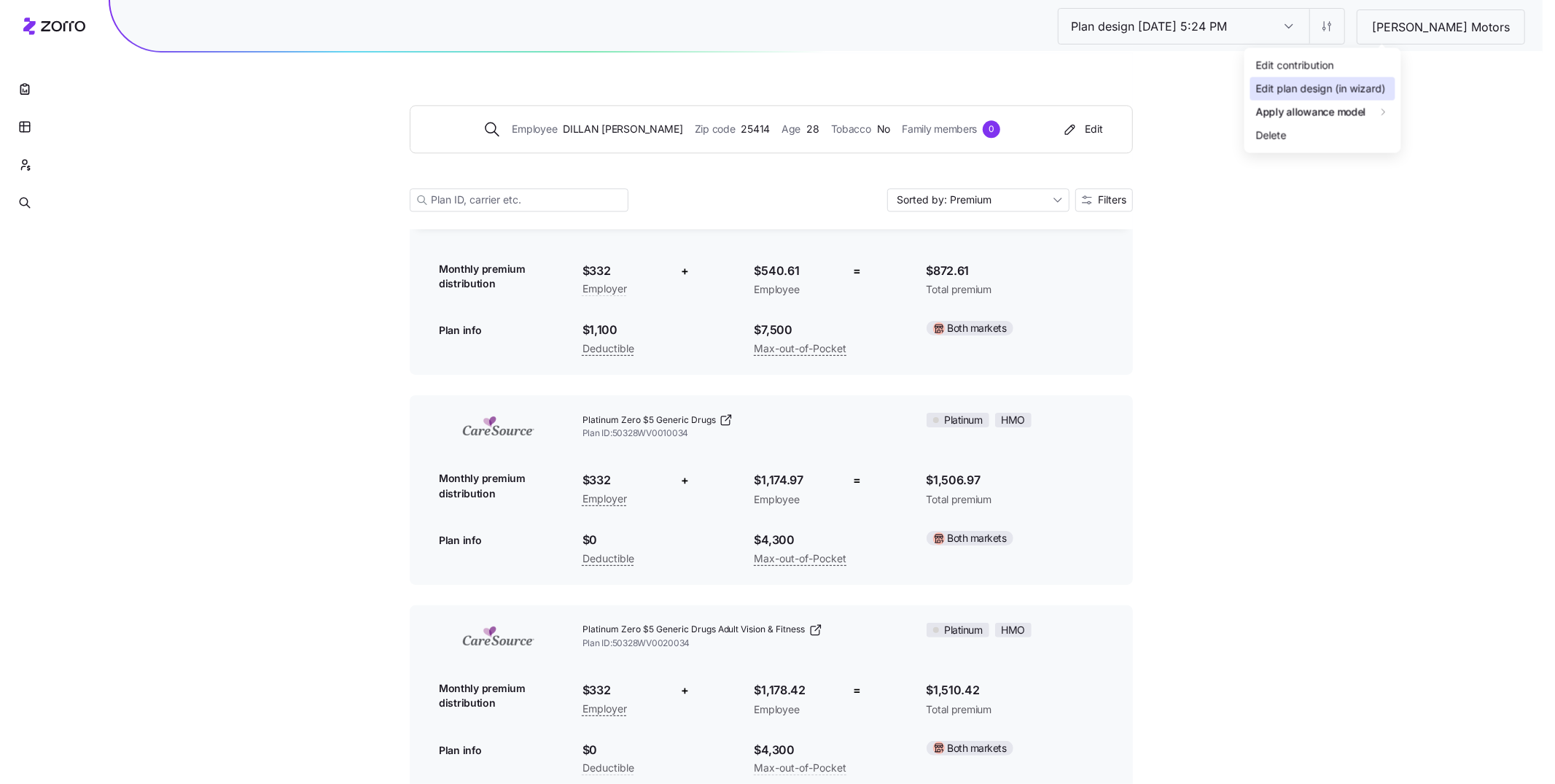
click at [1318, 86] on div "Edit plan design (in wizard)" at bounding box center [1320, 89] width 130 height 16
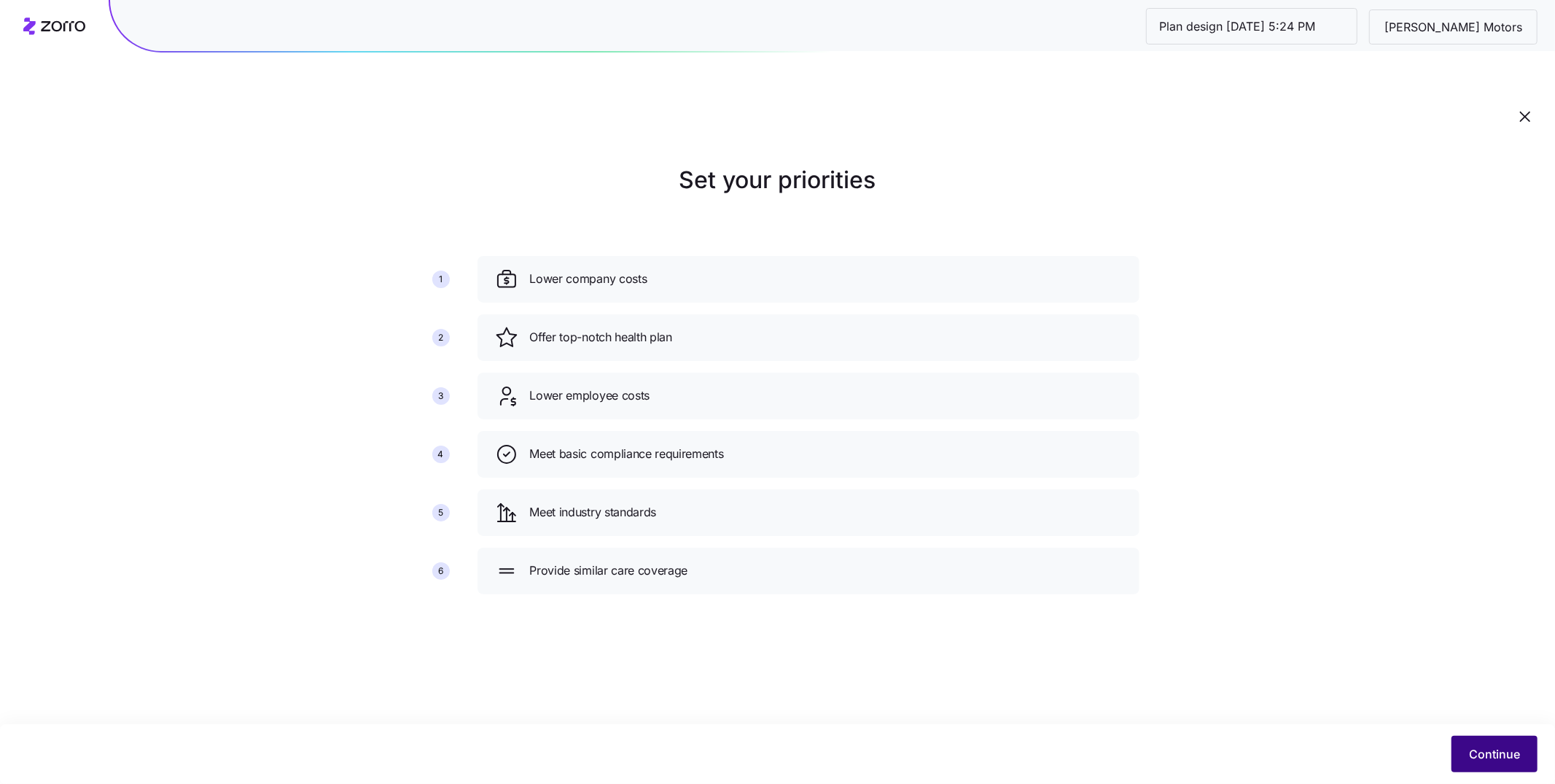
click at [1473, 746] on button "Continue" at bounding box center [1495, 753] width 86 height 37
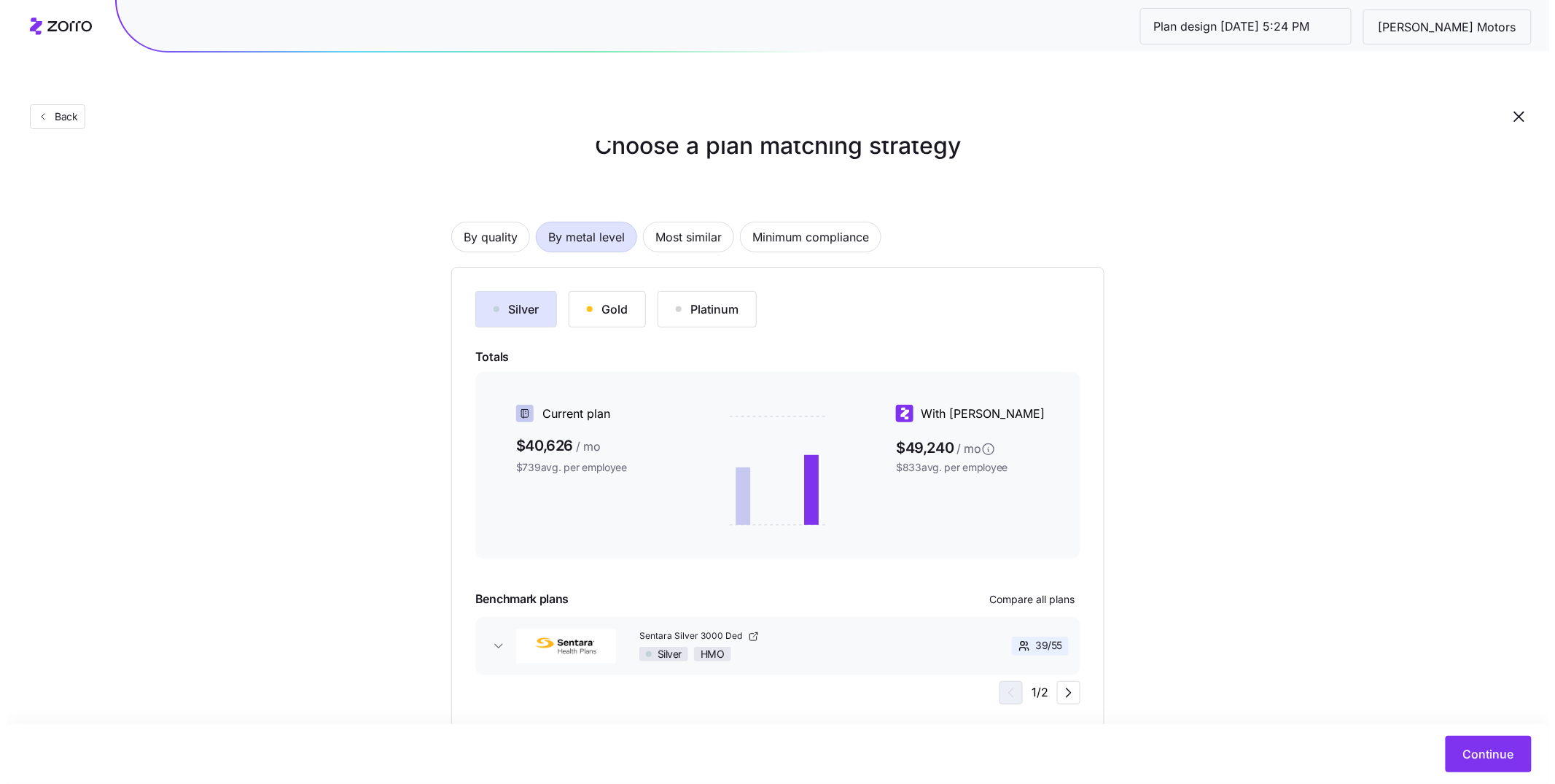
scroll to position [37, 0]
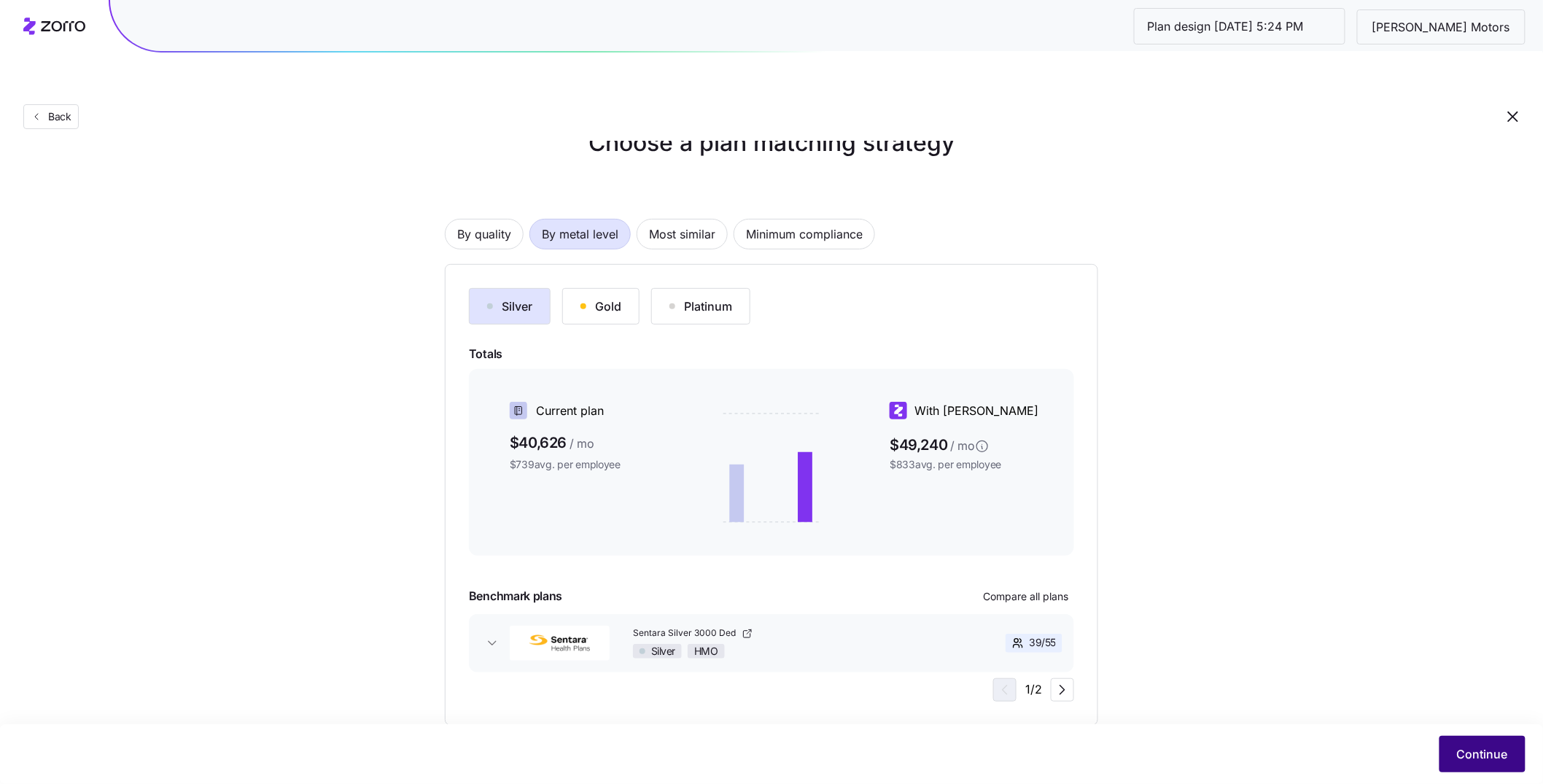
click at [1453, 742] on button "Continue" at bounding box center [1483, 753] width 86 height 37
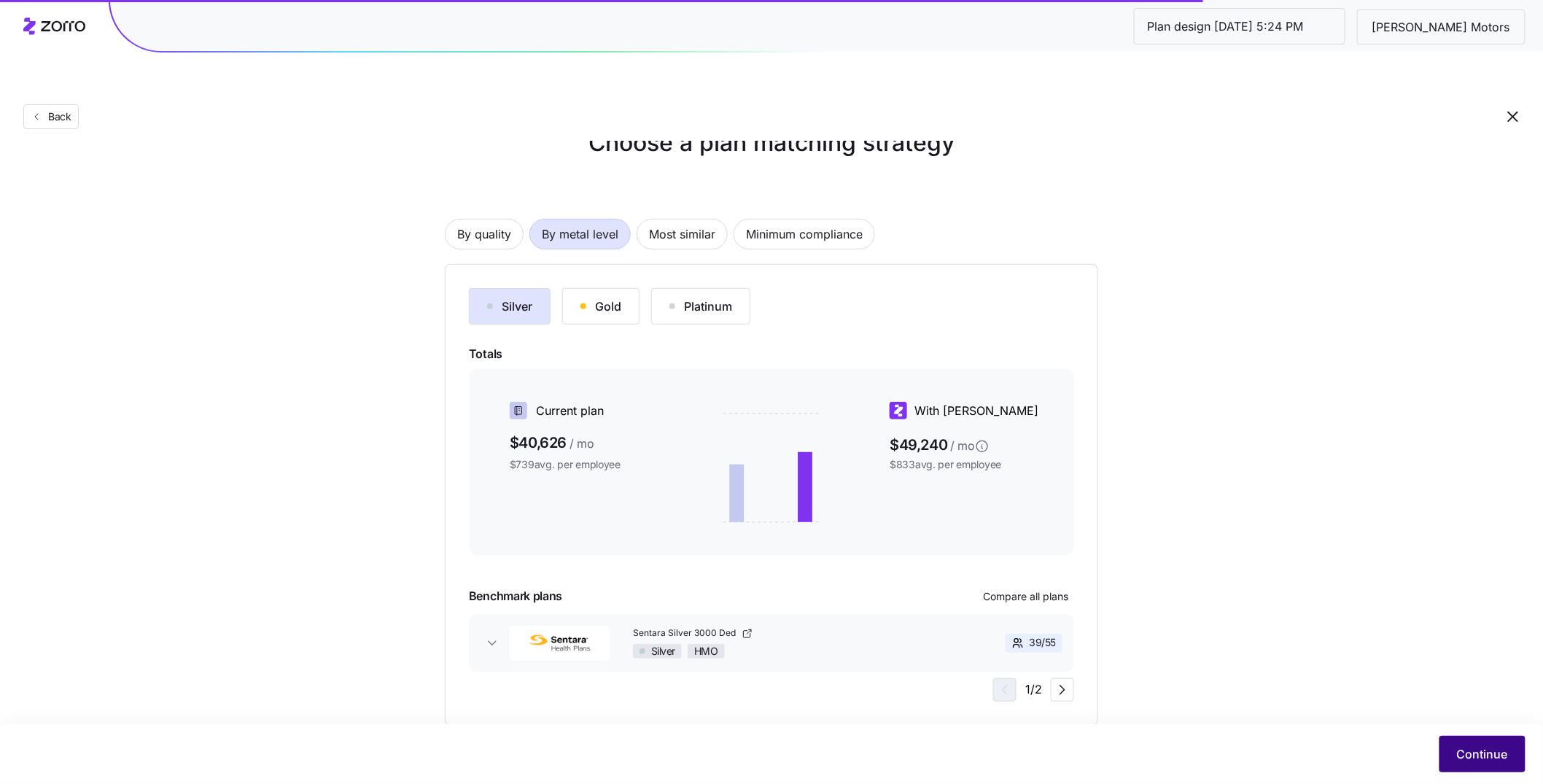
click at [1462, 759] on span "Continue" at bounding box center [1482, 753] width 51 height 17
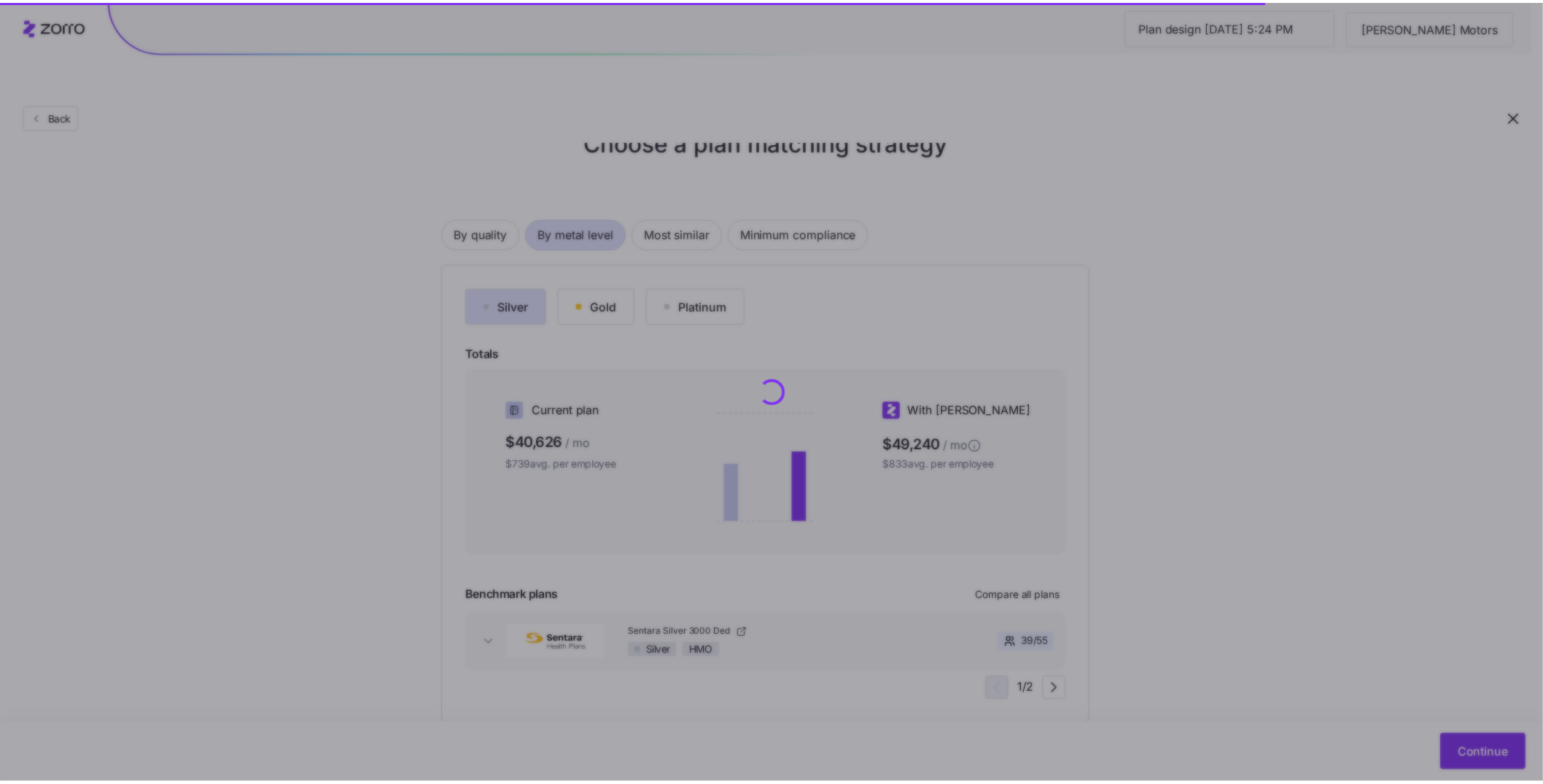
scroll to position [0, 0]
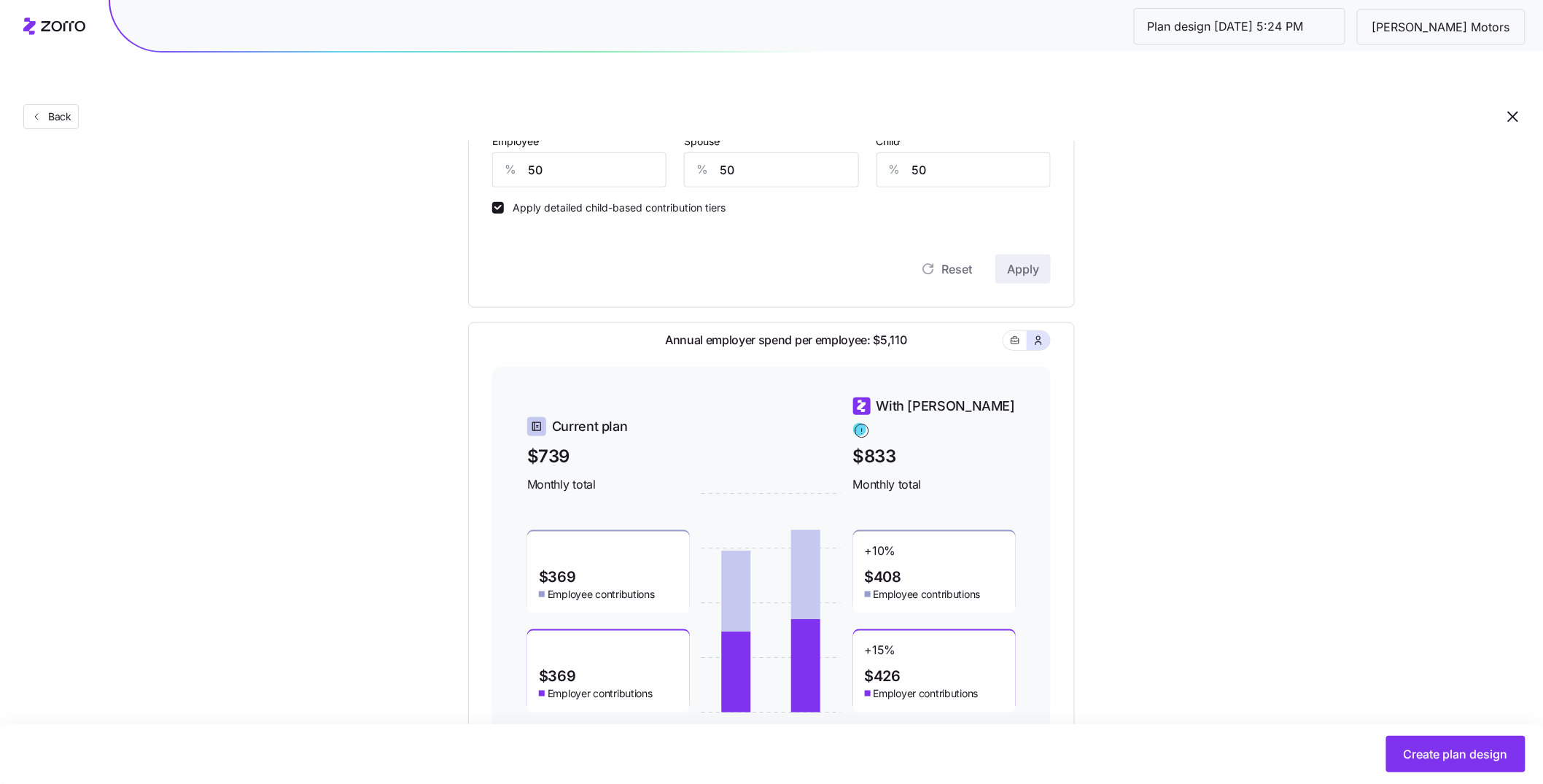
scroll to position [440, 0]
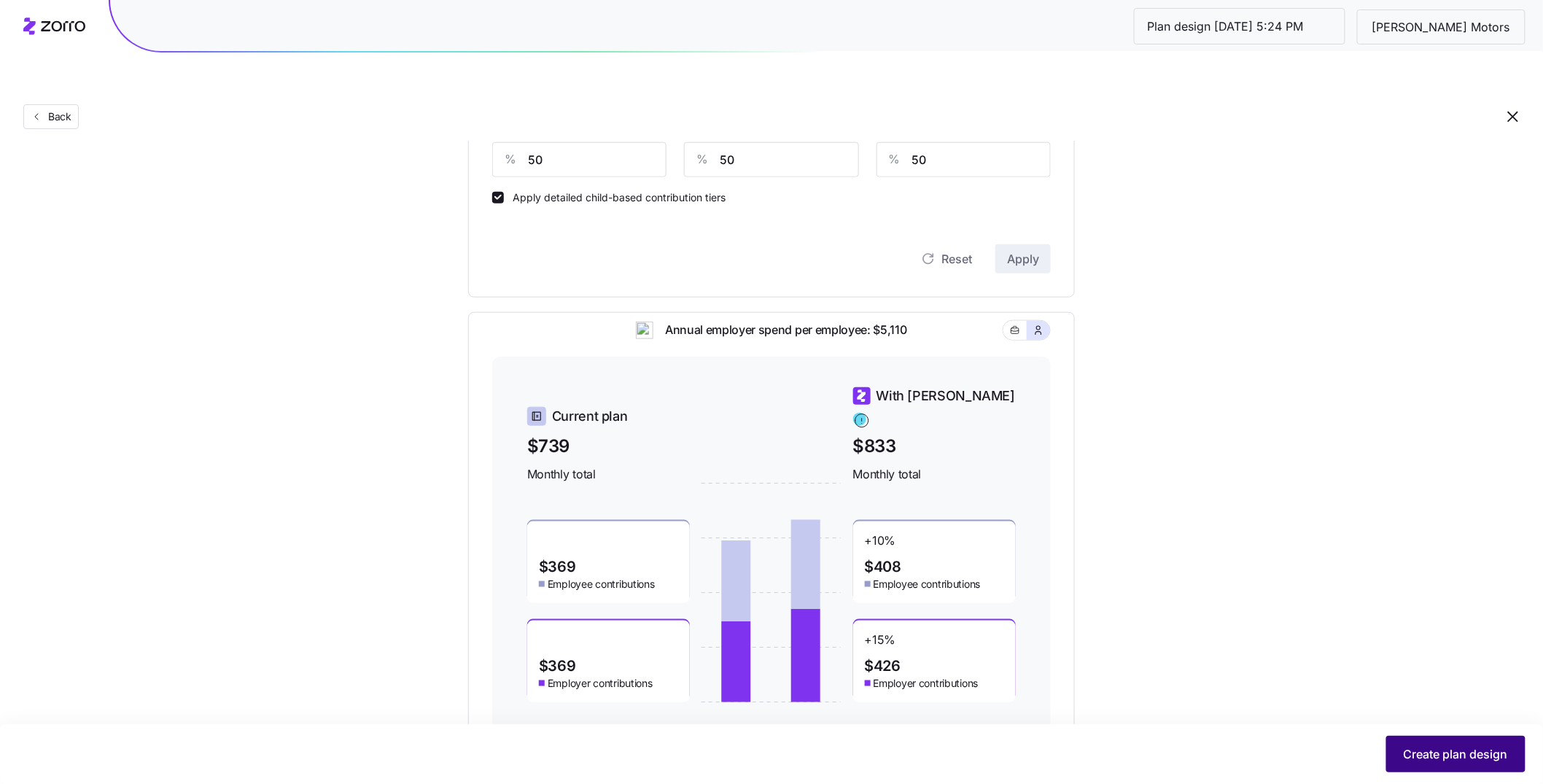
click at [1417, 755] on span "Create plan design" at bounding box center [1456, 753] width 104 height 17
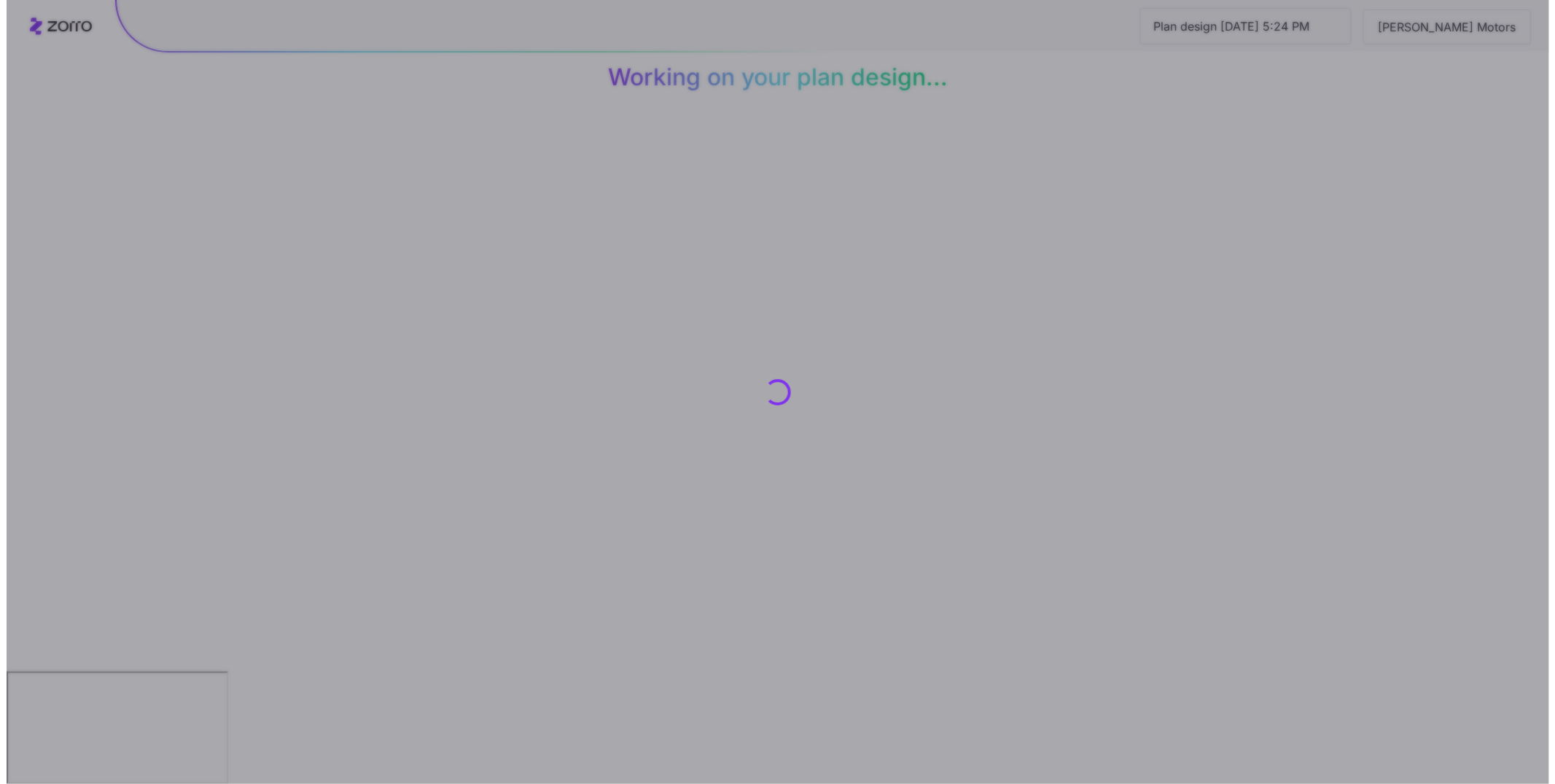
scroll to position [0, 0]
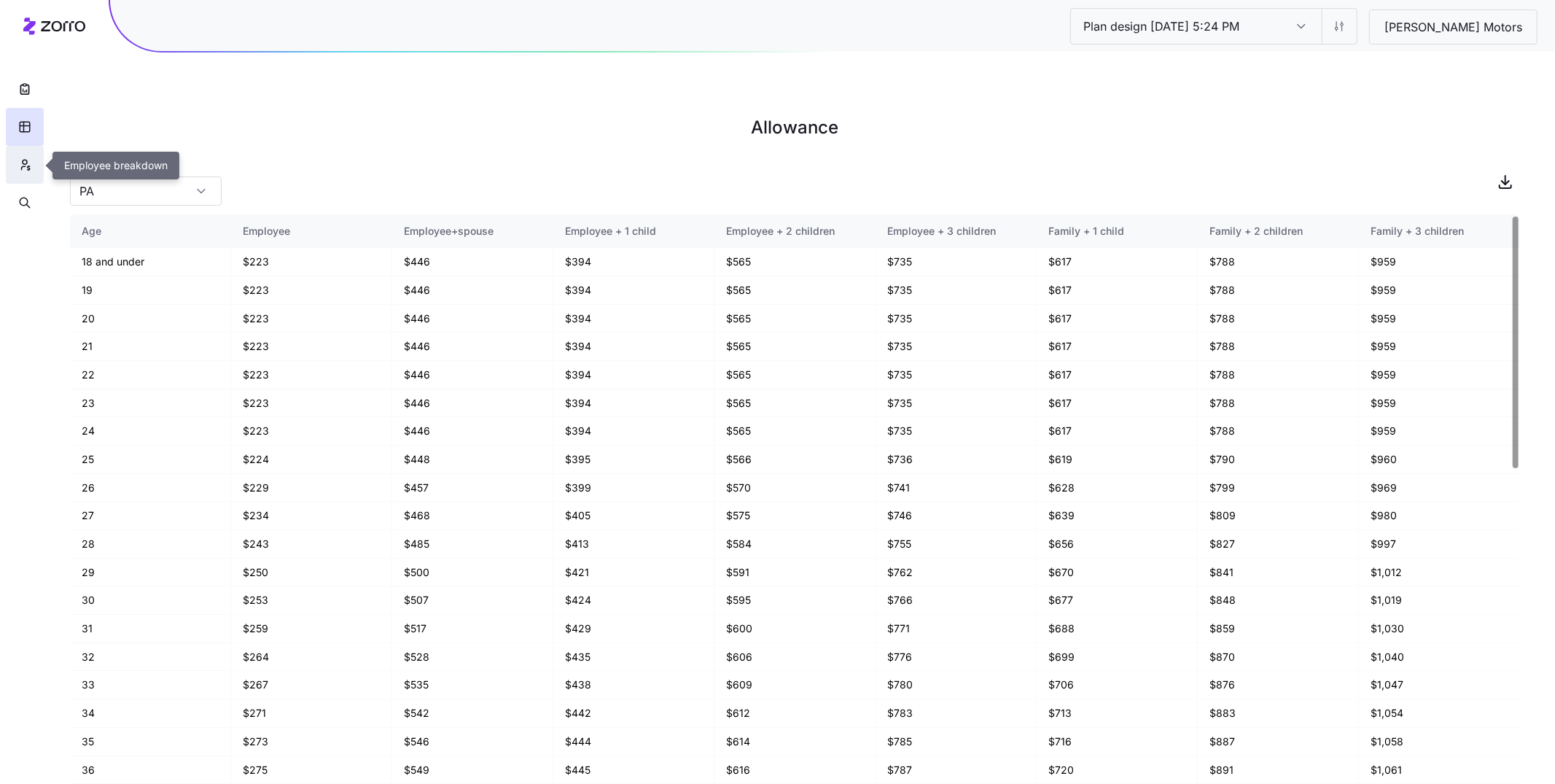
click at [26, 162] on icon "button" at bounding box center [24, 161] width 4 height 4
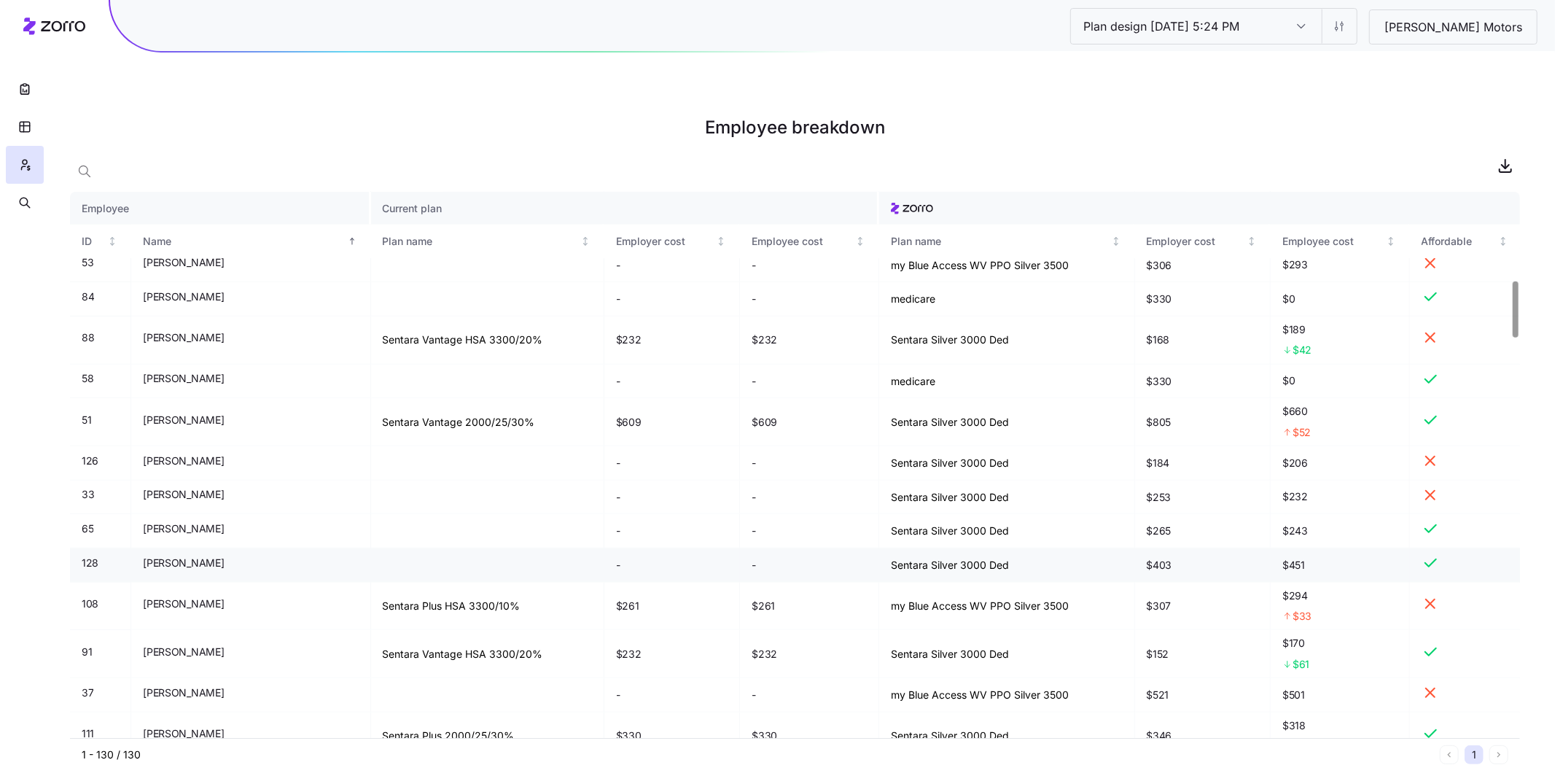
scroll to position [856, 0]
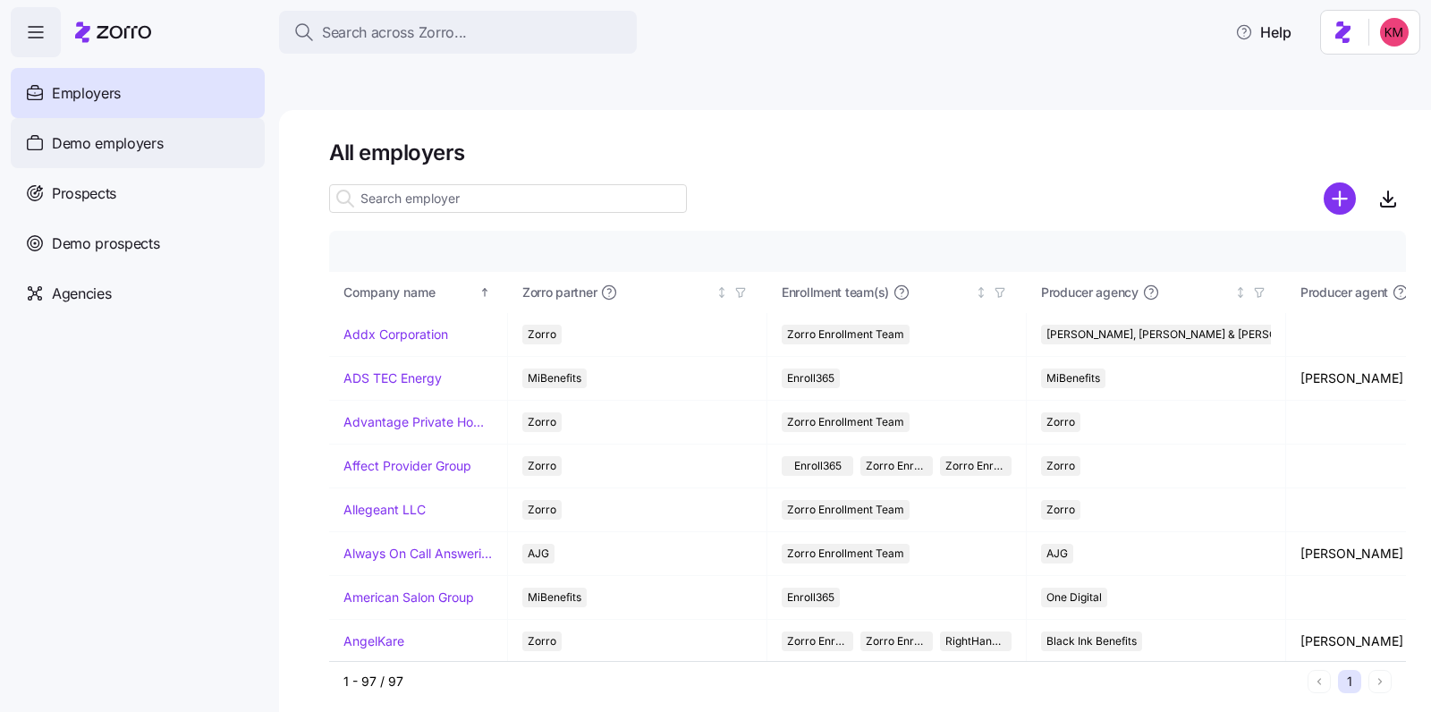
click at [103, 121] on div "Demo employers" at bounding box center [138, 143] width 254 height 50
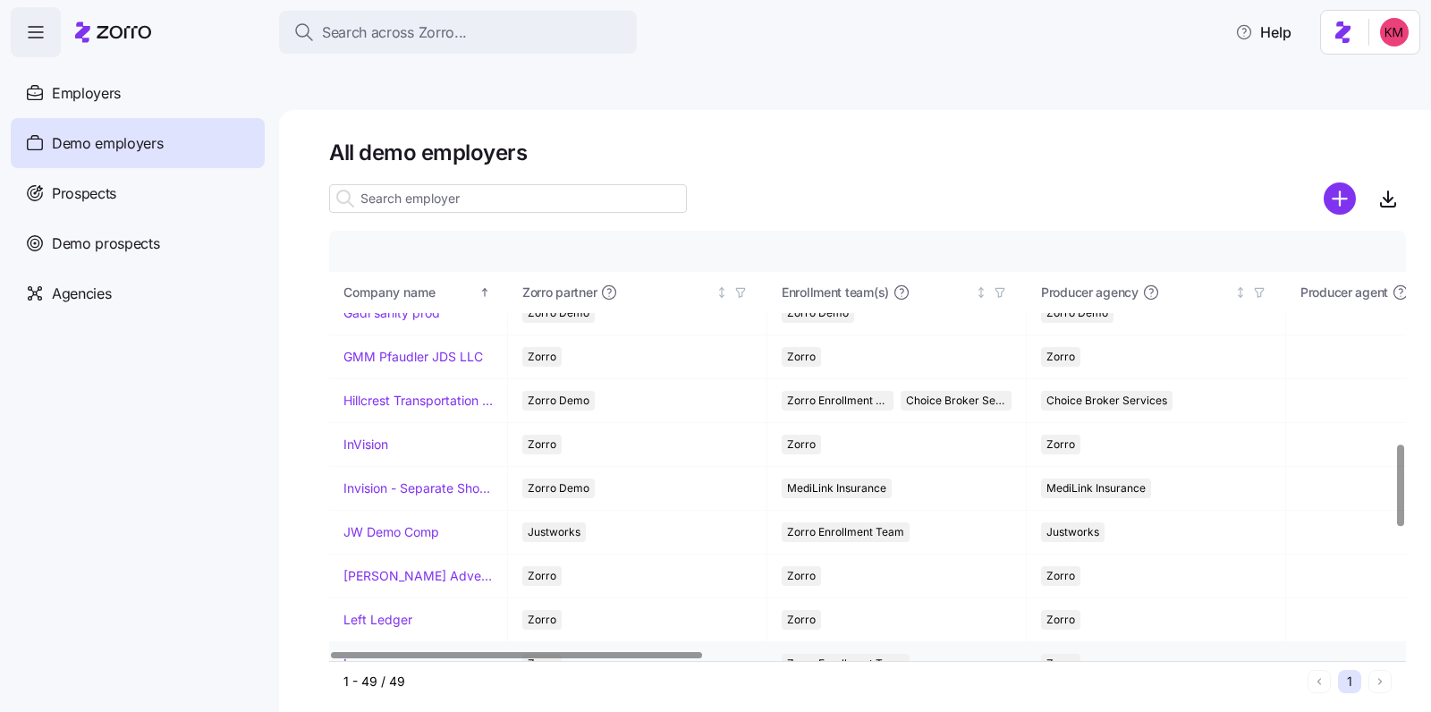
scroll to position [1294, 0]
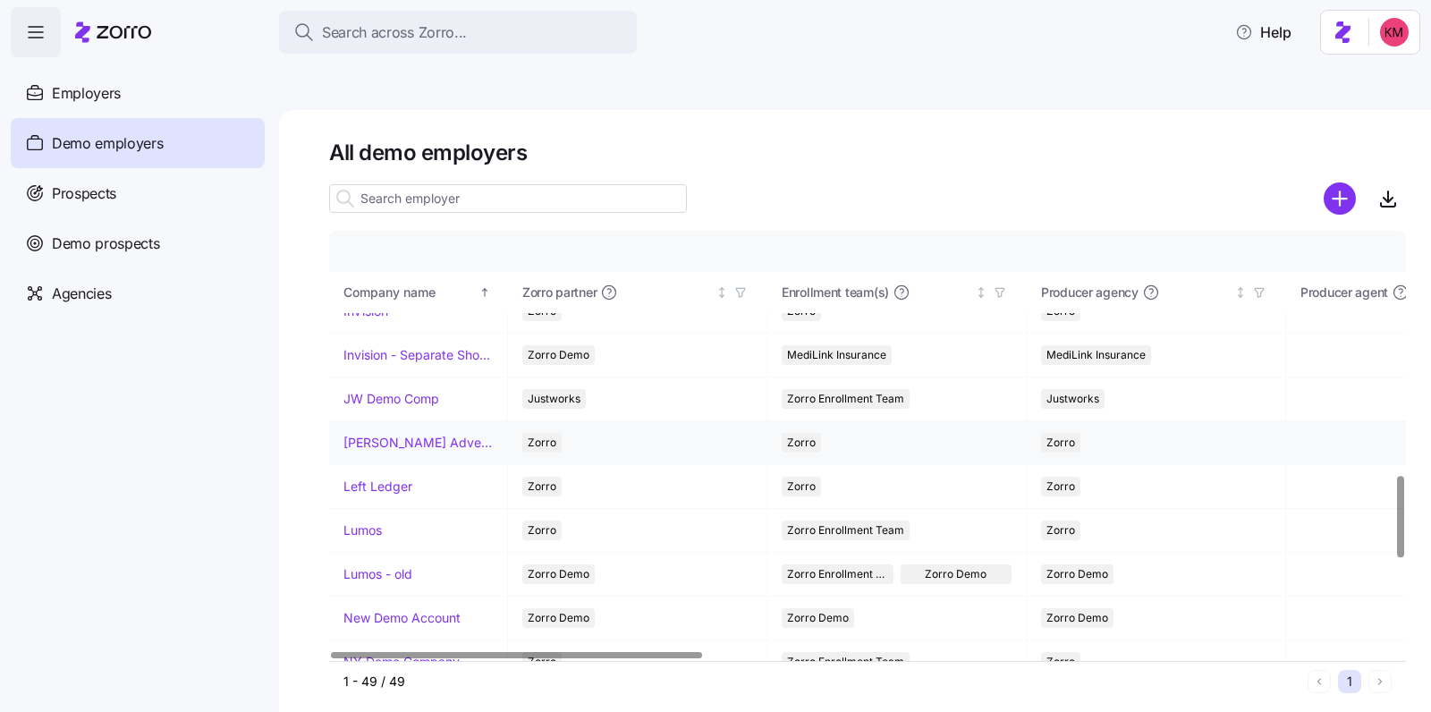
click at [387, 434] on link "[PERSON_NAME] Advertising" at bounding box center [417, 443] width 149 height 18
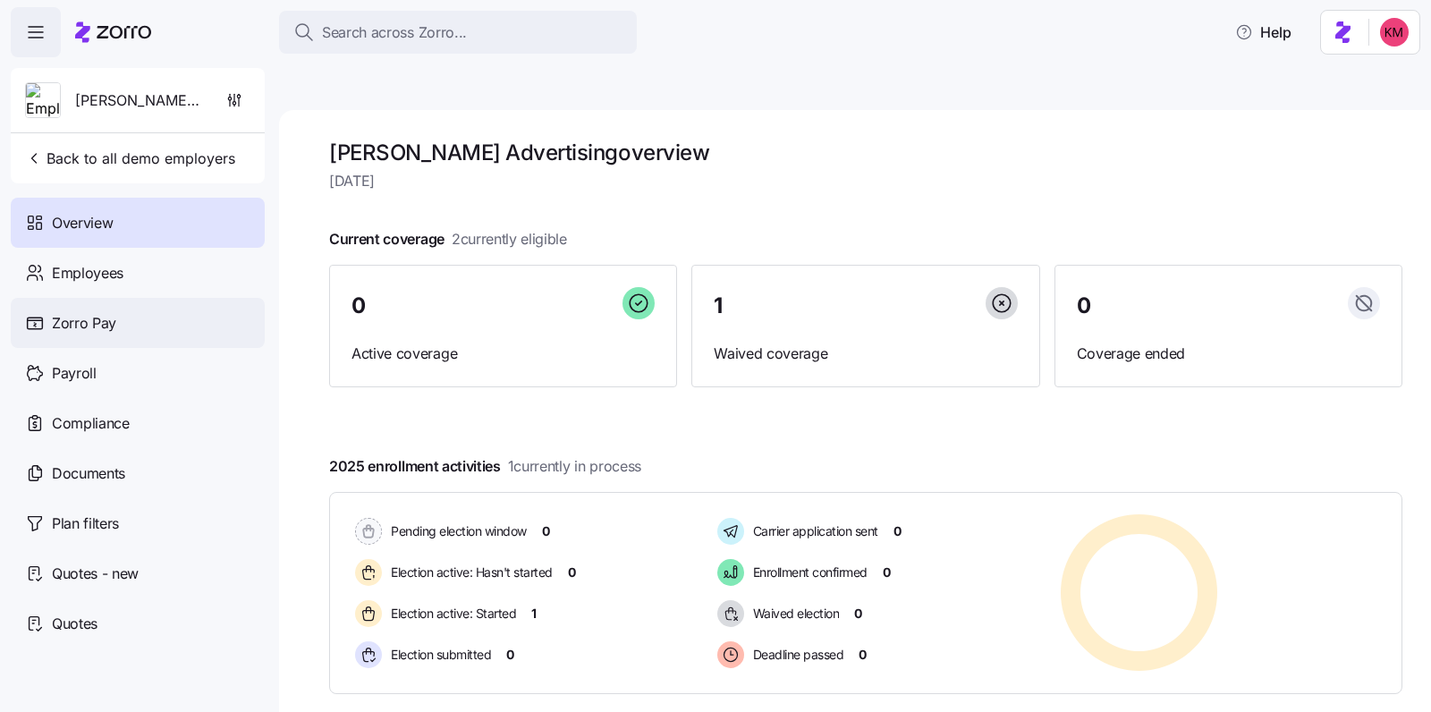
click at [83, 333] on span "Zorro Pay" at bounding box center [84, 323] width 64 height 22
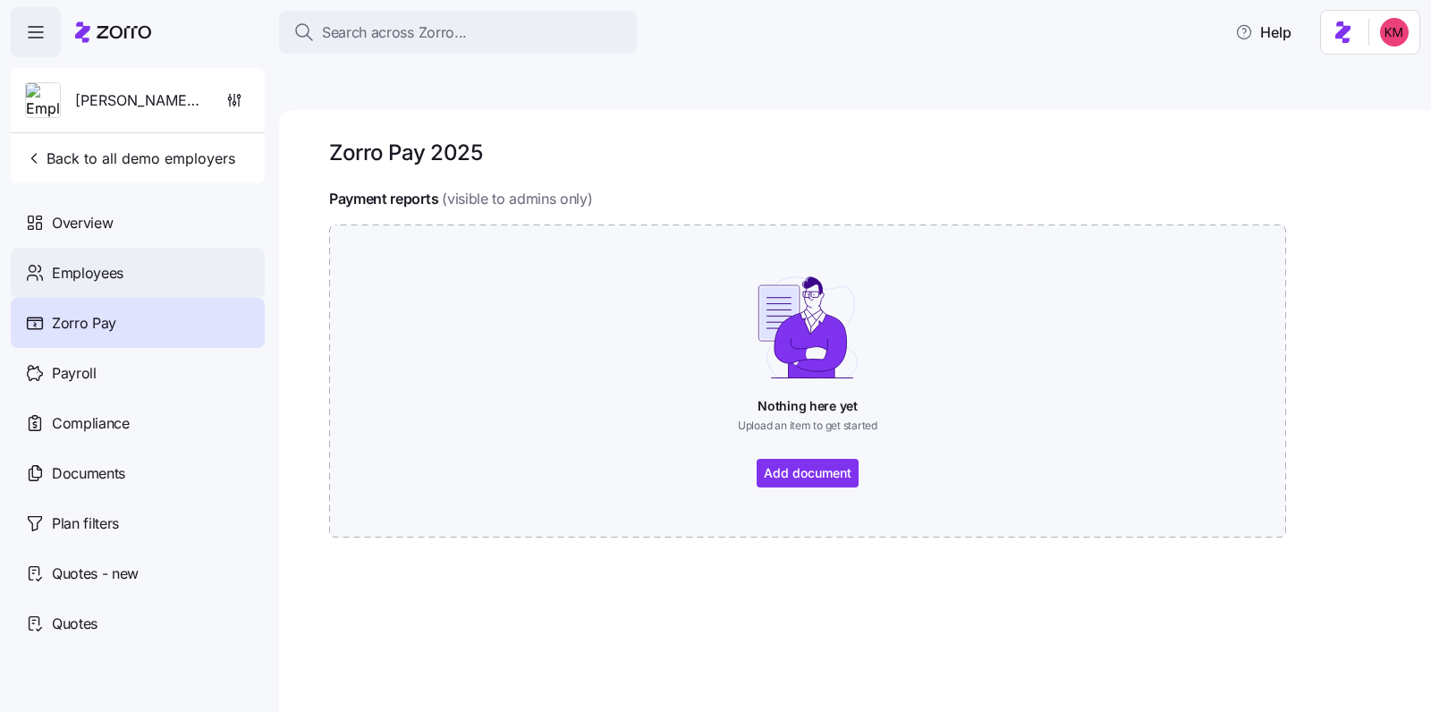
click at [76, 275] on span "Employees" at bounding box center [88, 273] width 72 height 22
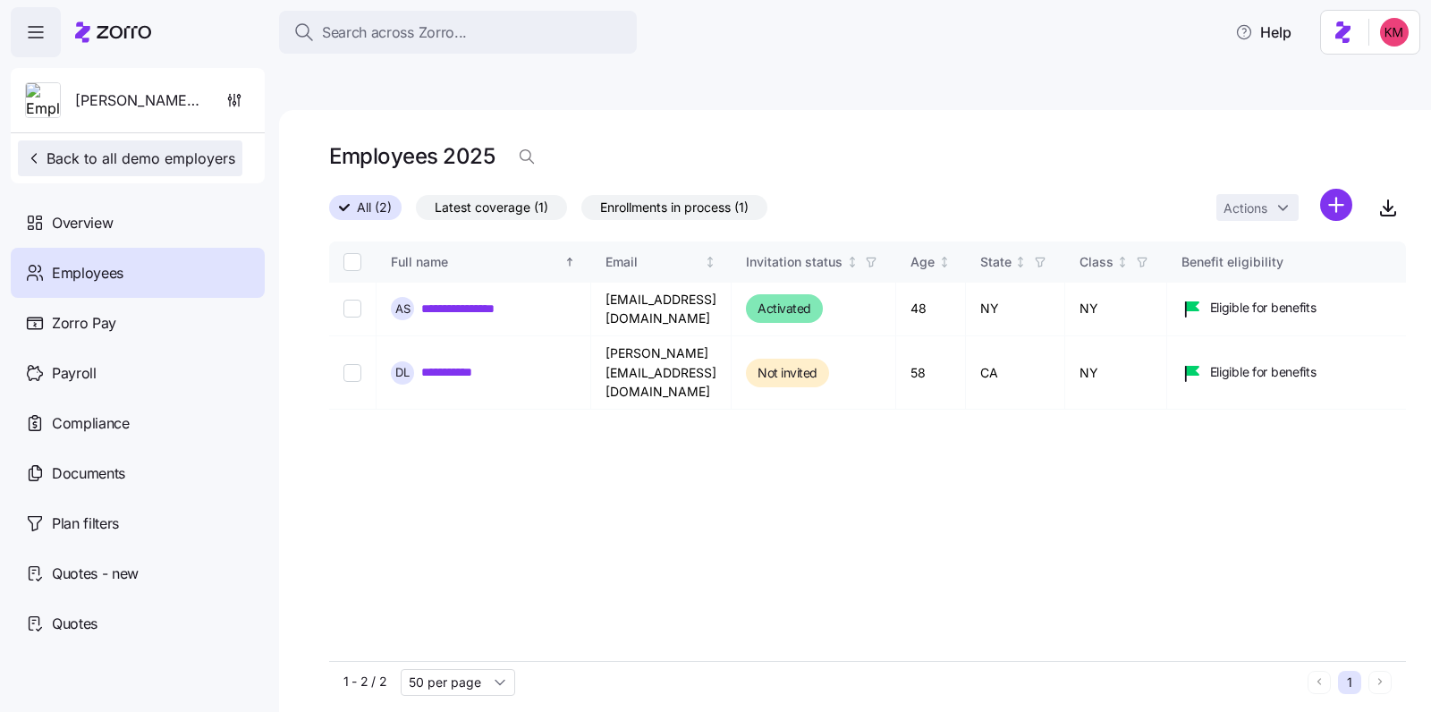
click at [131, 157] on span "Back to all demo employers" at bounding box center [130, 158] width 210 height 21
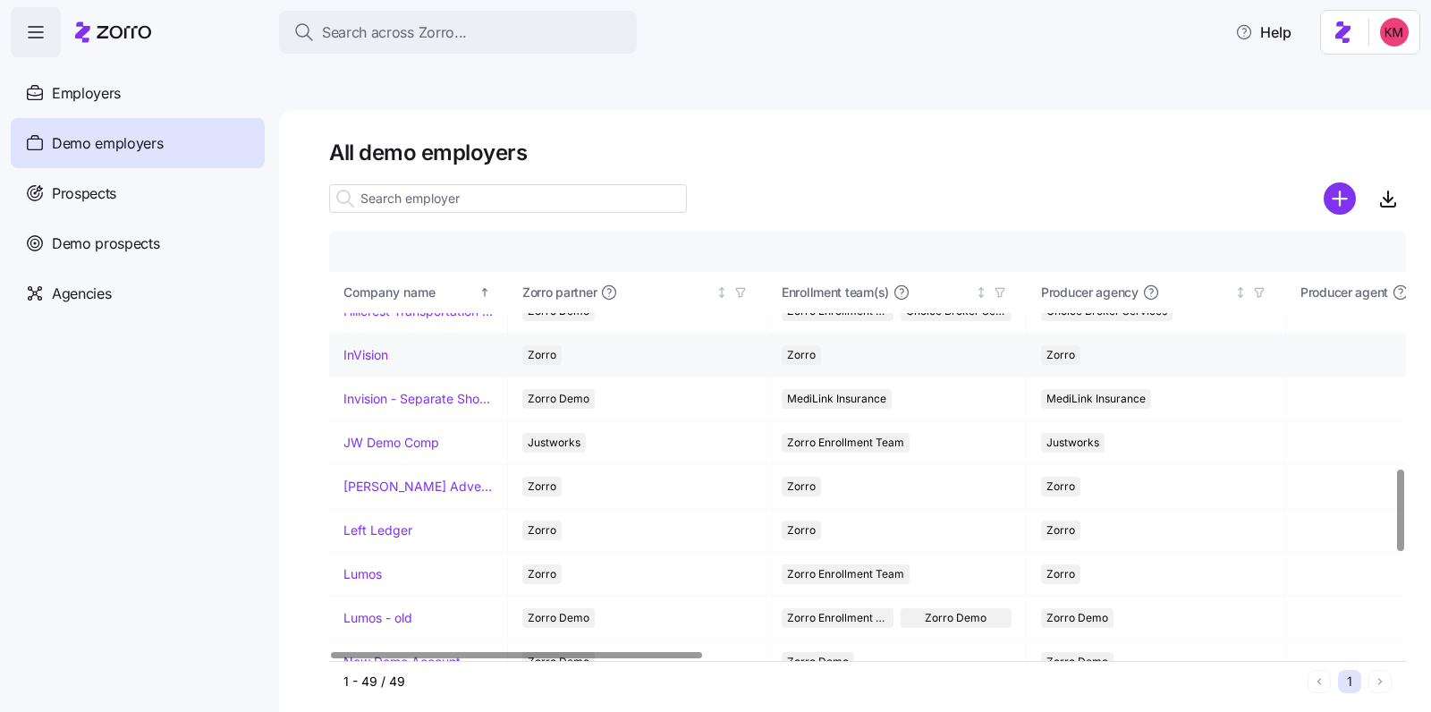
scroll to position [1231, 0]
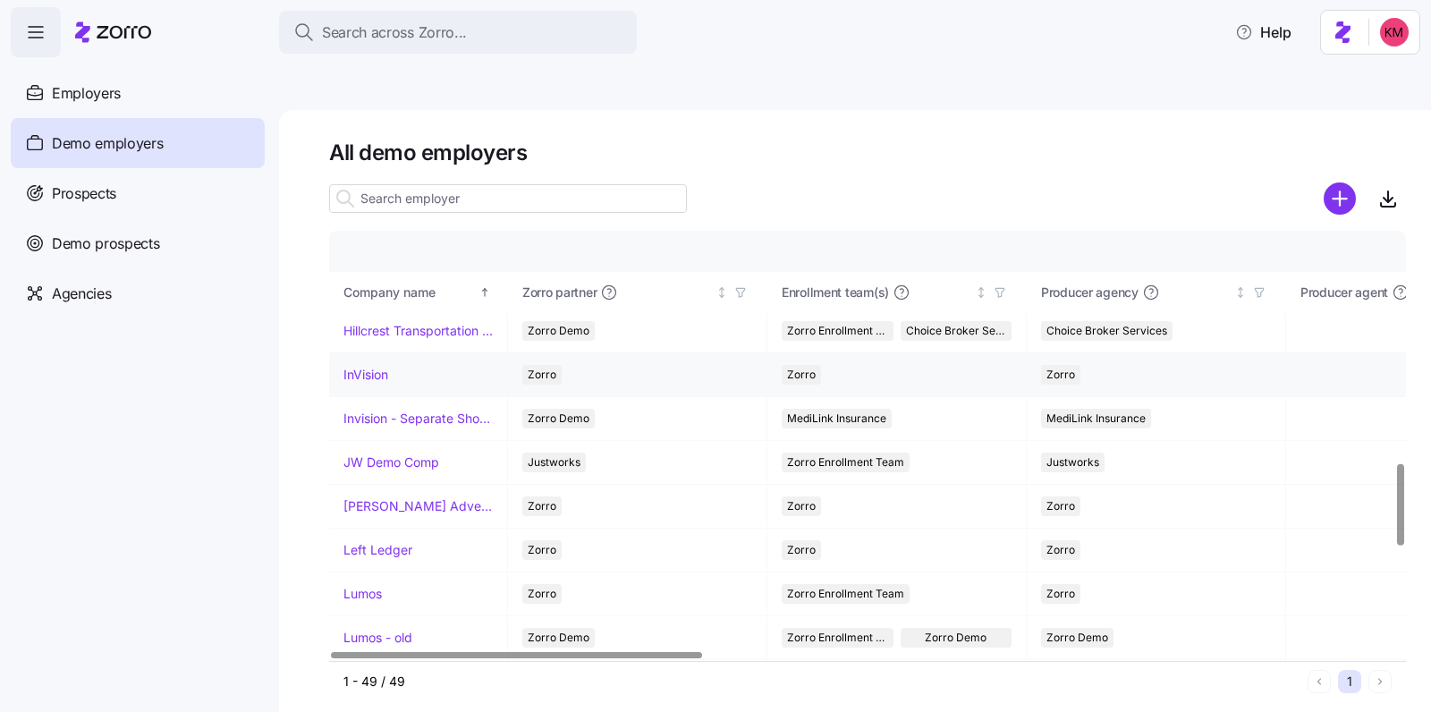
click at [368, 366] on link "InVision" at bounding box center [365, 375] width 45 height 18
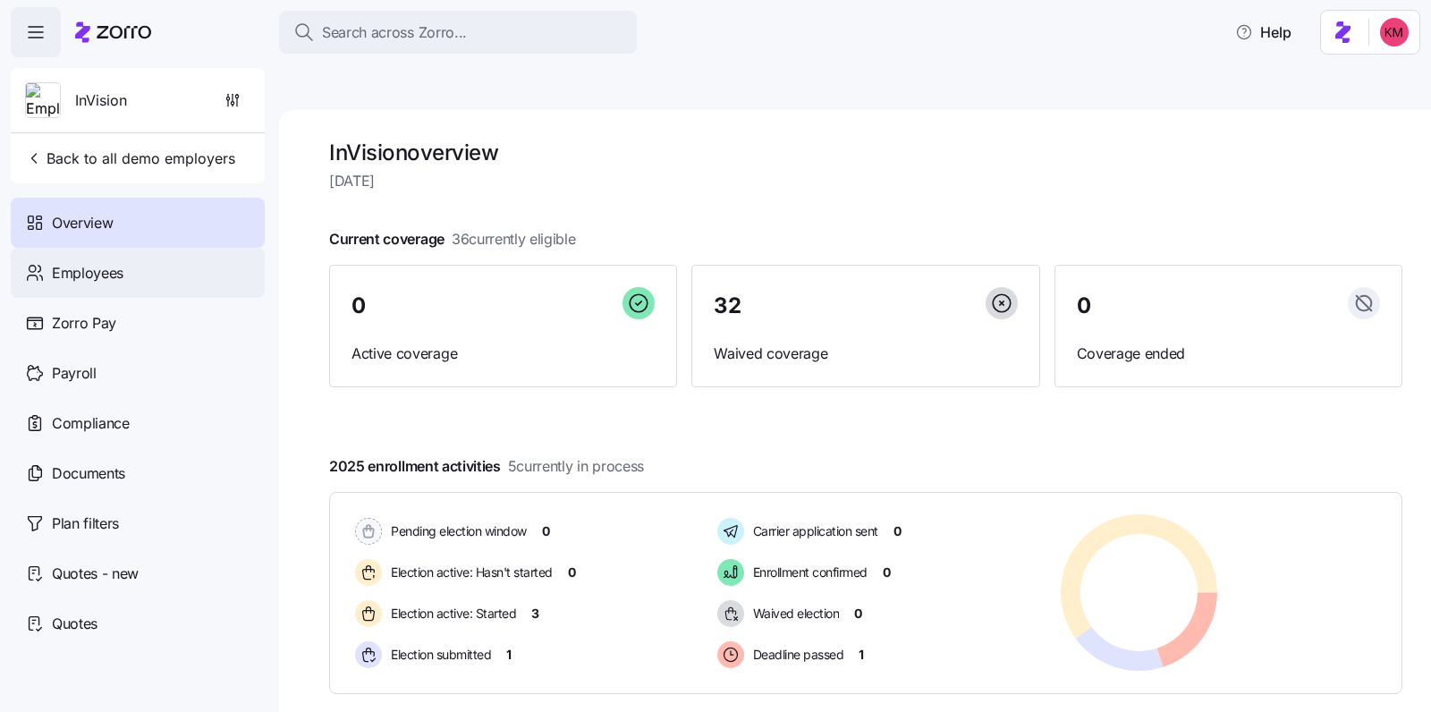
click at [140, 270] on div "Employees" at bounding box center [138, 273] width 254 height 50
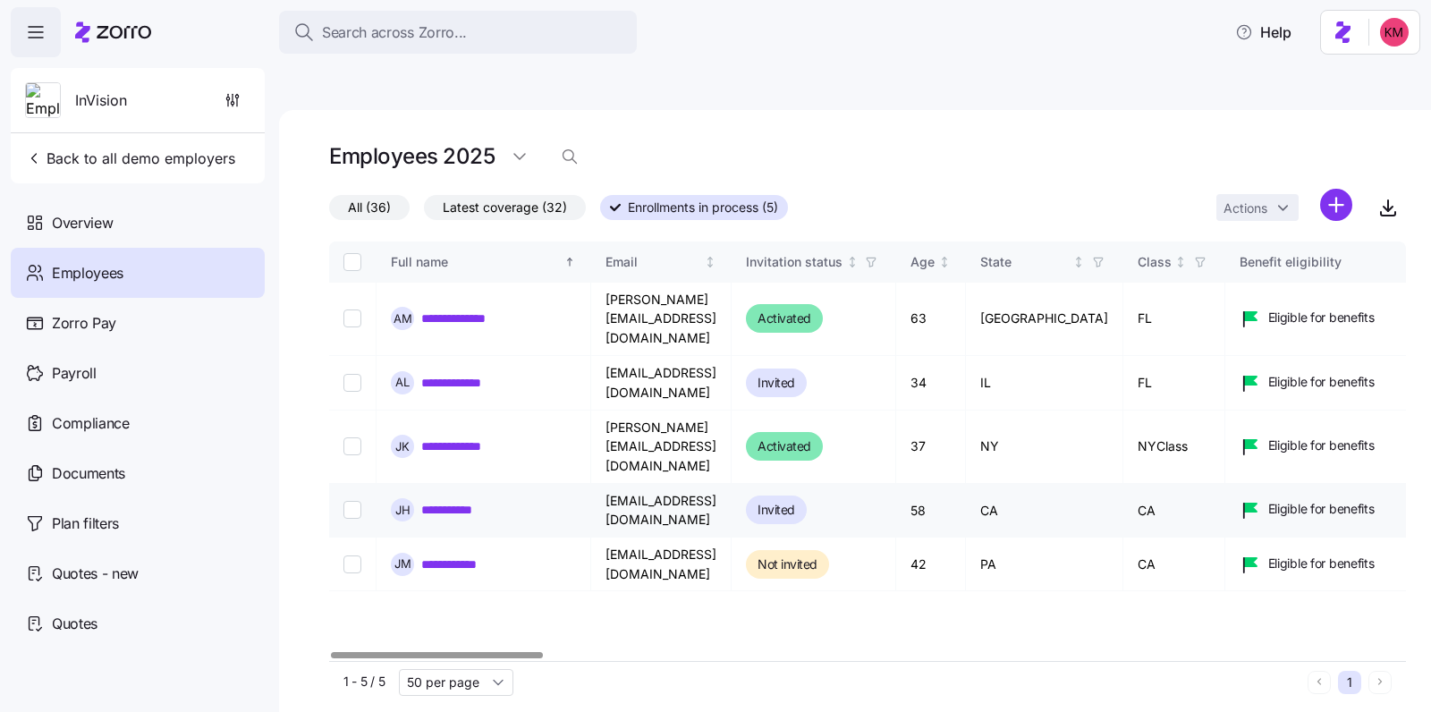
click at [448, 501] on link "**********" at bounding box center [455, 510] width 68 height 18
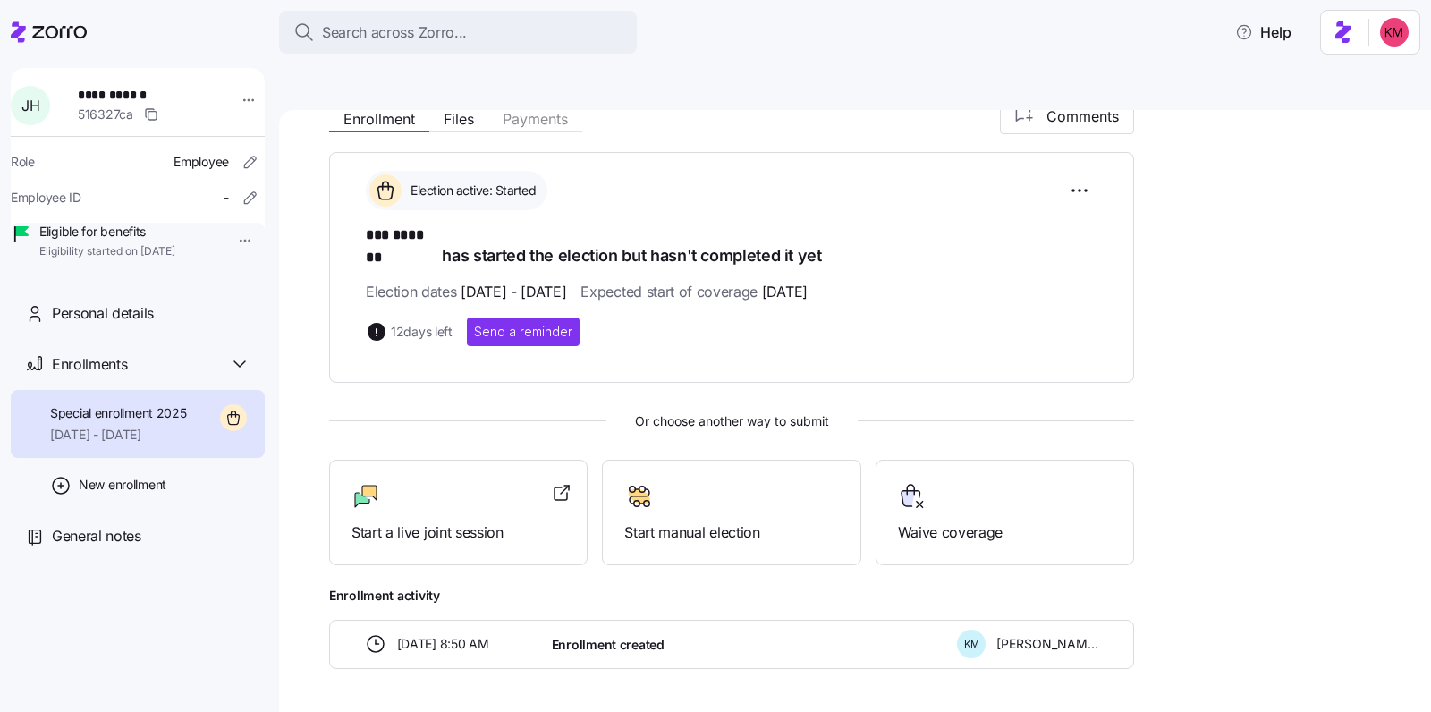
scroll to position [224, 0]
click at [453, 521] on span "Start a live joint session" at bounding box center [459, 532] width 214 height 22
click at [42, 38] on icon at bounding box center [59, 32] width 55 height 13
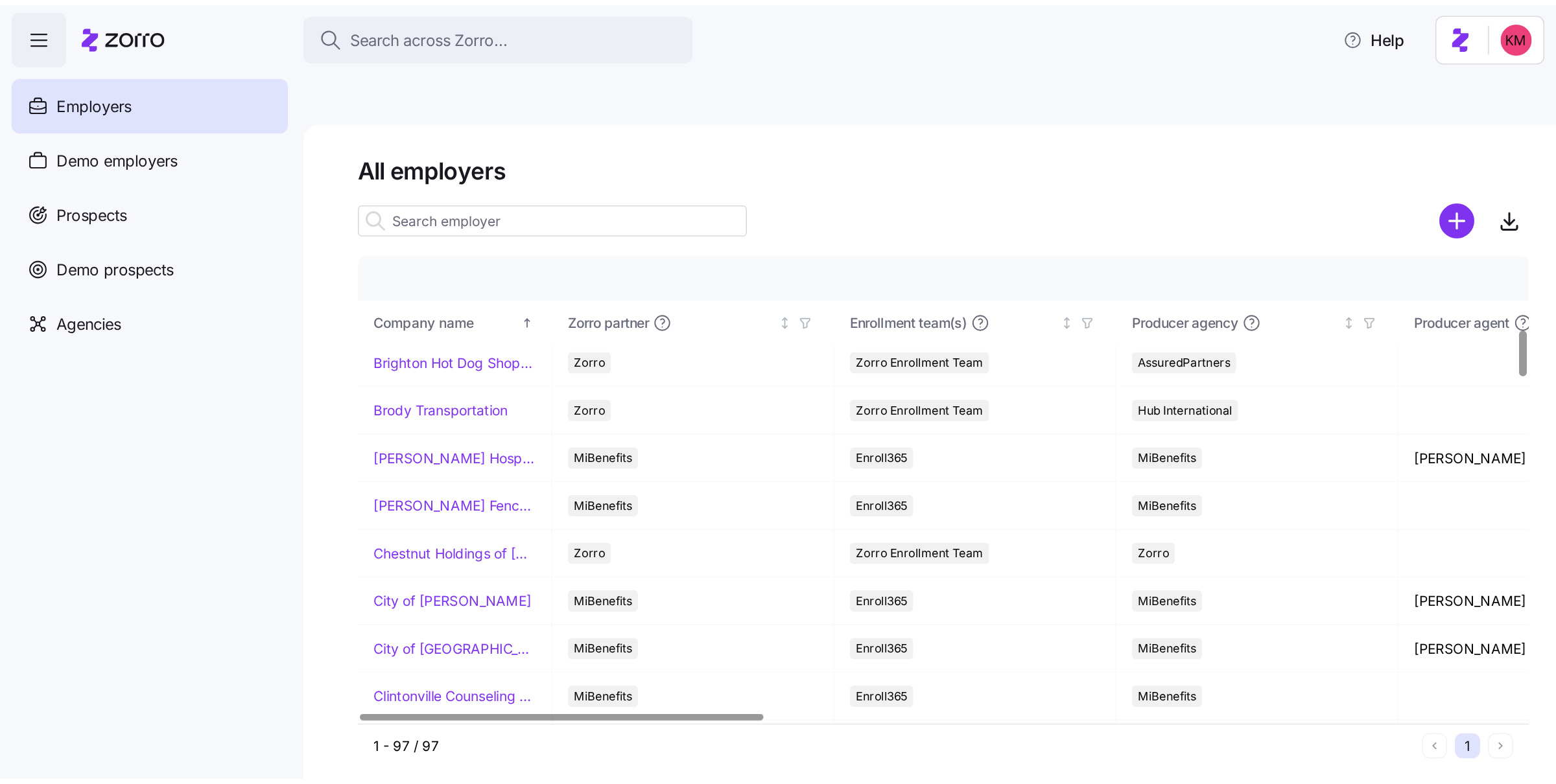
scroll to position [641, 0]
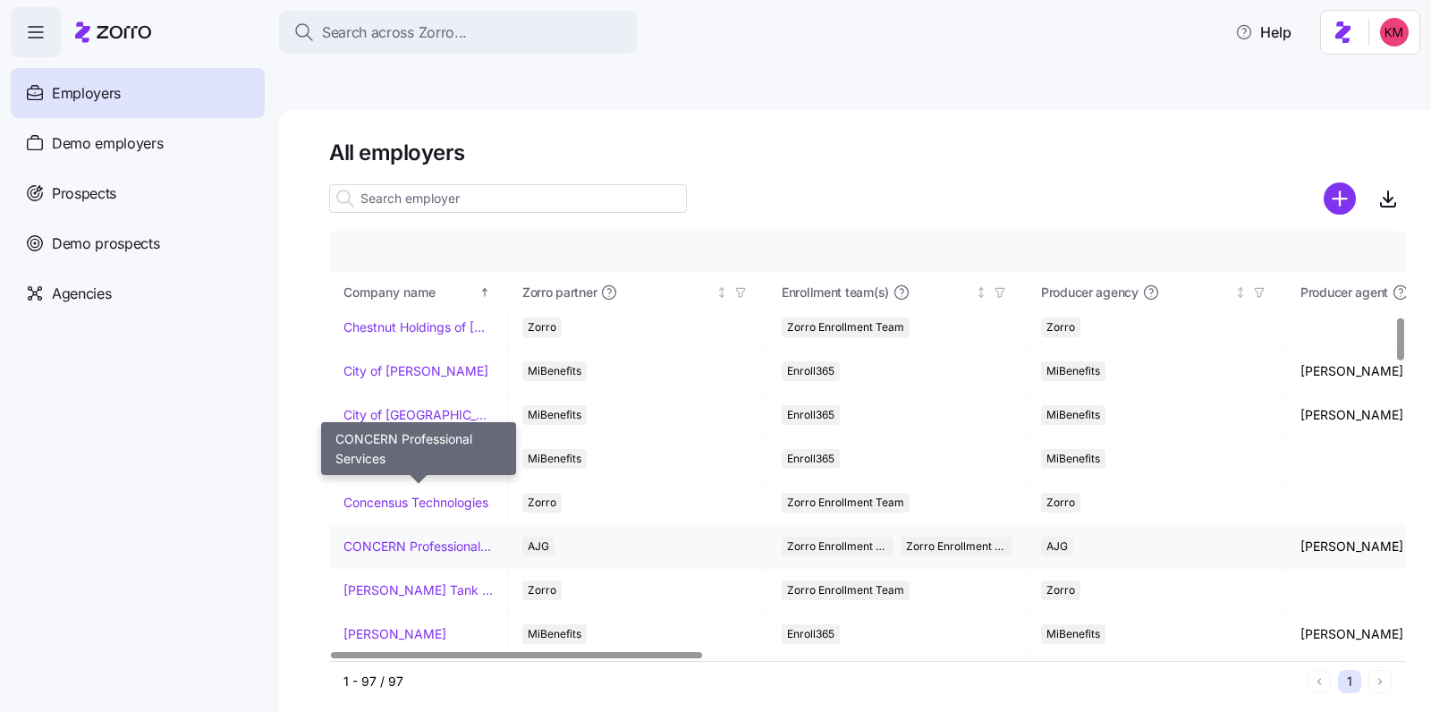
click at [390, 538] on link "CONCERN Professional Services" at bounding box center [417, 547] width 149 height 18
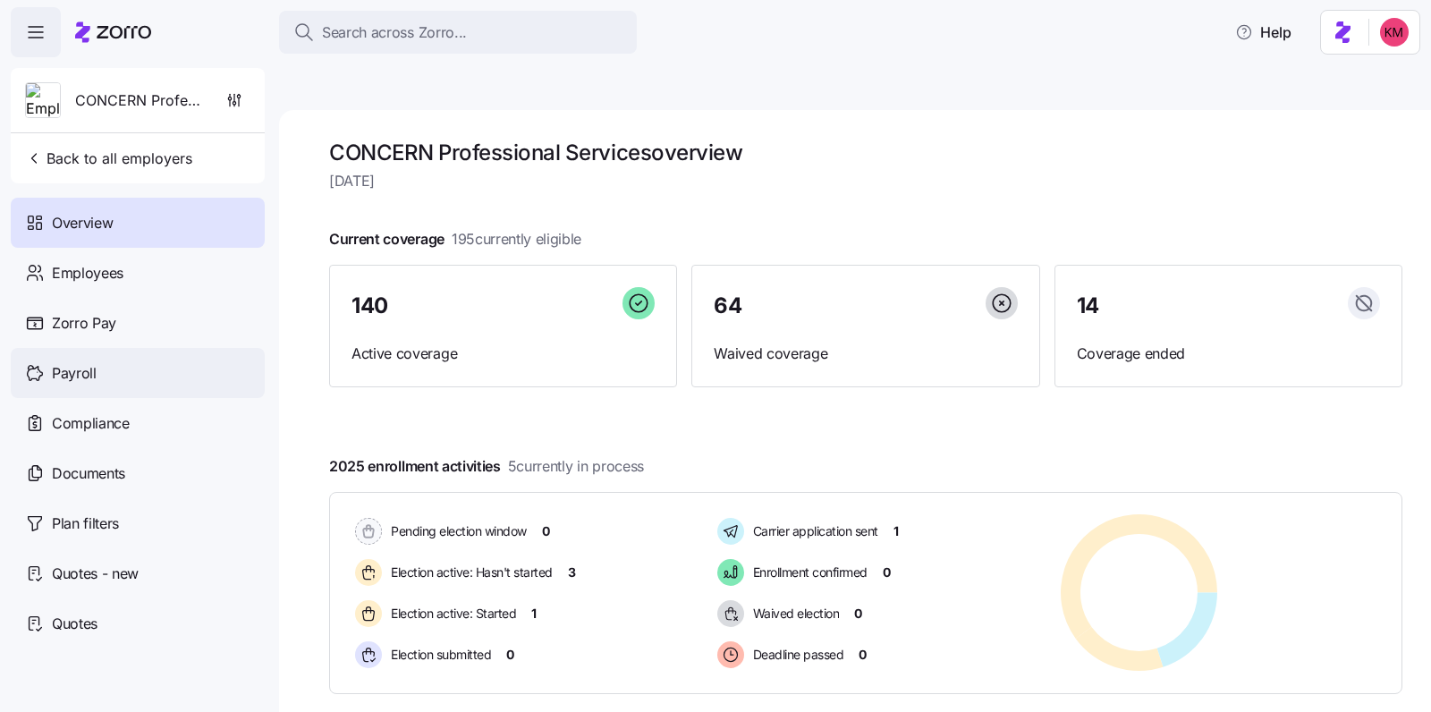
click at [125, 376] on div "Payroll" at bounding box center [138, 373] width 254 height 50
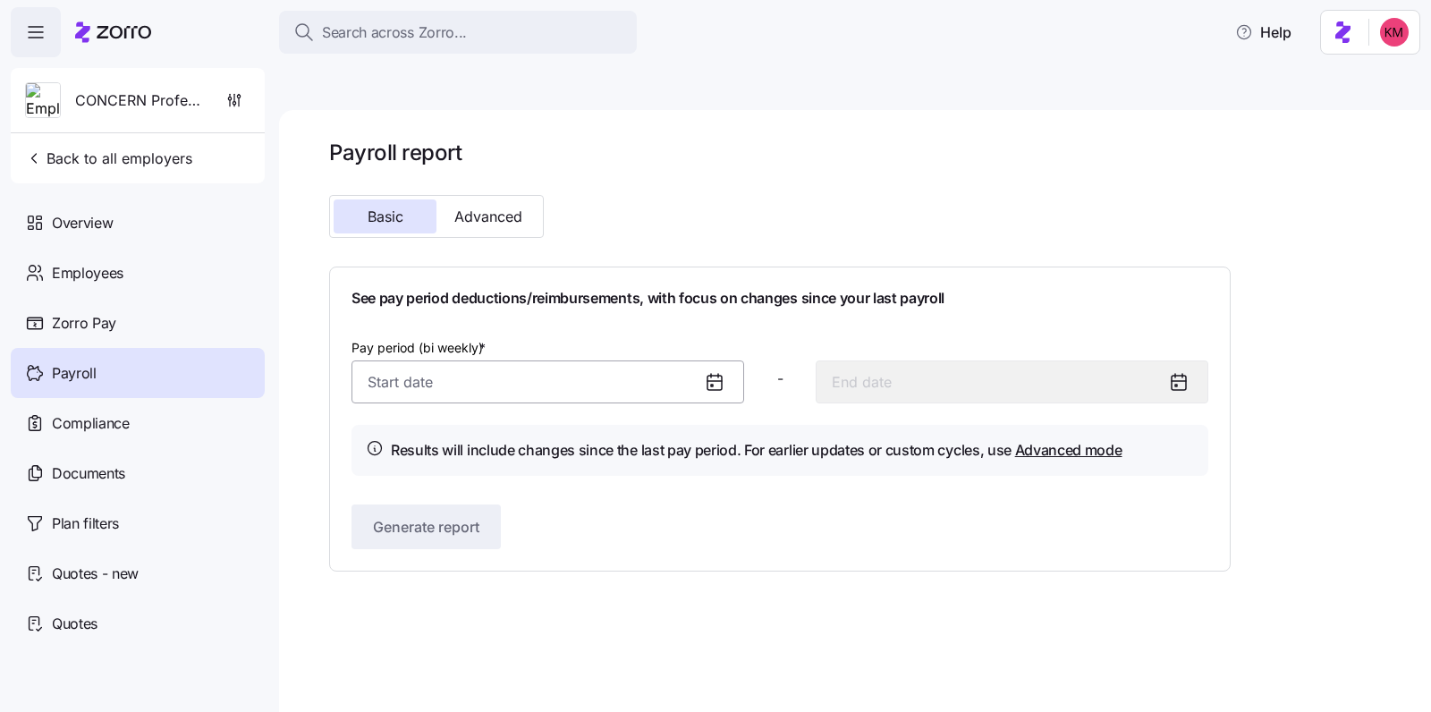
click at [597, 360] on input "Pay period (bi weekly) *" at bounding box center [548, 381] width 393 height 43
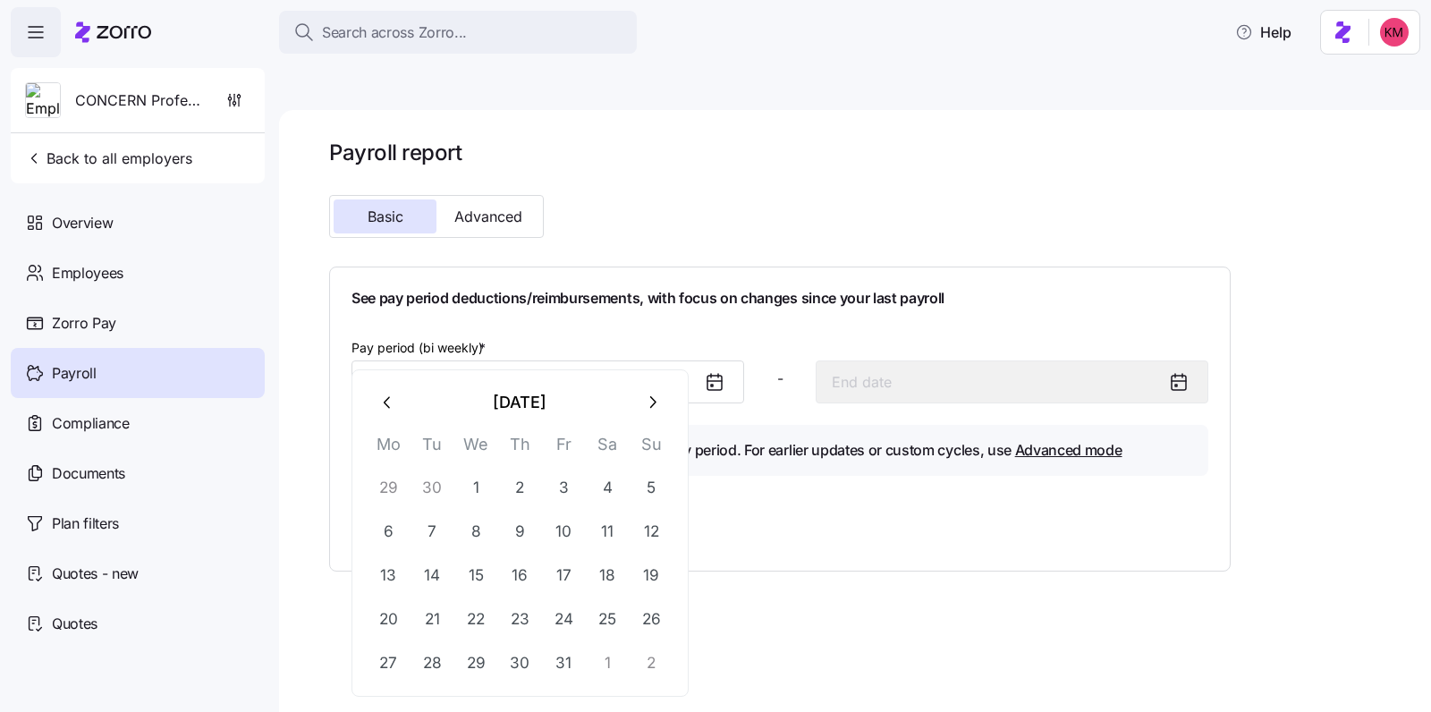
click at [383, 402] on icon "button" at bounding box center [388, 403] width 20 height 20
click at [385, 574] on button "15" at bounding box center [388, 575] width 43 height 43
type input "[DATE]"
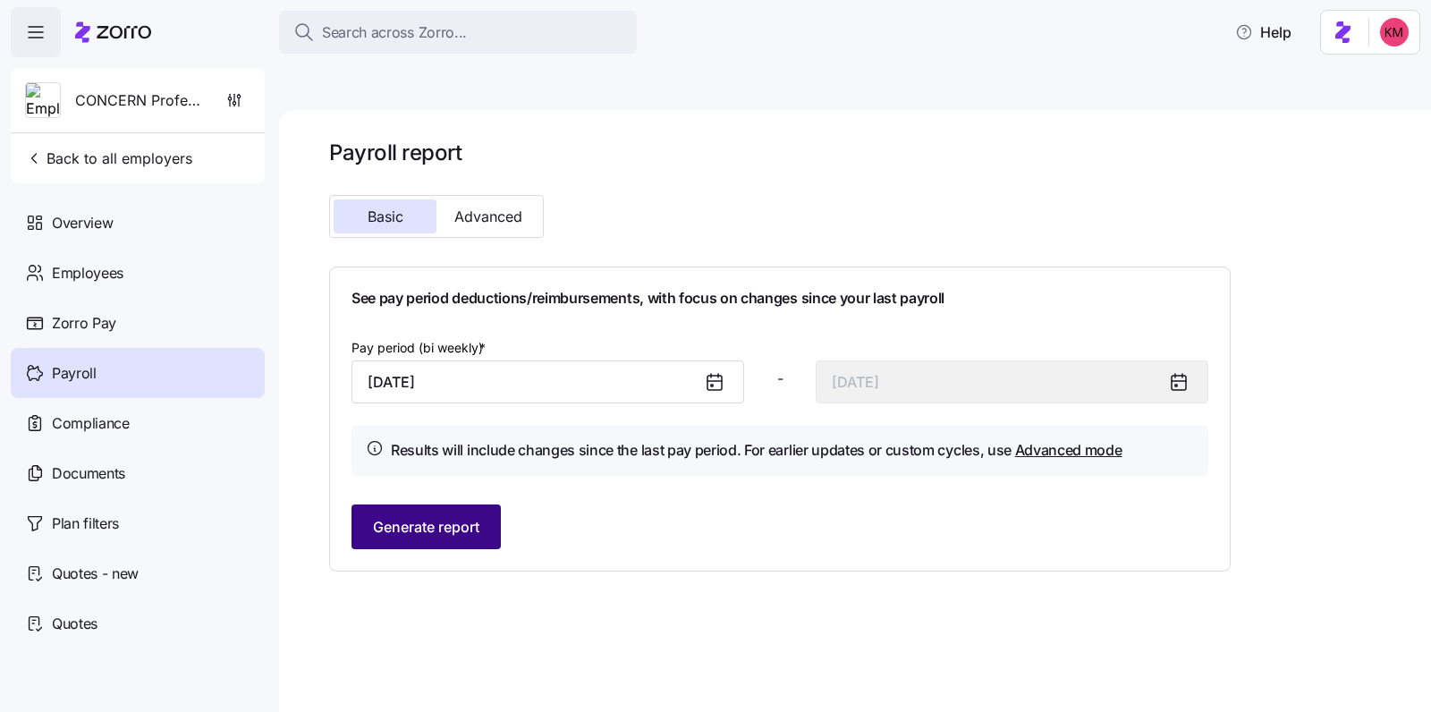
click at [458, 516] on span "Generate report" at bounding box center [426, 526] width 106 height 21
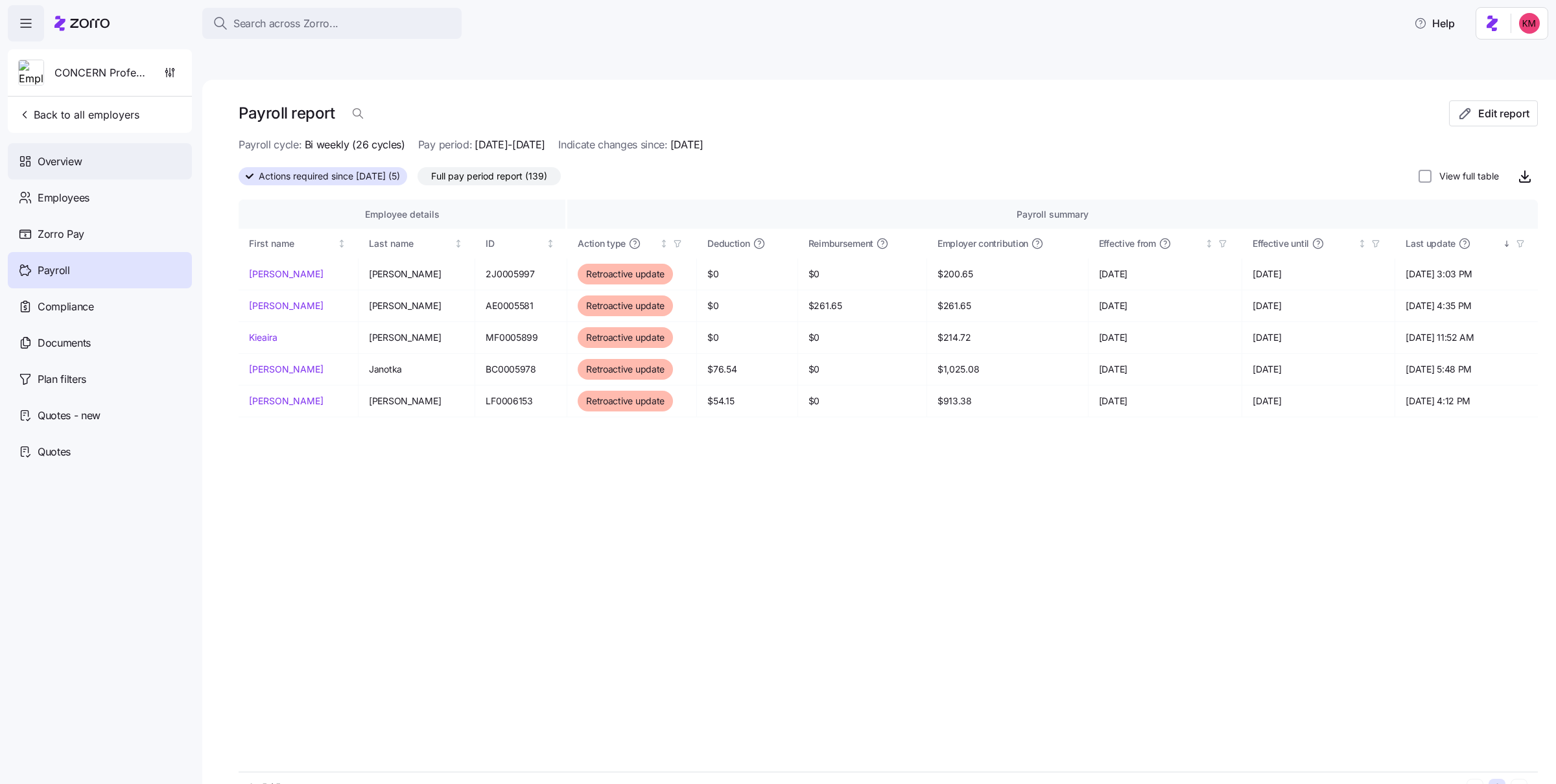
click at [107, 176] on div "Overview" at bounding box center [100, 162] width 184 height 36
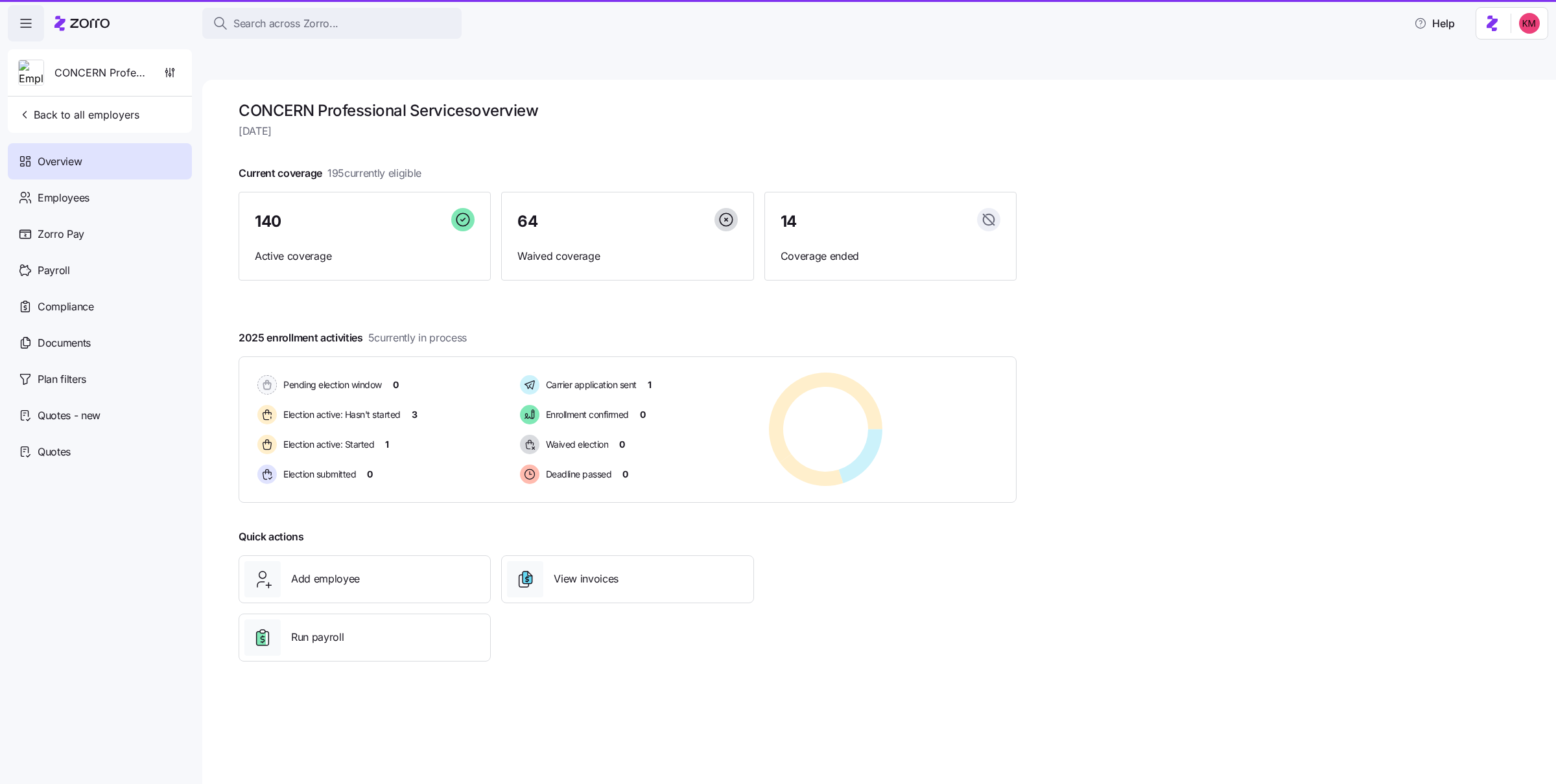
click at [92, 193] on div "Employees" at bounding box center [100, 198] width 184 height 36
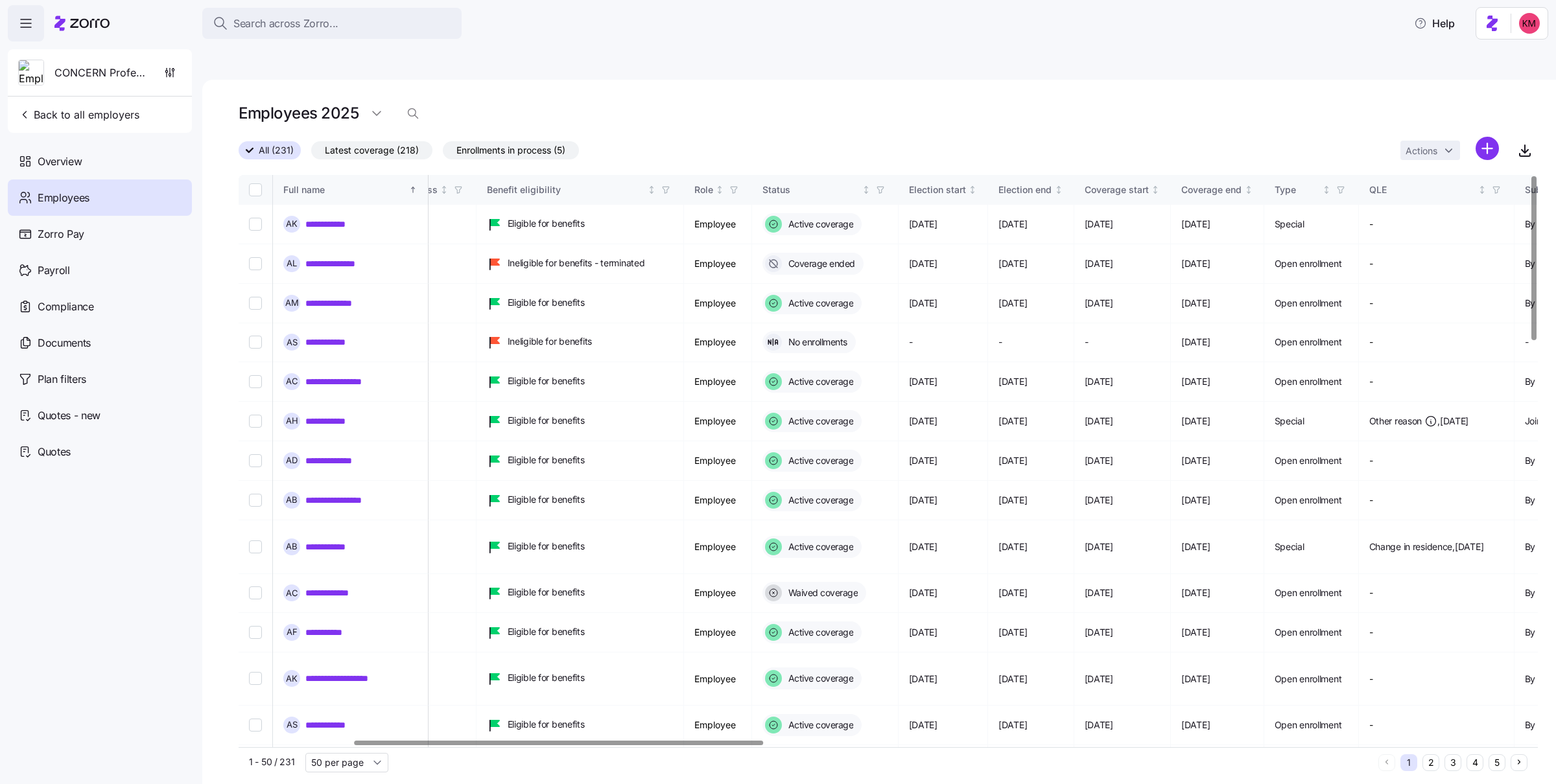
click at [607, 515] on div at bounding box center [559, 743] width 409 height 4
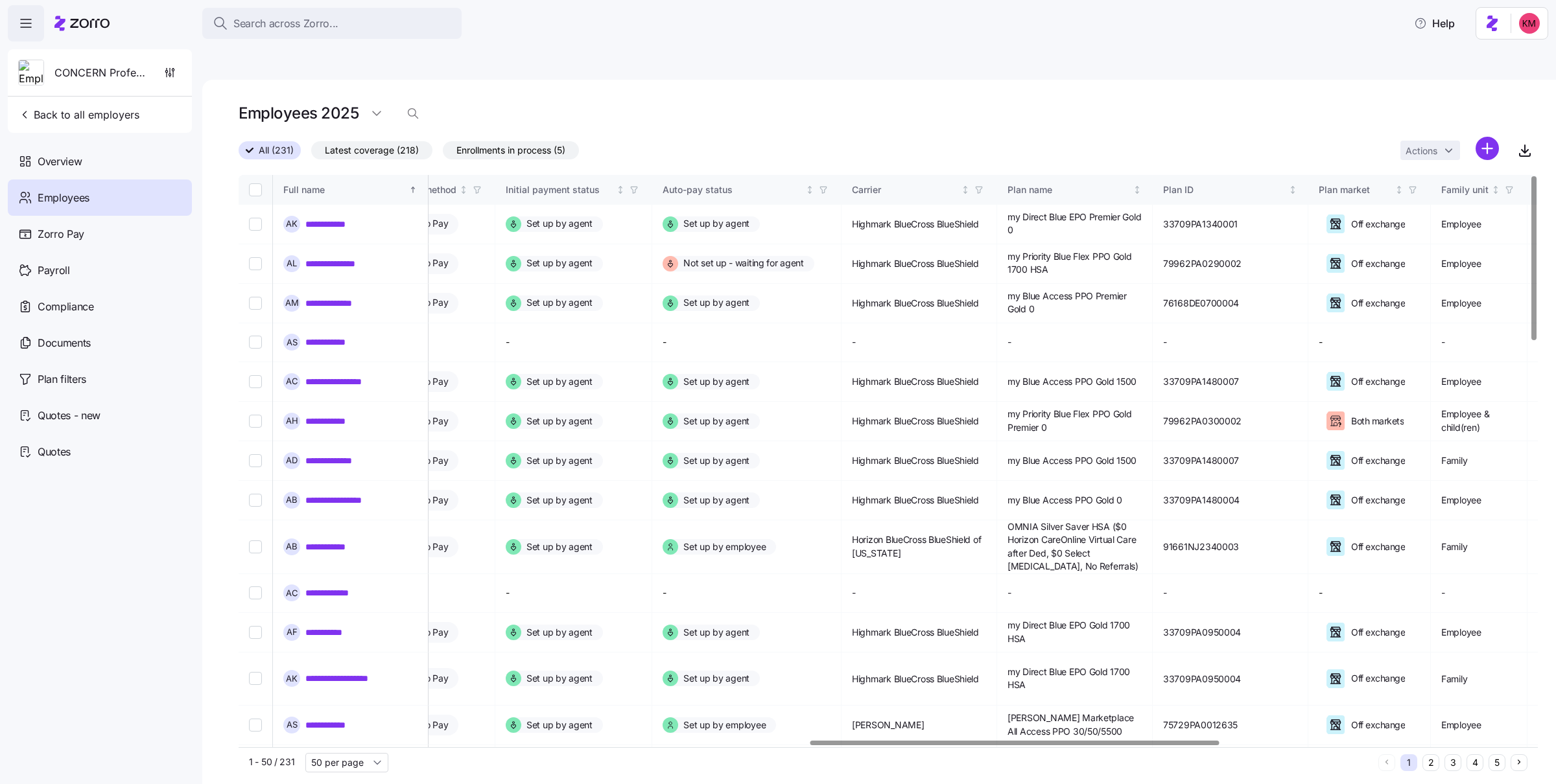
click at [1036, 515] on div at bounding box center [1015, 743] width 409 height 4
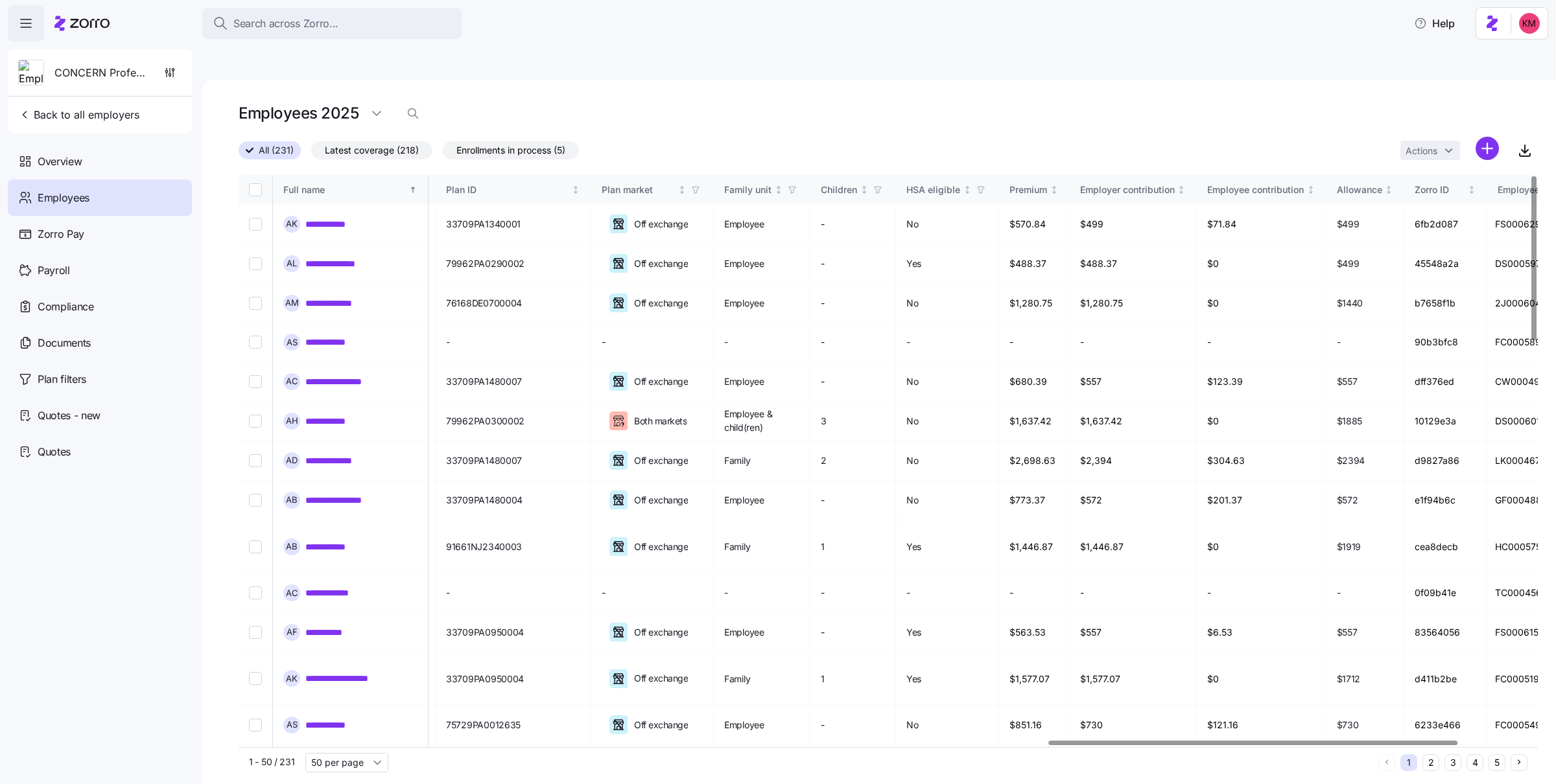
click at [1036, 515] on div at bounding box center [1253, 743] width 409 height 4
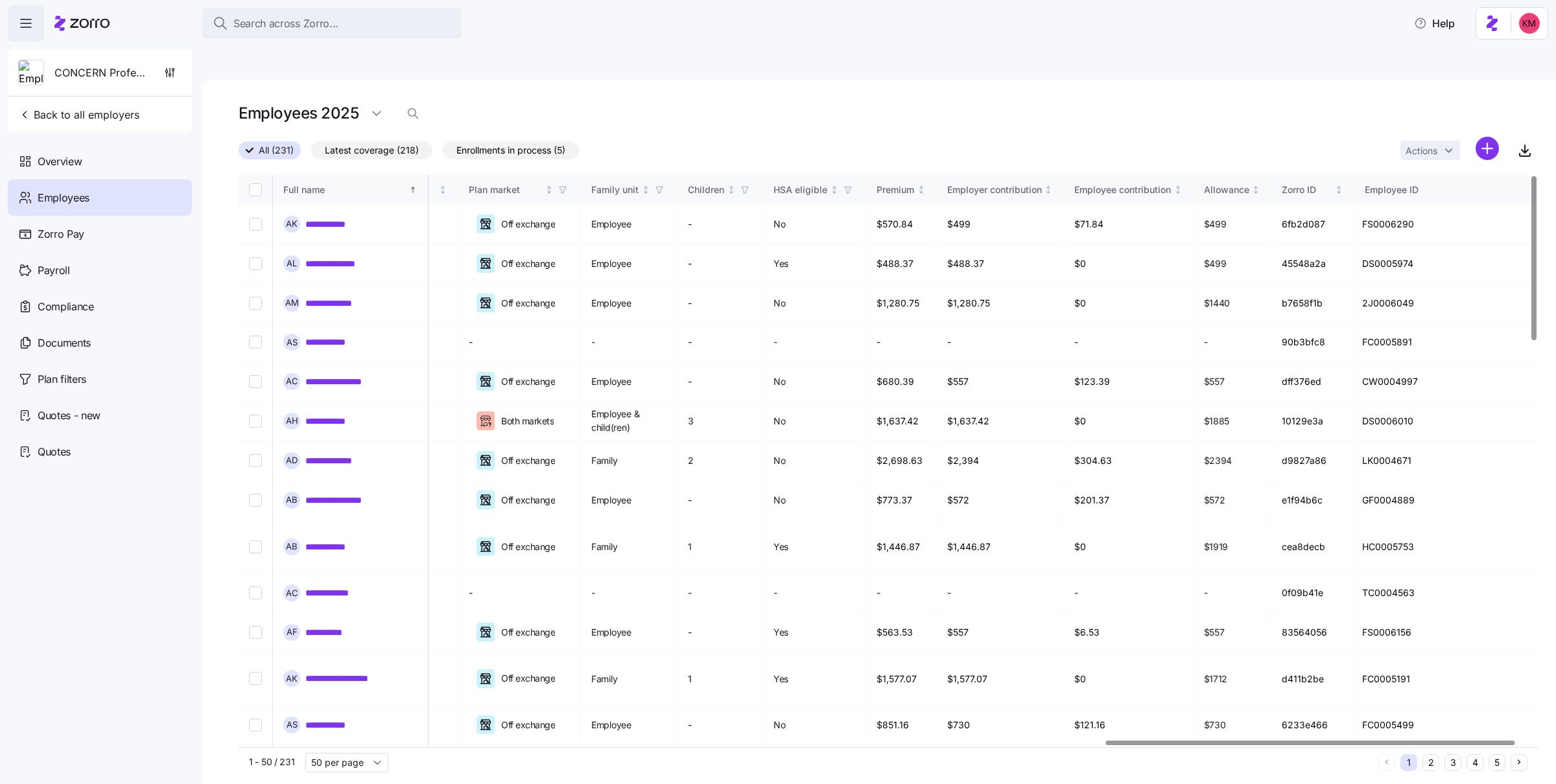
scroll to position [0, 2797]
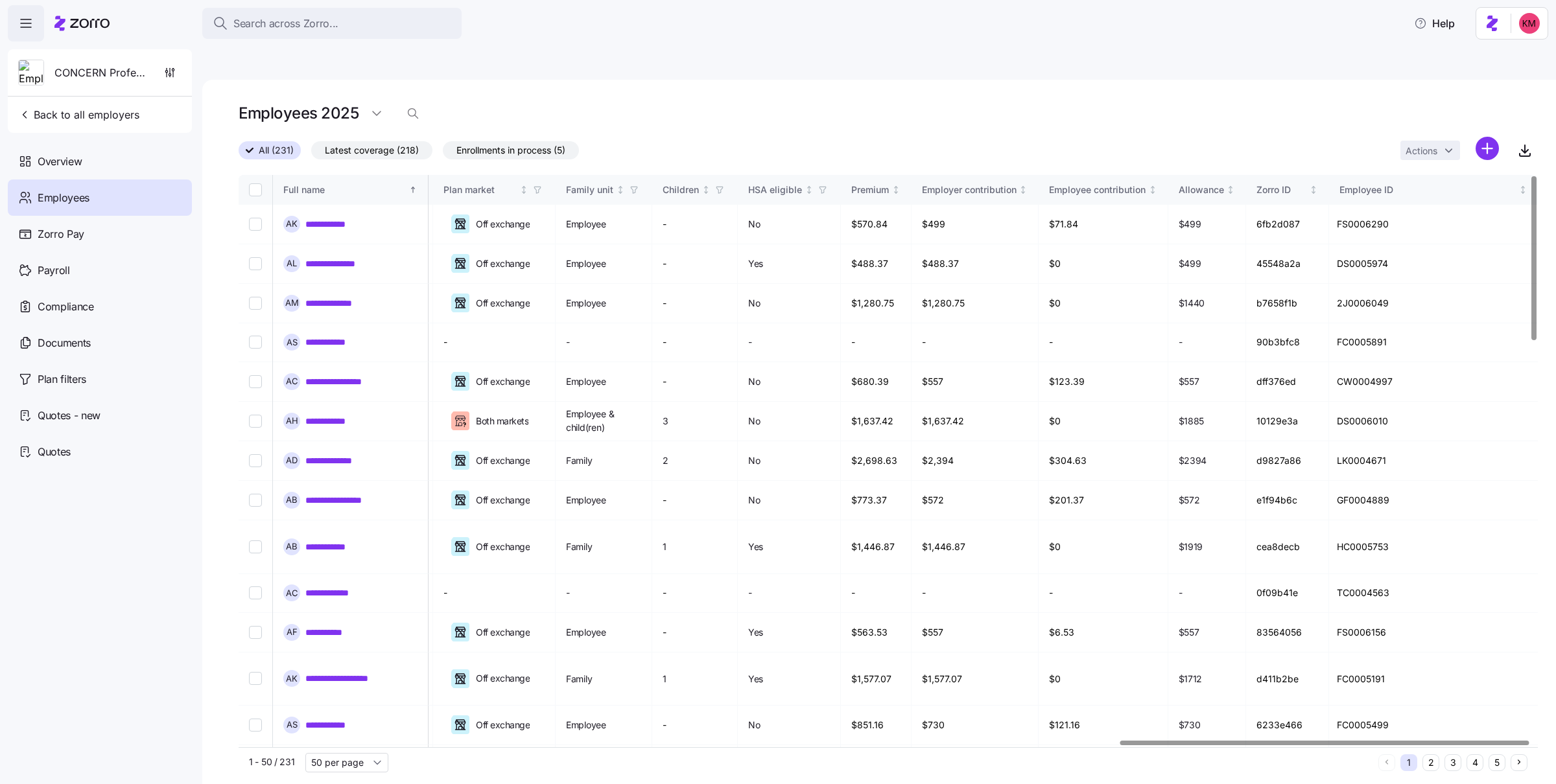
click at [1036, 515] on div at bounding box center [1325, 743] width 409 height 4
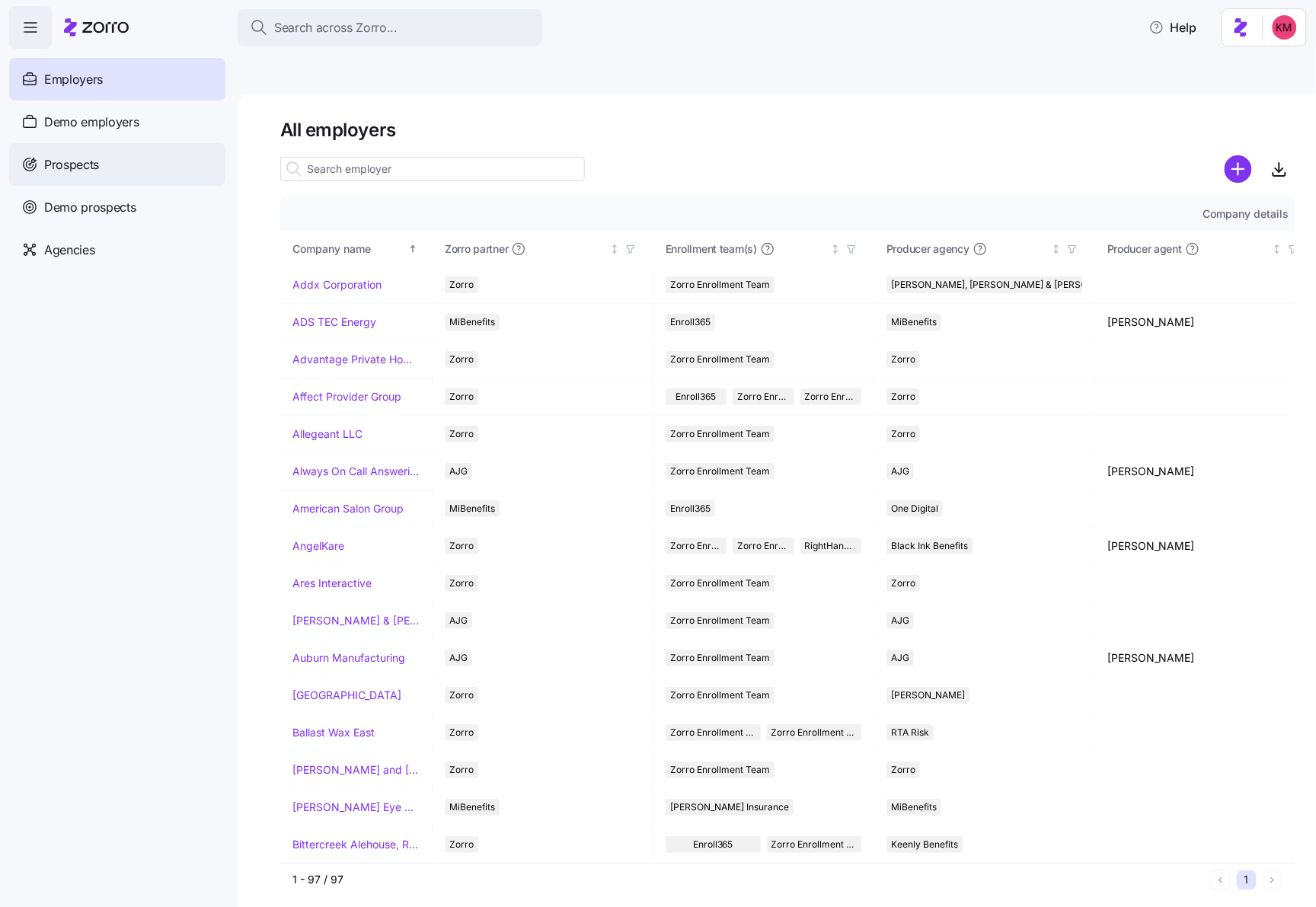
click at [83, 169] on span "Prospects" at bounding box center [72, 164] width 54 height 19
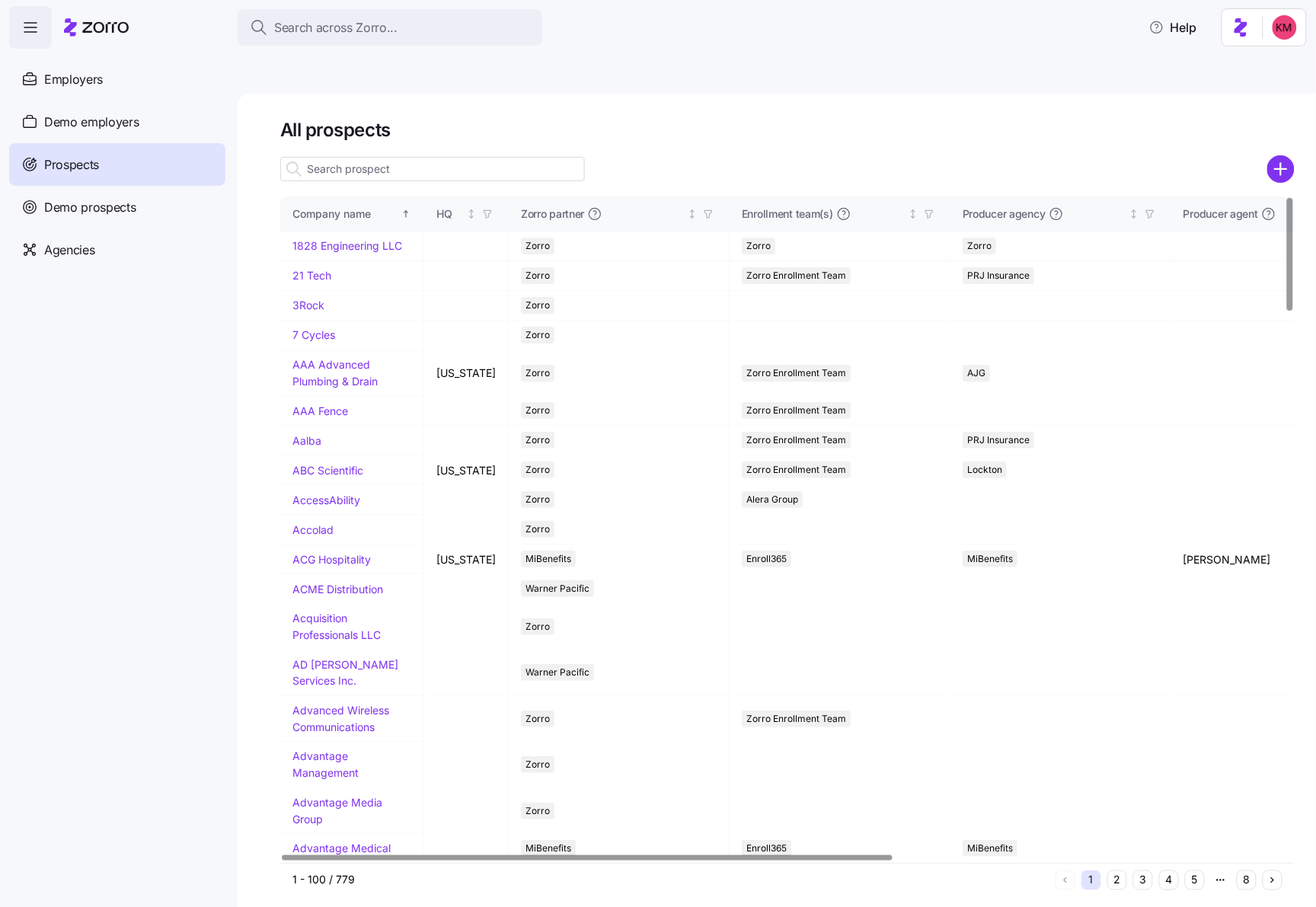
click at [437, 157] on input at bounding box center [432, 169] width 305 height 25
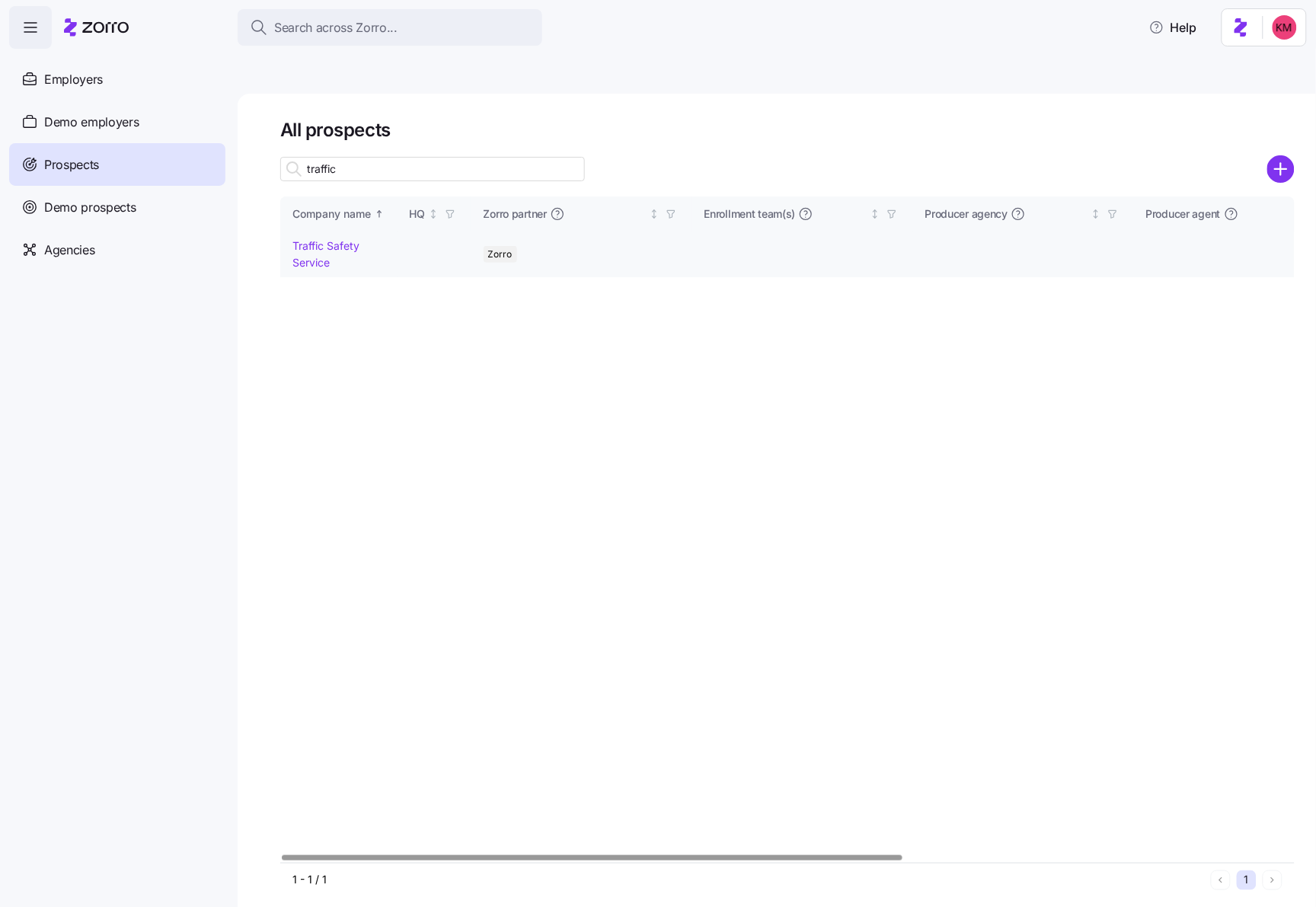
type input "traffic"
click at [329, 232] on td "Traffic Safety Service" at bounding box center [339, 255] width 117 height 46
click at [317, 239] on link "Traffic Safety Service" at bounding box center [325, 254] width 67 height 30
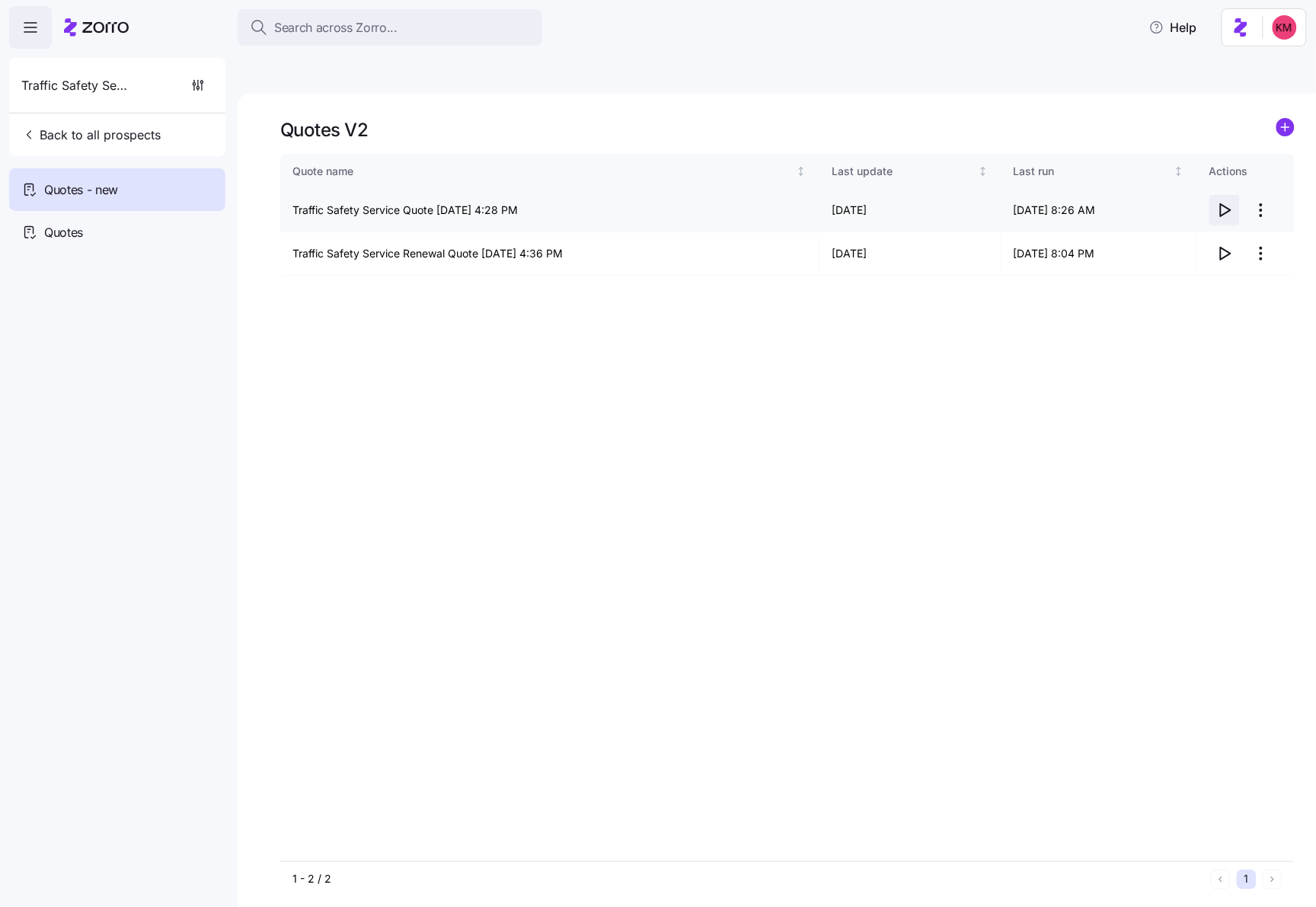
click at [1222, 201] on icon "button" at bounding box center [1224, 210] width 18 height 18
click at [1227, 244] on icon "button" at bounding box center [1224, 253] width 18 height 18
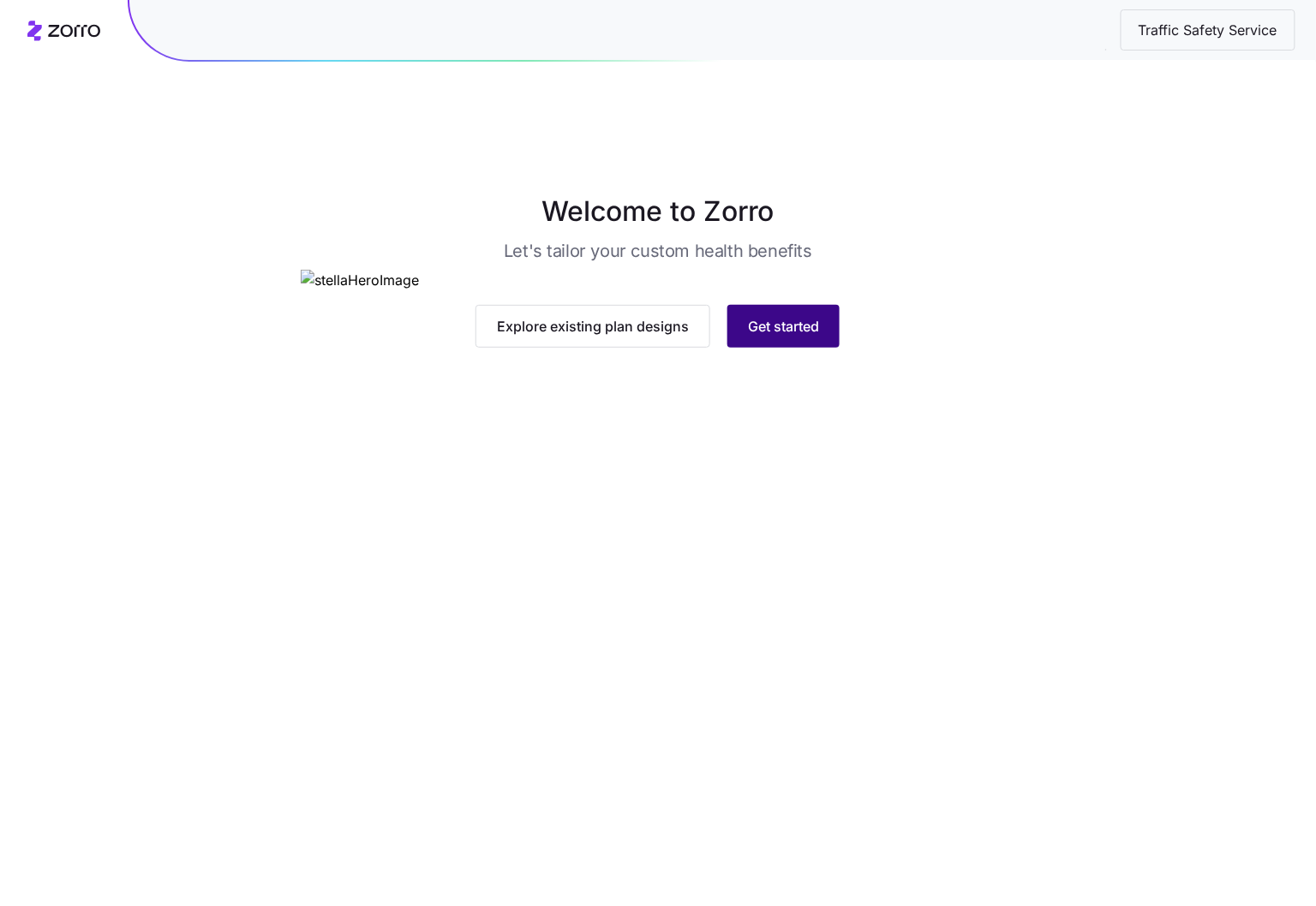
click at [781, 348] on button "Get started" at bounding box center [783, 326] width 112 height 43
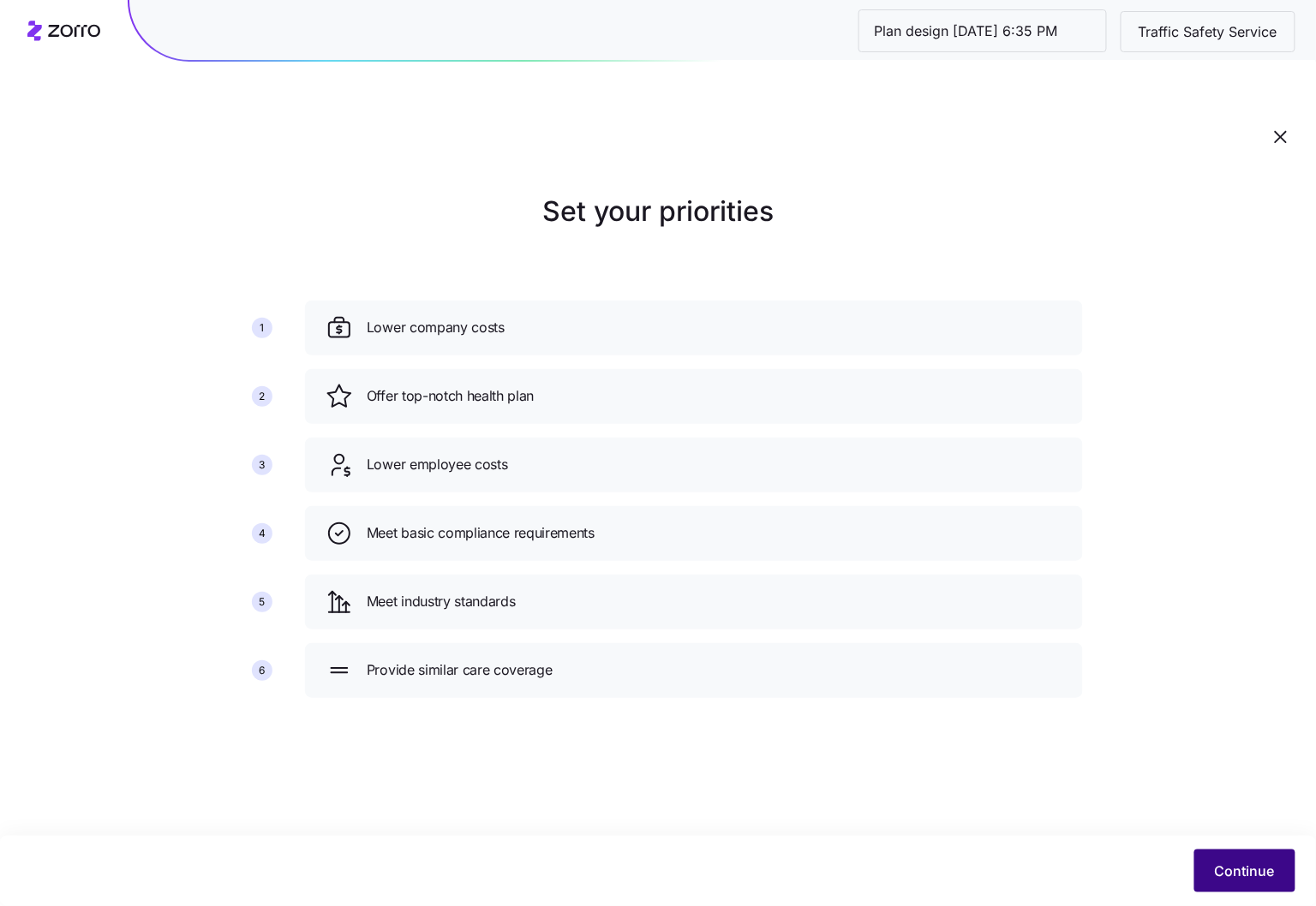
click at [1206, 856] on button "Continue" at bounding box center [1245, 871] width 102 height 43
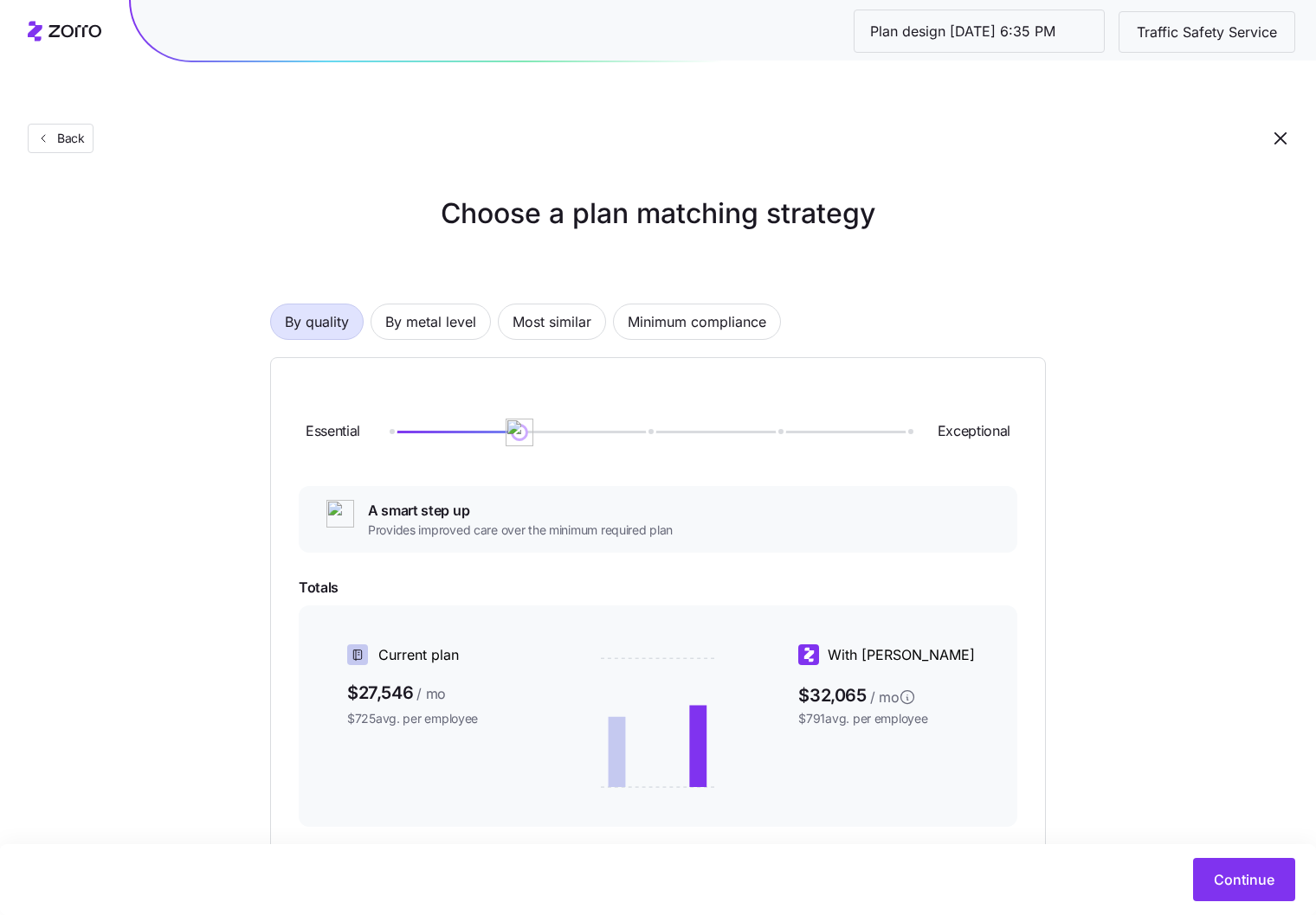
click at [329, 305] on span "By quality" at bounding box center [316, 322] width 64 height 35
click at [460, 305] on span "By metal level" at bounding box center [431, 322] width 91 height 35
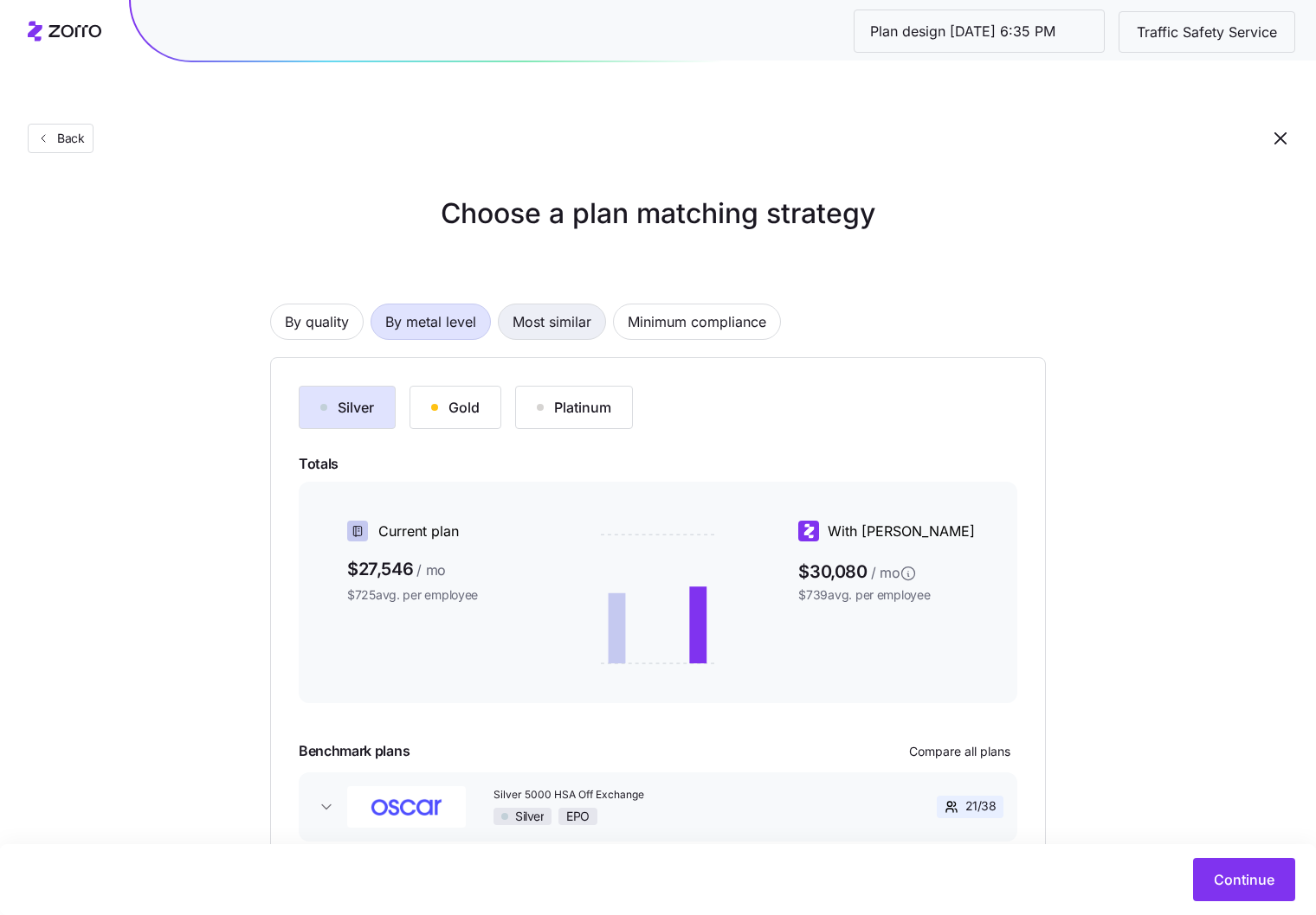
click at [514, 305] on span "Most similar" at bounding box center [552, 322] width 78 height 35
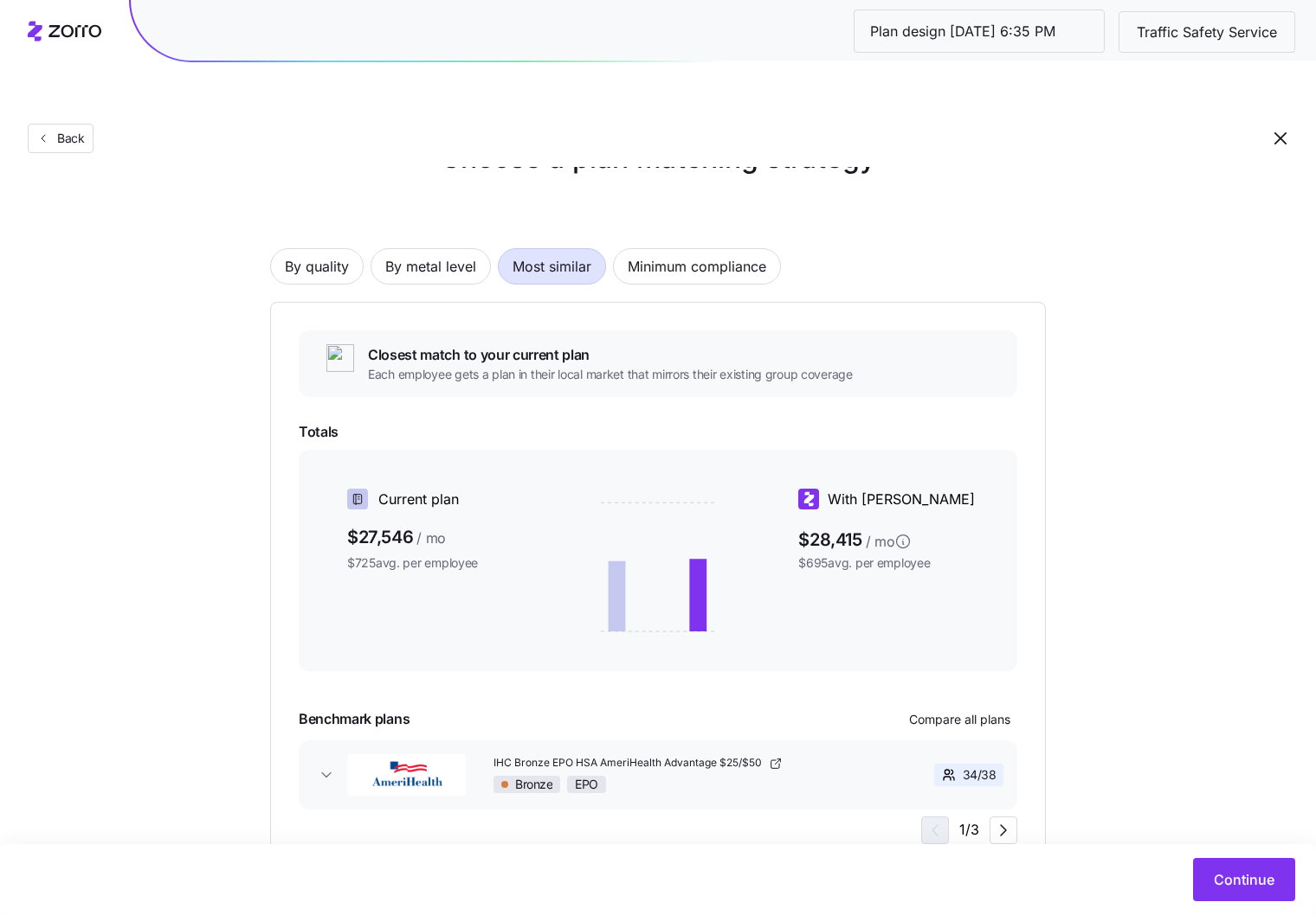
scroll to position [82, 0]
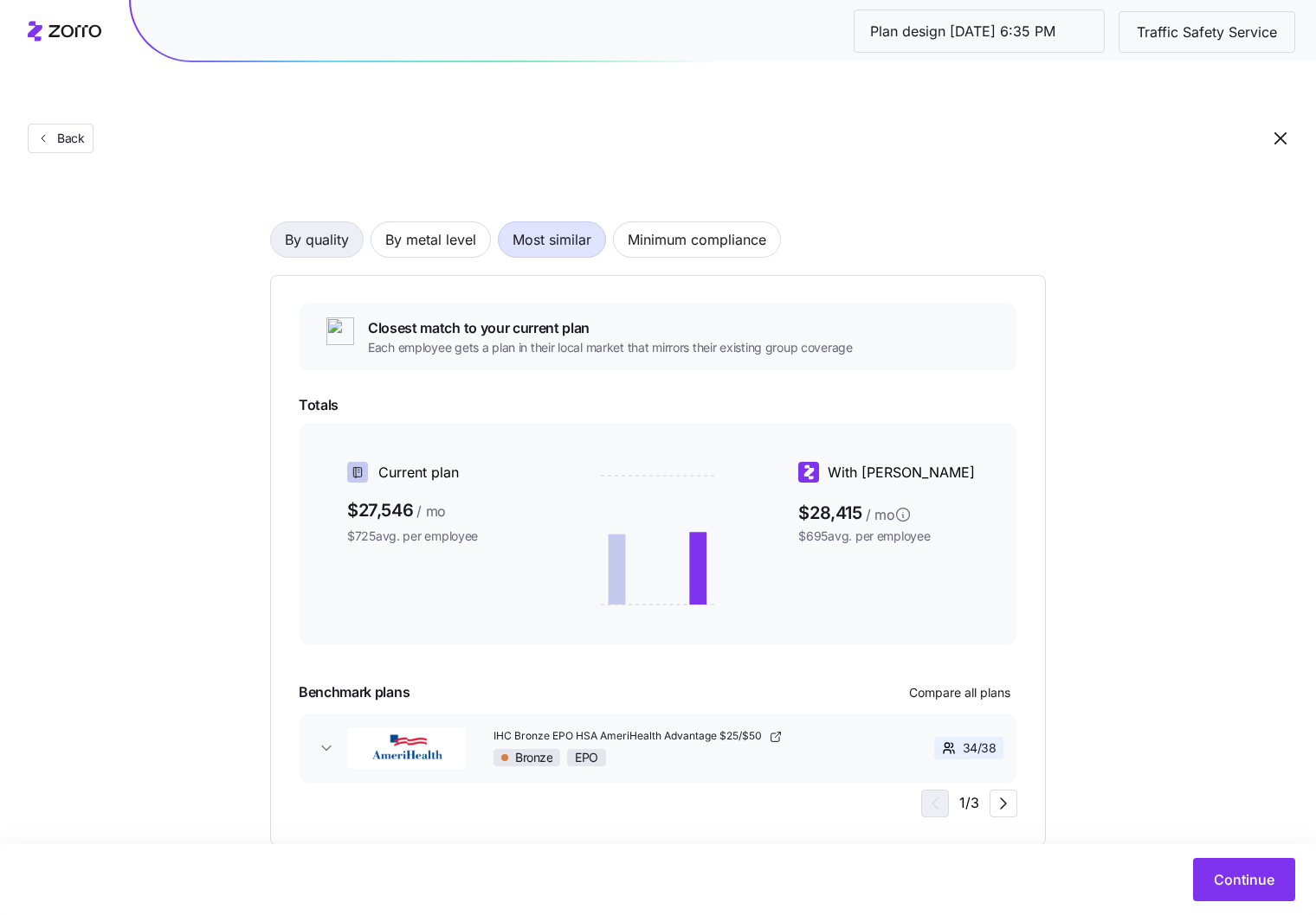
click at [346, 222] on span "By quality" at bounding box center [316, 240] width 64 height 35
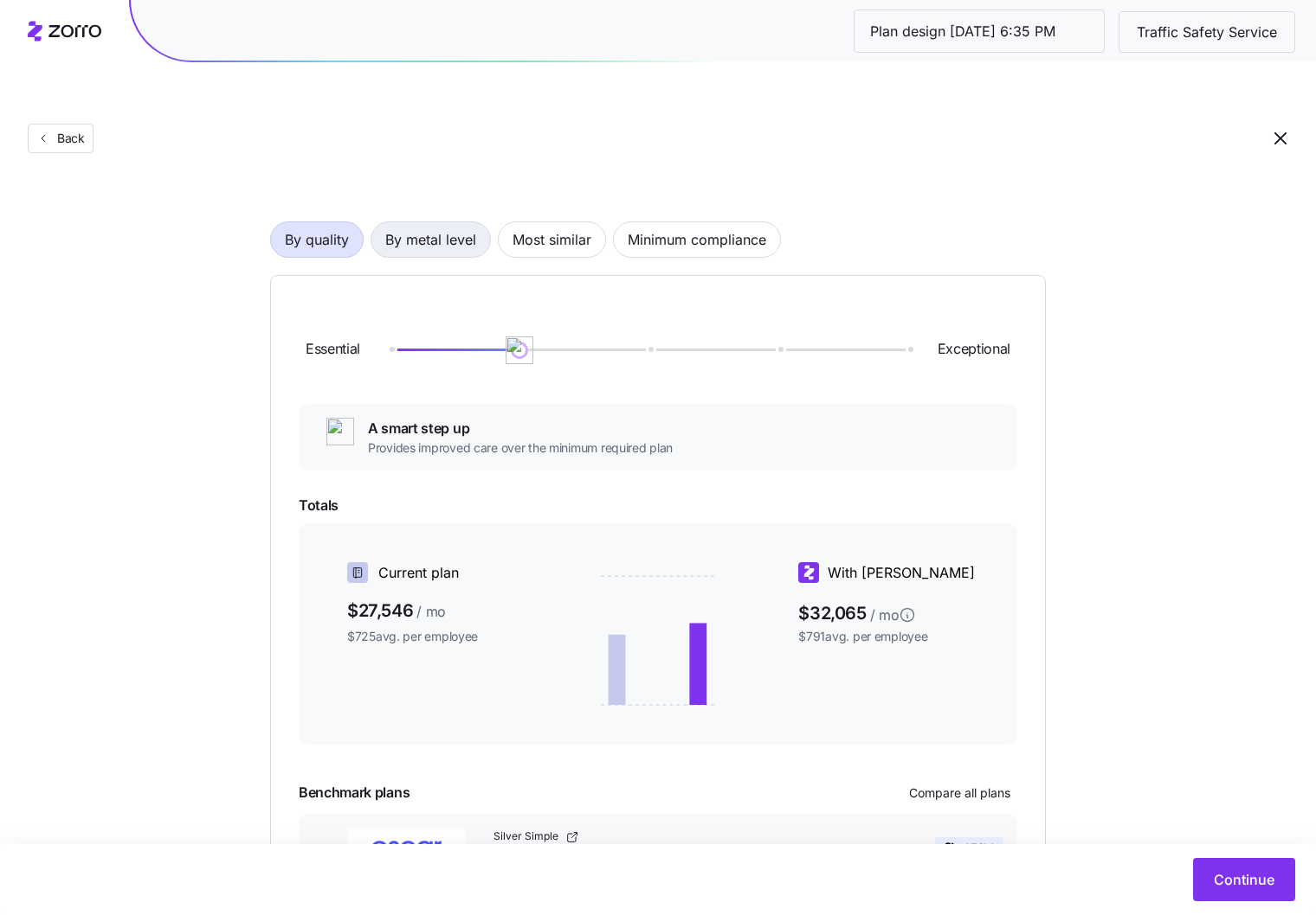
click at [420, 222] on span "By metal level" at bounding box center [431, 240] width 91 height 35
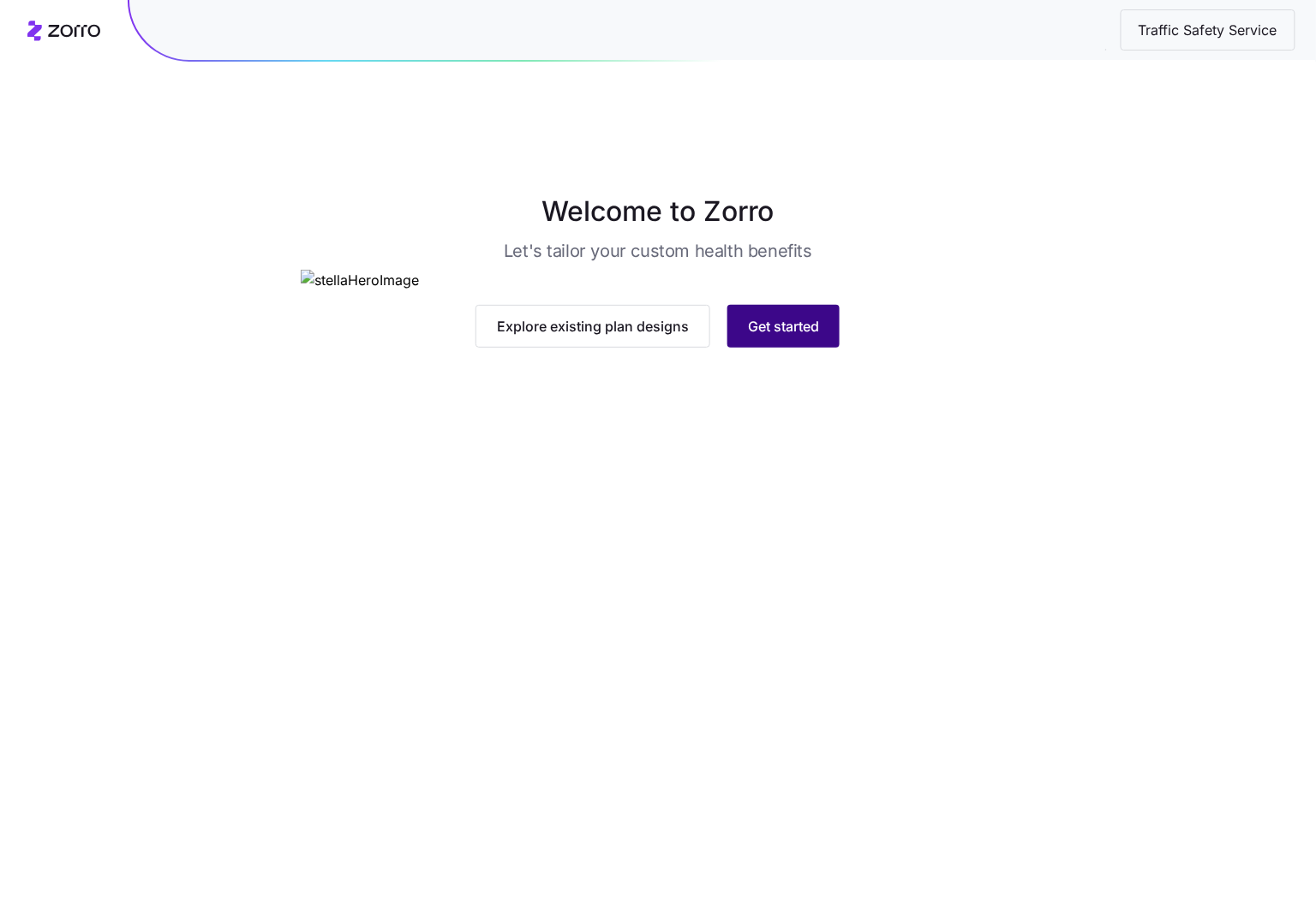
click at [792, 337] on span "Get started" at bounding box center [783, 326] width 71 height 20
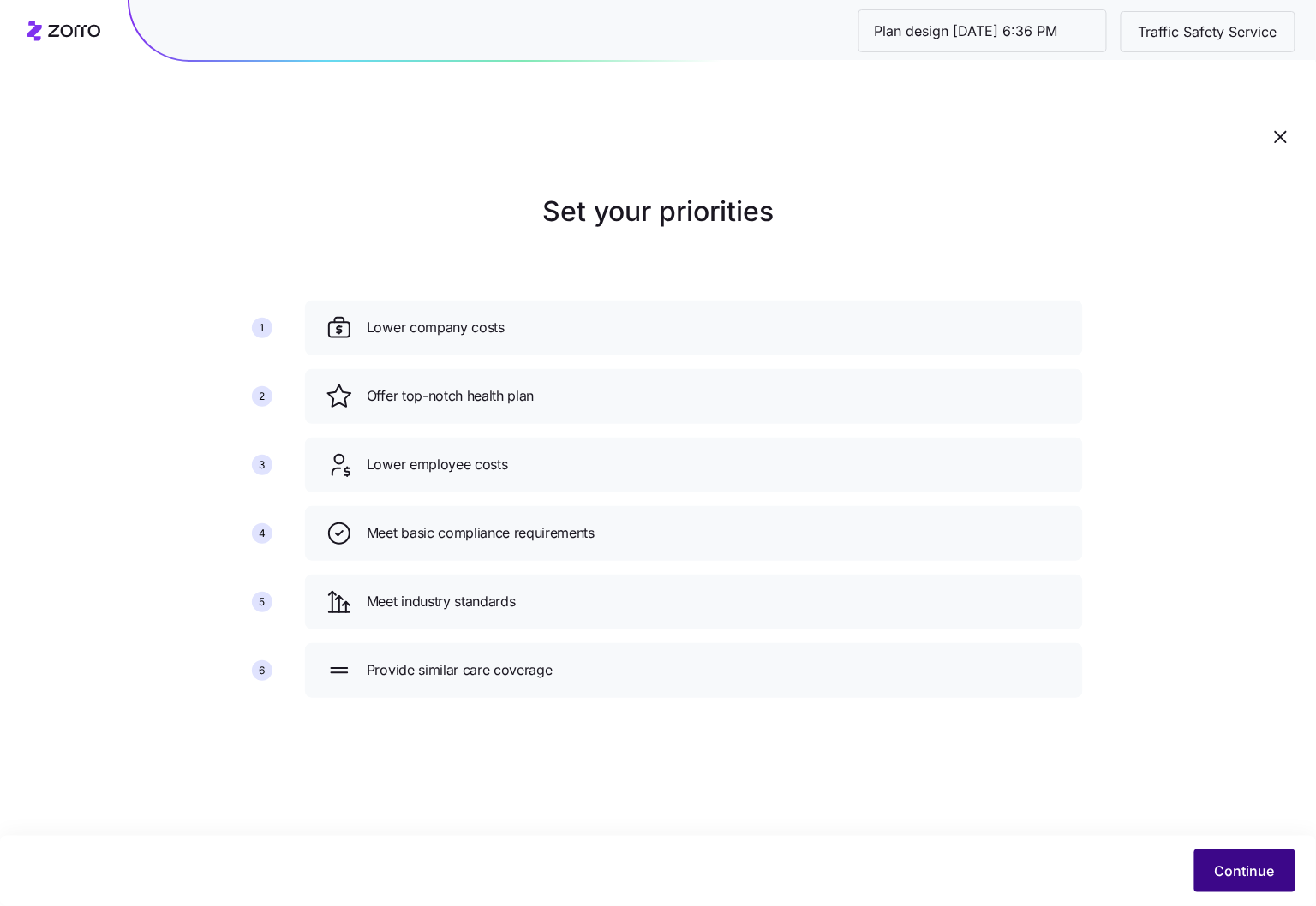
click at [1236, 873] on span "Continue" at bounding box center [1244, 871] width 60 height 20
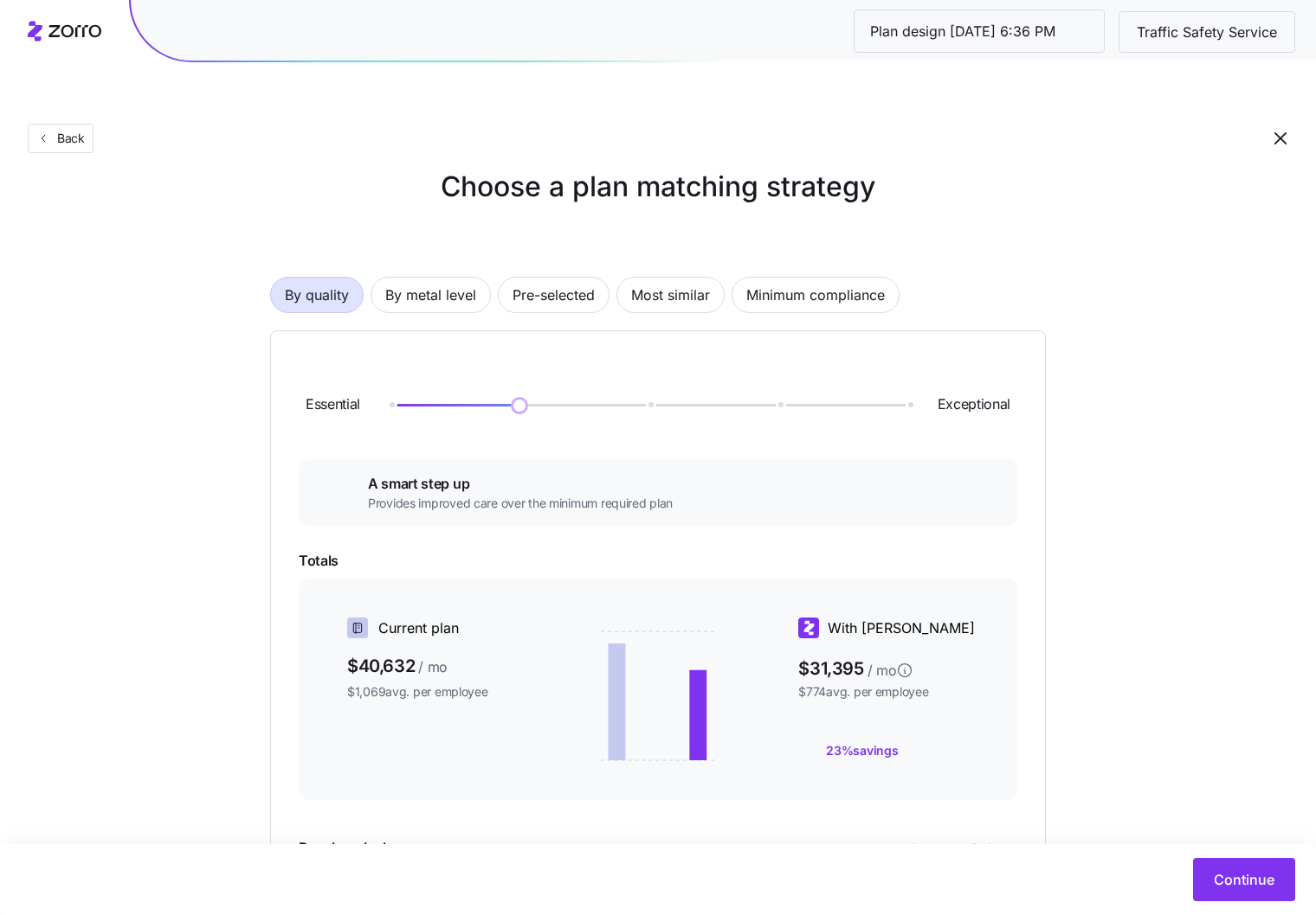
scroll to position [29, 0]
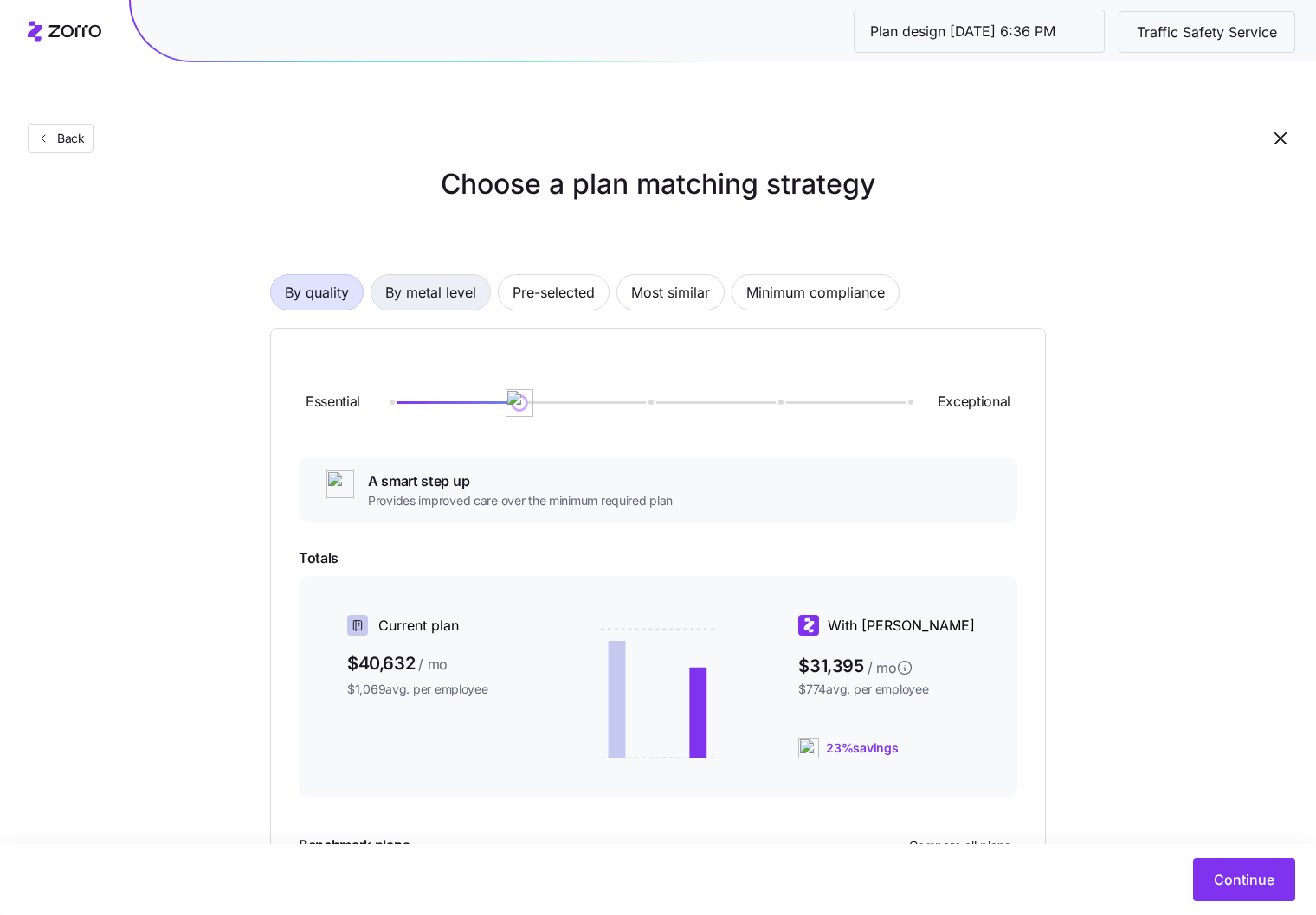
click at [416, 275] on span "By metal level" at bounding box center [431, 292] width 91 height 35
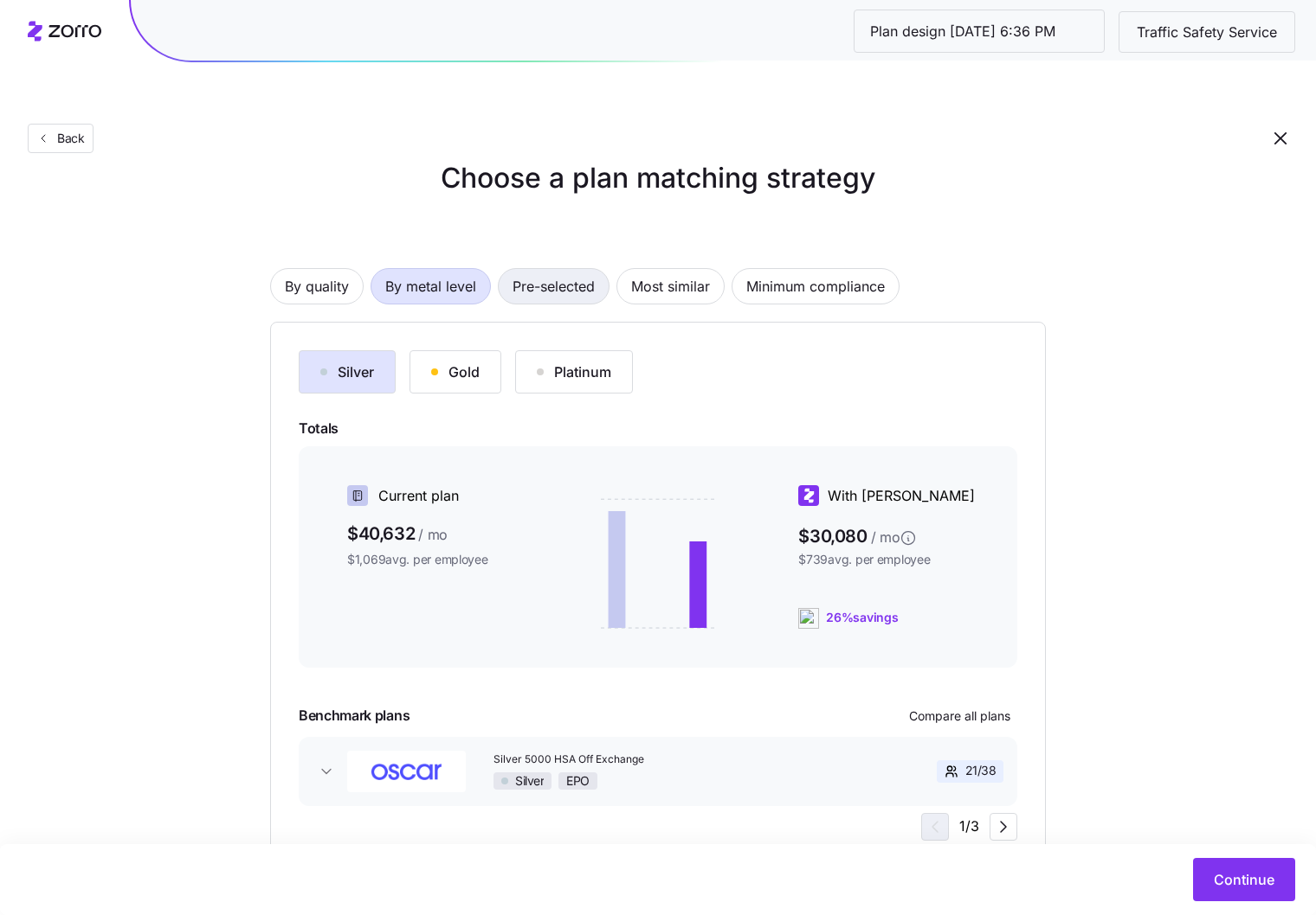
scroll to position [21, 0]
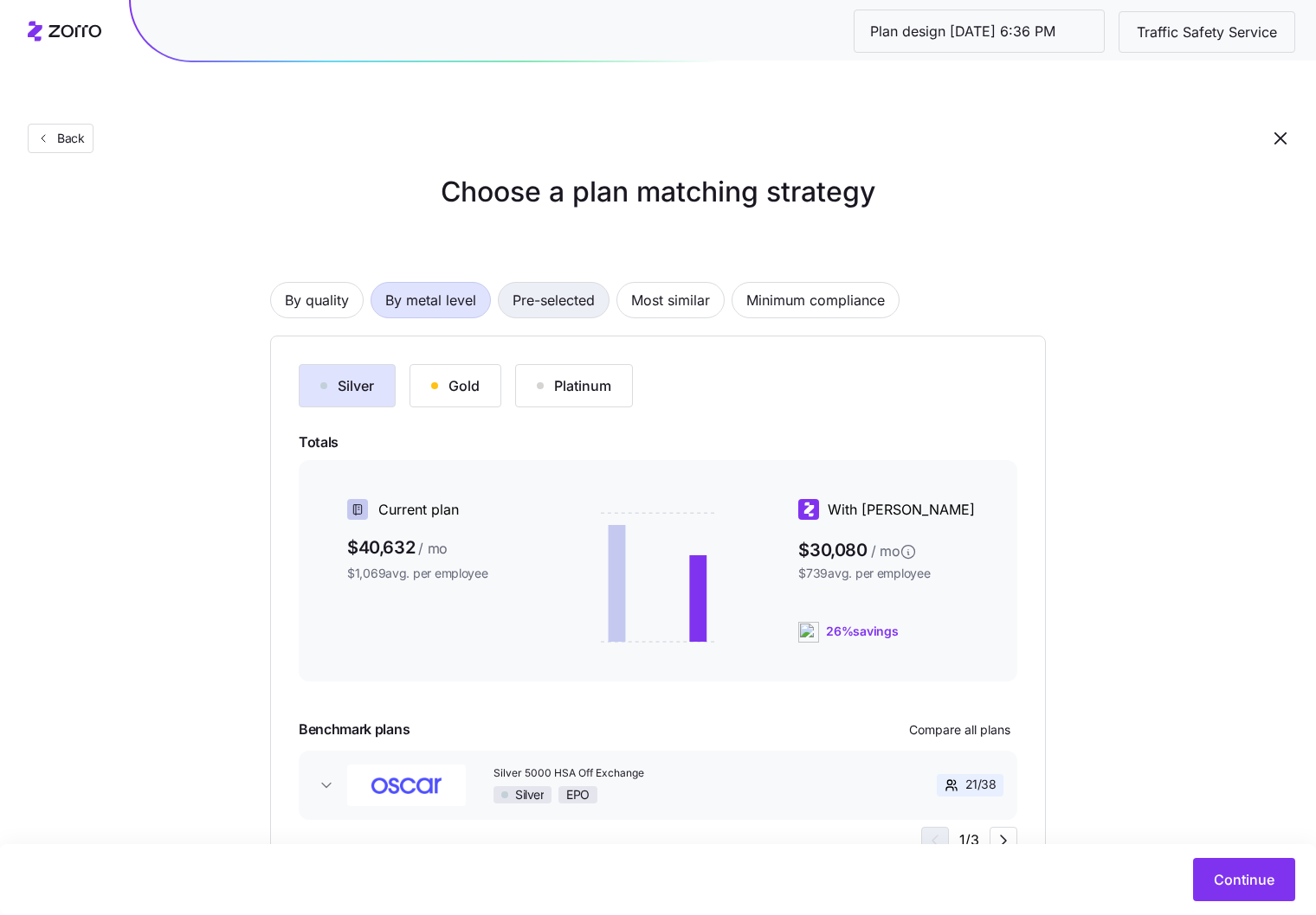
click at [555, 282] on span "Pre-selected" at bounding box center [553, 300] width 82 height 35
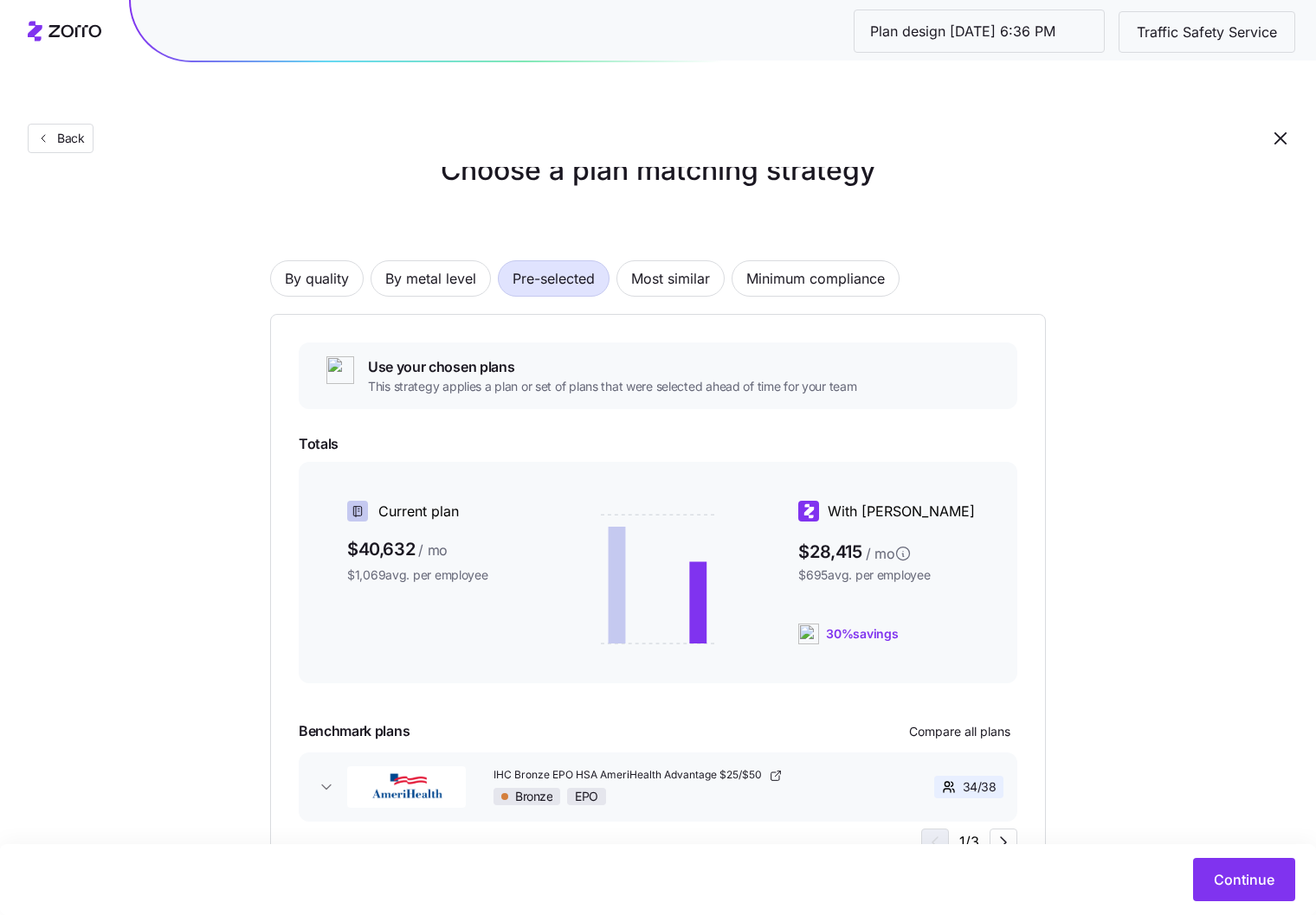
scroll to position [53, 0]
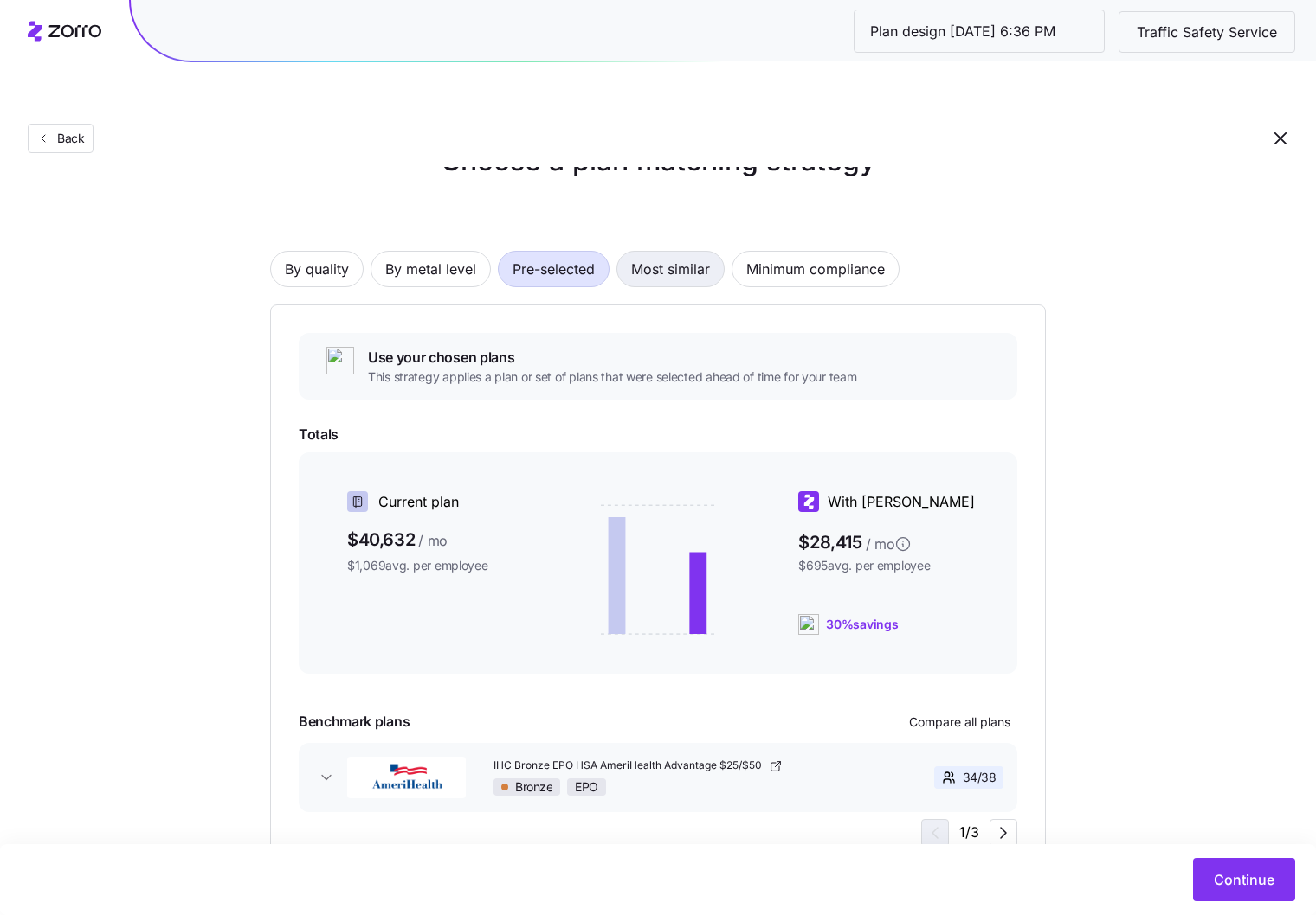
click at [674, 251] on span "Most similar" at bounding box center [670, 269] width 78 height 35
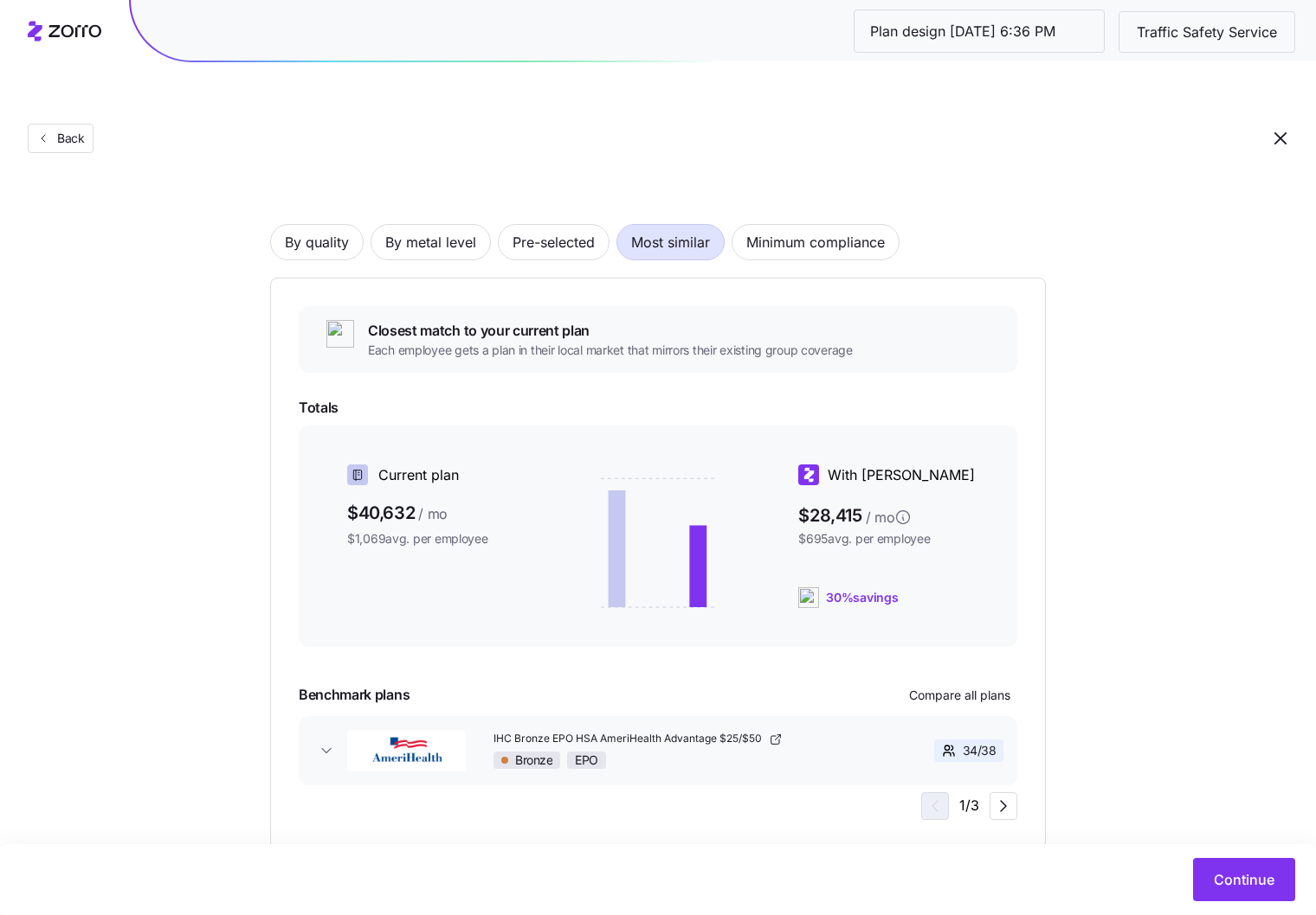
scroll to position [82, 0]
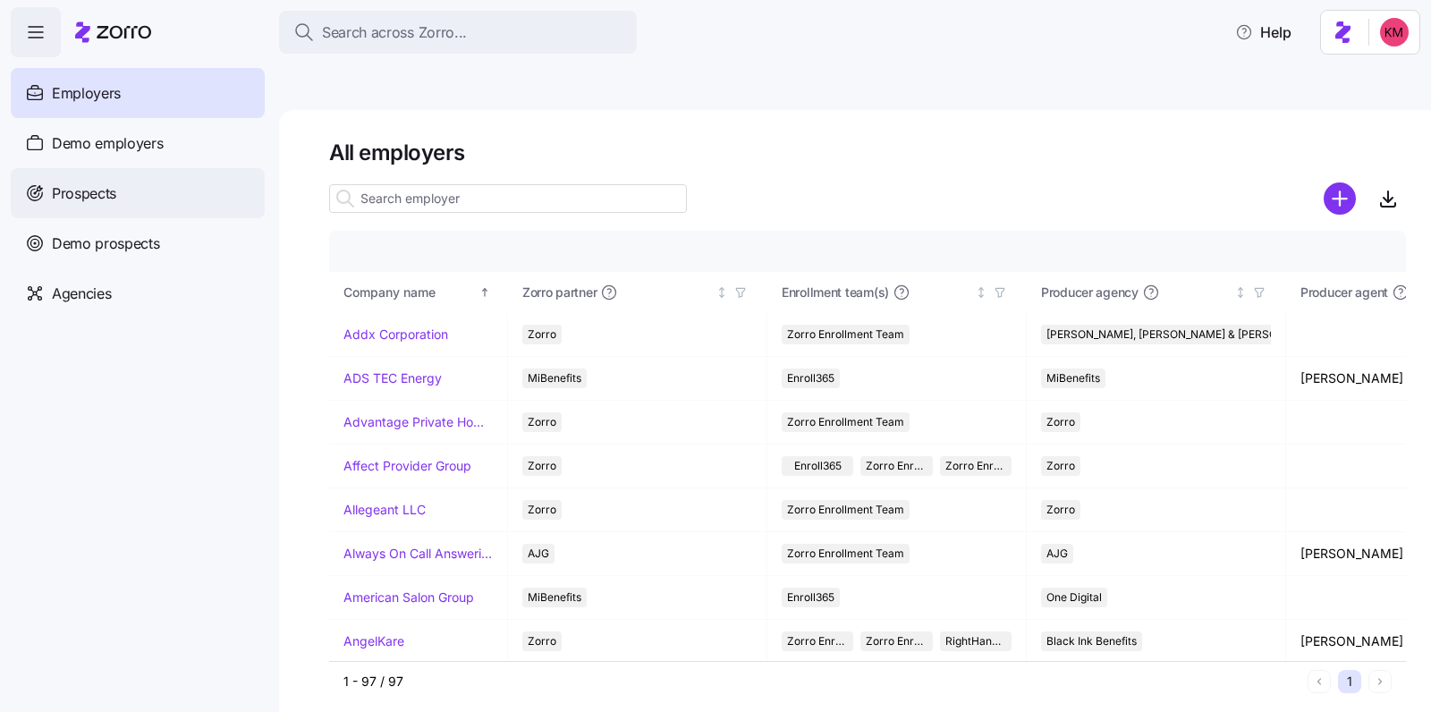
click at [69, 200] on span "Prospects" at bounding box center [84, 193] width 64 height 22
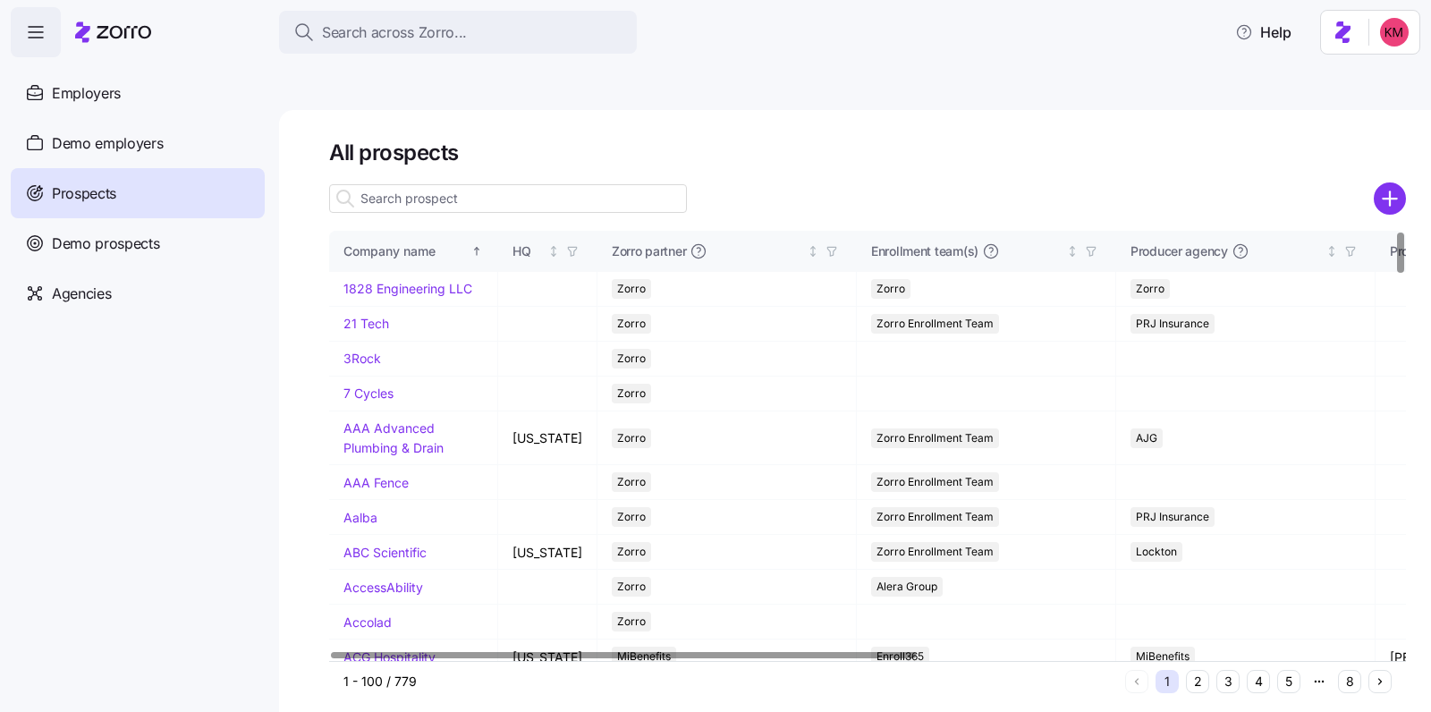
click at [513, 184] on input at bounding box center [508, 198] width 358 height 29
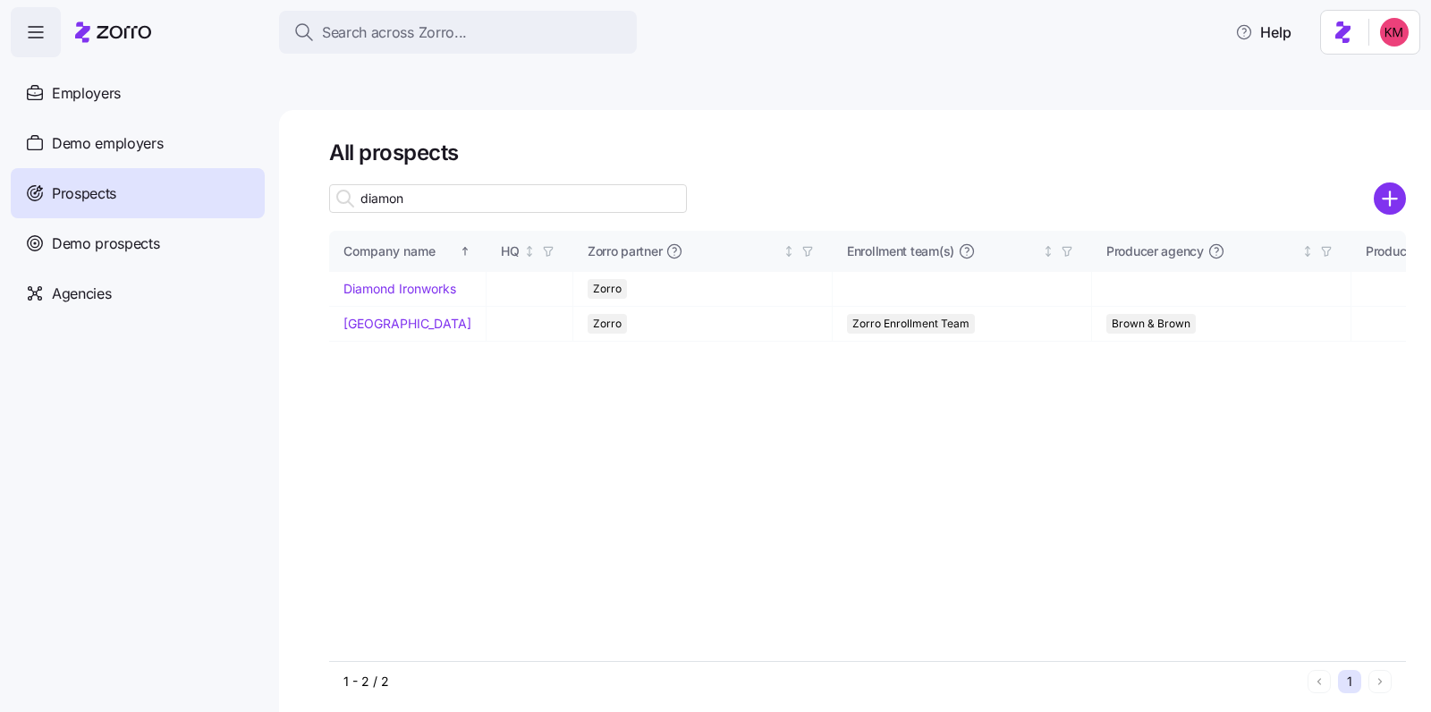
click at [429, 184] on input "diamon" at bounding box center [508, 198] width 358 height 29
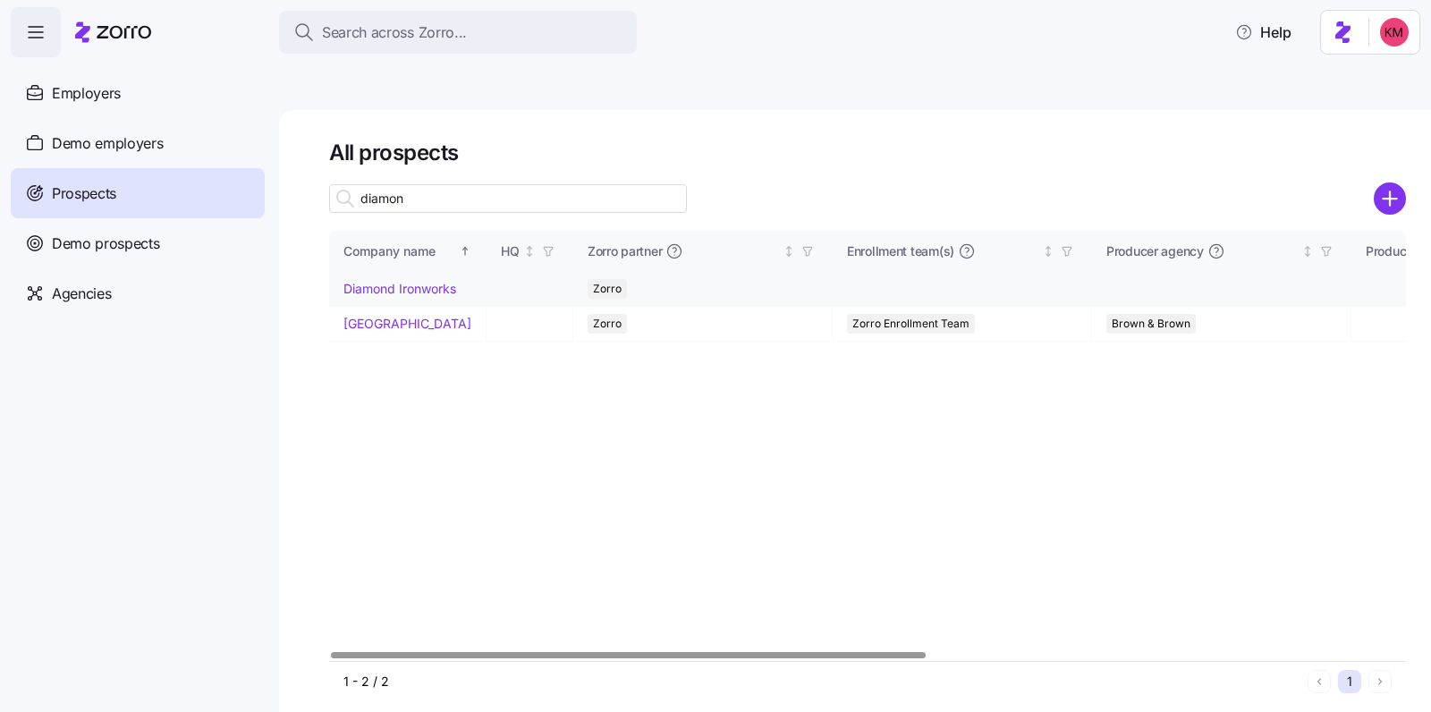
type input "diamon"
click at [375, 281] on link "Diamond Ironworks" at bounding box center [399, 288] width 113 height 15
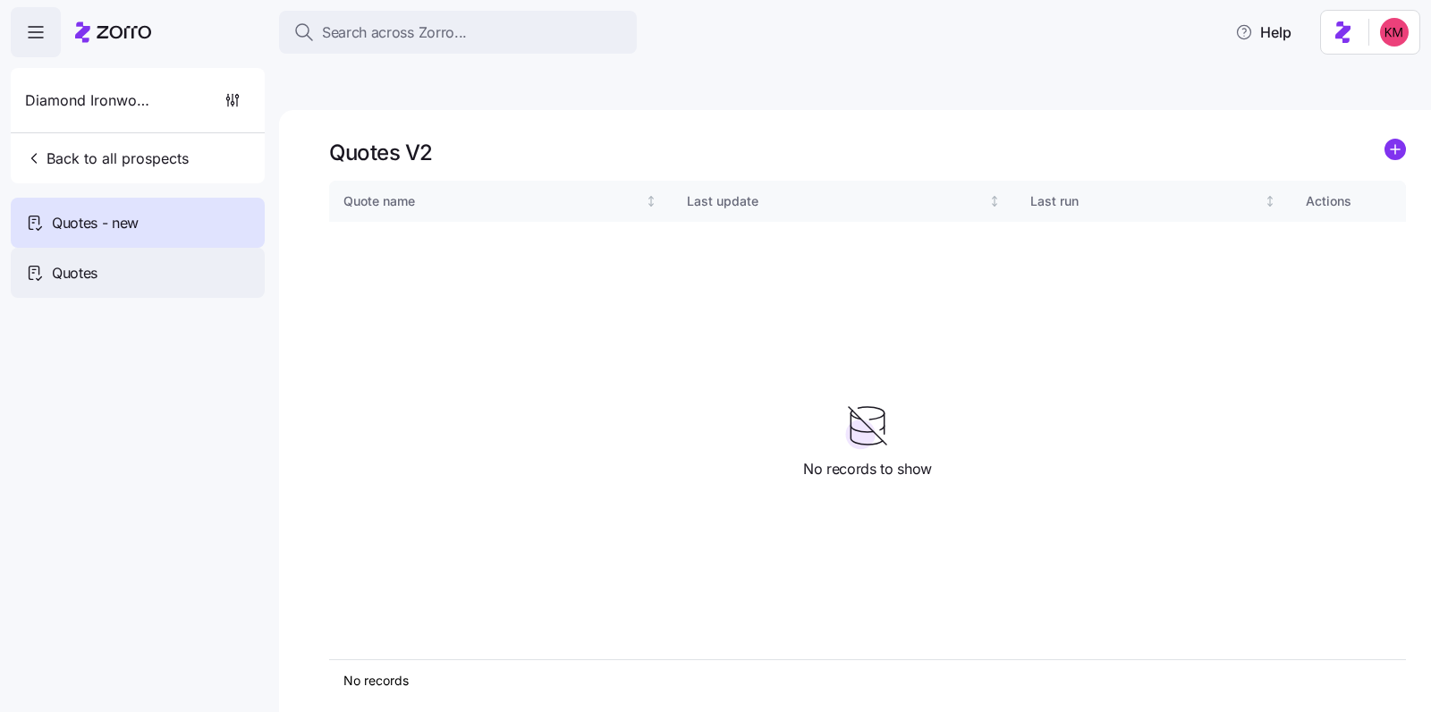
click at [80, 267] on span "Quotes" at bounding box center [75, 273] width 46 height 22
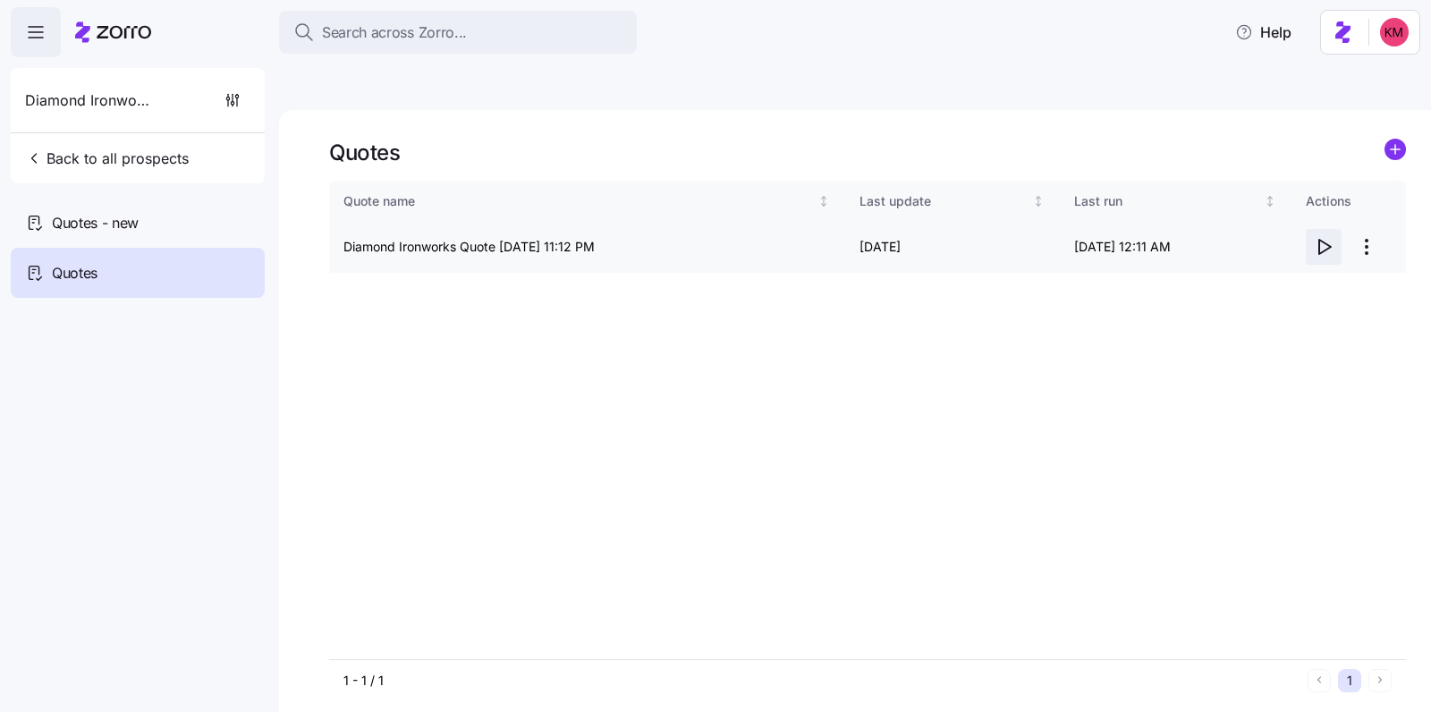
click at [1329, 240] on icon "button" at bounding box center [1325, 247] width 12 height 14
click at [114, 217] on span "Quotes - new" at bounding box center [95, 223] width 87 height 22
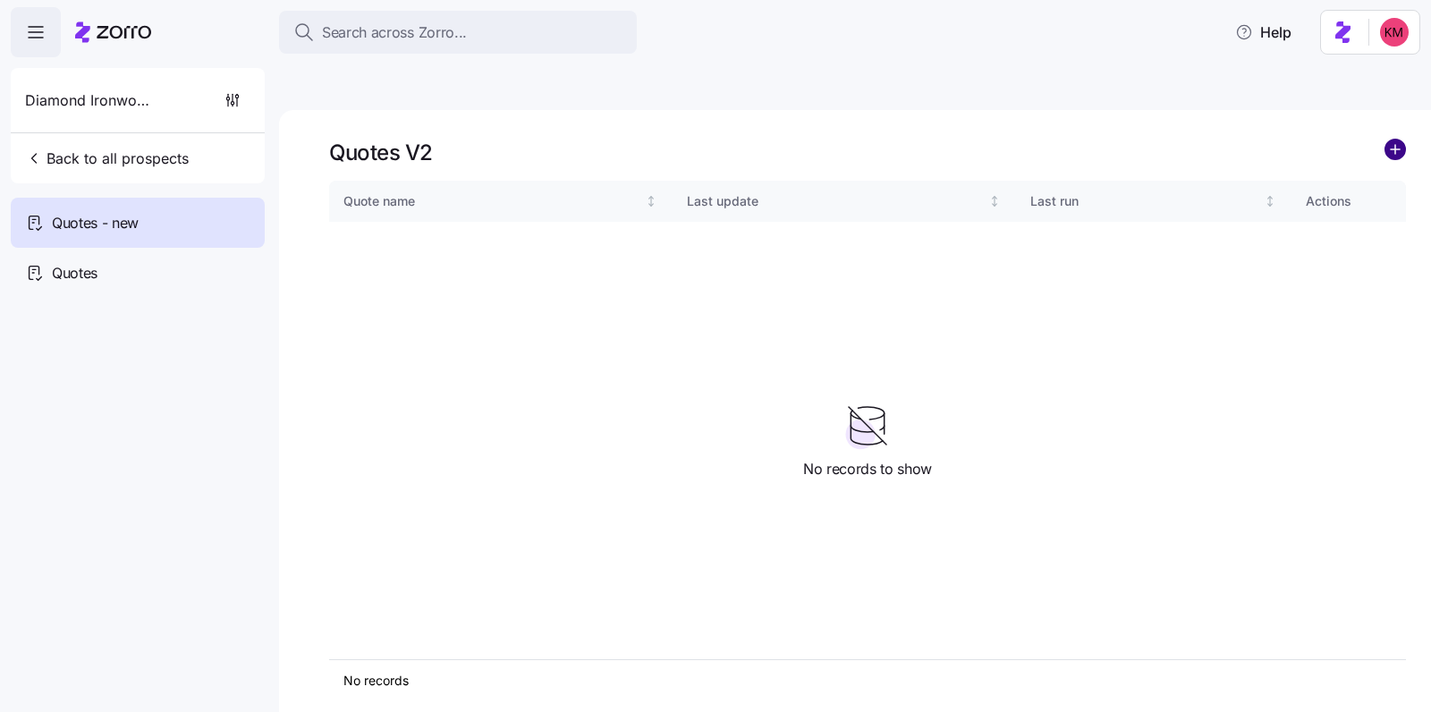
click at [1402, 140] on circle "add icon" at bounding box center [1395, 150] width 20 height 20
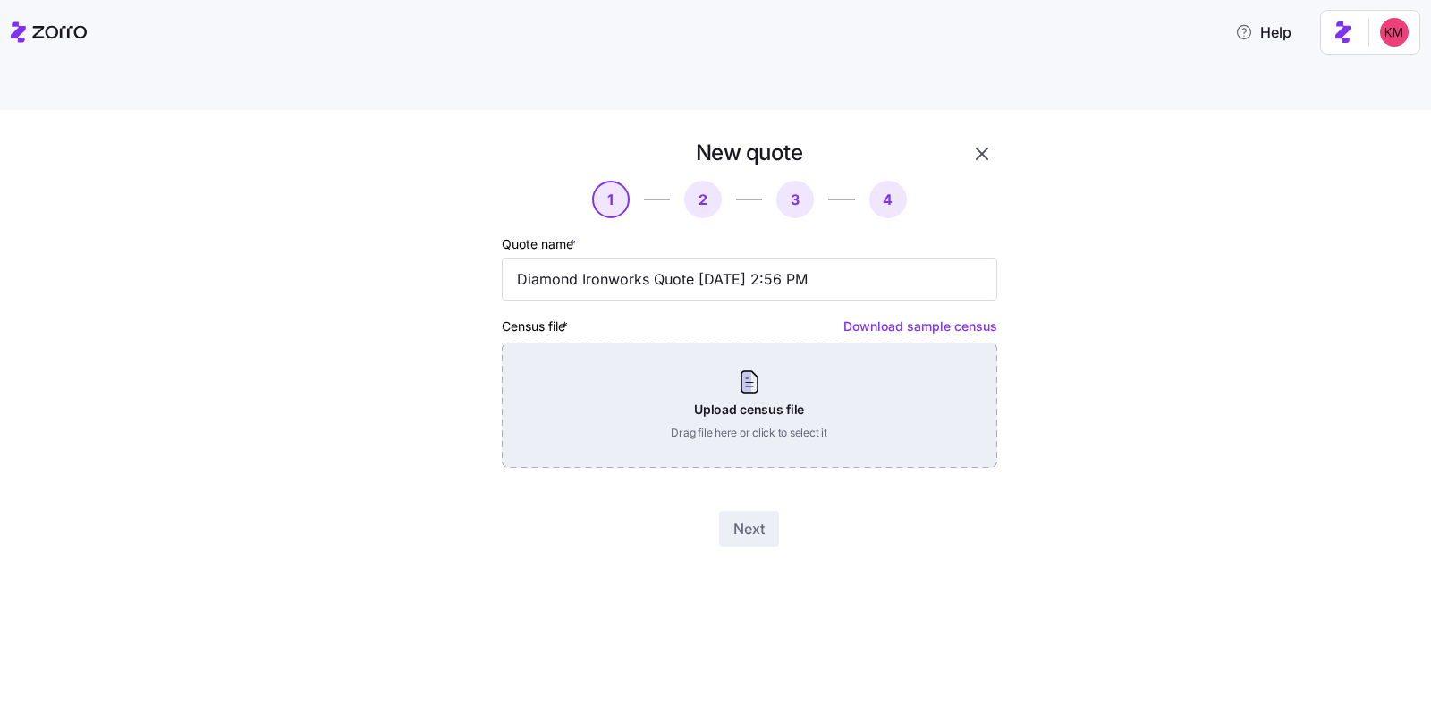
click at [733, 419] on div "Upload census file Drag file here or click to select it" at bounding box center [750, 405] width 496 height 125
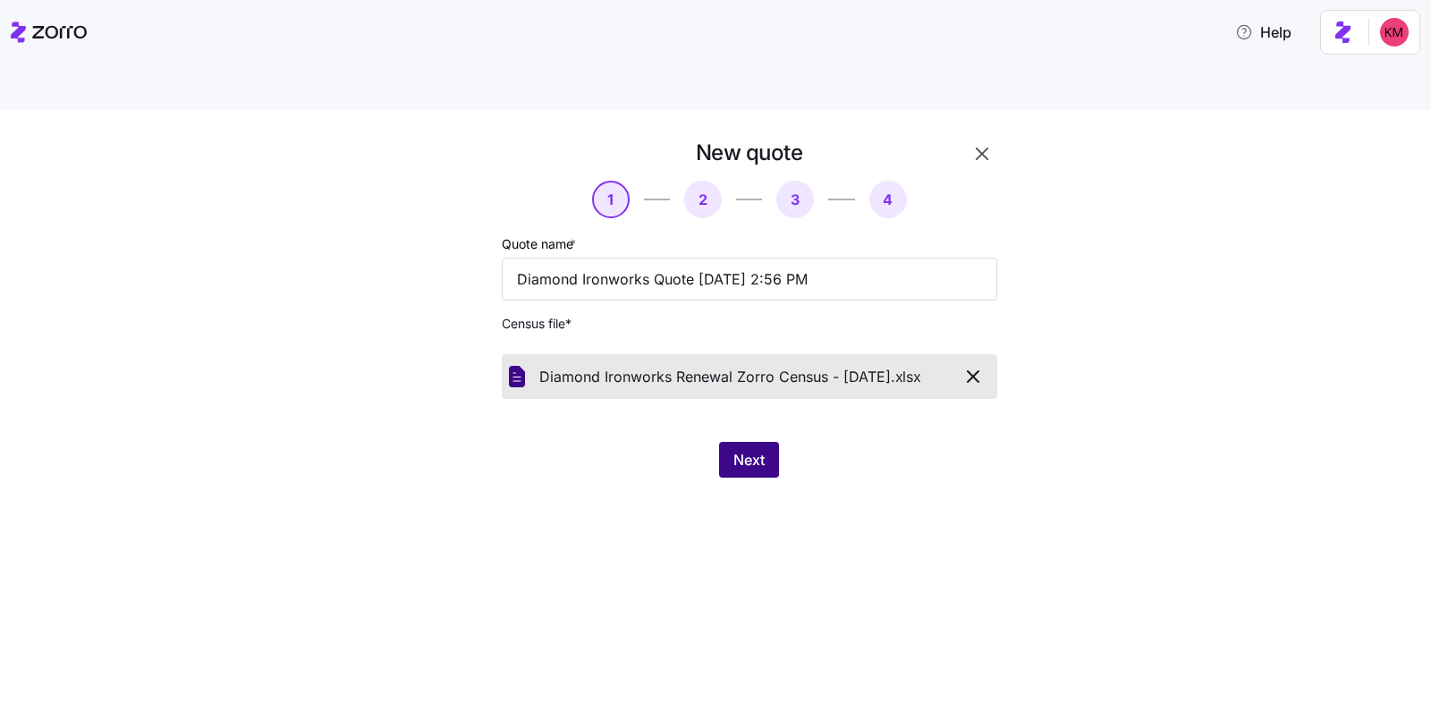
click at [733, 449] on span "Next" at bounding box center [748, 459] width 31 height 21
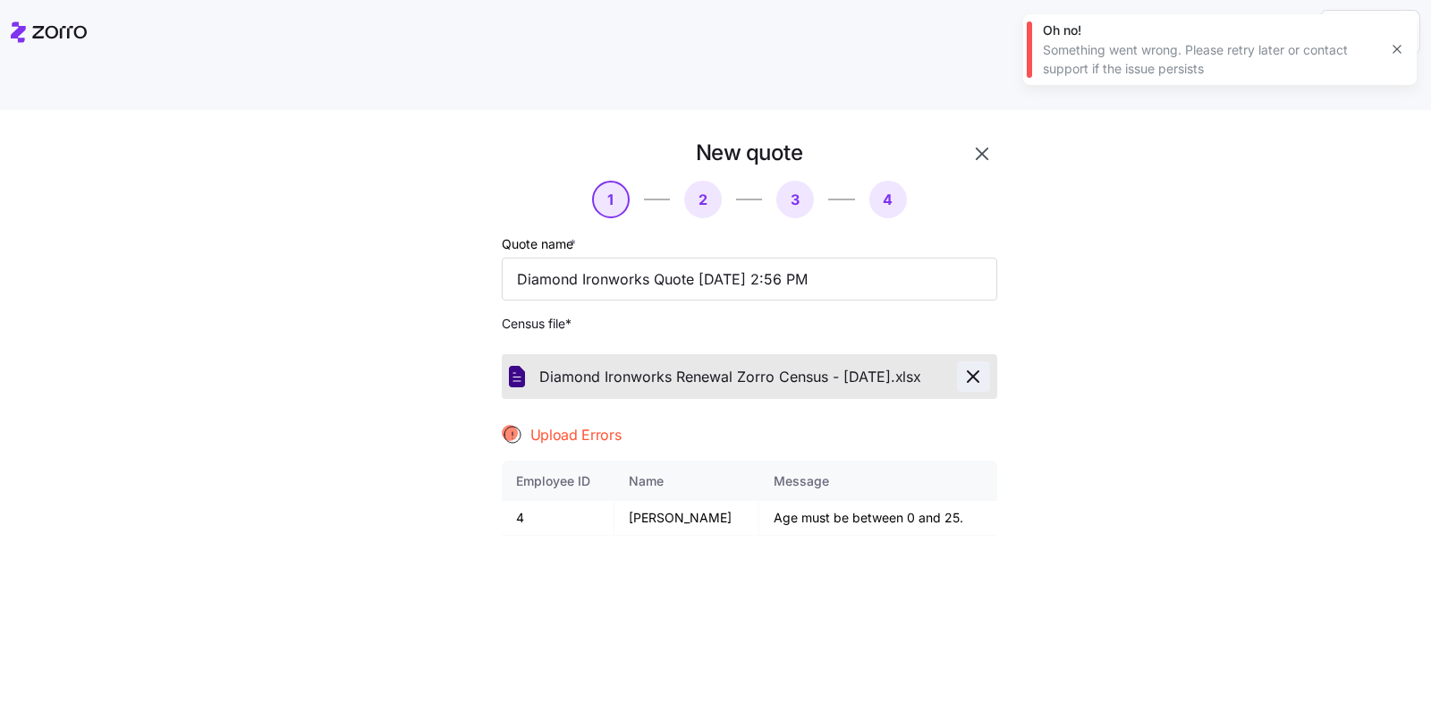
click at [970, 366] on icon "button" at bounding box center [972, 376] width 21 height 21
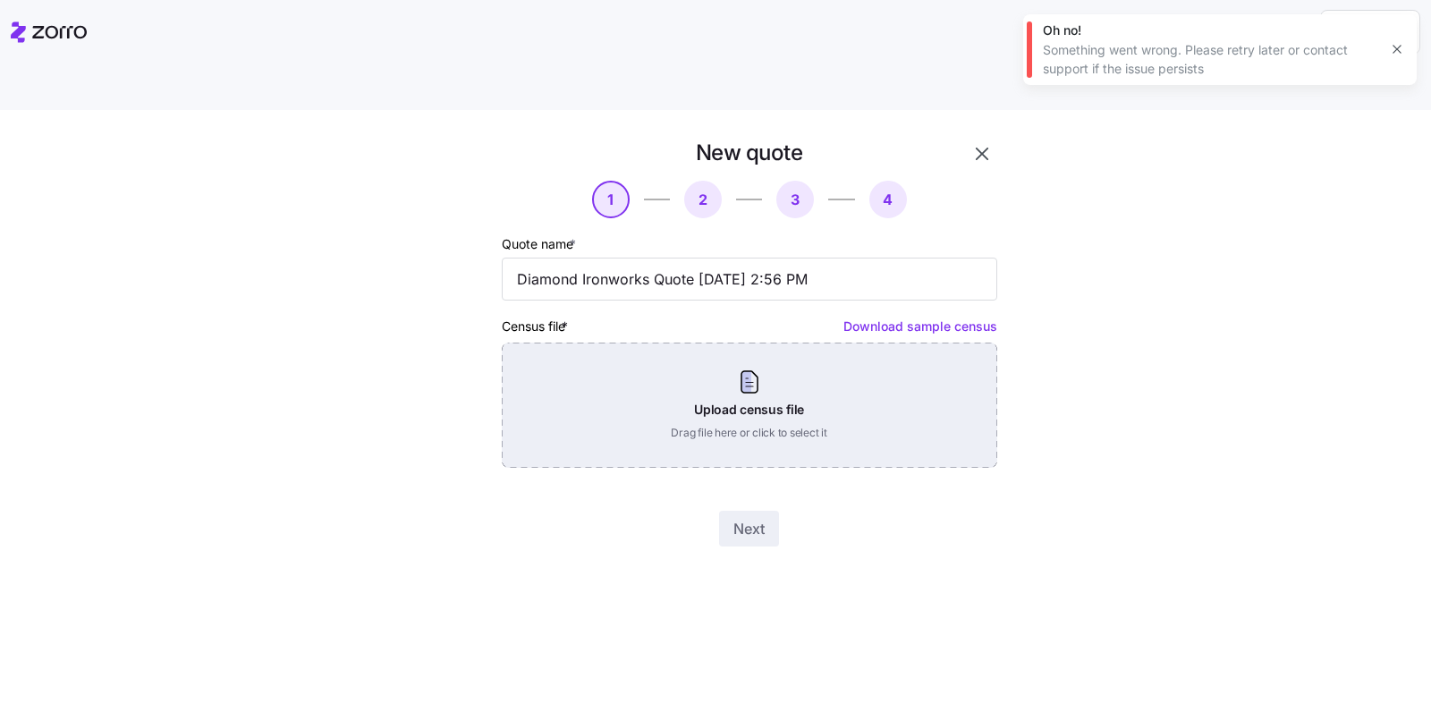
click at [657, 364] on div "Upload census file Drag file here or click to select it" at bounding box center [750, 405] width 496 height 125
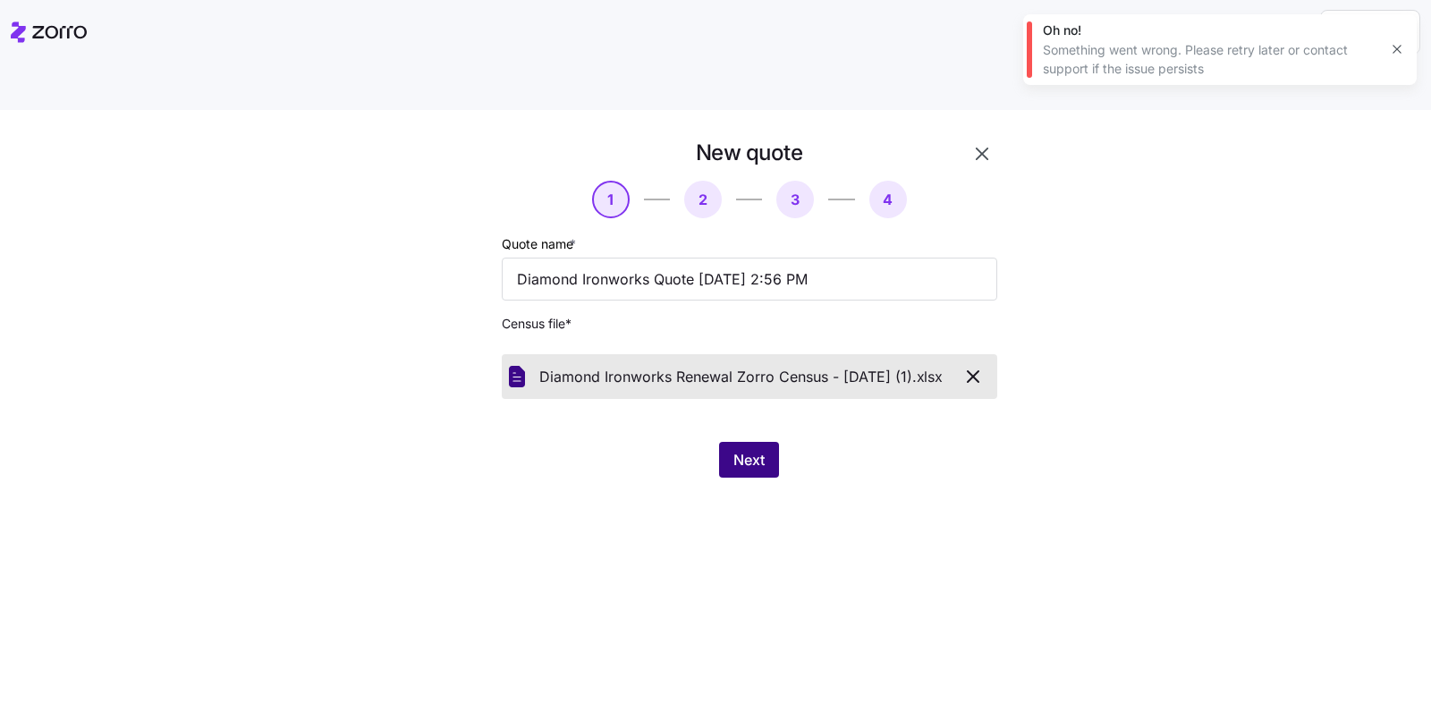
click at [752, 442] on button "Next" at bounding box center [749, 460] width 60 height 36
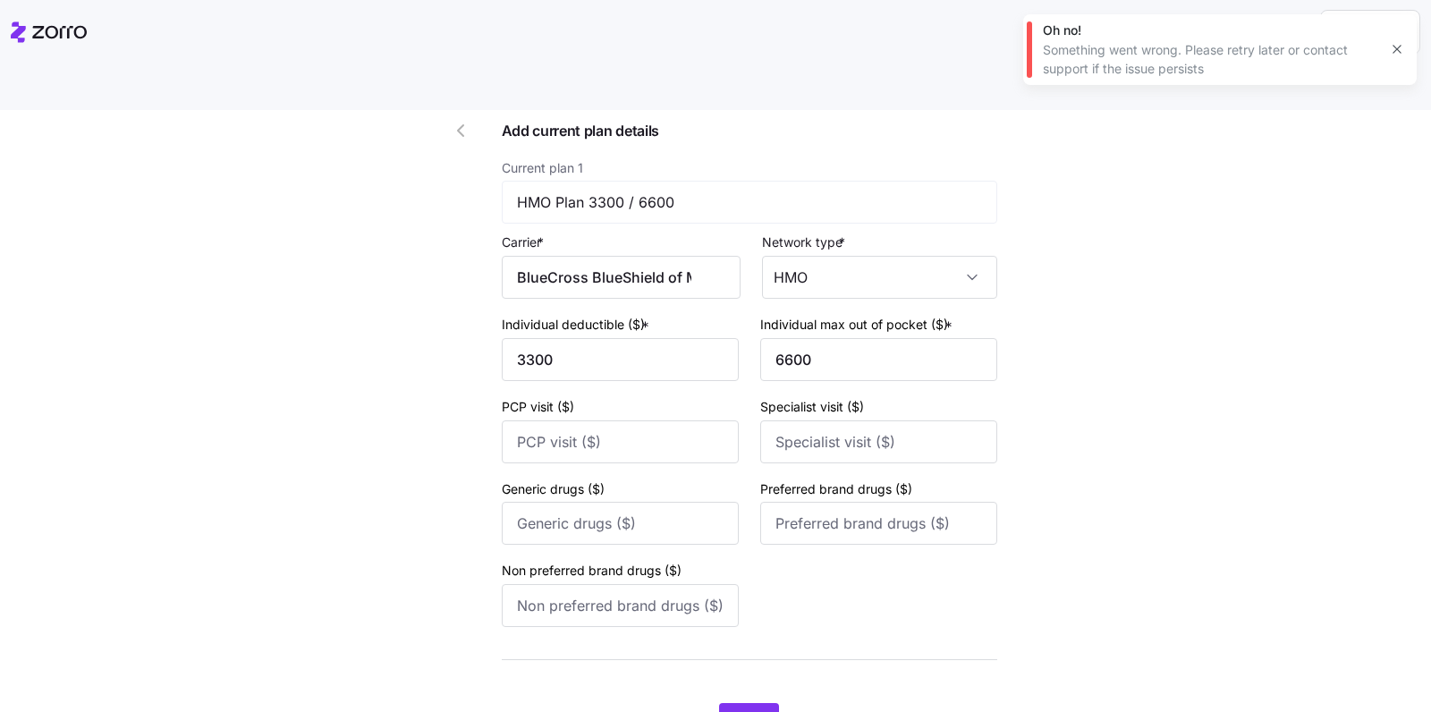
scroll to position [164, 0]
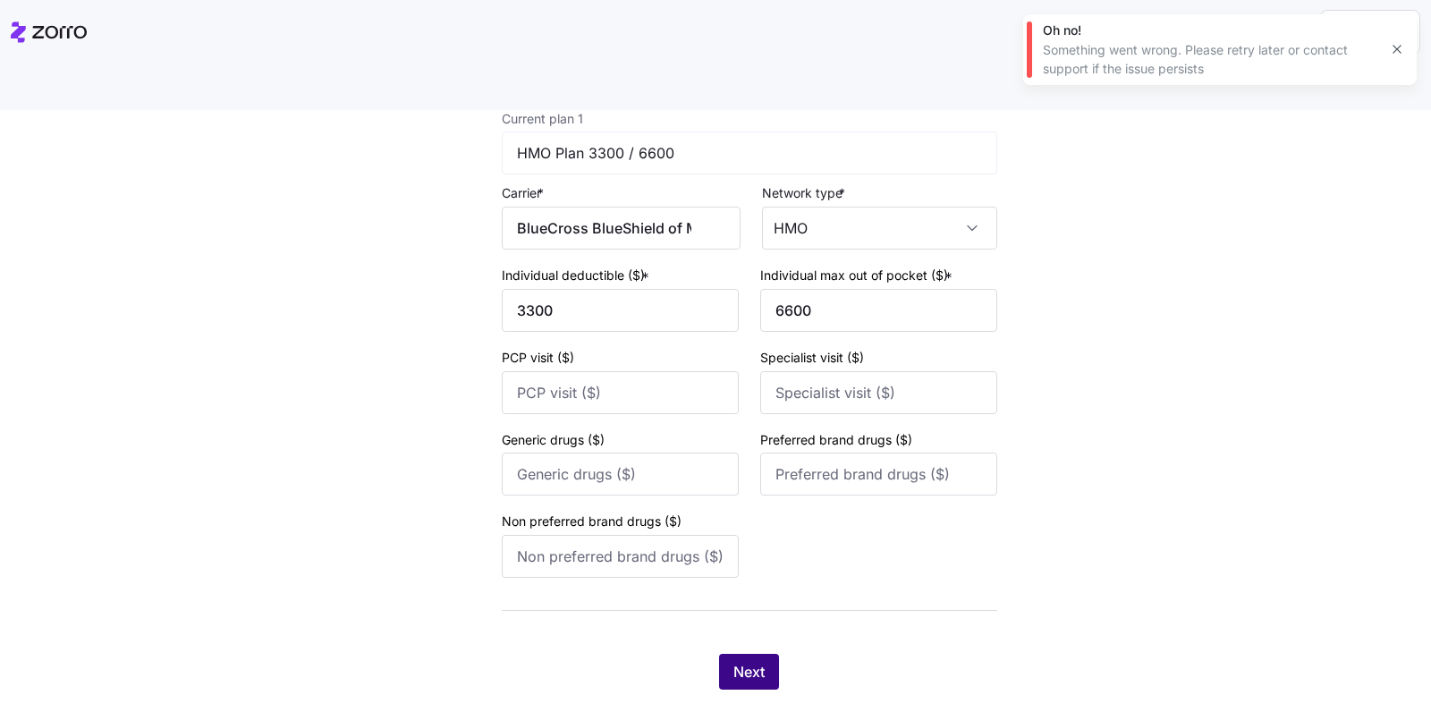
click at [733, 661] on span "Next" at bounding box center [748, 671] width 31 height 21
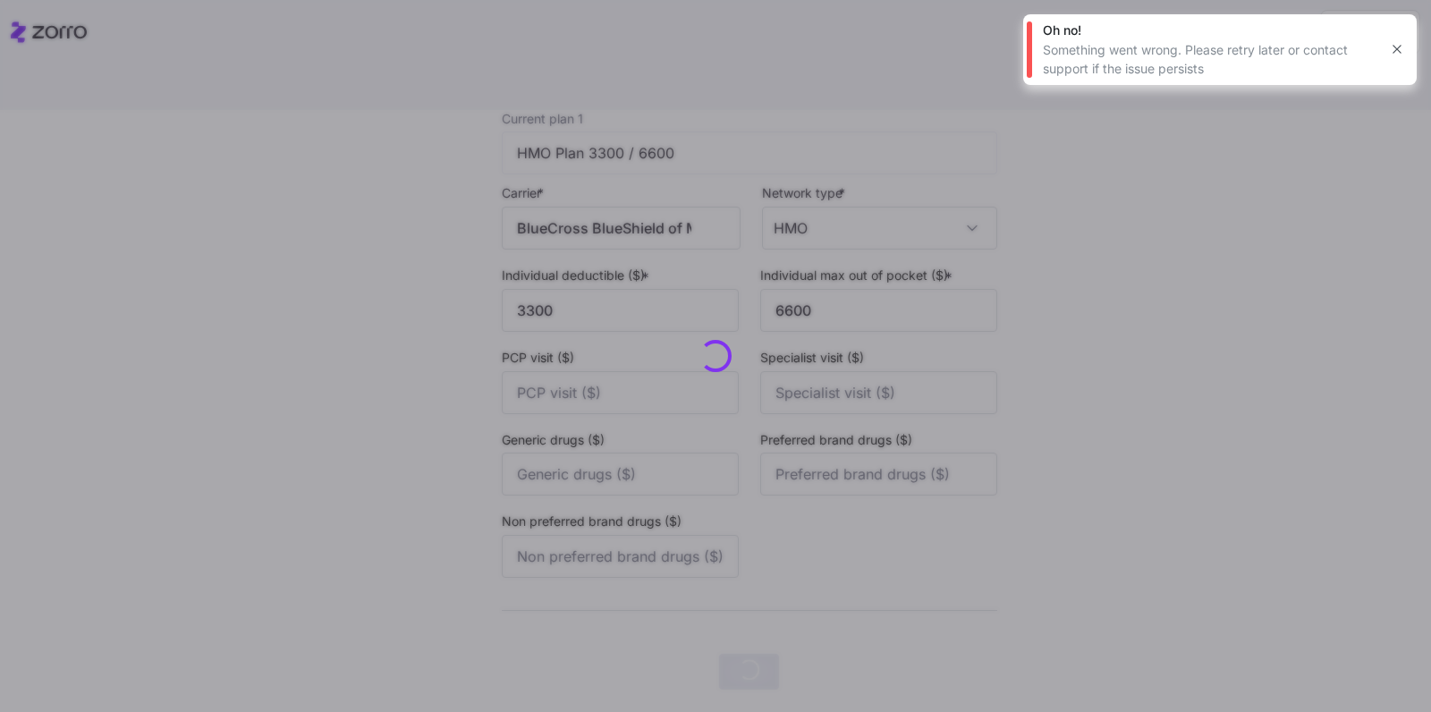
scroll to position [0, 0]
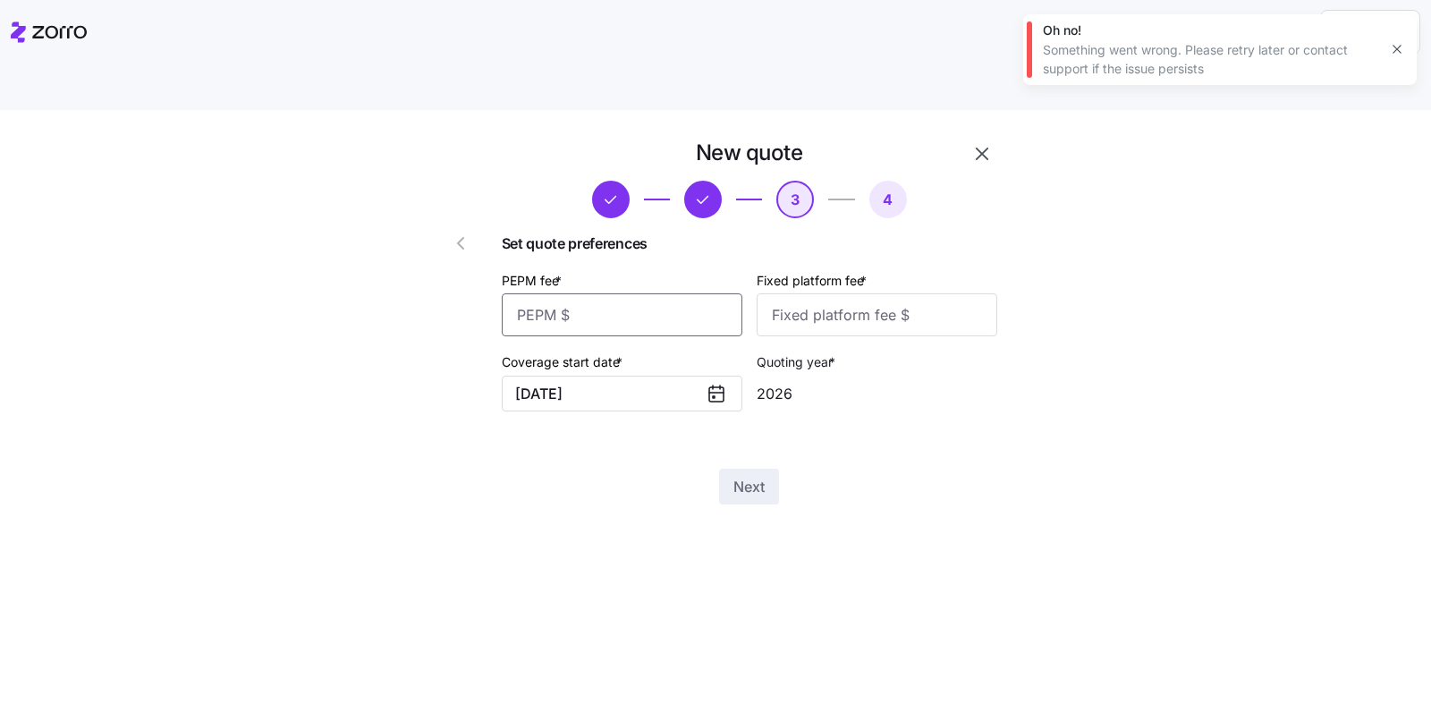
click at [629, 293] on input "PEPM fee *" at bounding box center [622, 314] width 241 height 43
type input "63"
type input "100"
click at [772, 469] on button "Next" at bounding box center [749, 487] width 60 height 36
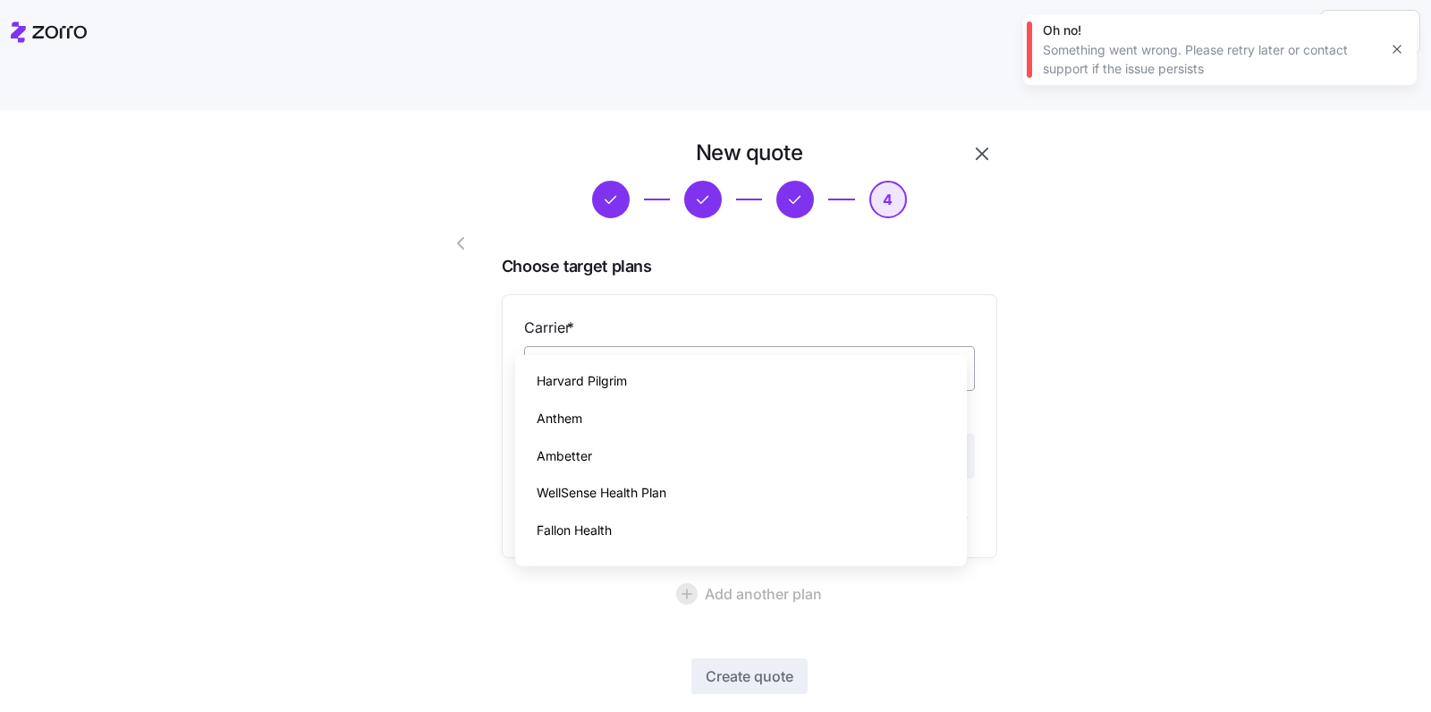
click at [805, 346] on input "Carrier *" at bounding box center [749, 368] width 451 height 45
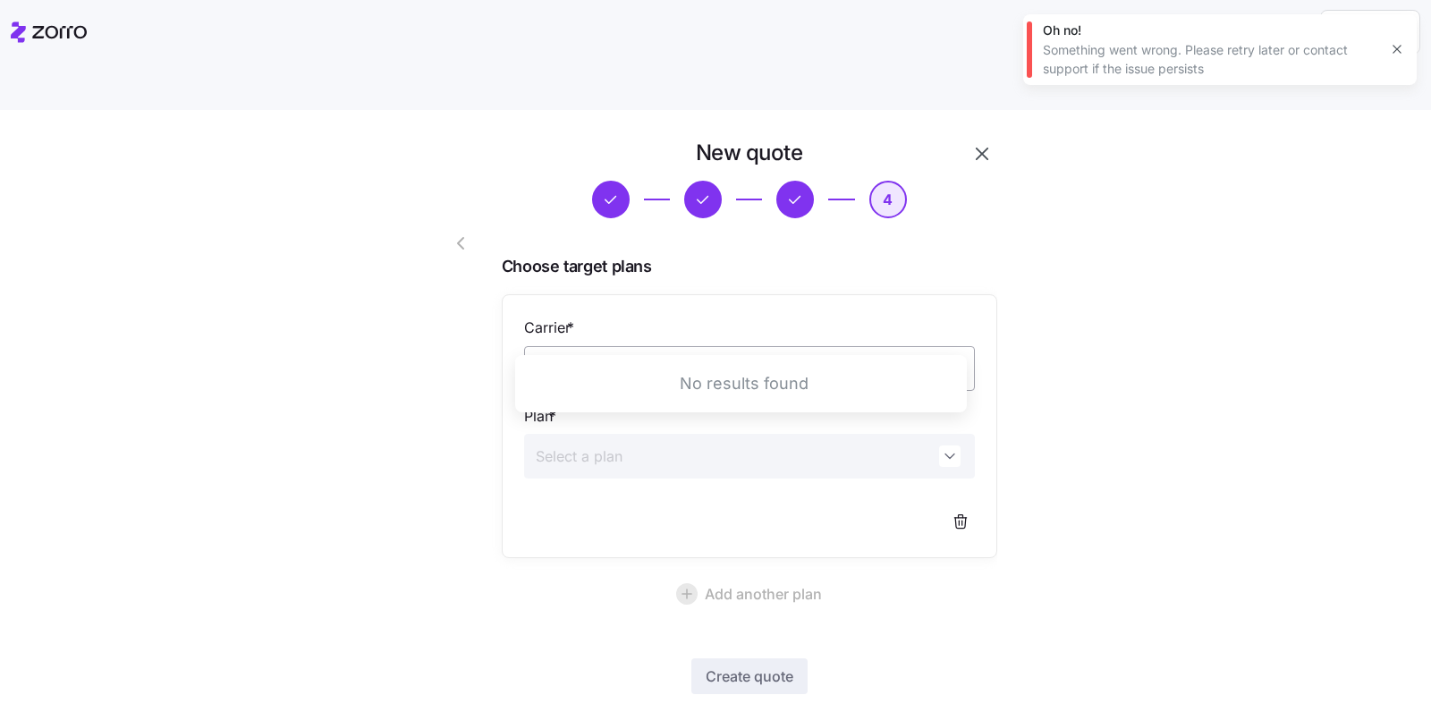
type input "c"
click at [786, 369] on div "Mass General Brigham Health Plan" at bounding box center [740, 381] width 437 height 38
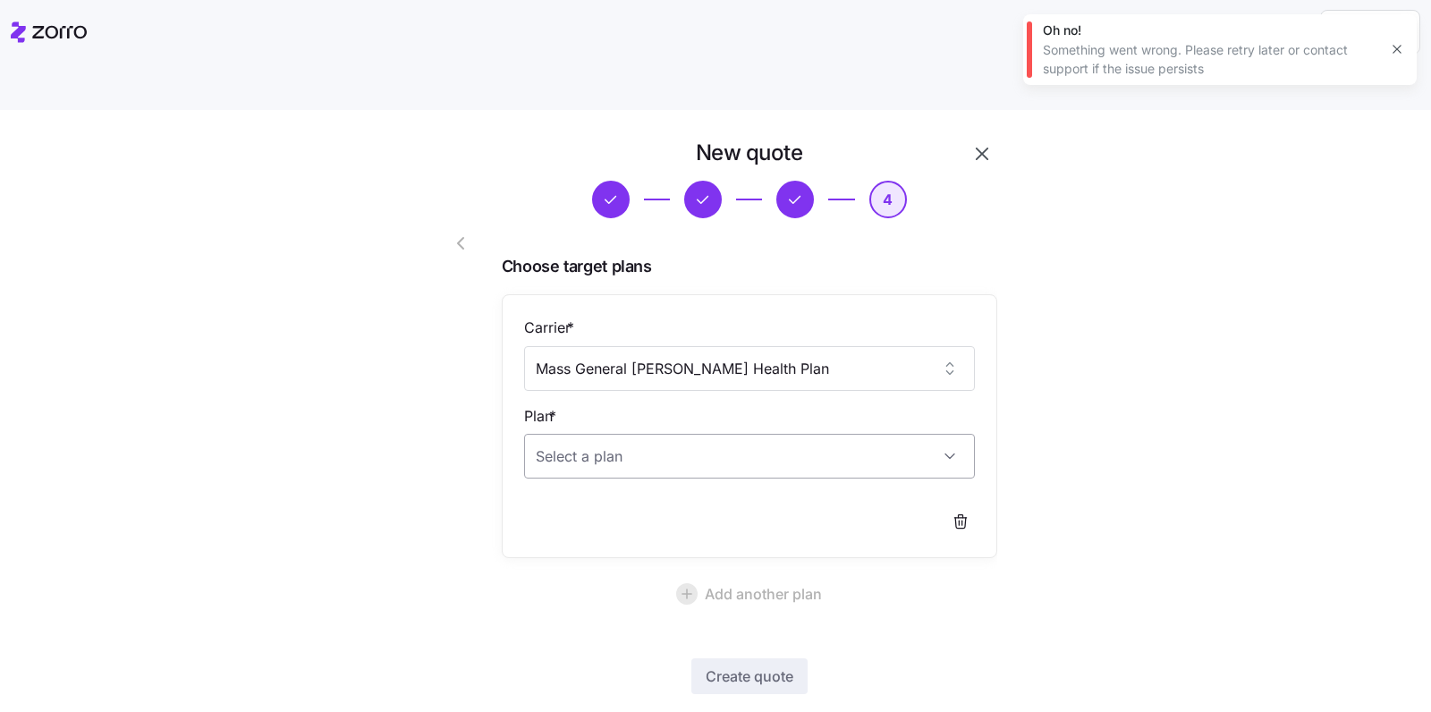
type input "Mass General Brigham Health Plan"
click at [756, 434] on input "Plan *" at bounding box center [749, 456] width 451 height 45
click at [859, 460] on span "Complete HMO 3500 45/75 with Care Complement" at bounding box center [704, 471] width 334 height 22
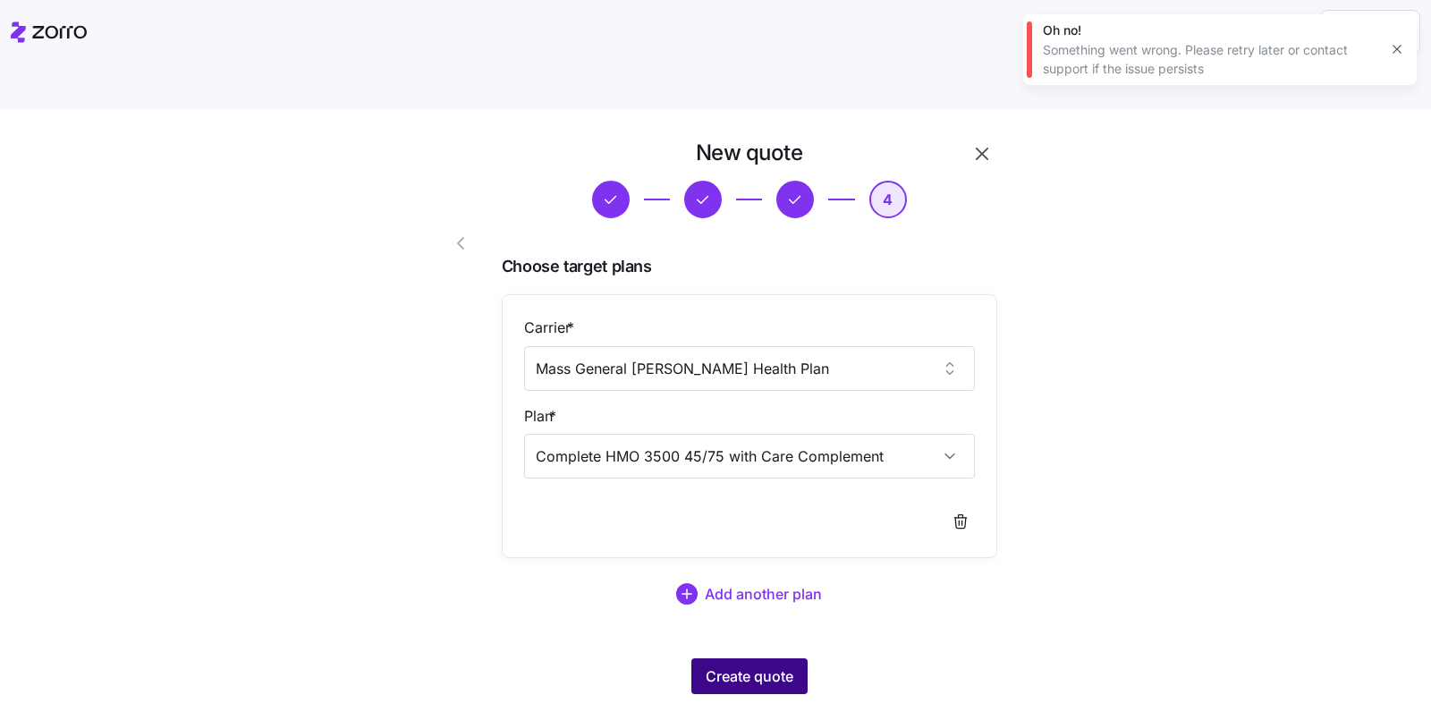
type input "Complete HMO 3500 45/75 with Care Complement"
click at [741, 665] on span "Create quote" at bounding box center [750, 675] width 88 height 21
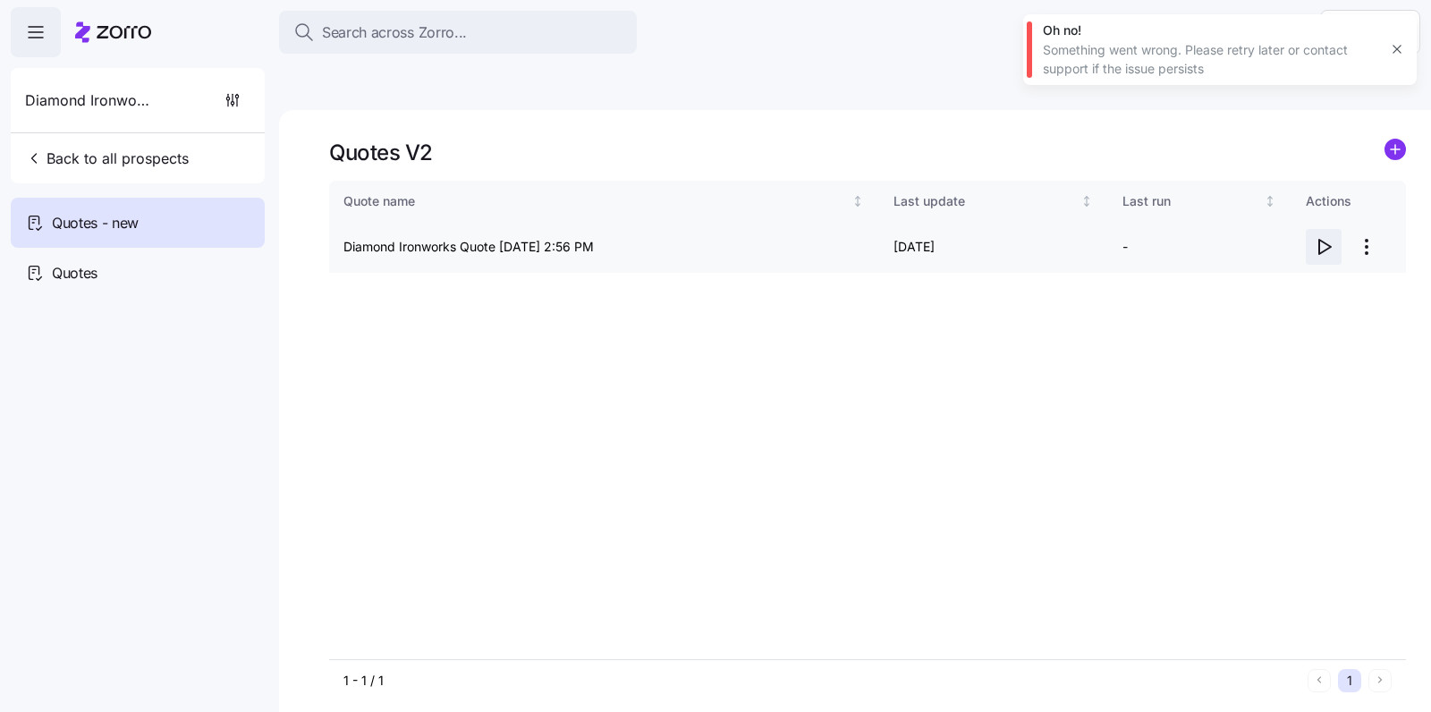
click at [1330, 236] on icon "button" at bounding box center [1323, 246] width 21 height 21
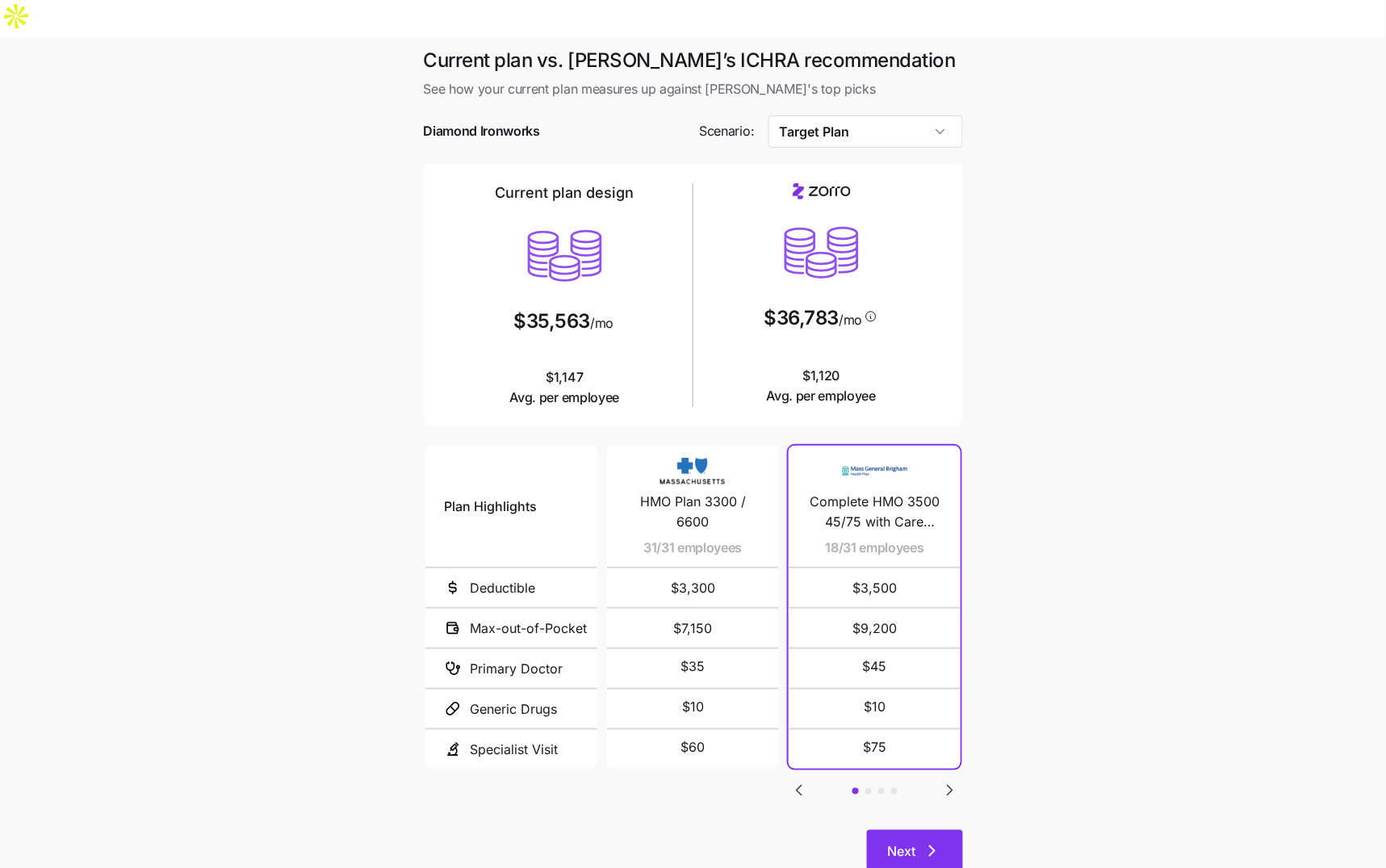
click at [944, 829] on button "Next" at bounding box center [915, 849] width 96 height 41
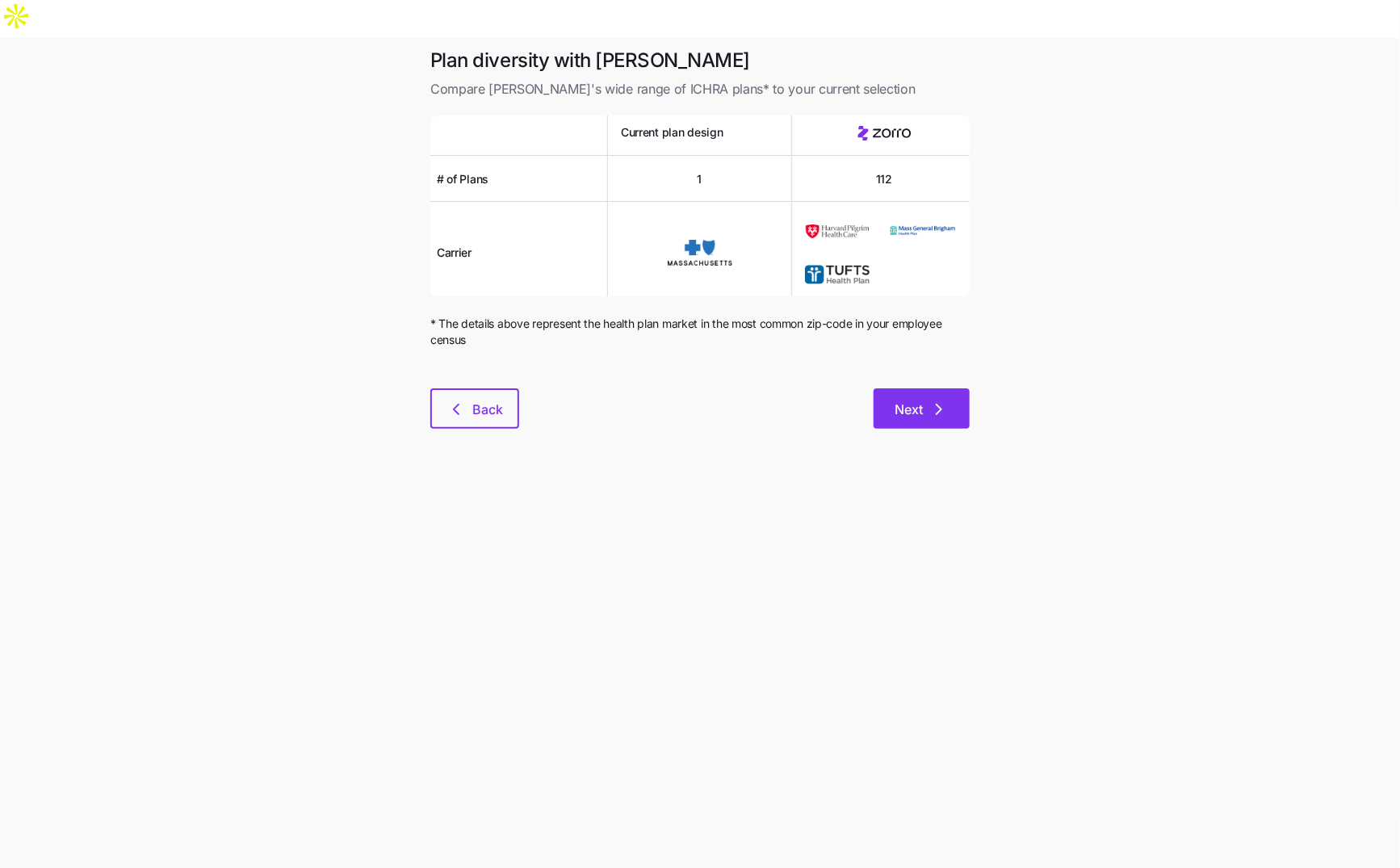
click at [907, 400] on span "Next" at bounding box center [908, 409] width 28 height 19
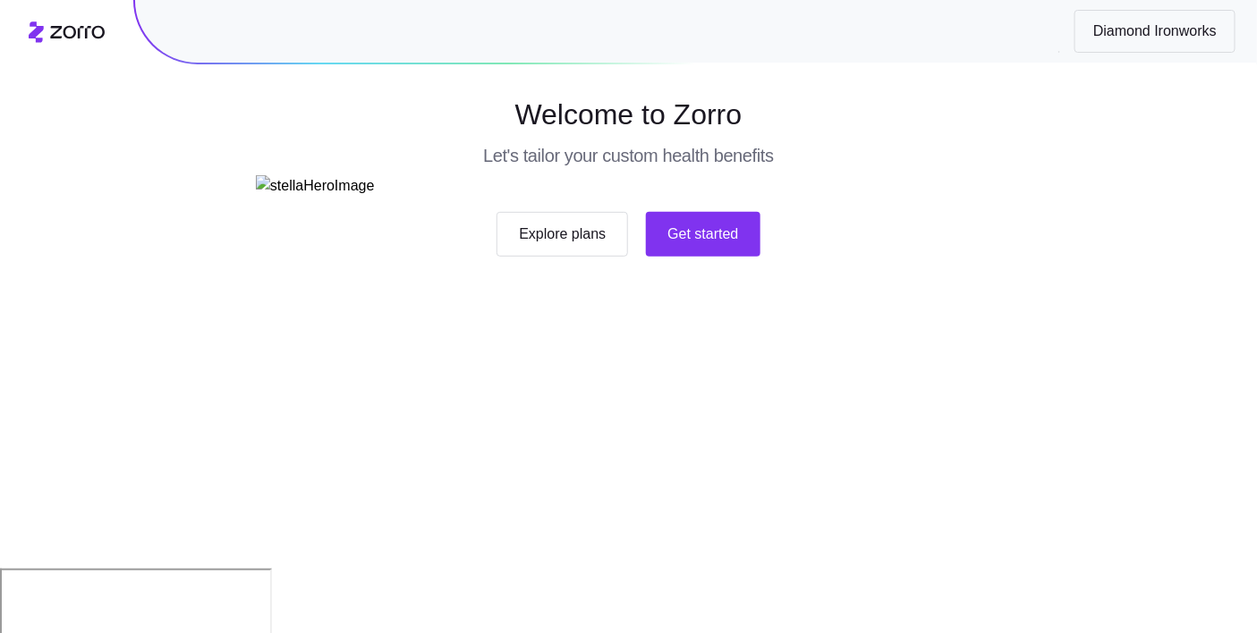
scroll to position [111, 0]
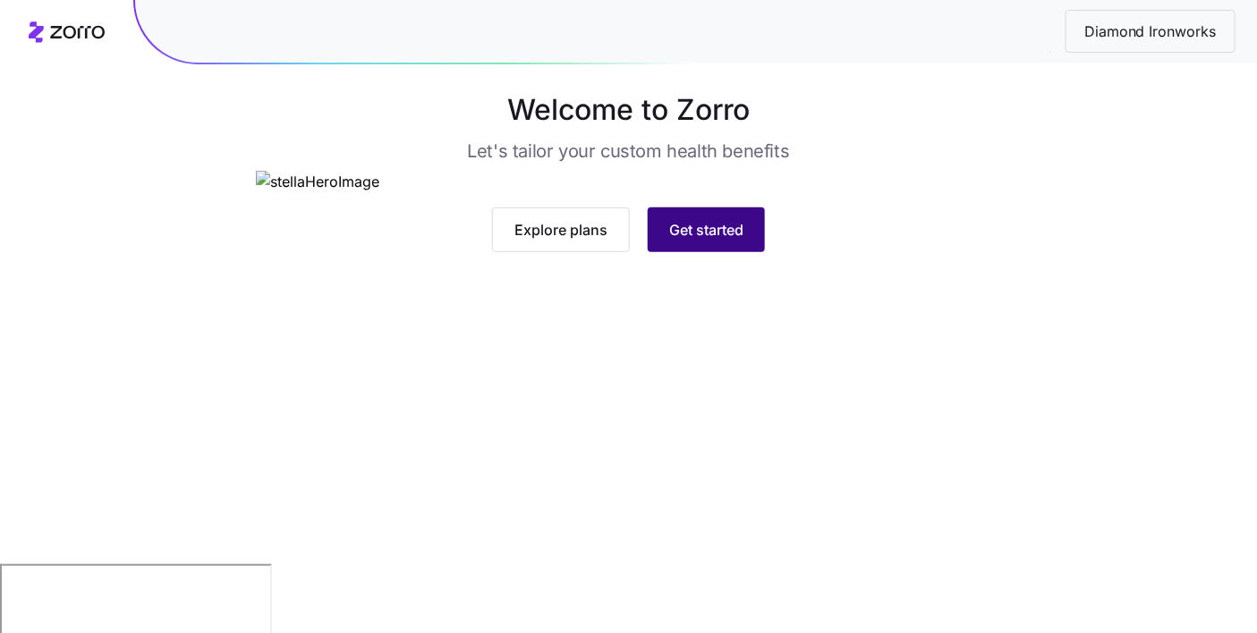
click at [701, 241] on span "Get started" at bounding box center [706, 229] width 74 height 21
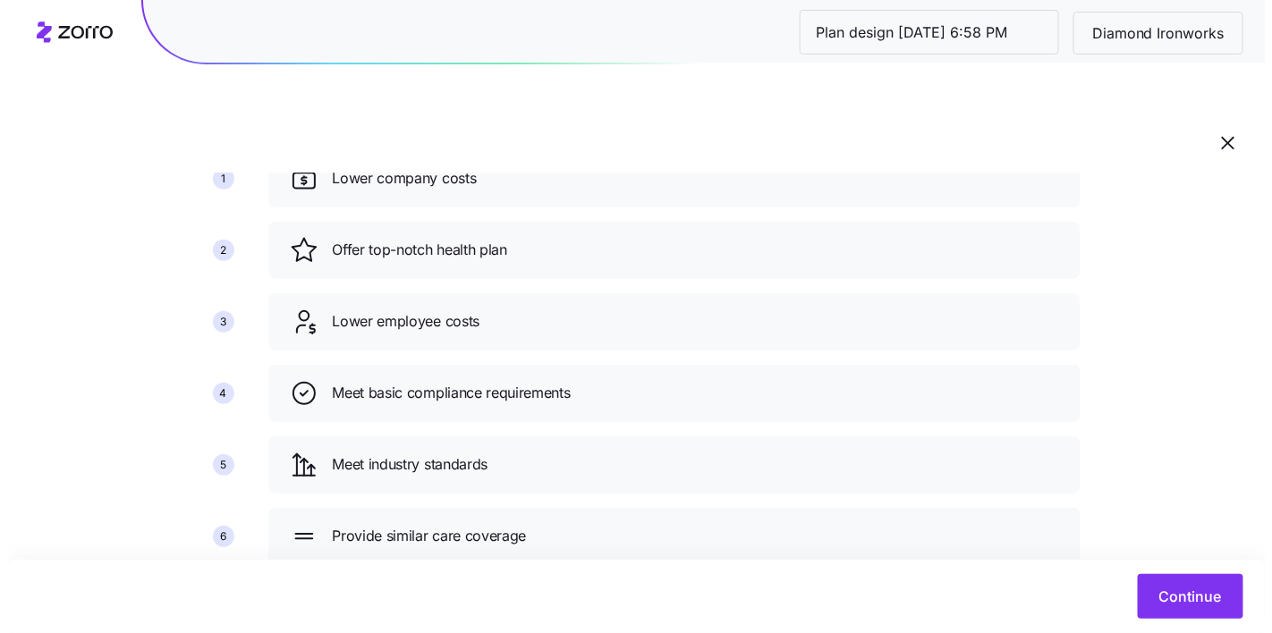
scroll to position [182, 0]
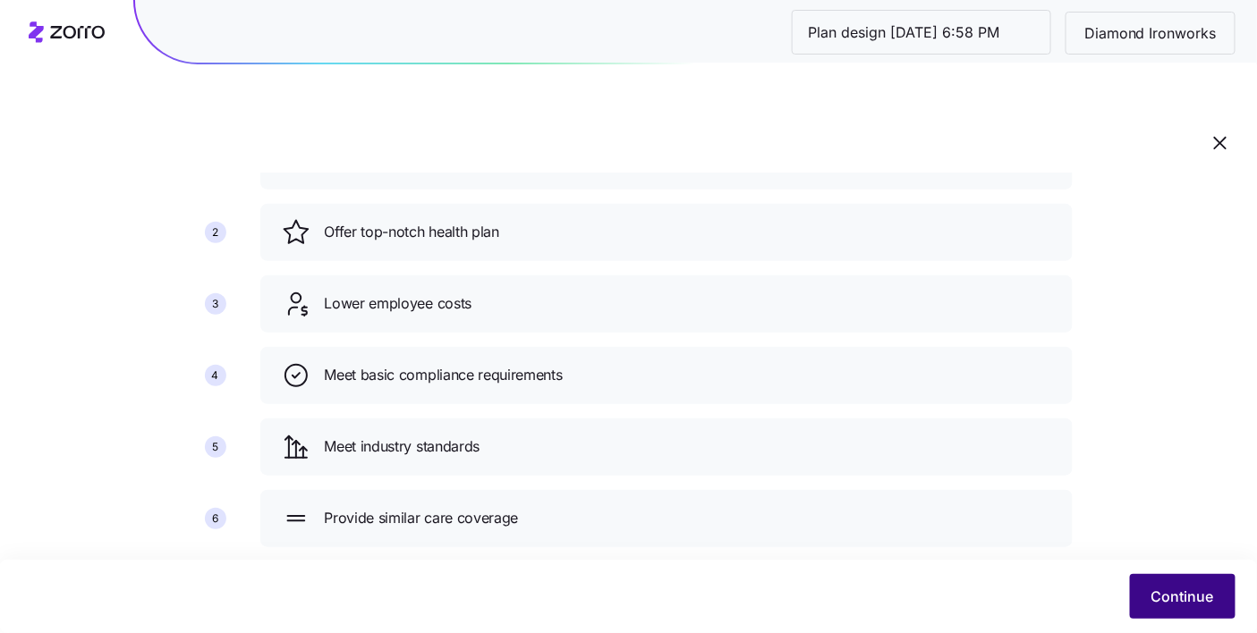
click at [1180, 603] on span "Continue" at bounding box center [1182, 596] width 63 height 21
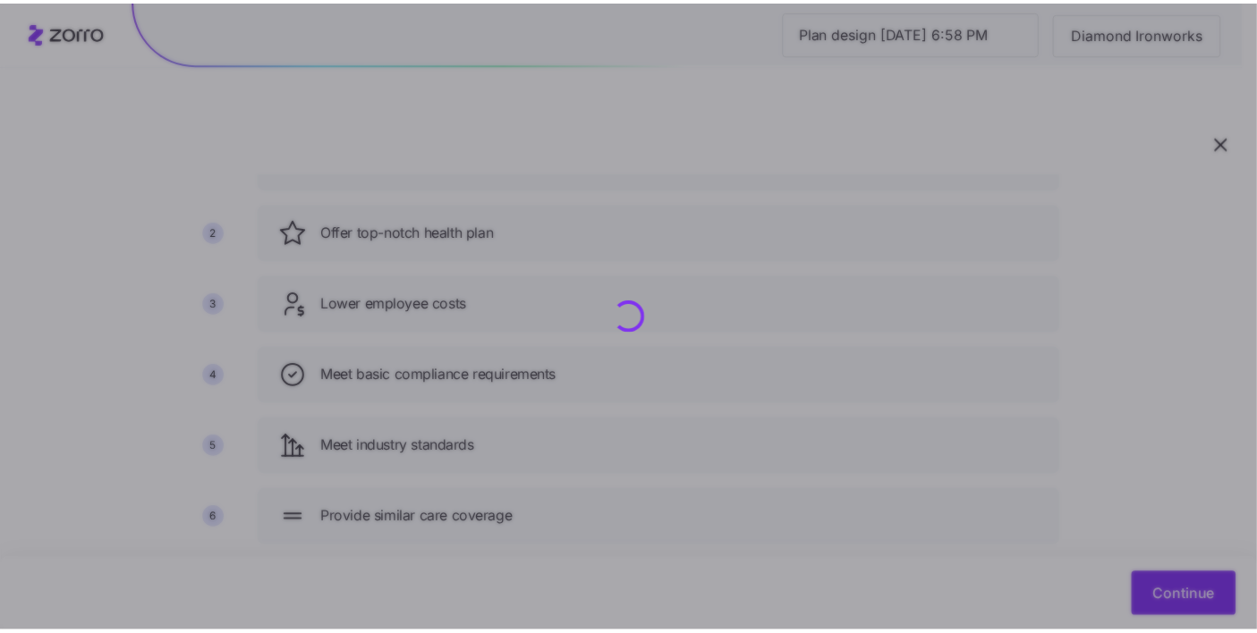
scroll to position [0, 0]
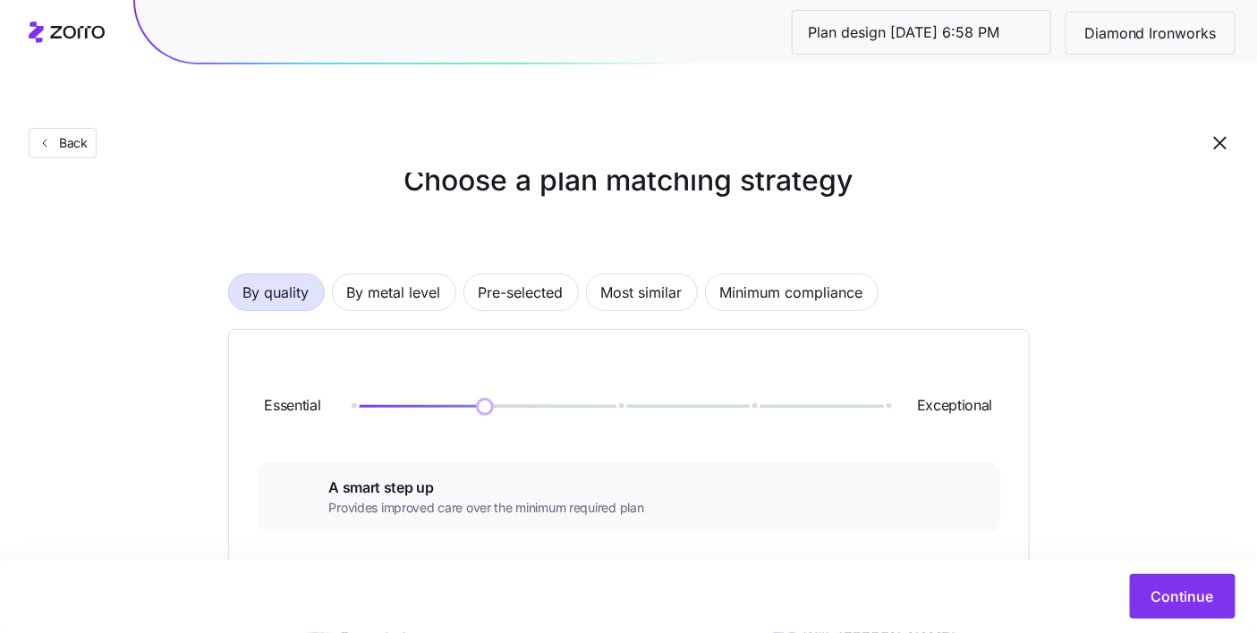
scroll to position [130, 0]
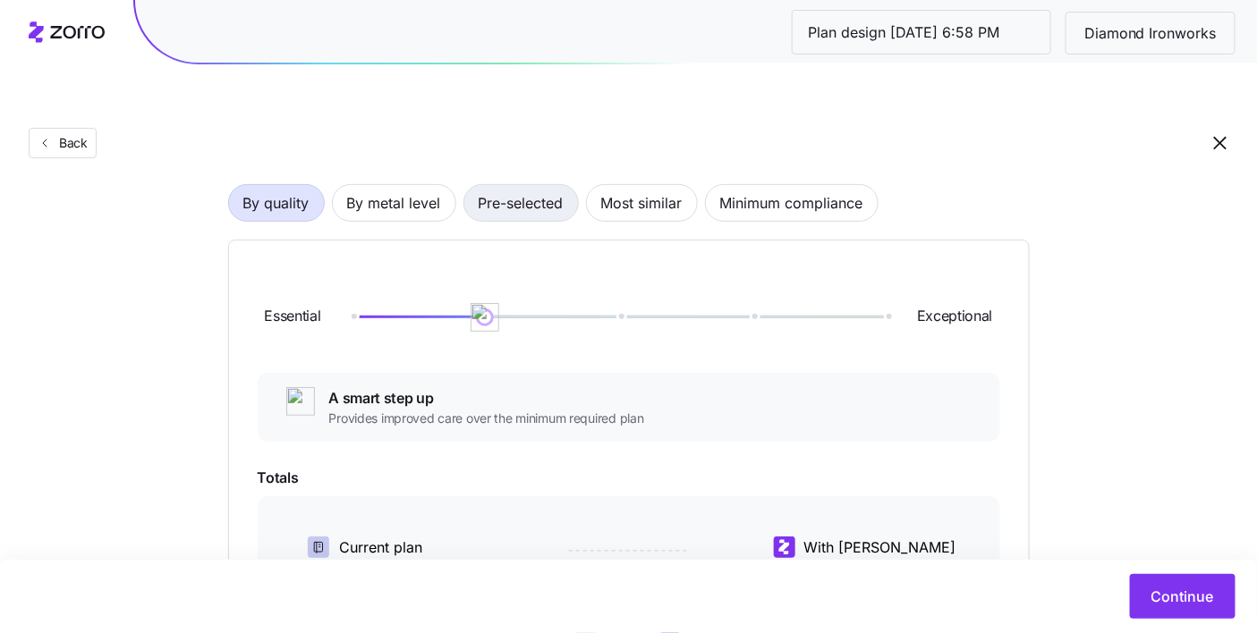
click at [531, 185] on span "Pre-selected" at bounding box center [521, 203] width 85 height 36
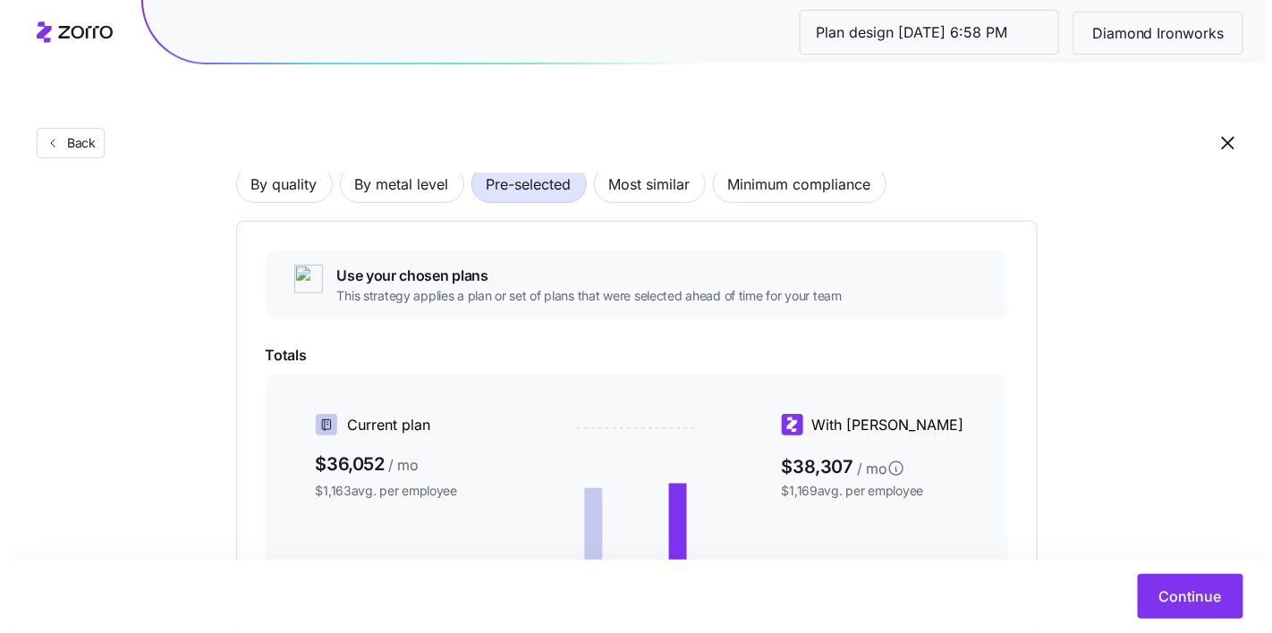
scroll to position [396, 0]
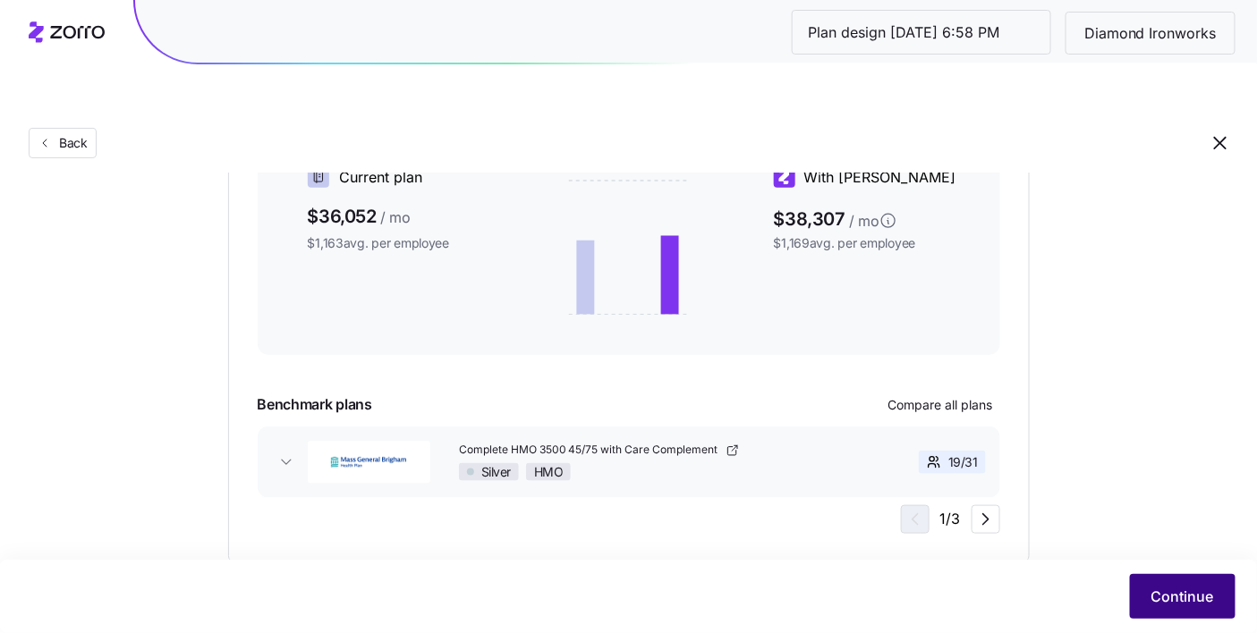
click at [1160, 589] on span "Continue" at bounding box center [1182, 596] width 63 height 21
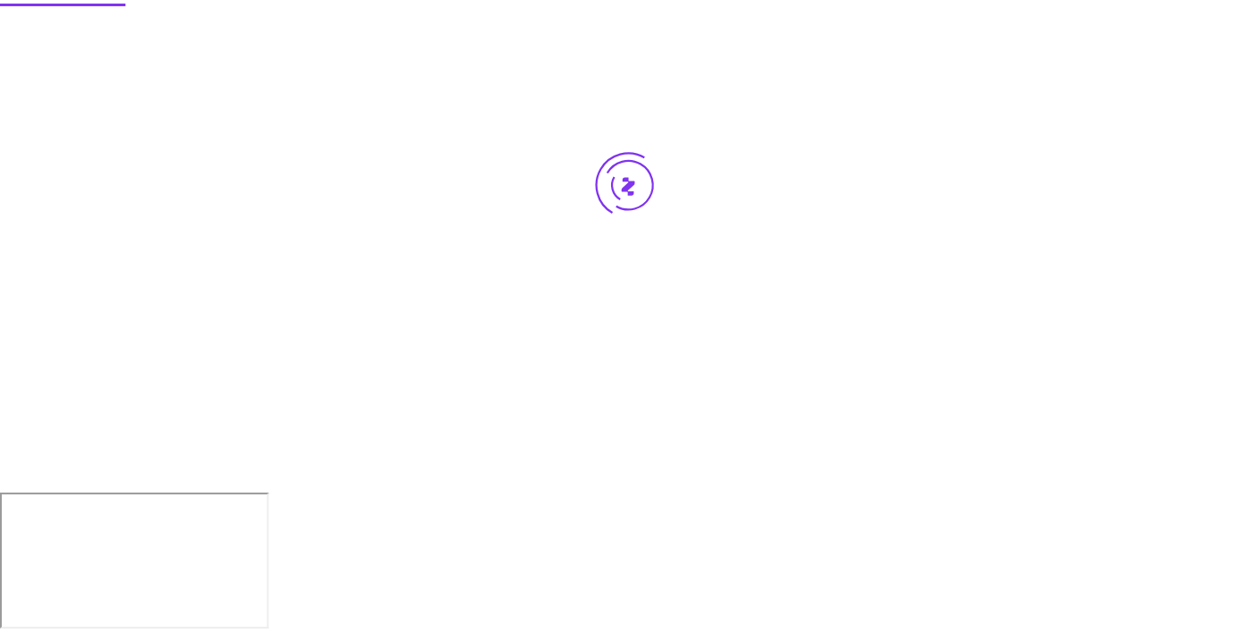
scroll to position [0, 0]
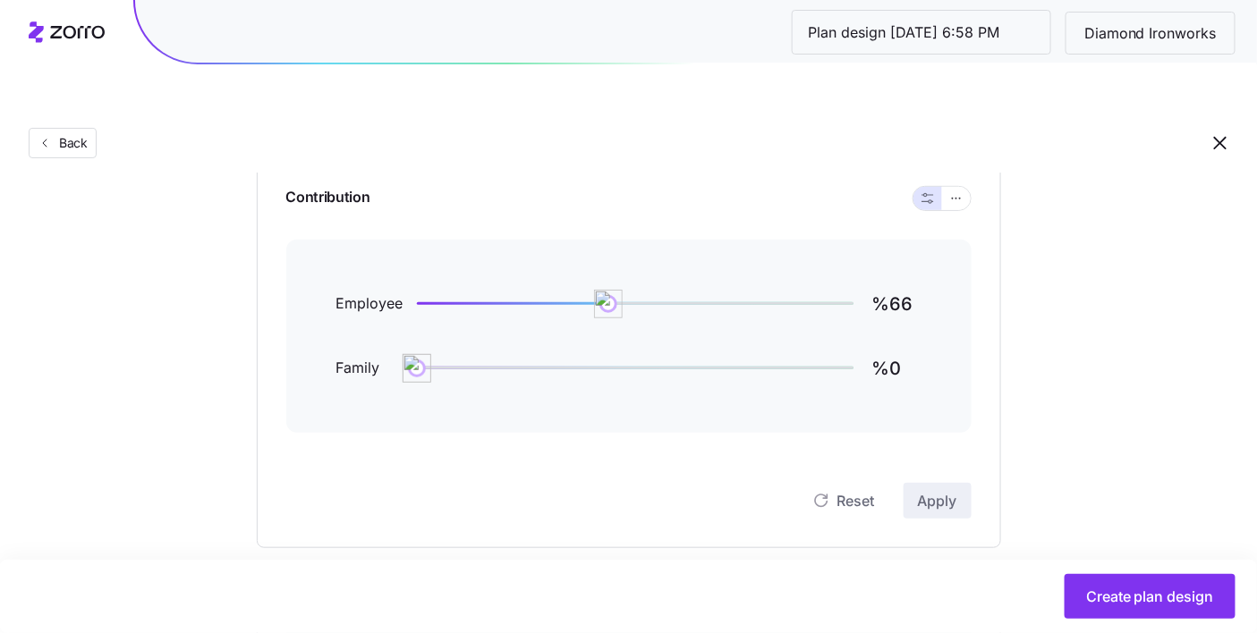
scroll to position [180, 0]
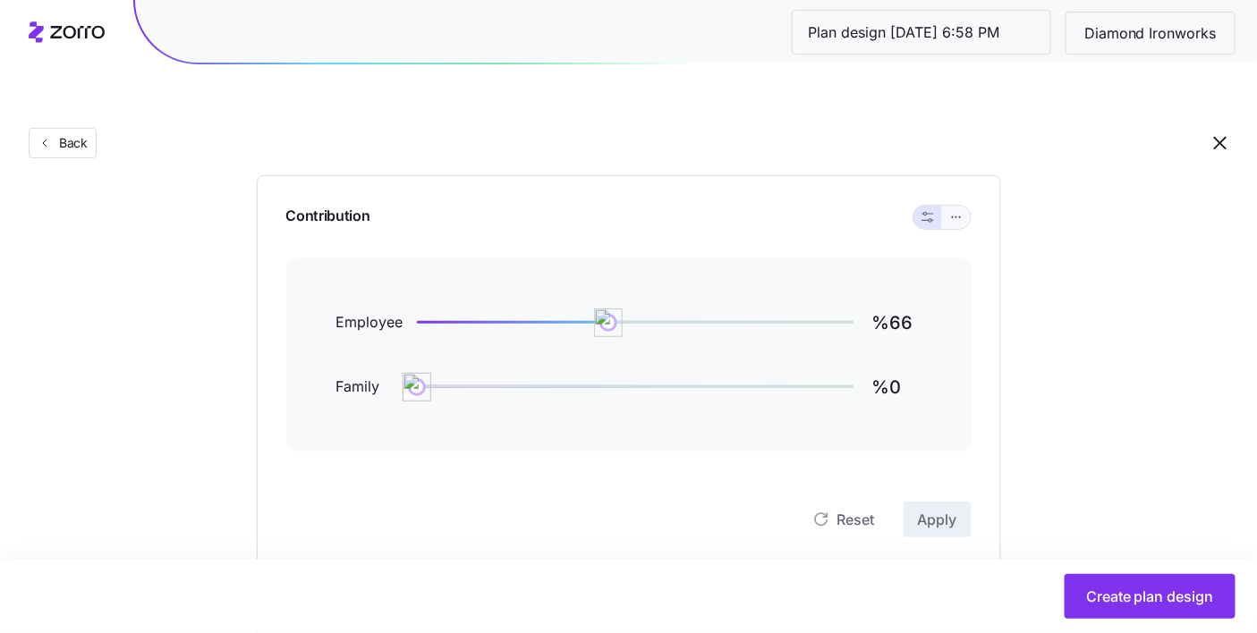
click at [967, 206] on button "button" at bounding box center [956, 217] width 29 height 23
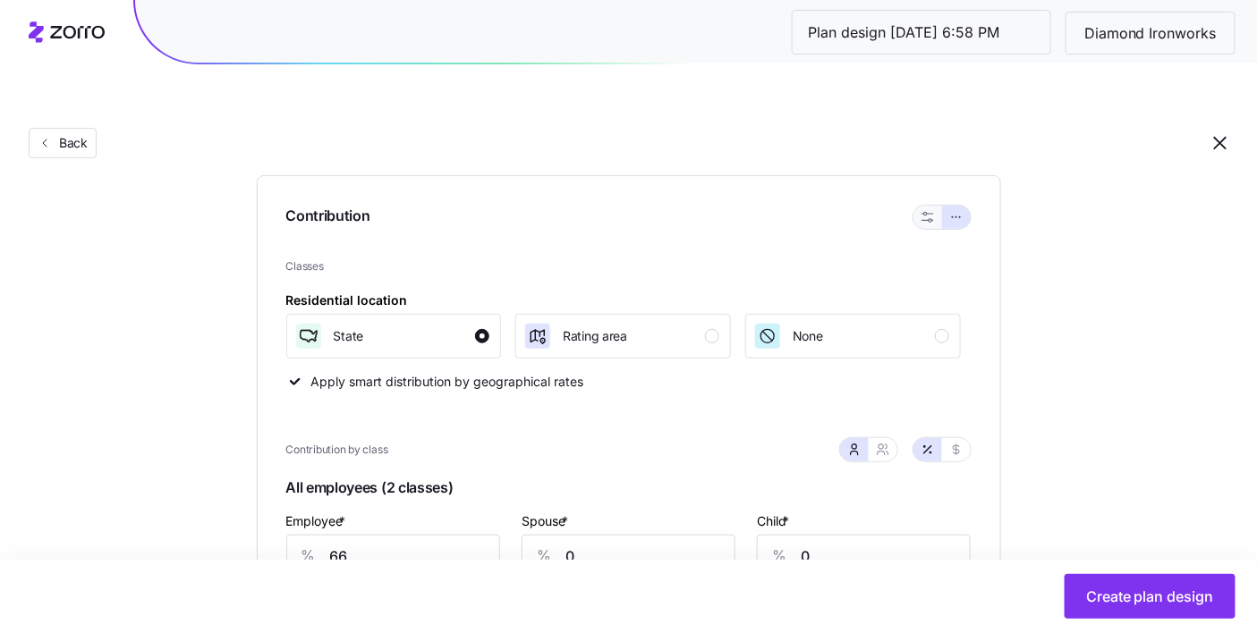
click at [928, 211] on icon "button" at bounding box center [927, 217] width 13 height 13
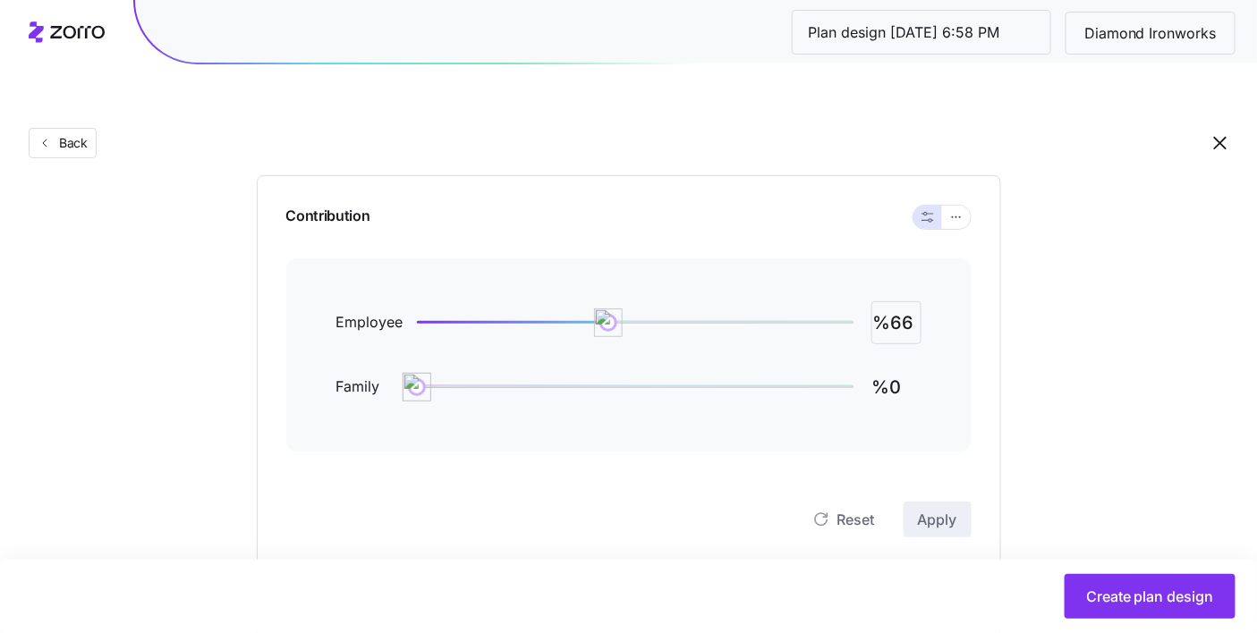
click at [901, 301] on input "%66" at bounding box center [896, 322] width 50 height 43
type input "%50"
click at [950, 210] on button "button" at bounding box center [956, 217] width 14 height 14
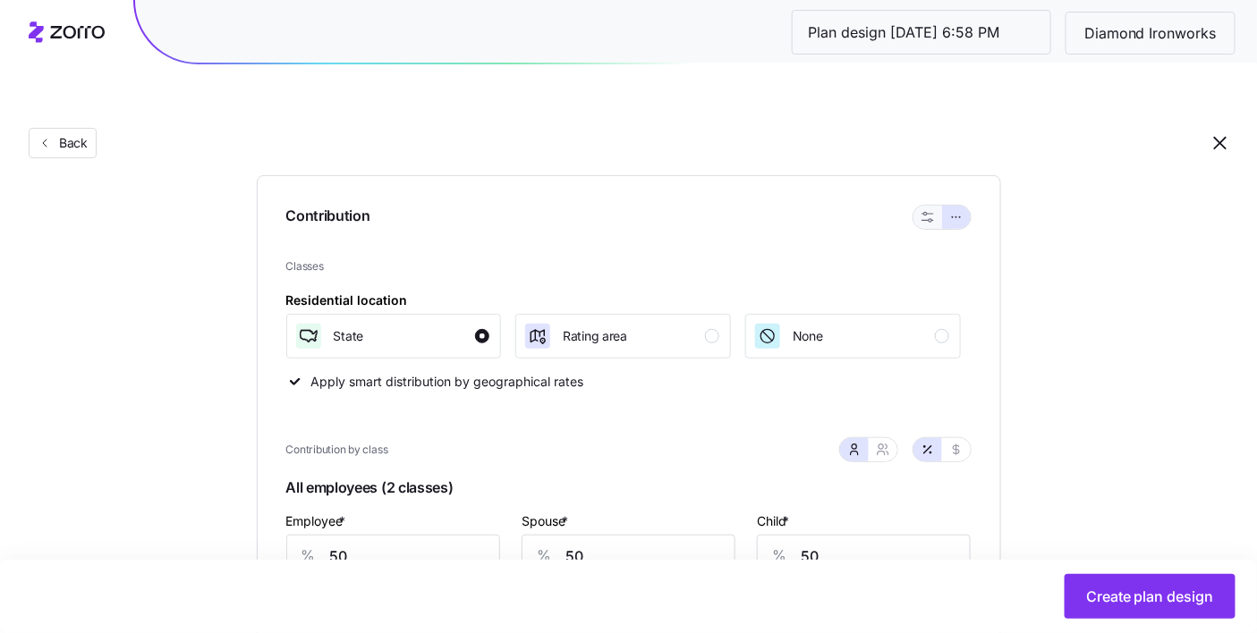
click at [919, 206] on button "button" at bounding box center [927, 217] width 29 height 23
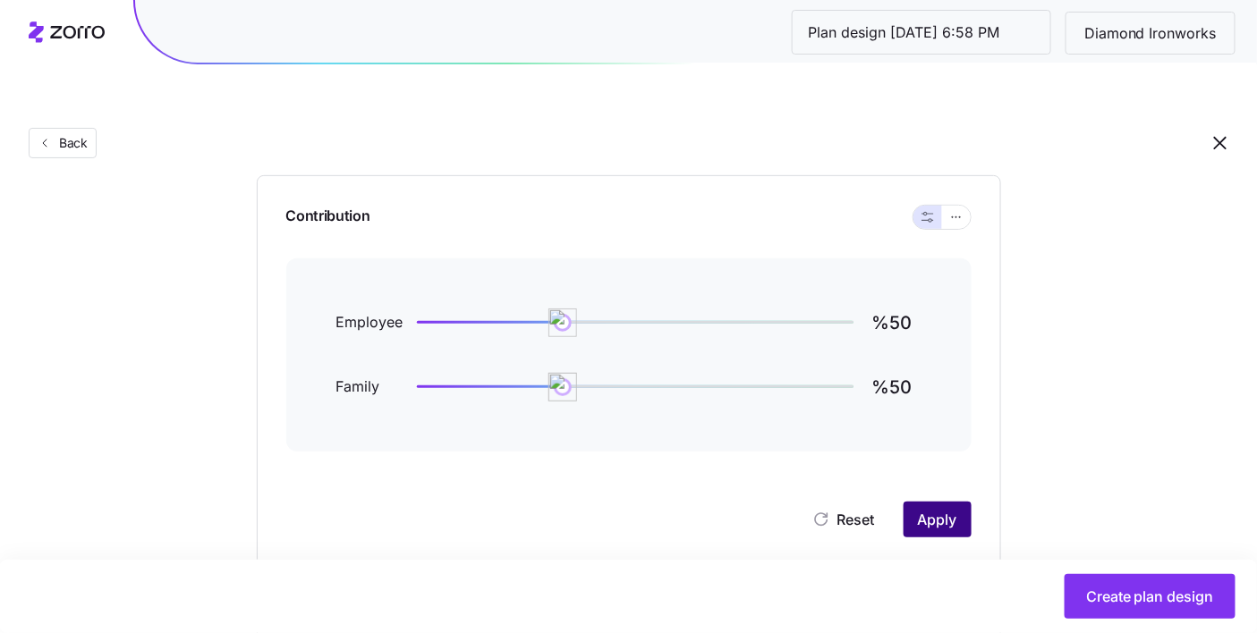
click at [946, 509] on span "Apply" at bounding box center [937, 519] width 39 height 21
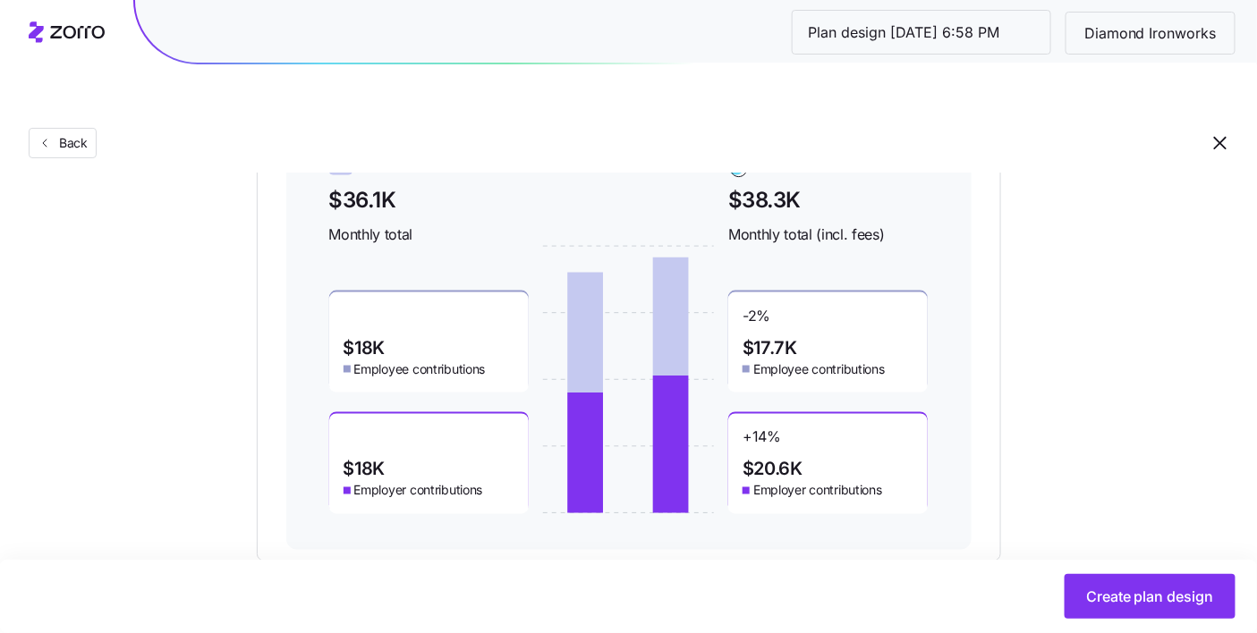
scroll to position [0, 0]
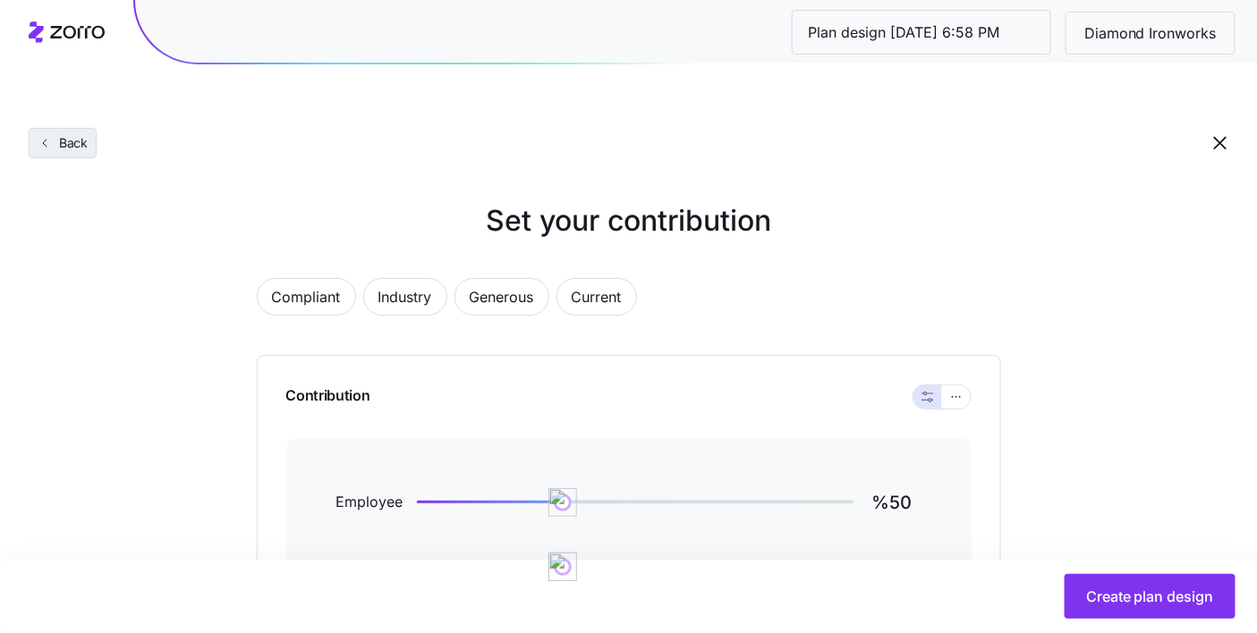
click at [78, 134] on span "Back" at bounding box center [70, 143] width 36 height 18
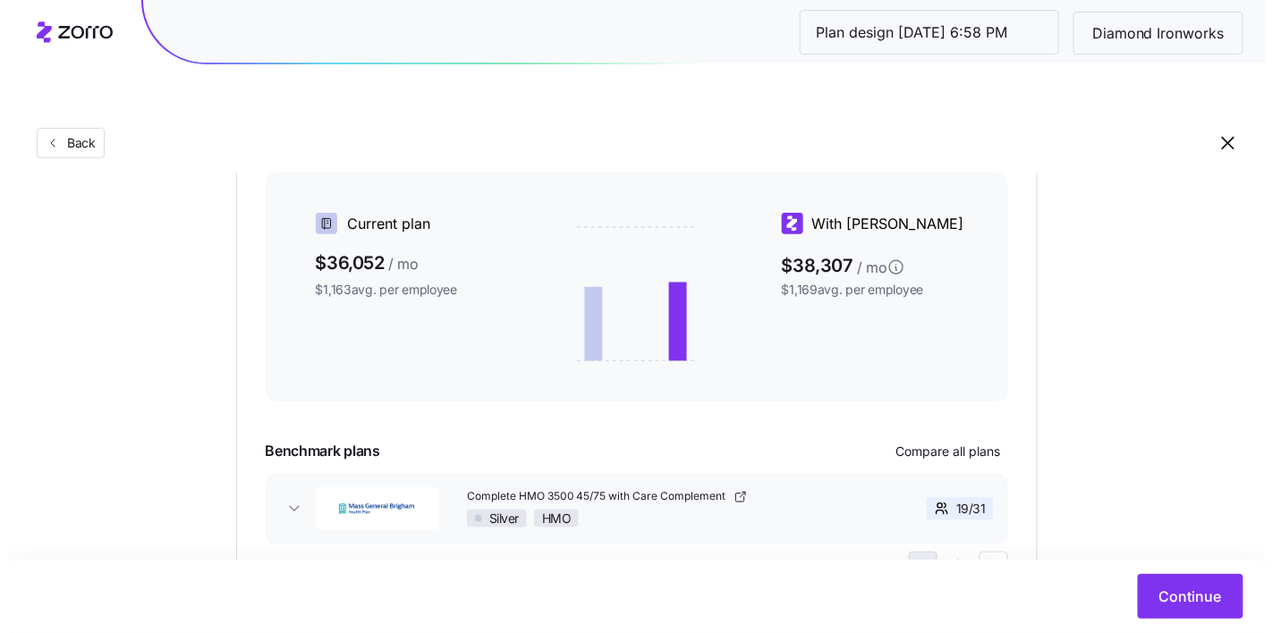
scroll to position [398, 0]
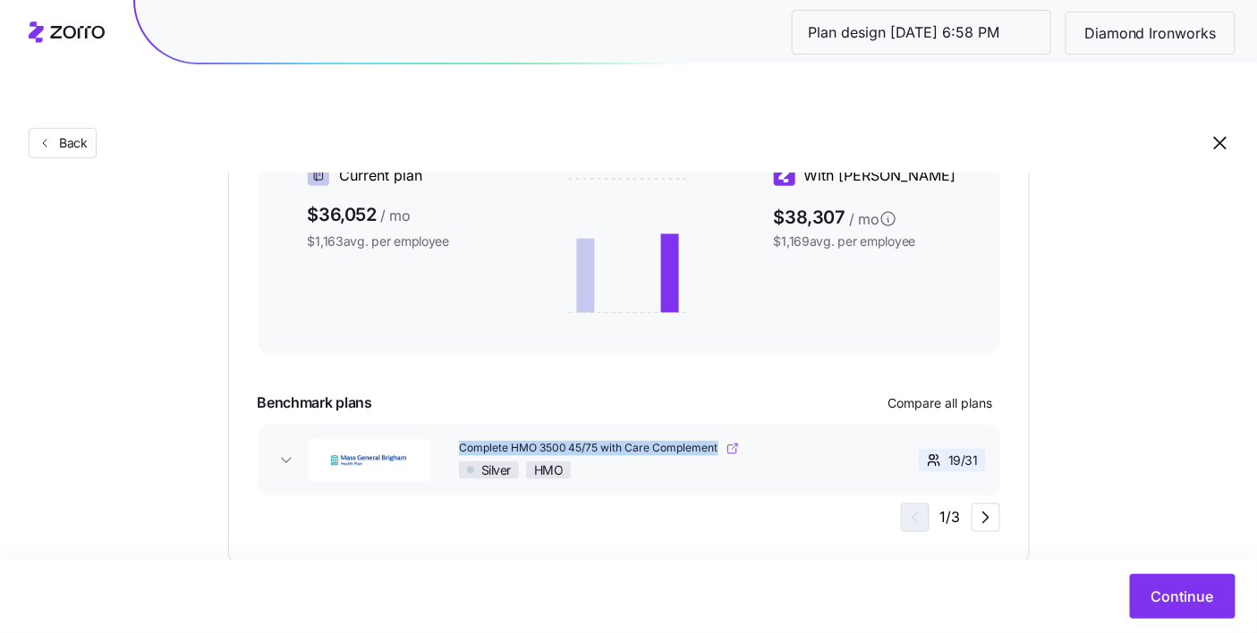
copy span "Complete HMO 3500 45/75 with Care Complement"
click at [1174, 590] on span "Continue" at bounding box center [1182, 596] width 63 height 21
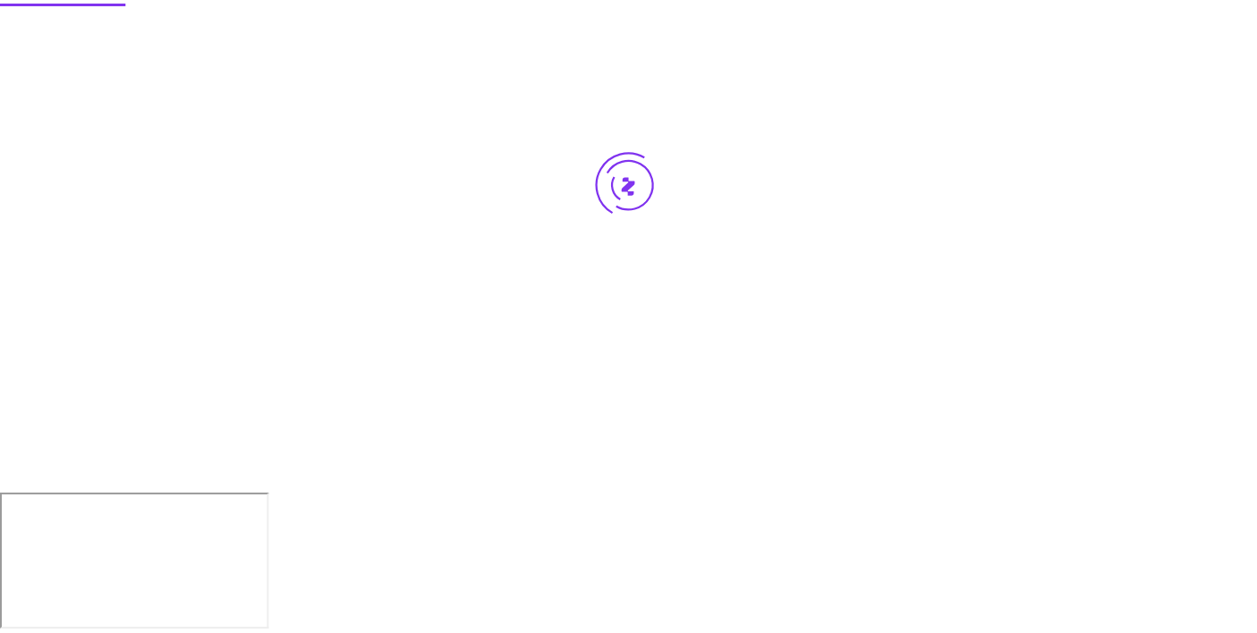
scroll to position [0, 0]
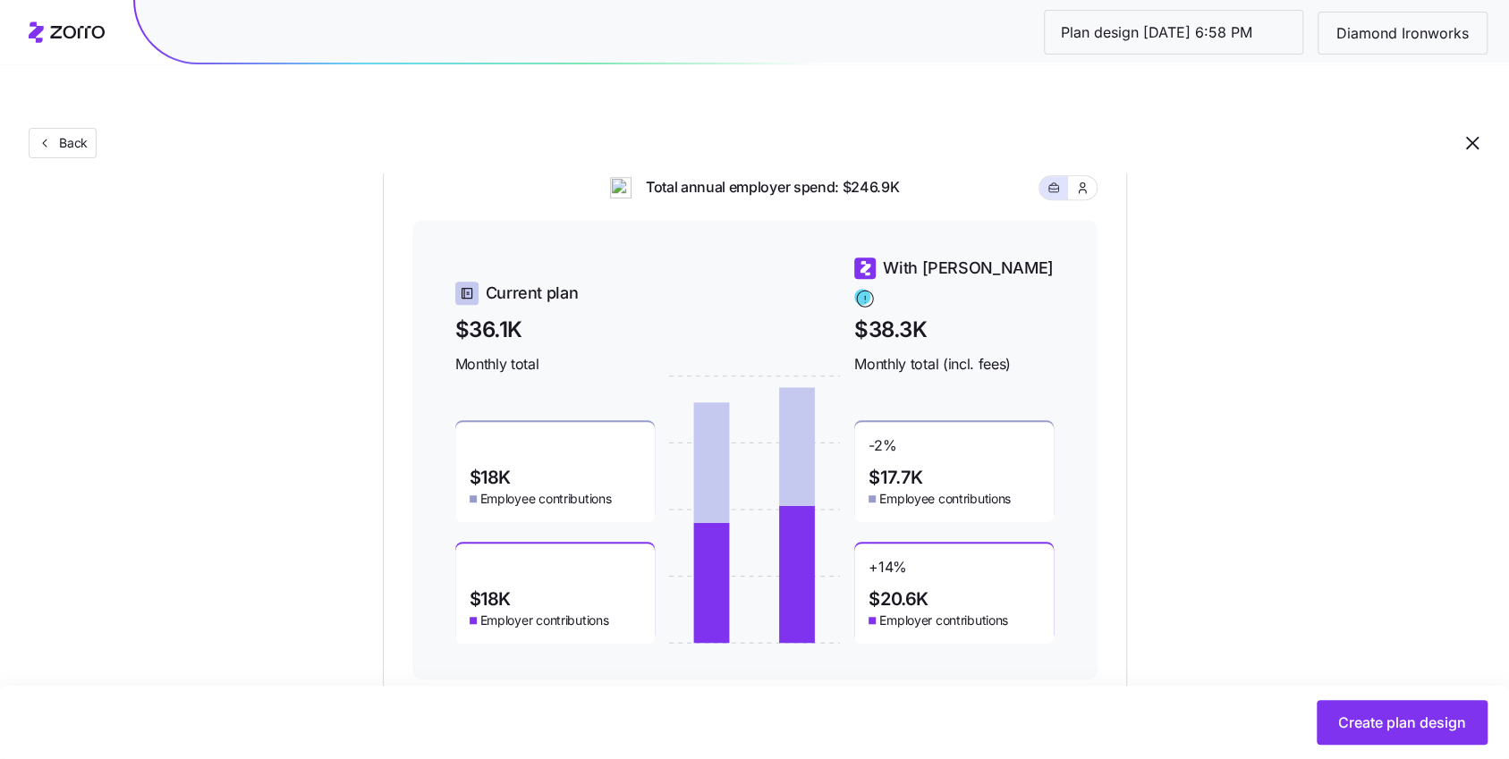
scroll to position [603, 0]
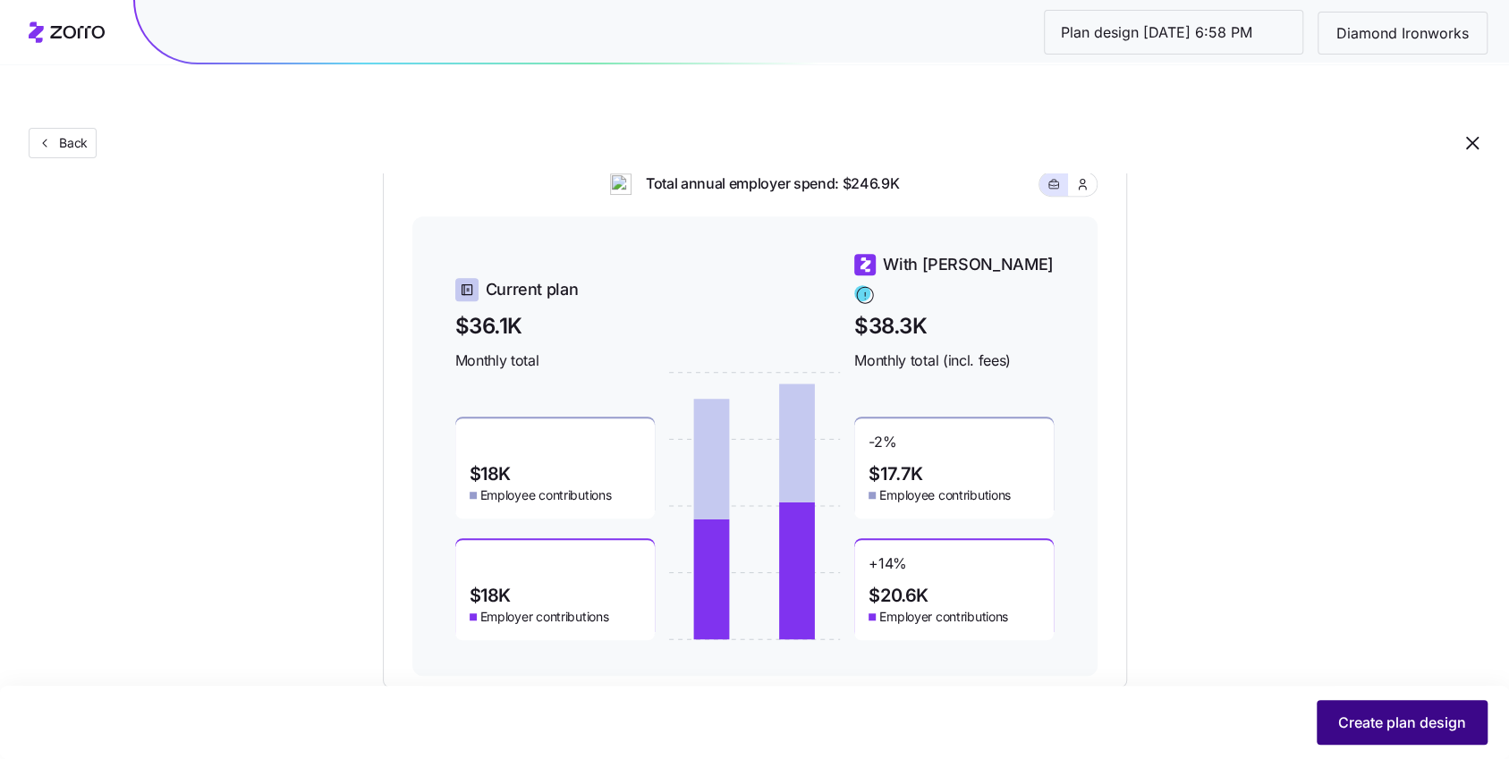
click at [1271, 632] on button "Create plan design" at bounding box center [1402, 722] width 171 height 45
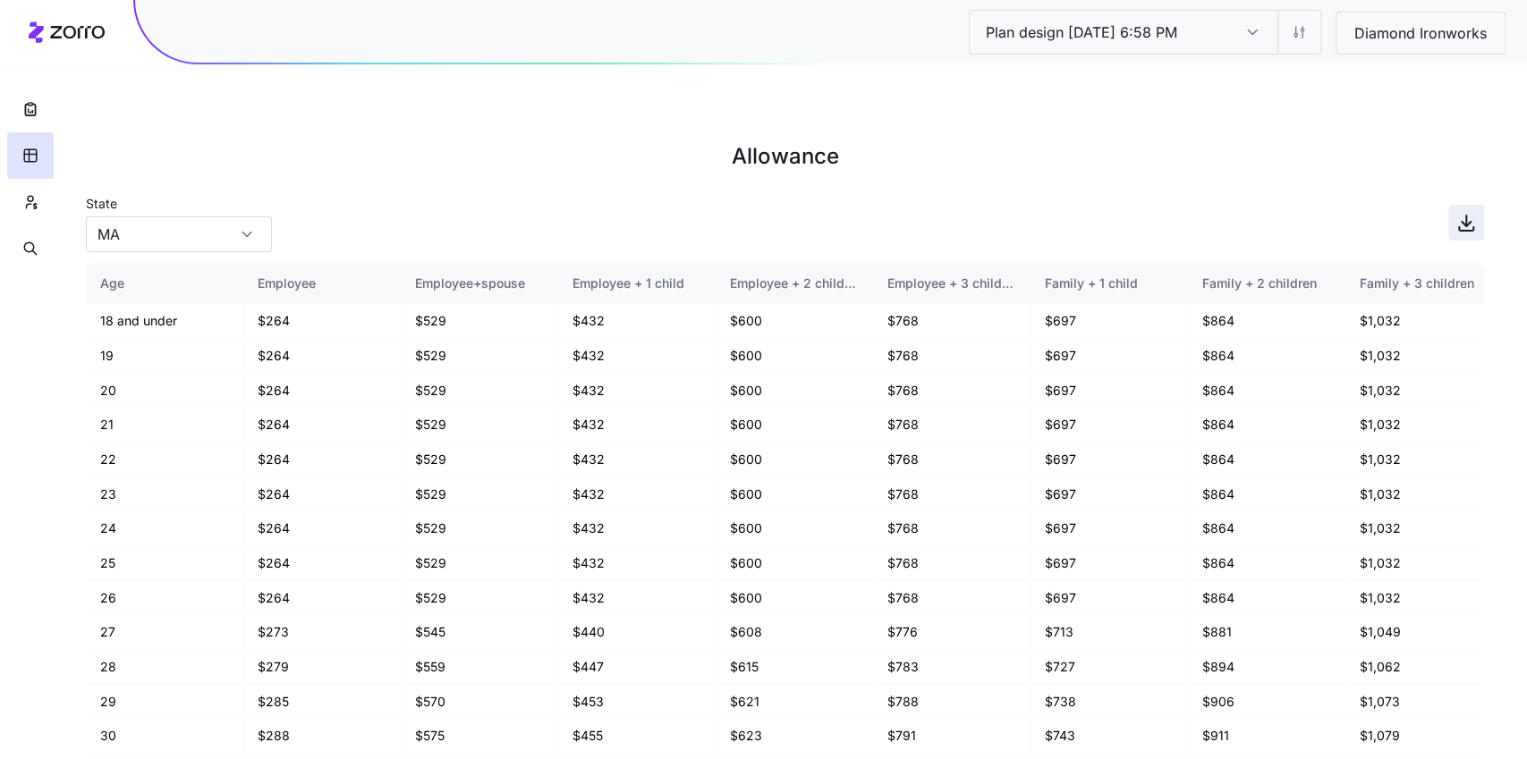
click at [1271, 212] on icon "button" at bounding box center [1465, 222] width 21 height 21
click at [19, 106] on button "button" at bounding box center [30, 109] width 47 height 47
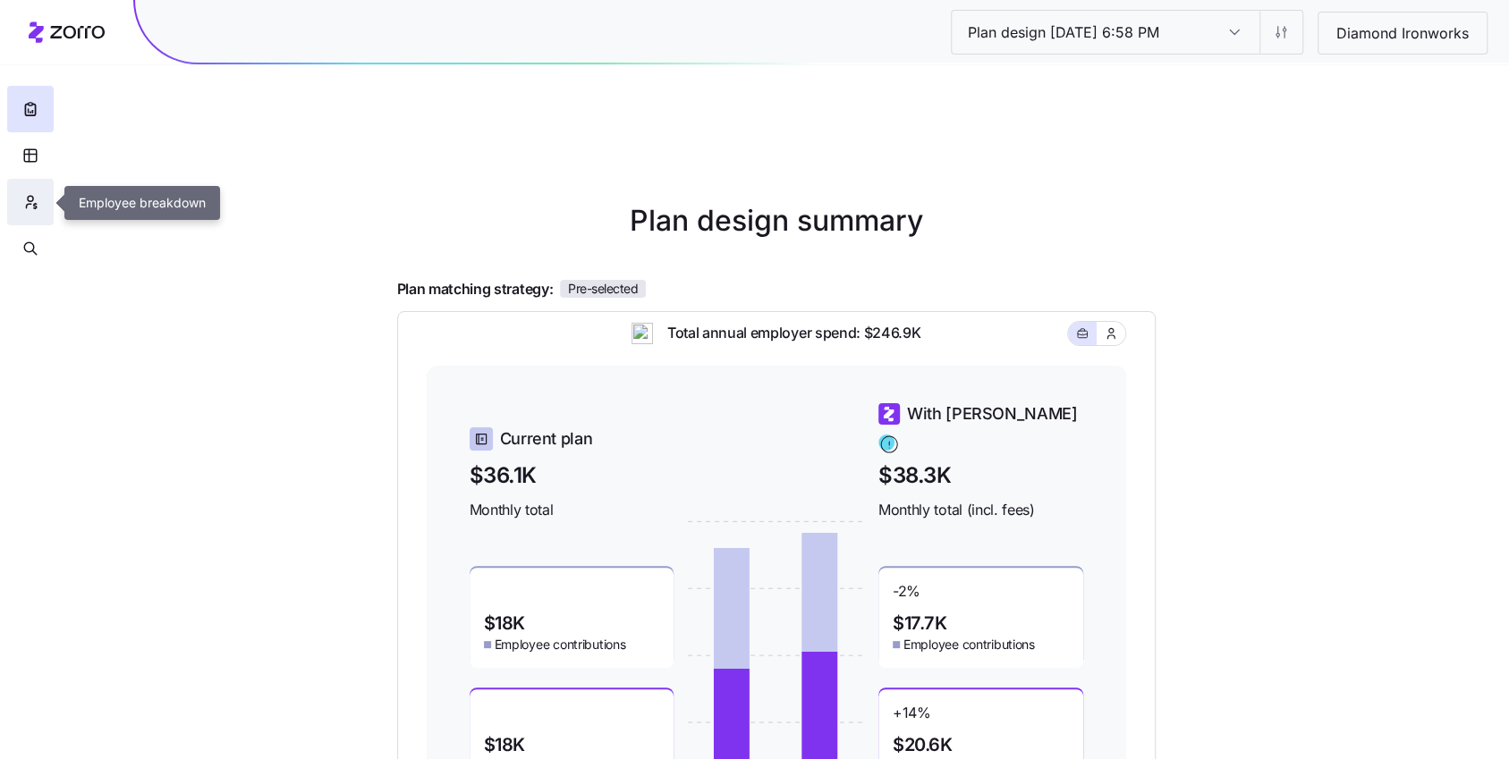
click at [39, 191] on button "button" at bounding box center [30, 202] width 47 height 47
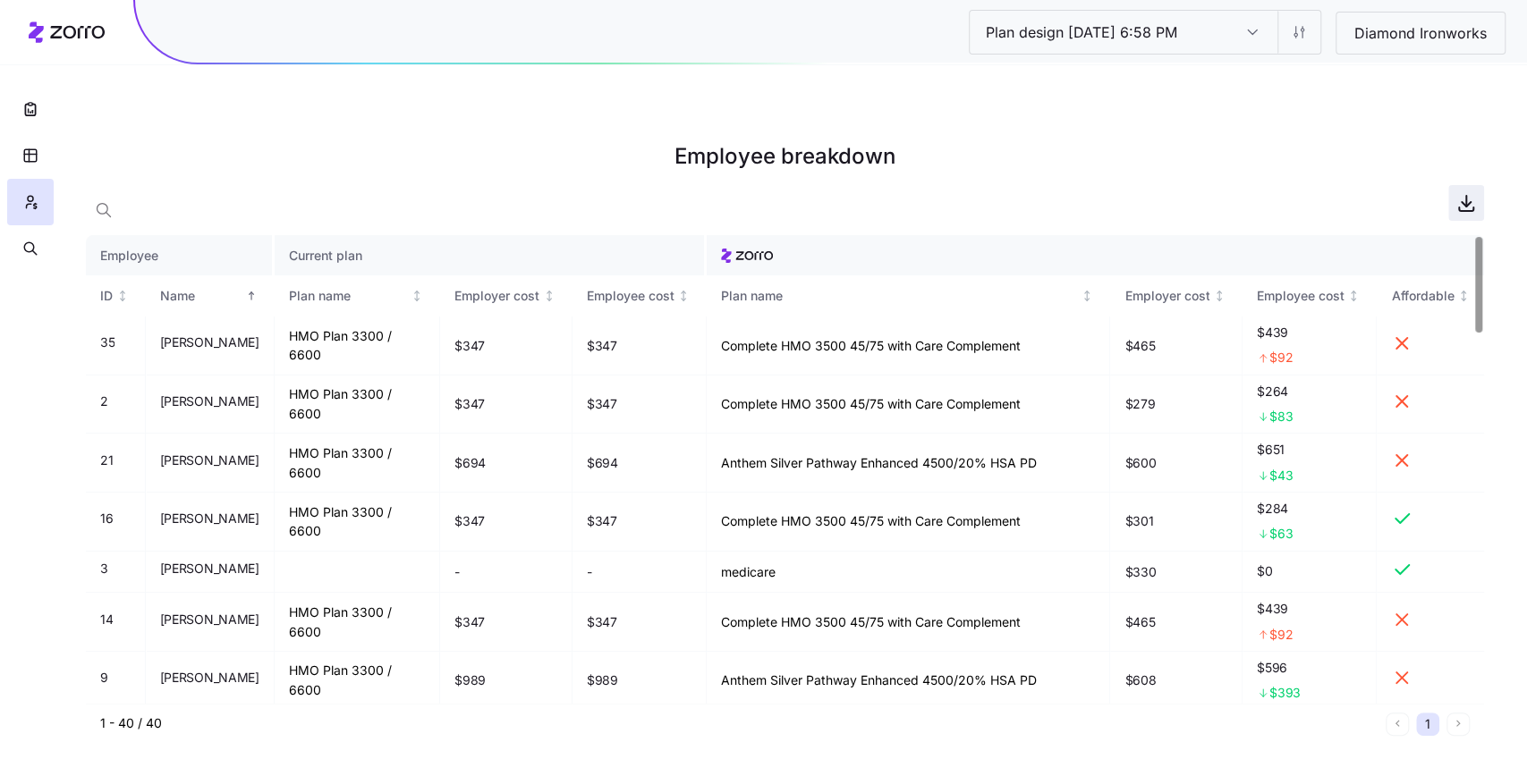
click at [1271, 185] on div at bounding box center [785, 203] width 1398 height 36
click at [1271, 192] on icon "button" at bounding box center [1465, 202] width 21 height 21
